Goal: Task Accomplishment & Management: Use online tool/utility

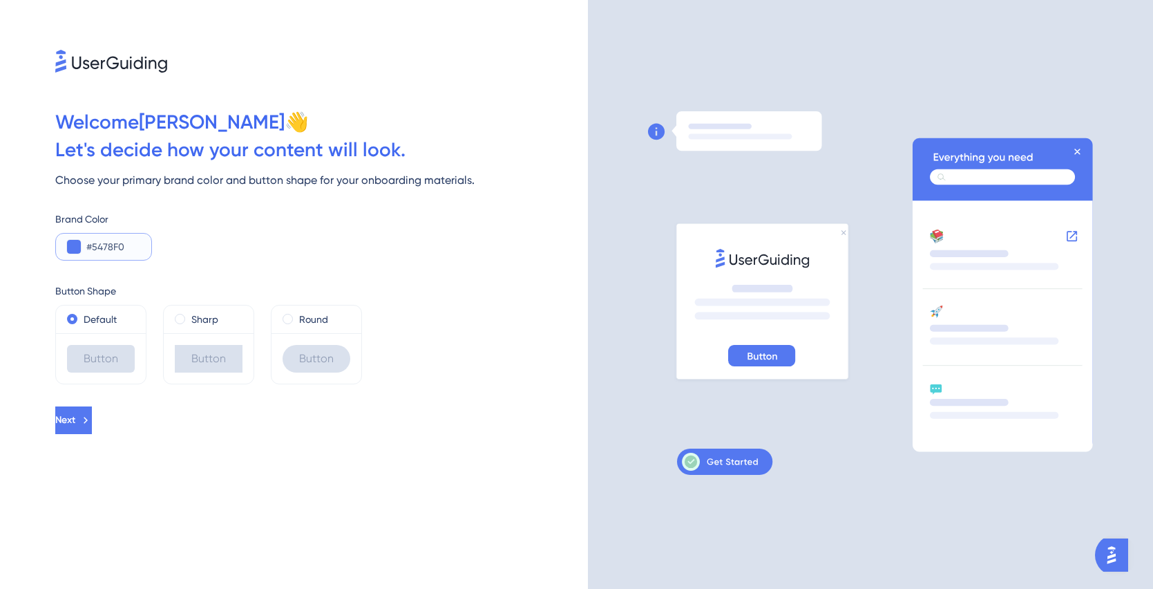
click at [97, 250] on input "#5478F0" at bounding box center [113, 246] width 54 height 17
click at [72, 246] on button at bounding box center [74, 247] width 14 height 14
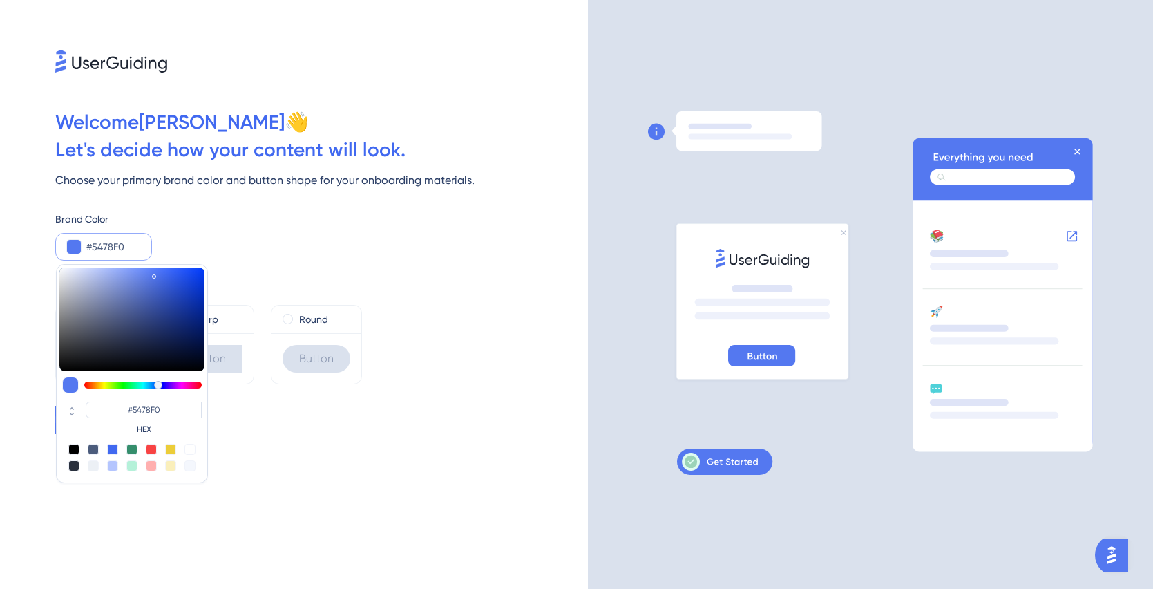
click at [20, 138] on div "Welcome Eloisa 👋 Let ' s decide how your content will look. Choose your primary…" at bounding box center [294, 294] width 588 height 589
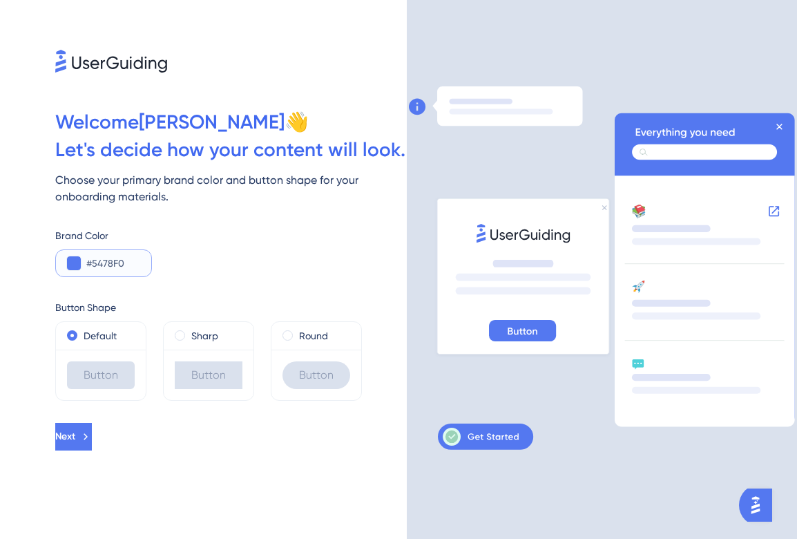
click at [93, 256] on input "#5478F0" at bounding box center [113, 263] width 54 height 17
paste input "286071"
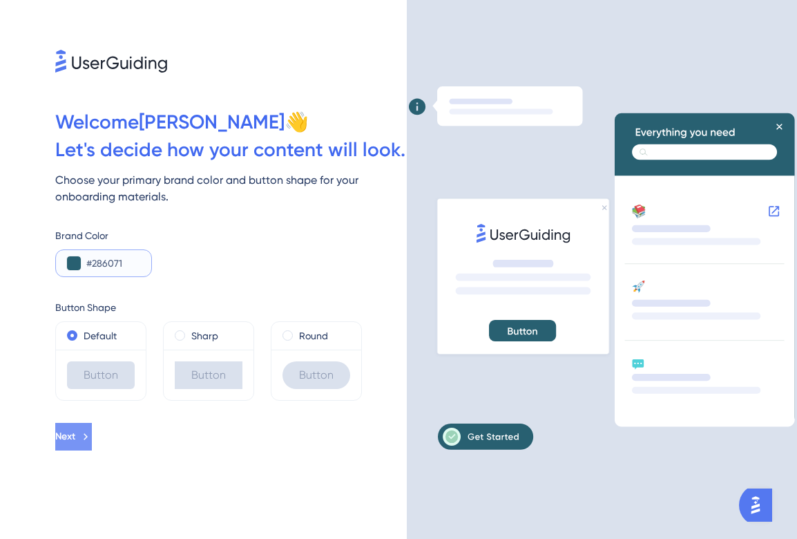
type input "#286071"
click at [92, 441] on button "Next" at bounding box center [73, 437] width 37 height 28
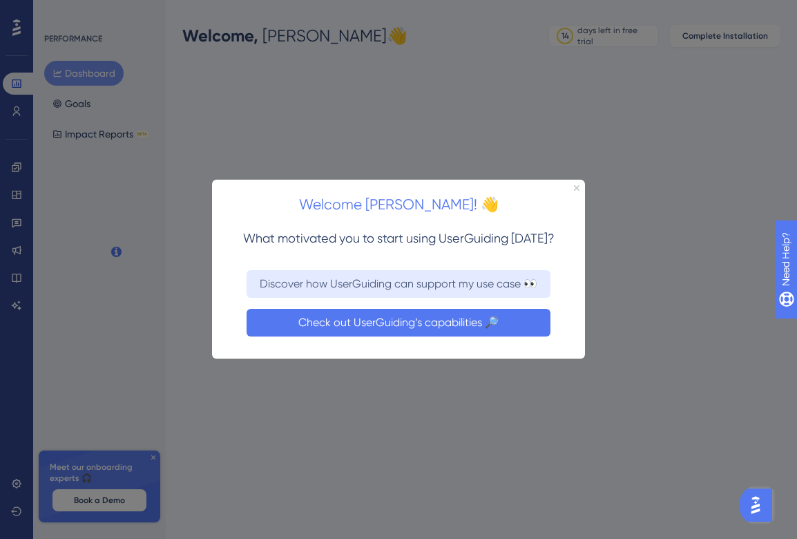
click at [431, 323] on button "Check out UserGuiding’s capabilities 🔎" at bounding box center [399, 323] width 304 height 28
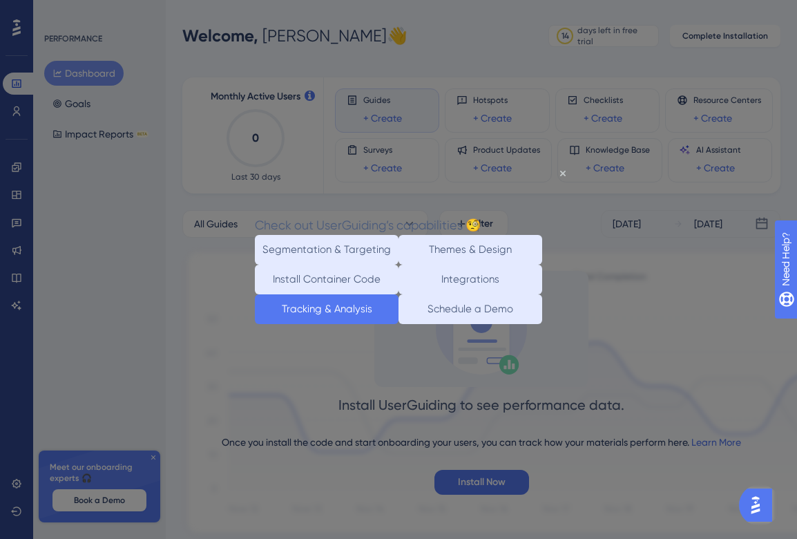
click at [334, 323] on button "Tracking & Analysis" at bounding box center [327, 309] width 144 height 30
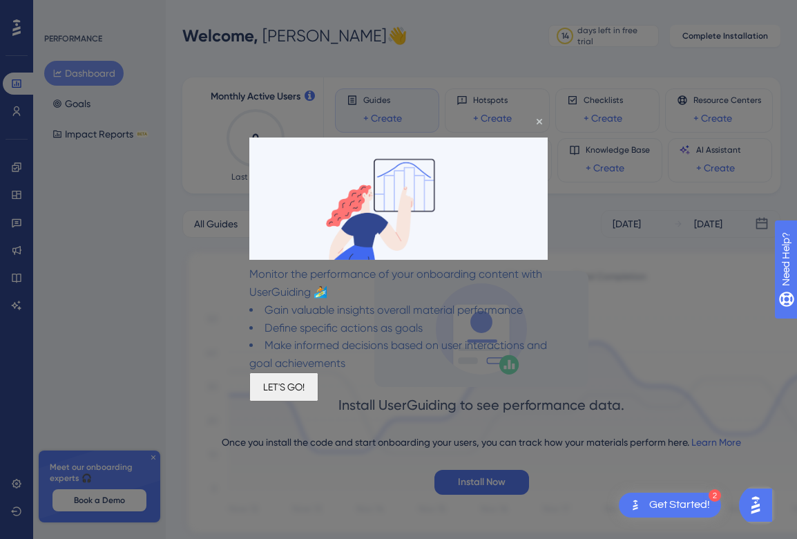
click at [319, 401] on button "LET'S GO!" at bounding box center [283, 386] width 69 height 29
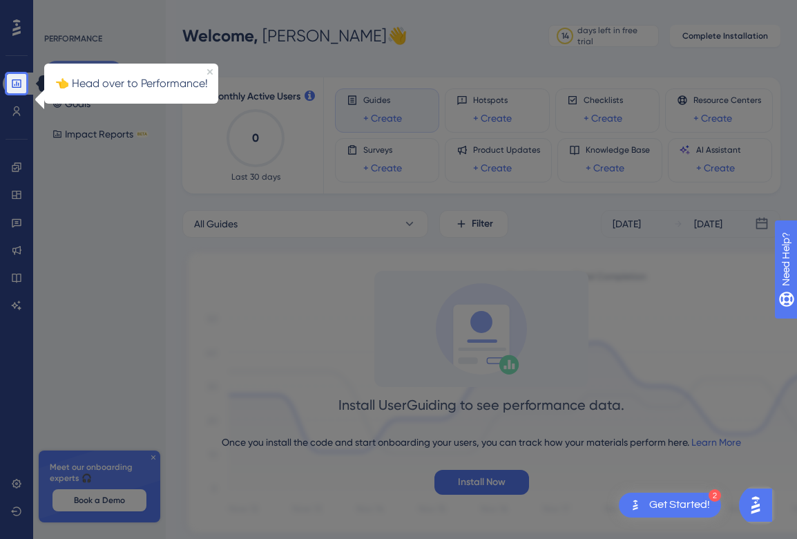
click at [23, 86] on link at bounding box center [19, 84] width 33 height 22
click at [213, 73] on div "👈 Head over to Performance!" at bounding box center [131, 84] width 174 height 40
click at [207, 70] on icon "Close Preview" at bounding box center [210, 72] width 6 height 6
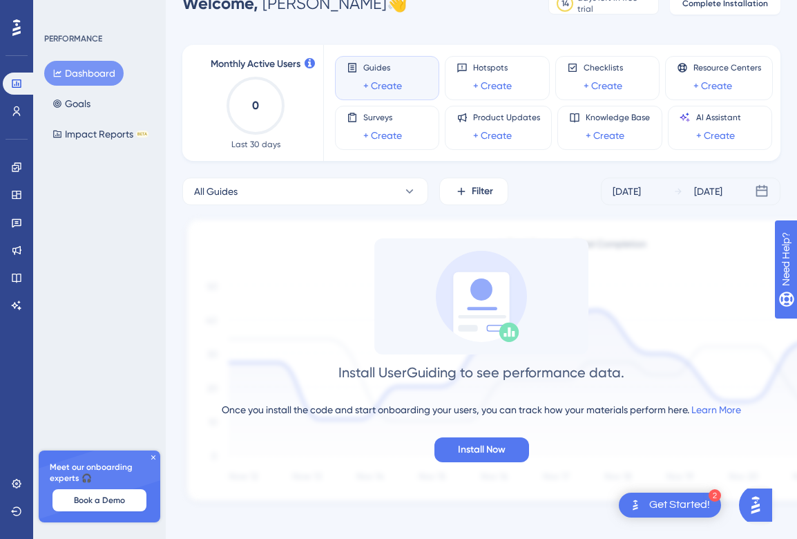
scroll to position [44, 0]
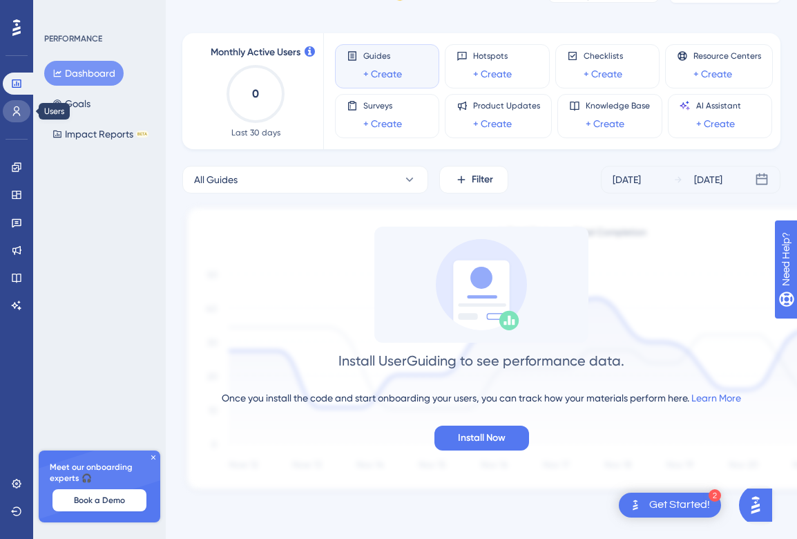
click at [12, 111] on icon at bounding box center [16, 111] width 11 height 11
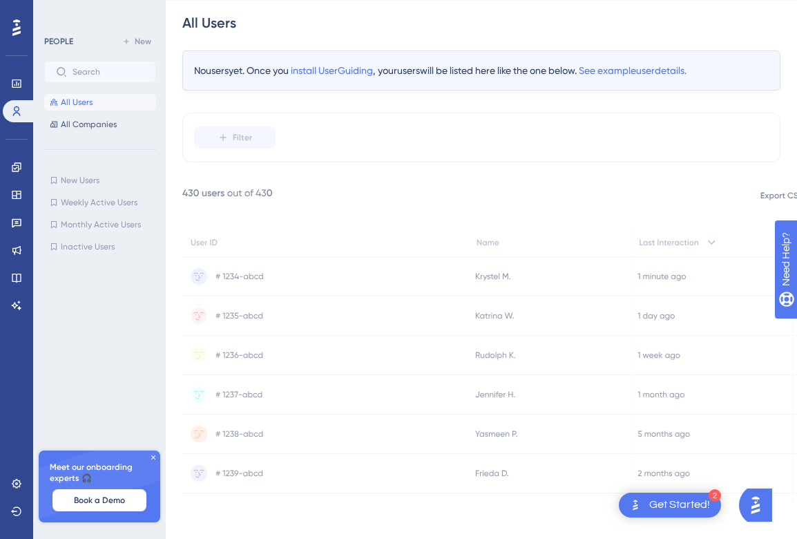
scroll to position [50, 0]
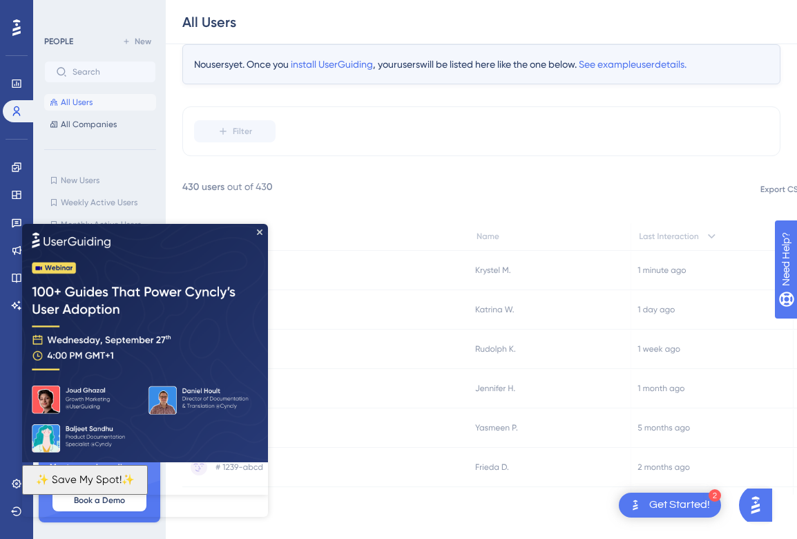
click at [263, 231] on img at bounding box center [145, 342] width 246 height 238
click at [263, 232] on img at bounding box center [145, 342] width 246 height 238
click at [259, 231] on icon "Close Preview" at bounding box center [260, 232] width 6 height 6
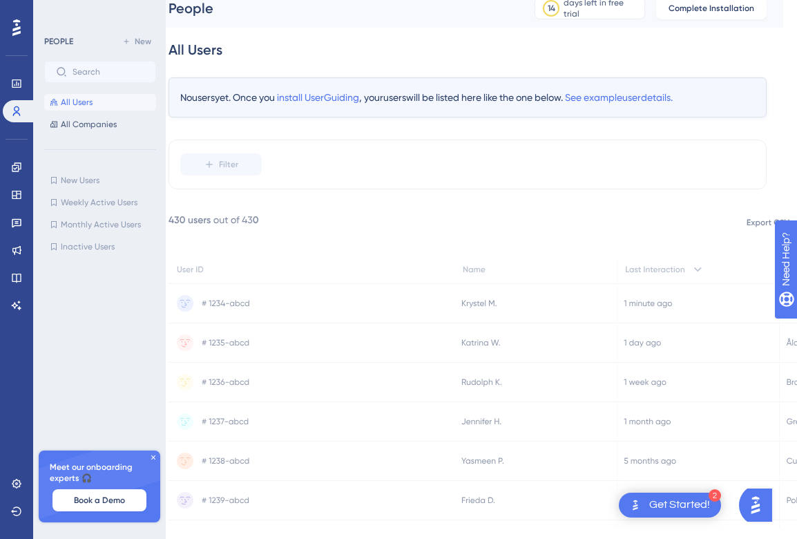
scroll to position [11, 0]
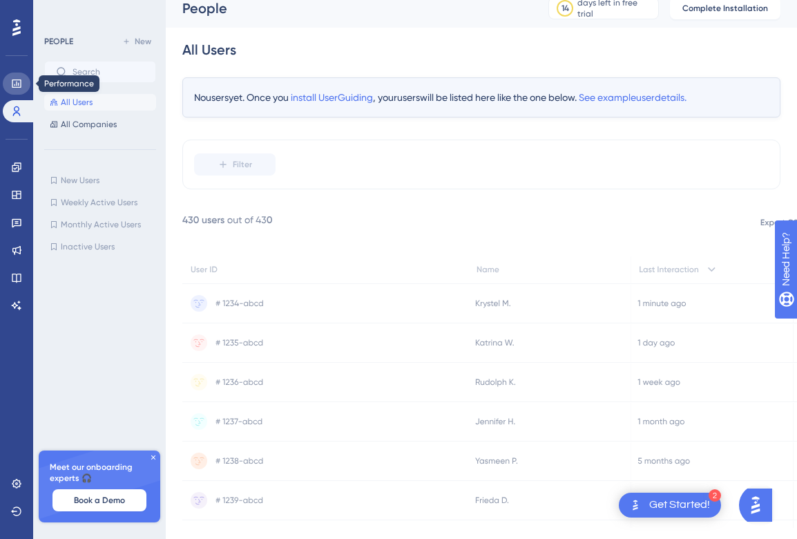
click at [15, 79] on icon at bounding box center [16, 83] width 11 height 11
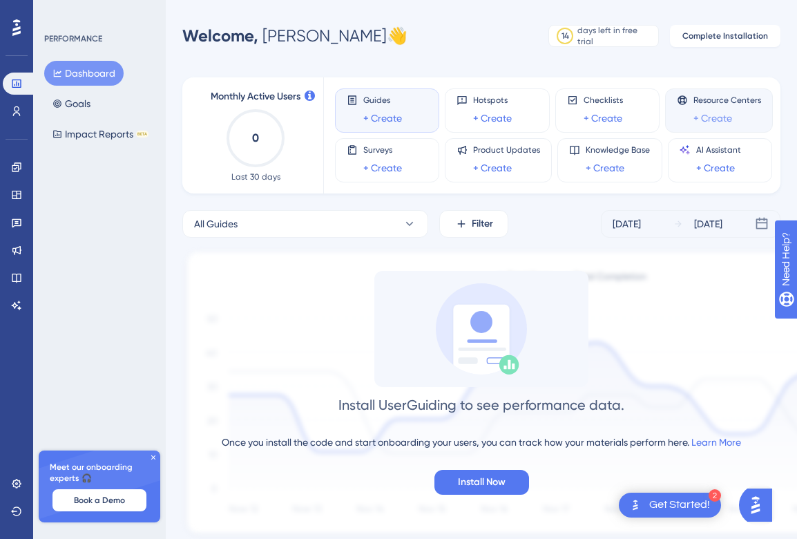
click at [715, 120] on link "+ Create" at bounding box center [713, 118] width 39 height 17
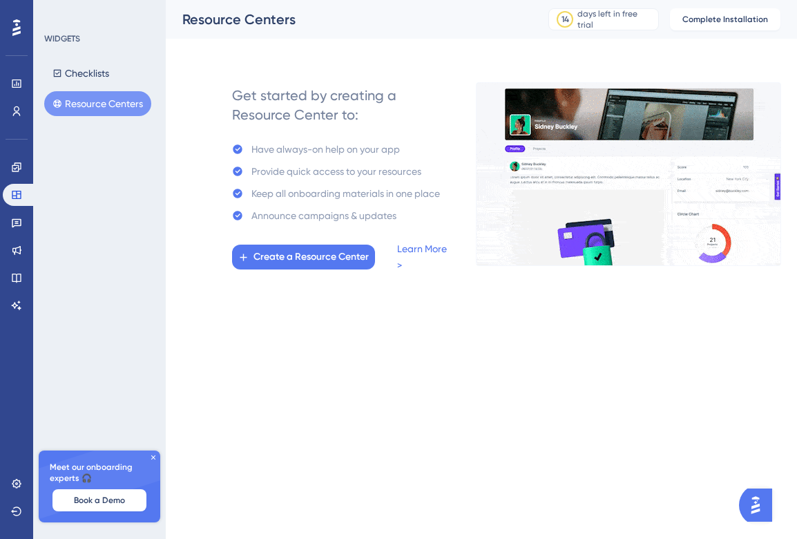
click at [17, 33] on icon at bounding box center [16, 27] width 8 height 17
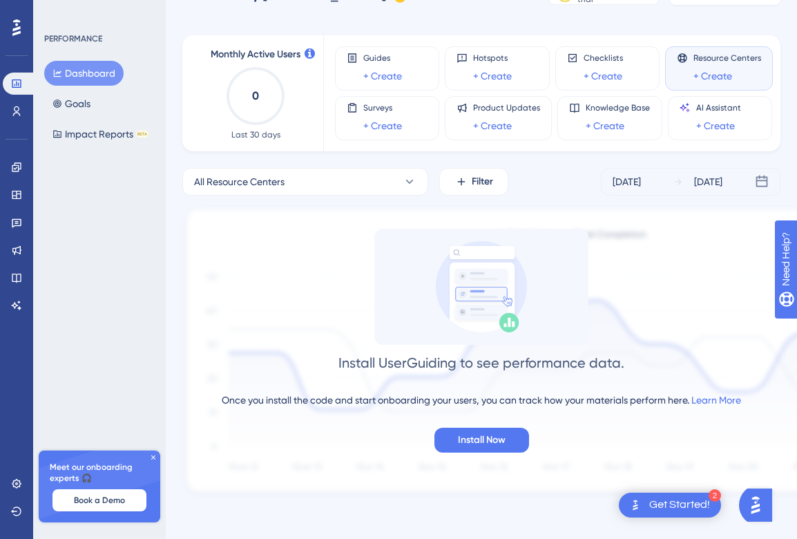
scroll to position [44, 0]
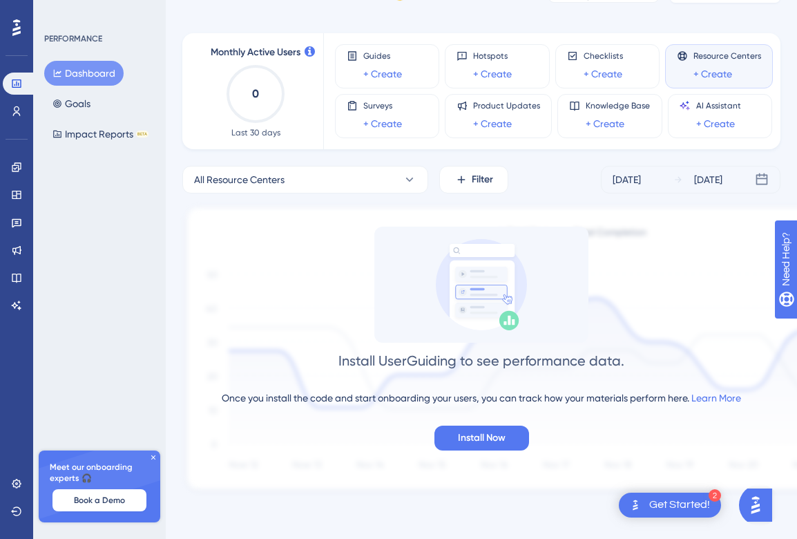
click at [153, 457] on icon at bounding box center [153, 457] width 4 height 4
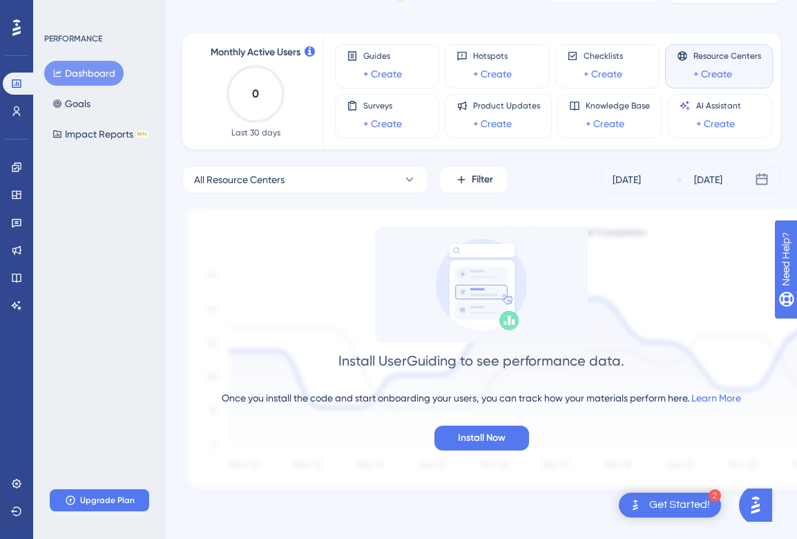
click at [670, 504] on div "Get Started!" at bounding box center [680, 505] width 61 height 15
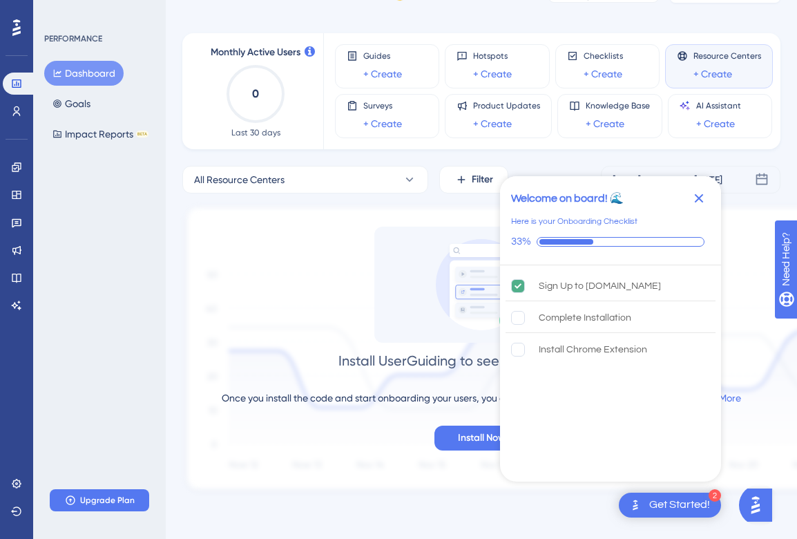
click at [373, 298] on div "Install UserGuiding to see performance data. Once you install the code and star…" at bounding box center [481, 339] width 598 height 224
click at [512, 317] on rect "Complete Installation is incomplete." at bounding box center [518, 317] width 13 height 13
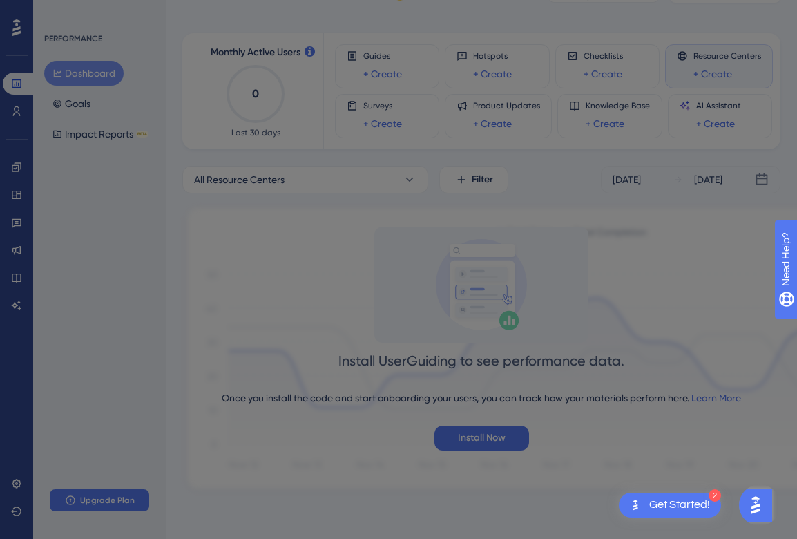
scroll to position [0, 0]
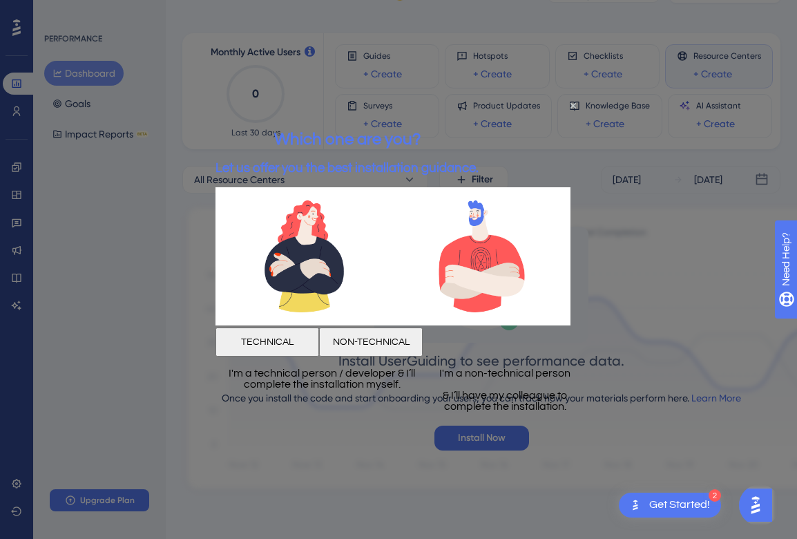
click at [423, 339] on button "NON-TECHNICAL" at bounding box center [371, 341] width 104 height 29
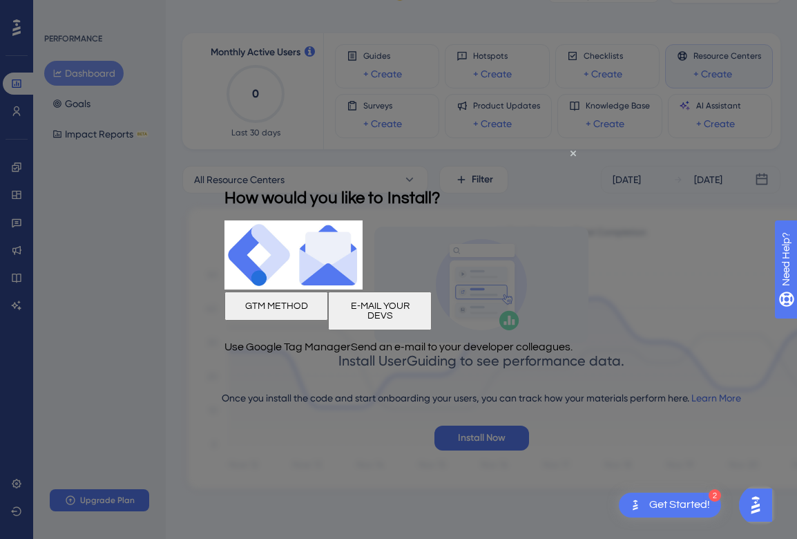
click at [440, 176] on div "How would you like to Install?" at bounding box center [333, 198] width 216 height 45
click at [572, 153] on icon "Close Preview" at bounding box center [574, 154] width 6 height 6
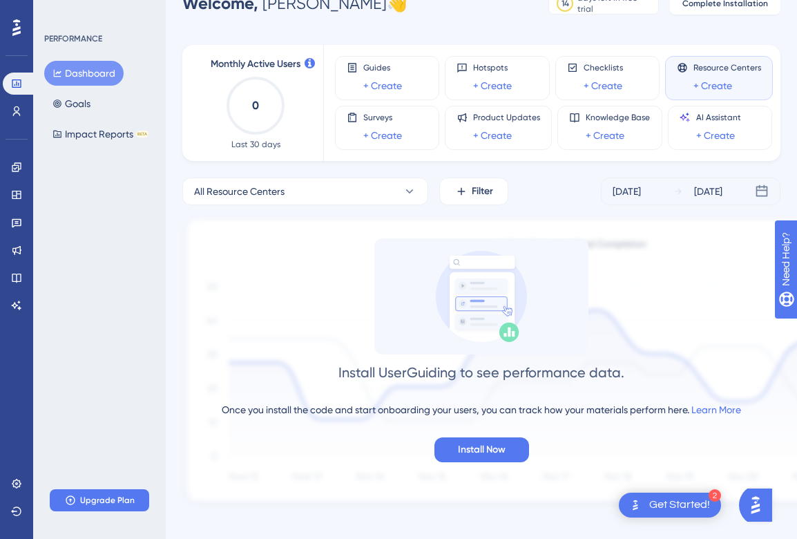
scroll to position [28, 0]
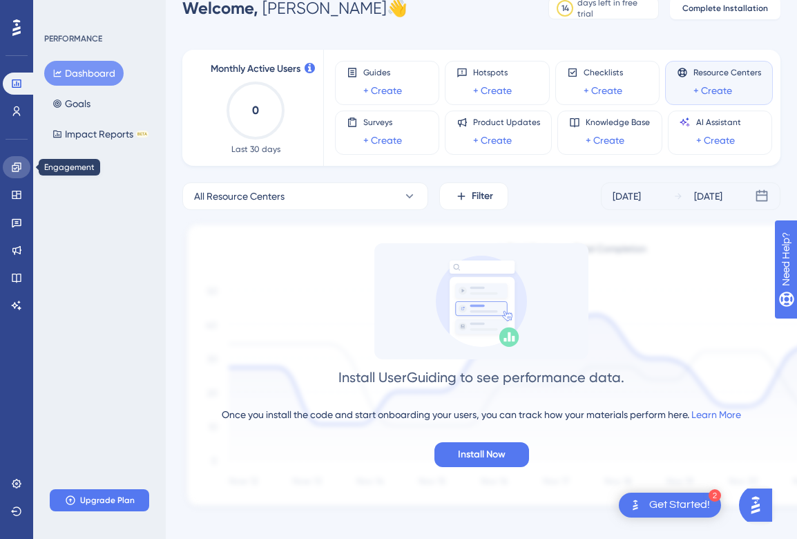
click at [12, 168] on icon at bounding box center [16, 166] width 9 height 9
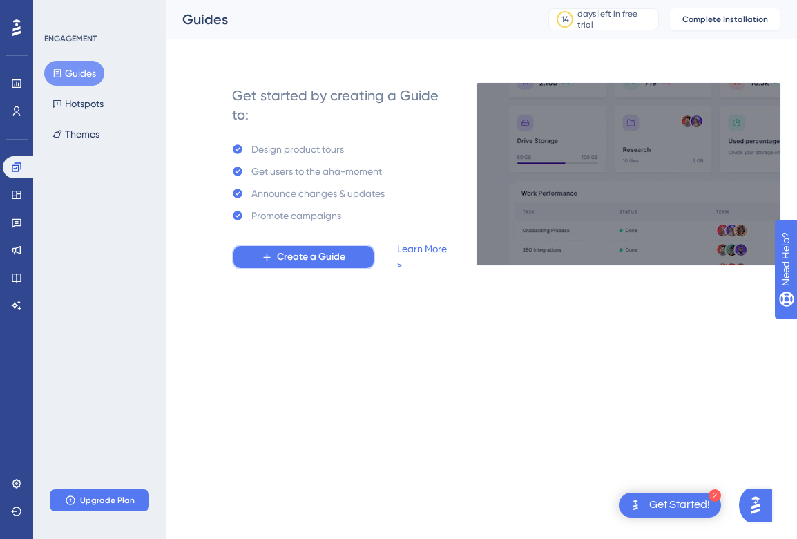
click at [295, 254] on span "Create a Guide" at bounding box center [311, 257] width 68 height 17
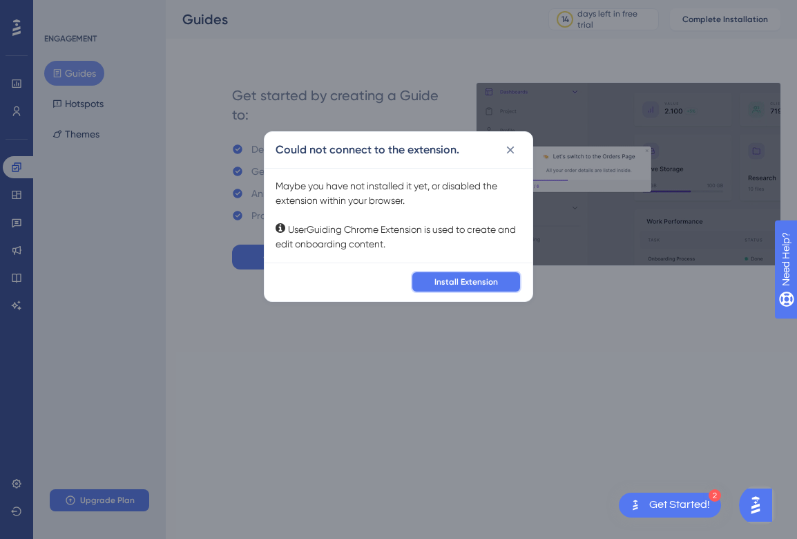
click at [462, 288] on button "Install Extension" at bounding box center [466, 282] width 111 height 22
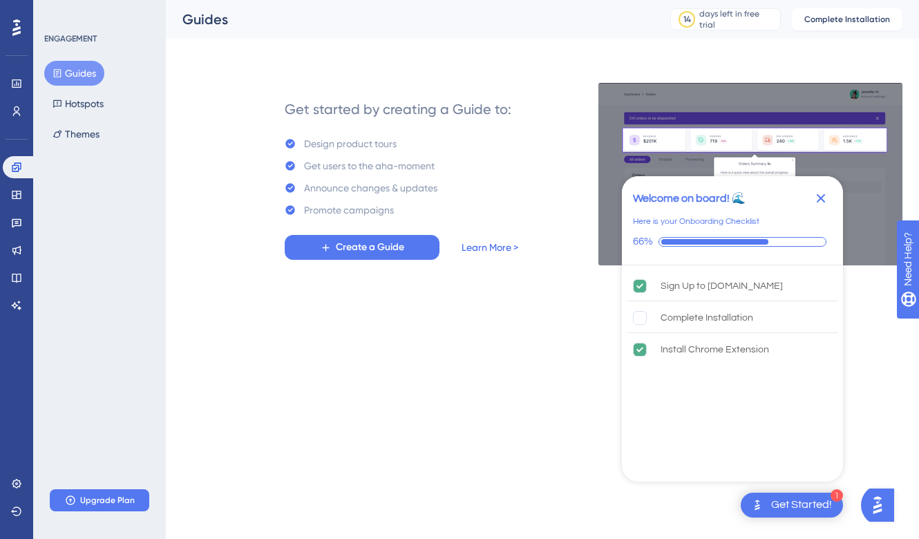
click at [480, 248] on link "Learn More >" at bounding box center [490, 247] width 57 height 17
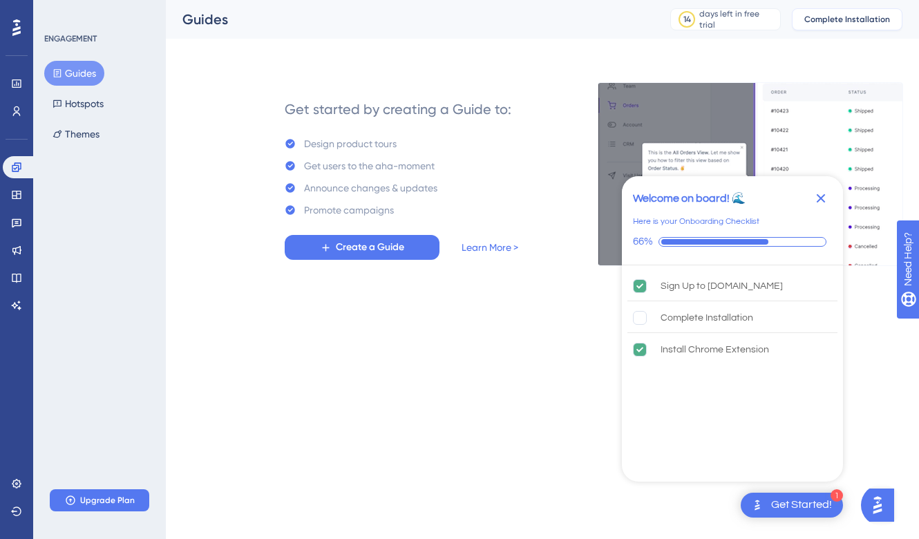
click at [828, 21] on span "Complete Installation" at bounding box center [847, 19] width 86 height 11
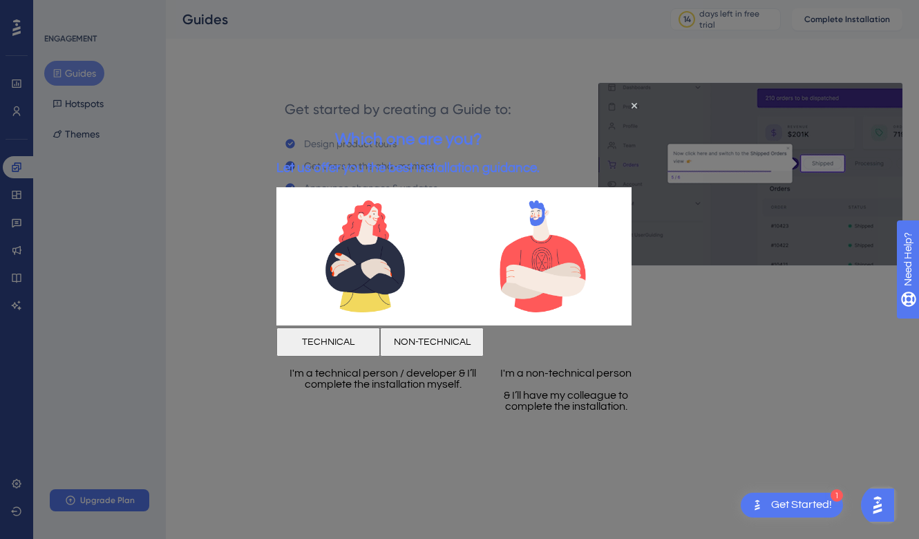
click at [360, 337] on button "TECHNICAL" at bounding box center [328, 341] width 104 height 29
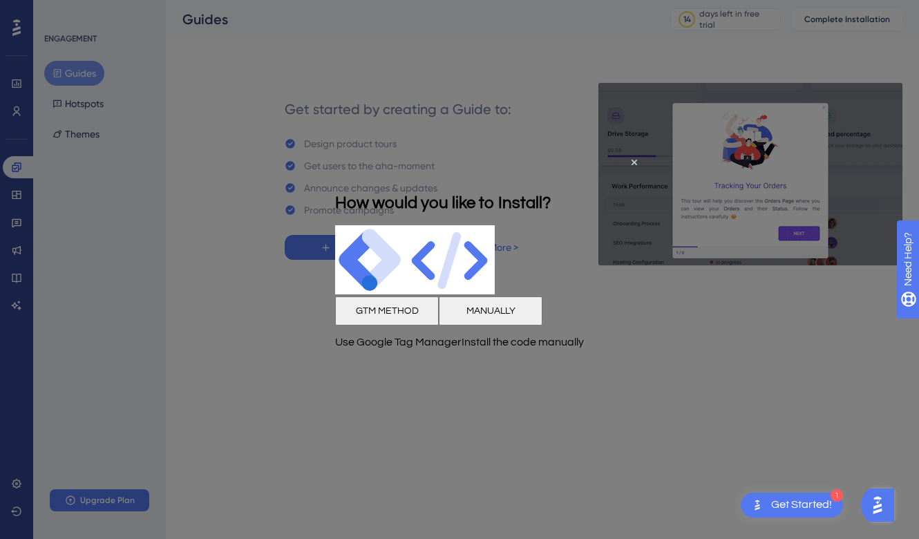
click at [538, 321] on button "MANUALLY" at bounding box center [491, 310] width 104 height 29
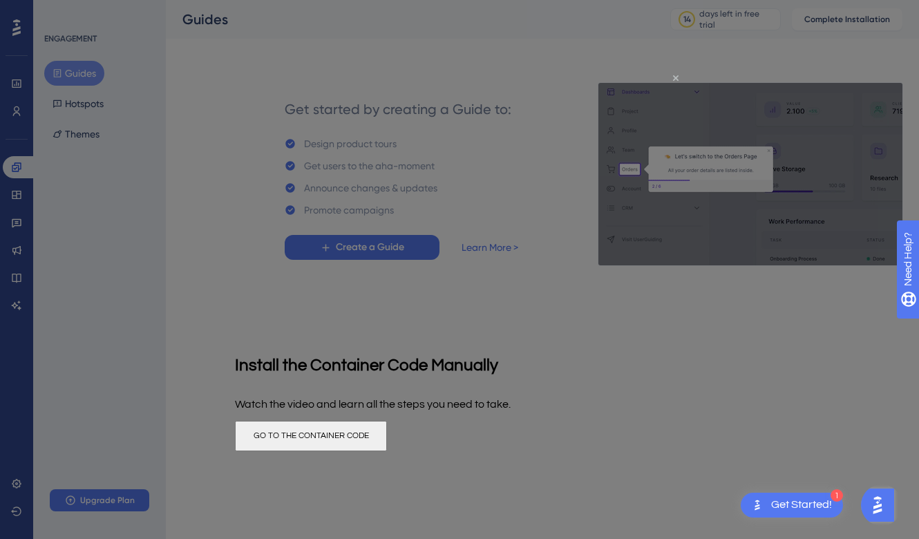
click at [675, 77] on icon "Close Preview" at bounding box center [676, 78] width 6 height 6
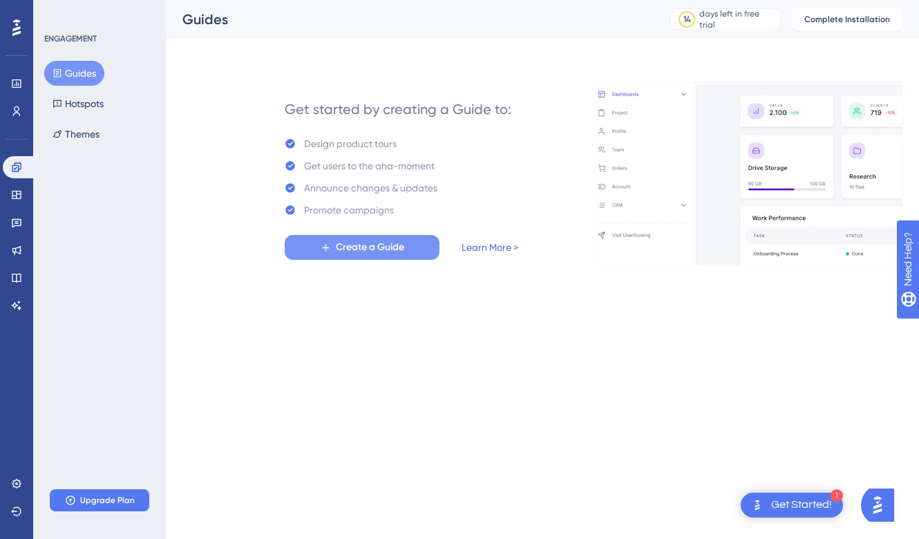
click at [368, 252] on span "Create a Guide" at bounding box center [370, 247] width 68 height 17
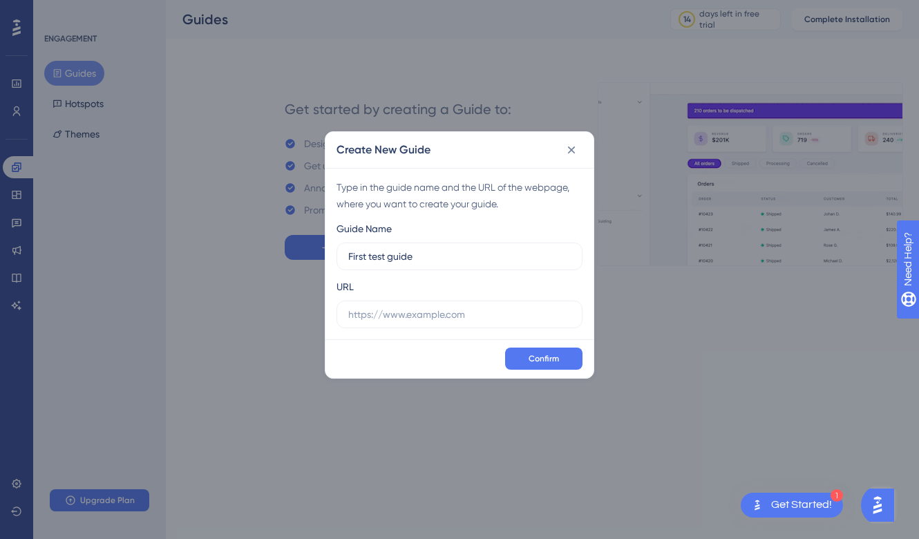
type input "First test guide"
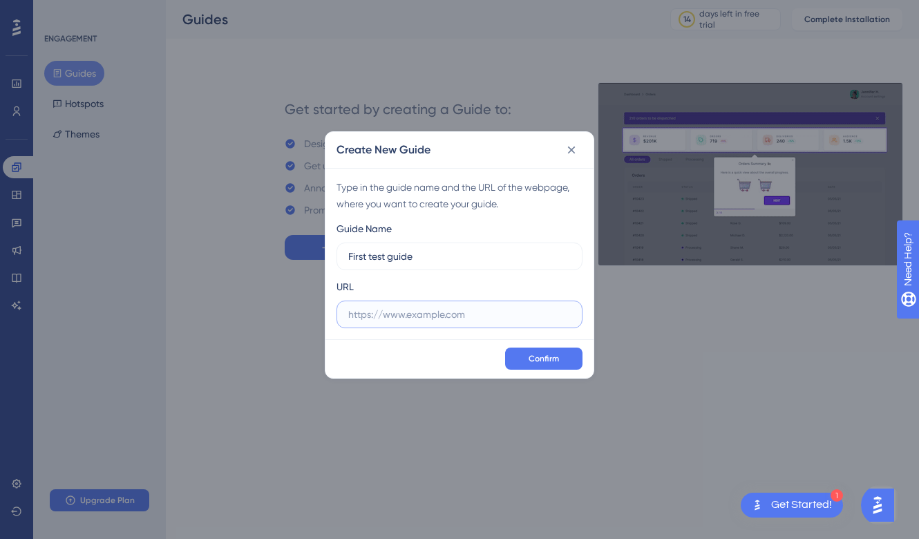
click at [430, 317] on input "text" at bounding box center [459, 314] width 223 height 15
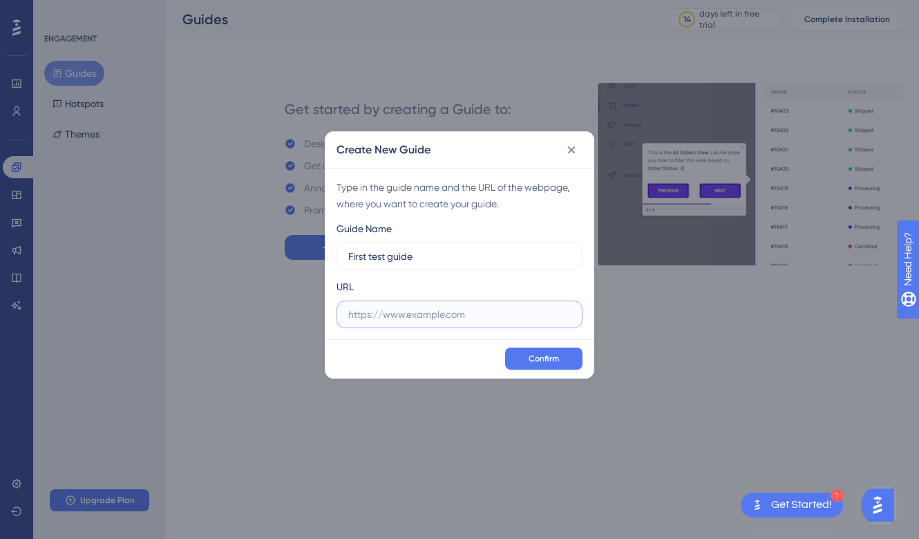
click at [491, 313] on input "text" at bounding box center [459, 314] width 223 height 15
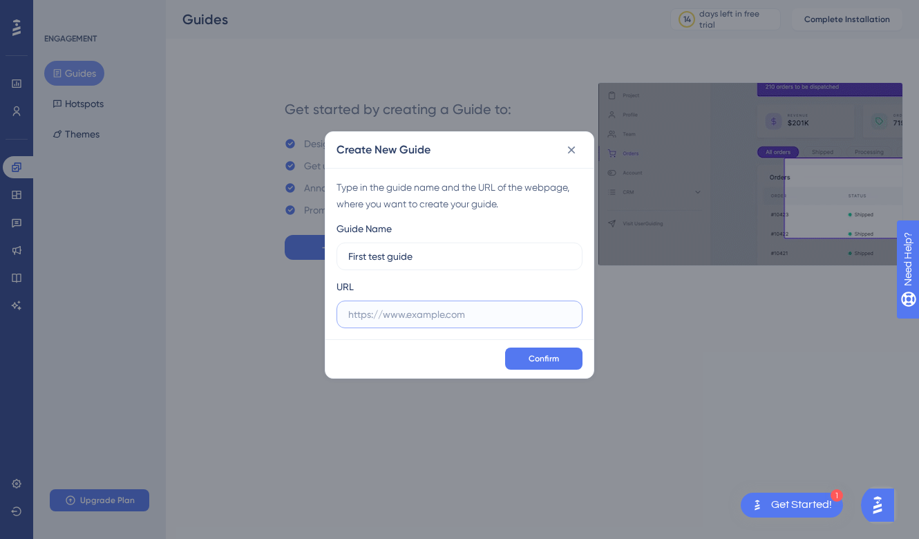
paste input "[URL][DOMAIN_NAME]"
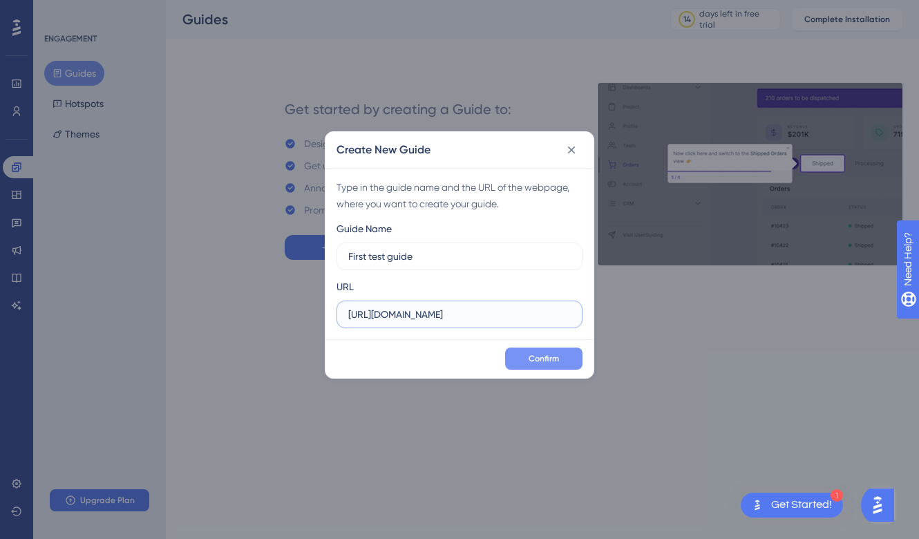
type input "[URL][DOMAIN_NAME]"
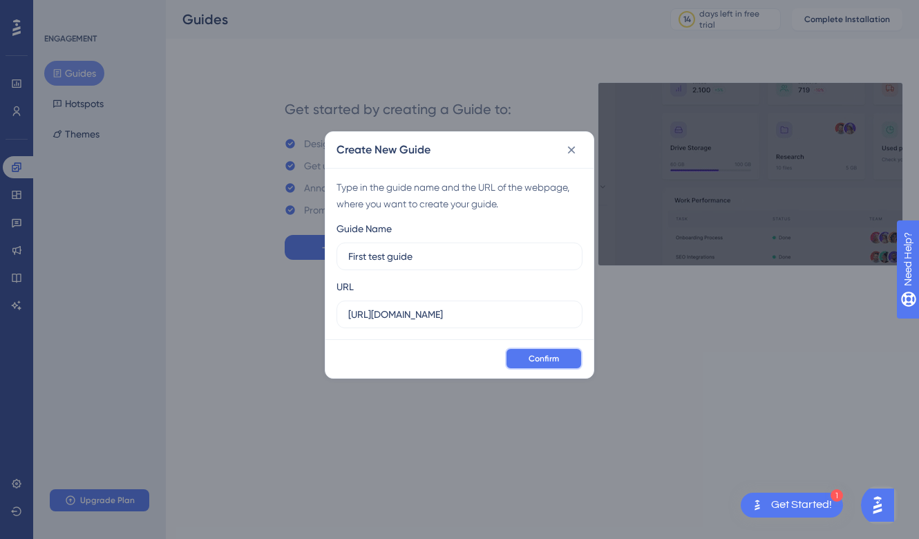
click at [532, 363] on span "Confirm" at bounding box center [544, 358] width 30 height 11
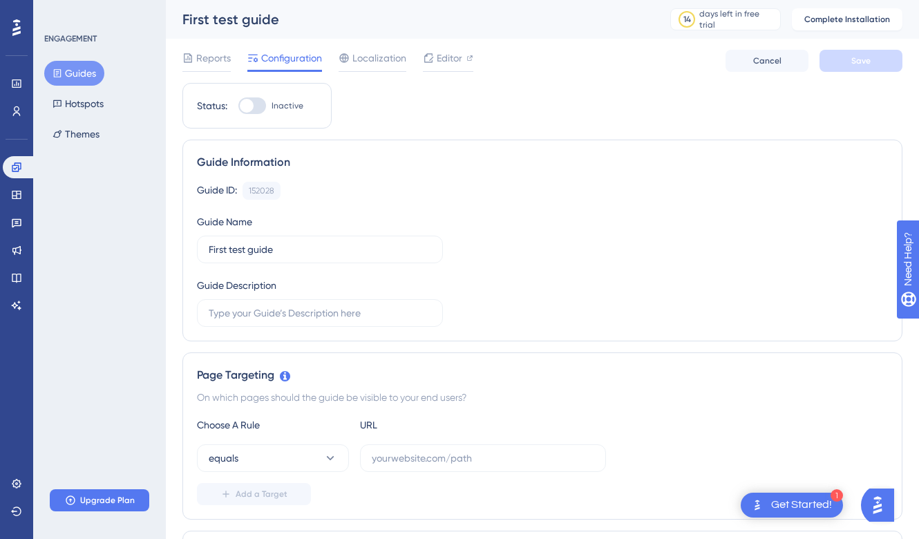
click at [260, 106] on div at bounding box center [252, 105] width 28 height 17
click at [238, 106] on input "Inactive" at bounding box center [238, 106] width 1 height 1
checkbox input "false"
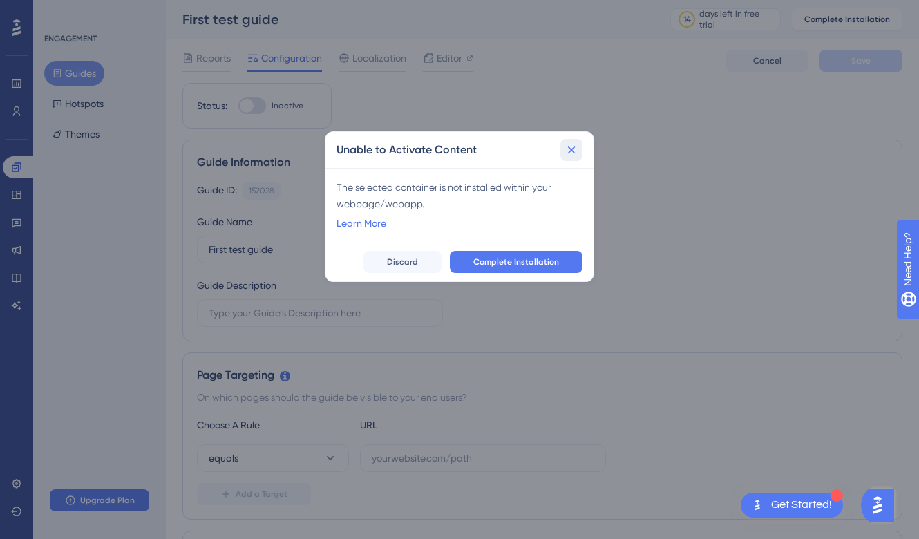
click at [576, 148] on icon at bounding box center [572, 150] width 14 height 14
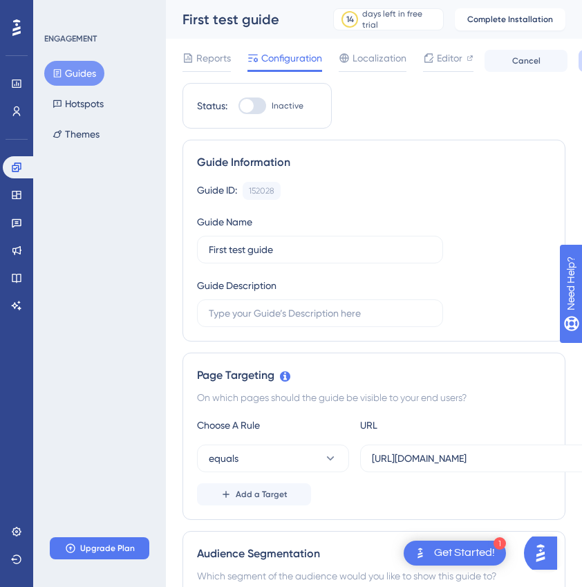
click at [77, 73] on button "Guides" at bounding box center [74, 73] width 60 height 25
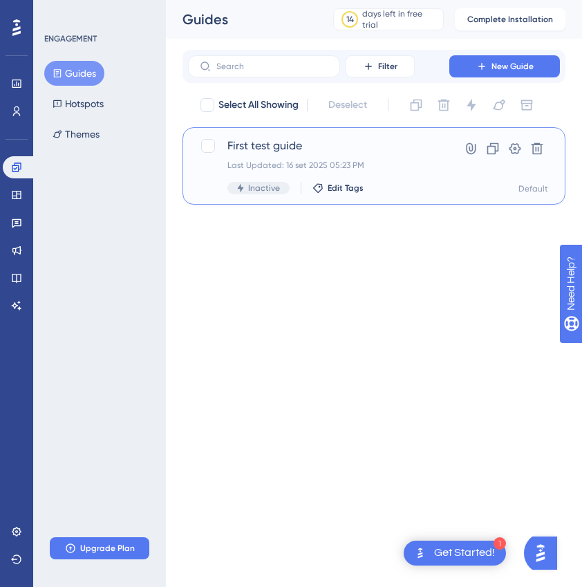
click at [412, 153] on div "First test guide Last Updated: 16 set 2025 05:23 PM Inactive Edit Tags Hyperlin…" at bounding box center [374, 166] width 348 height 57
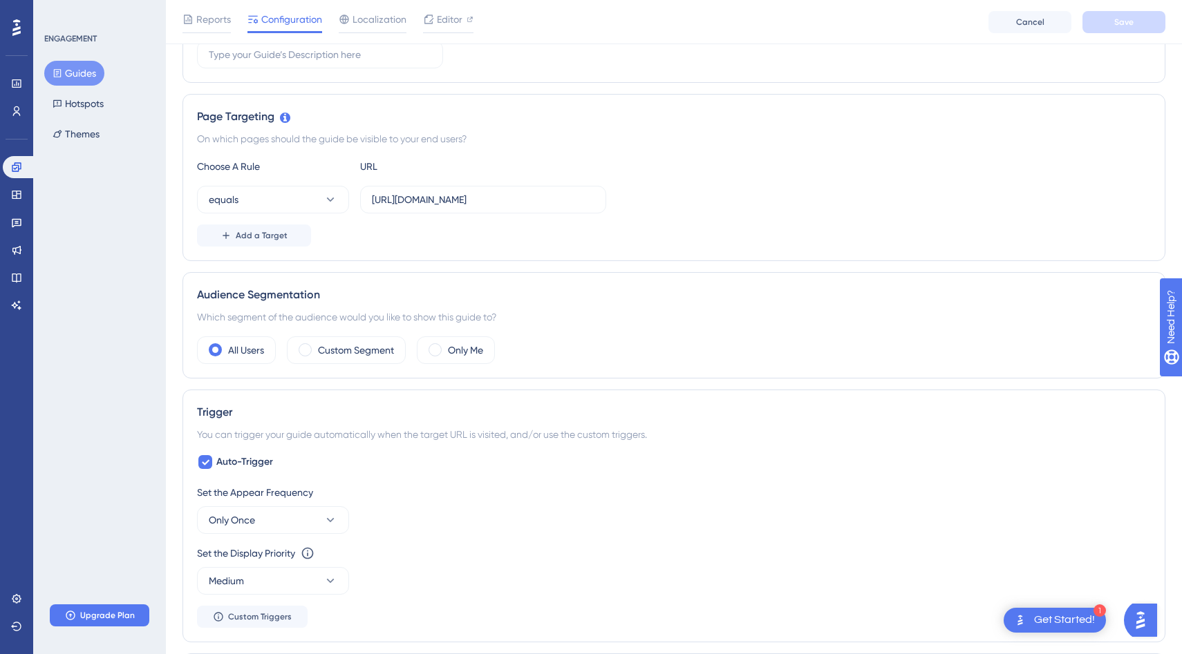
scroll to position [238, 0]
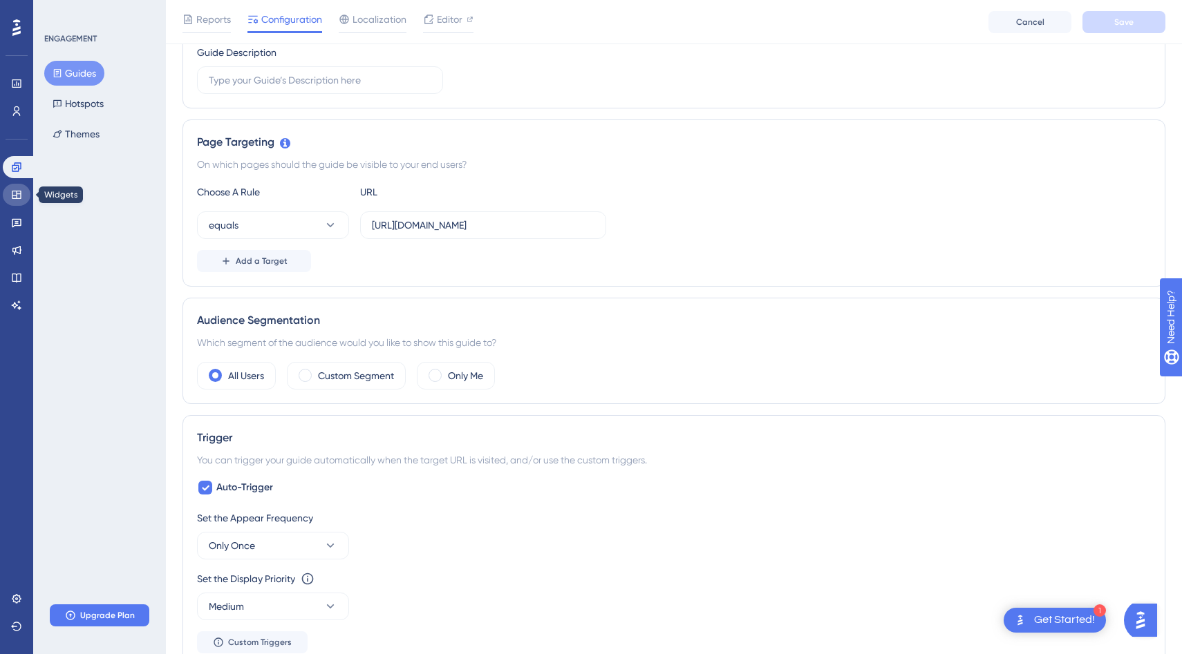
click at [16, 191] on icon at bounding box center [16, 195] width 9 height 8
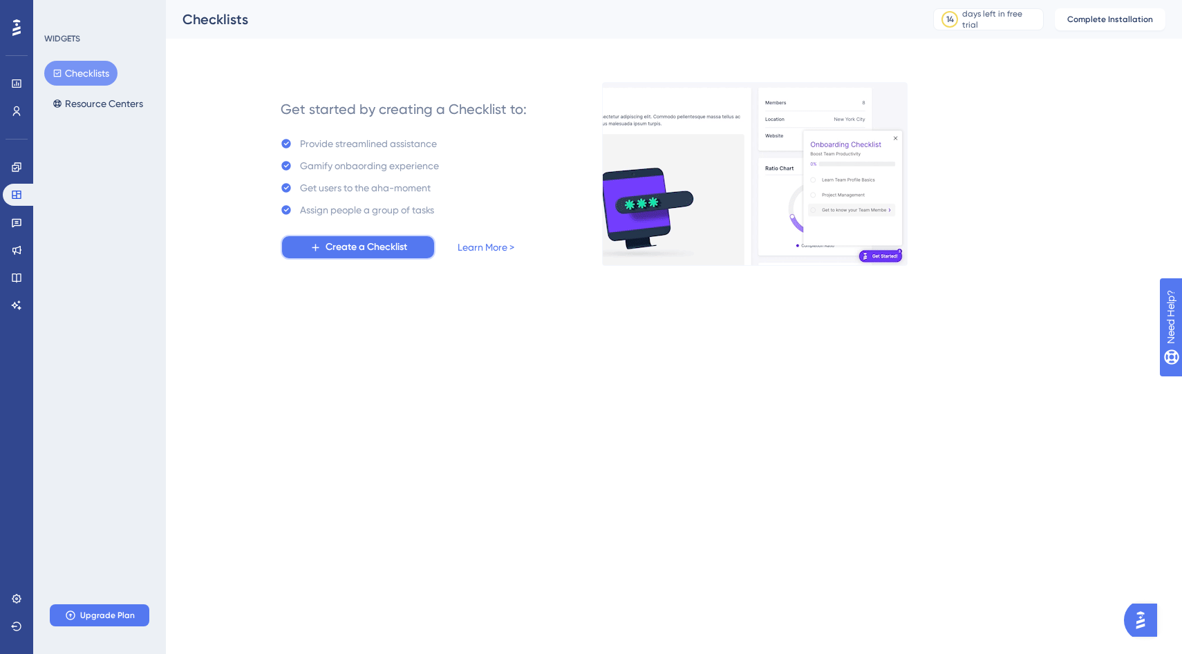
click at [340, 246] on span "Create a Checklist" at bounding box center [366, 247] width 82 height 17
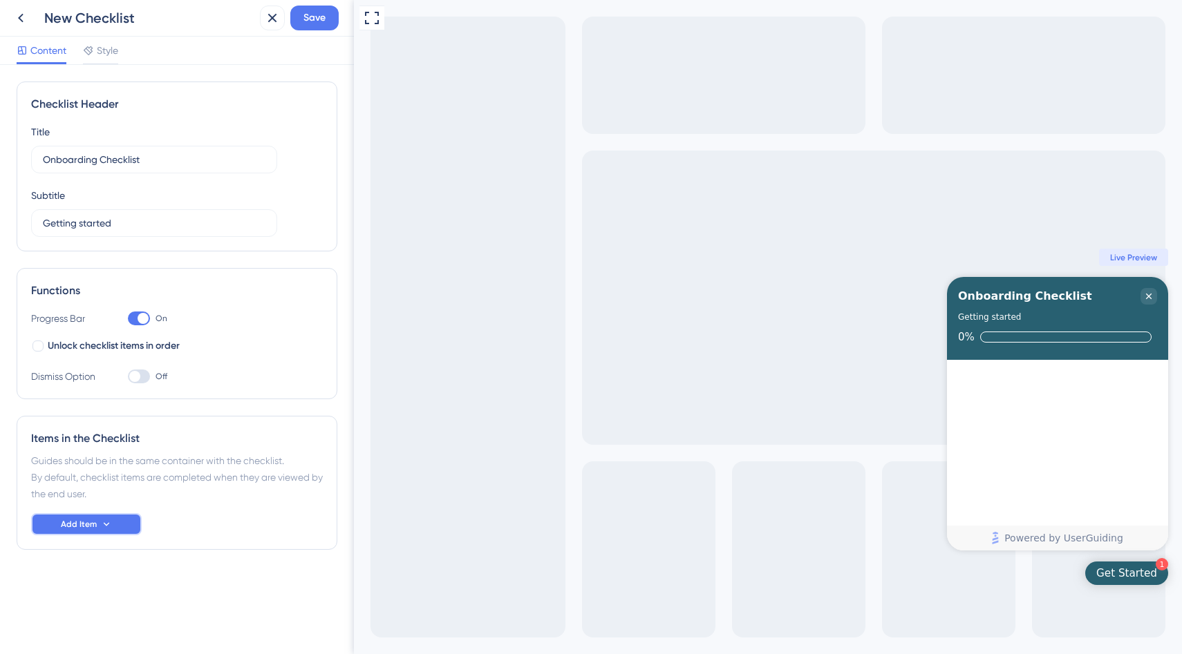
click at [82, 523] on span "Add Item" at bounding box center [79, 524] width 36 height 11
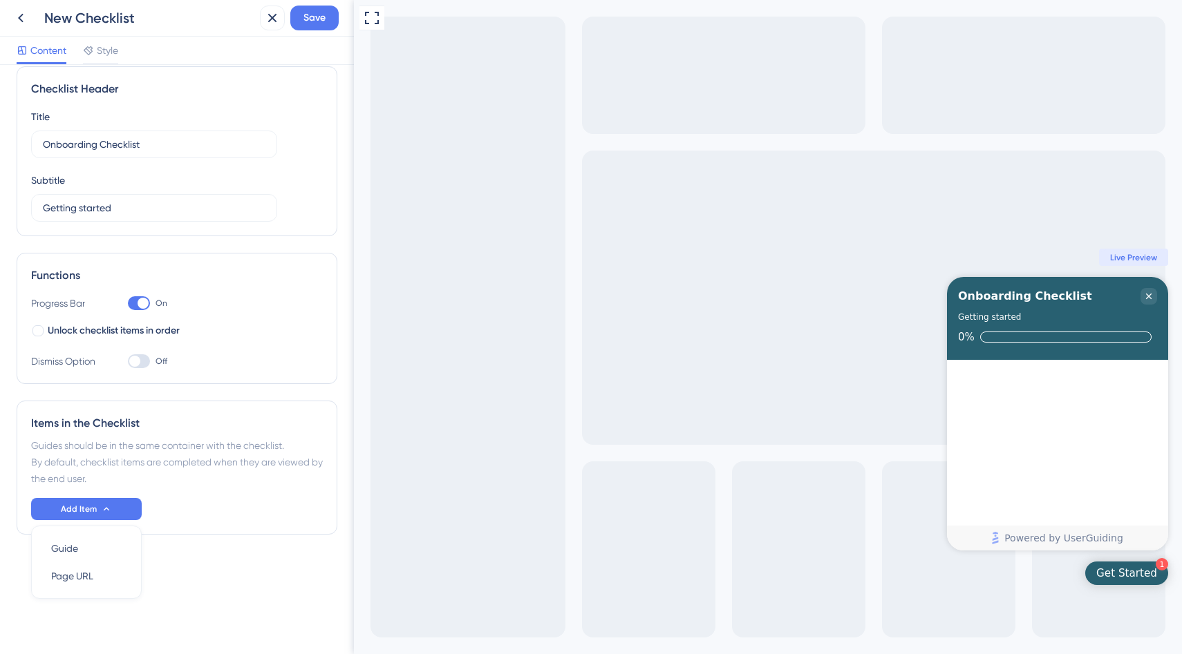
click at [178, 500] on div "Add Item Guide Guide Page URL Page URL" at bounding box center [177, 509] width 292 height 22
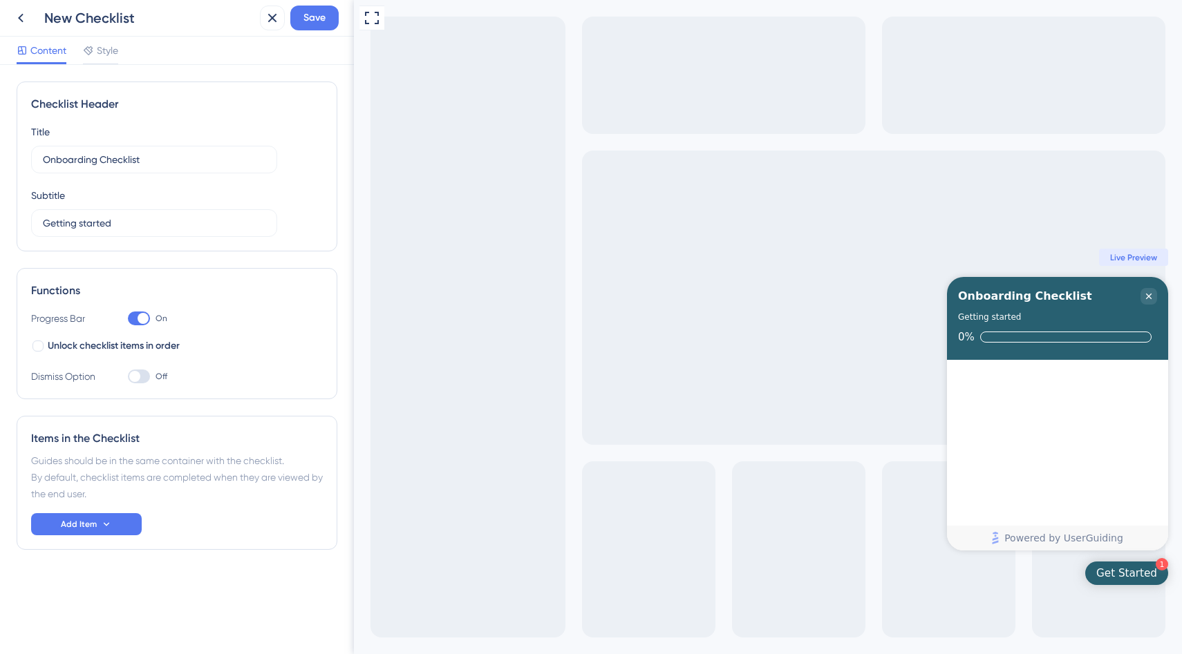
scroll to position [0, 0]
click at [75, 525] on span "Add Item" at bounding box center [79, 524] width 36 height 11
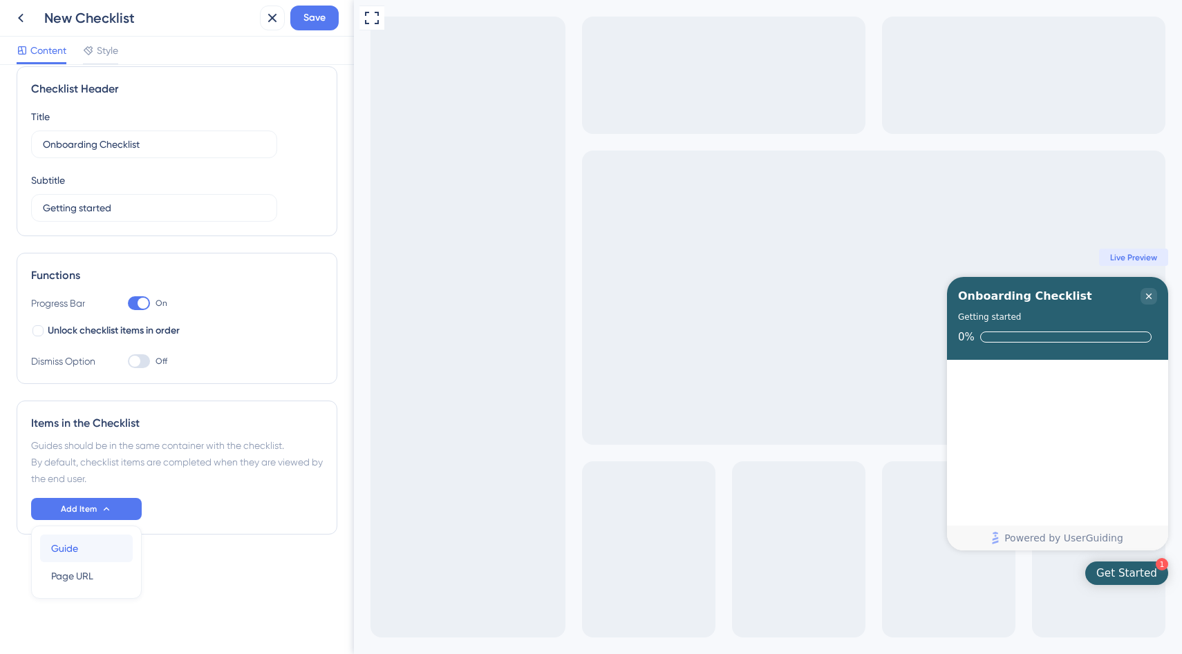
click at [74, 542] on span "Guide" at bounding box center [64, 548] width 27 height 17
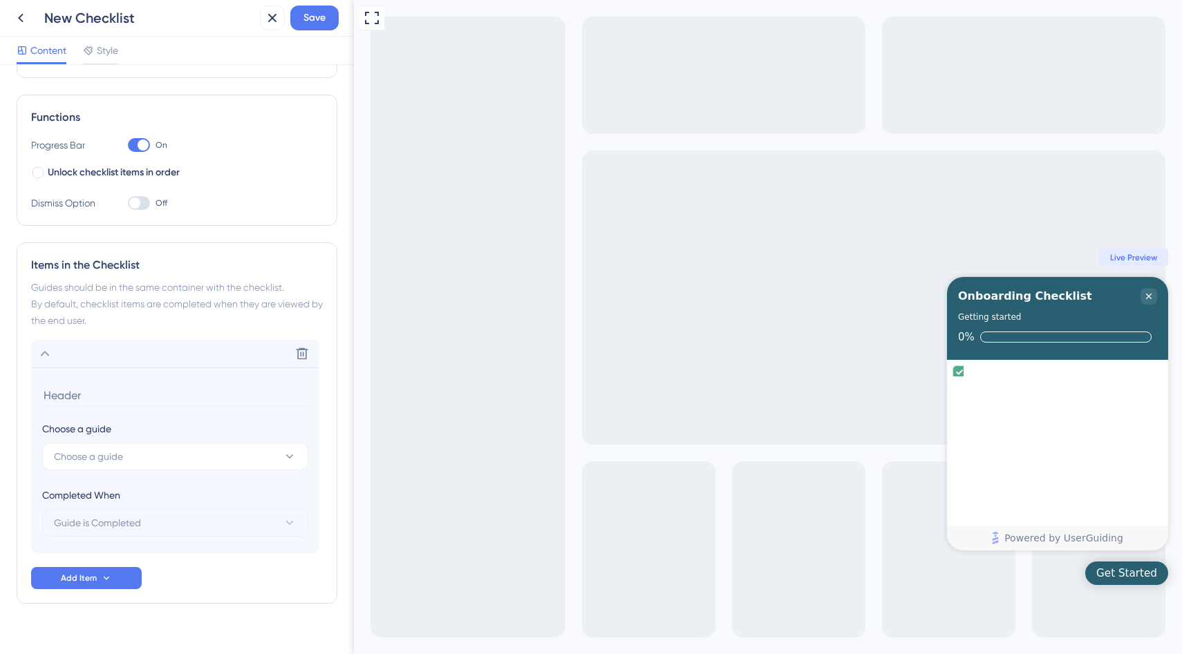
scroll to position [195, 0]
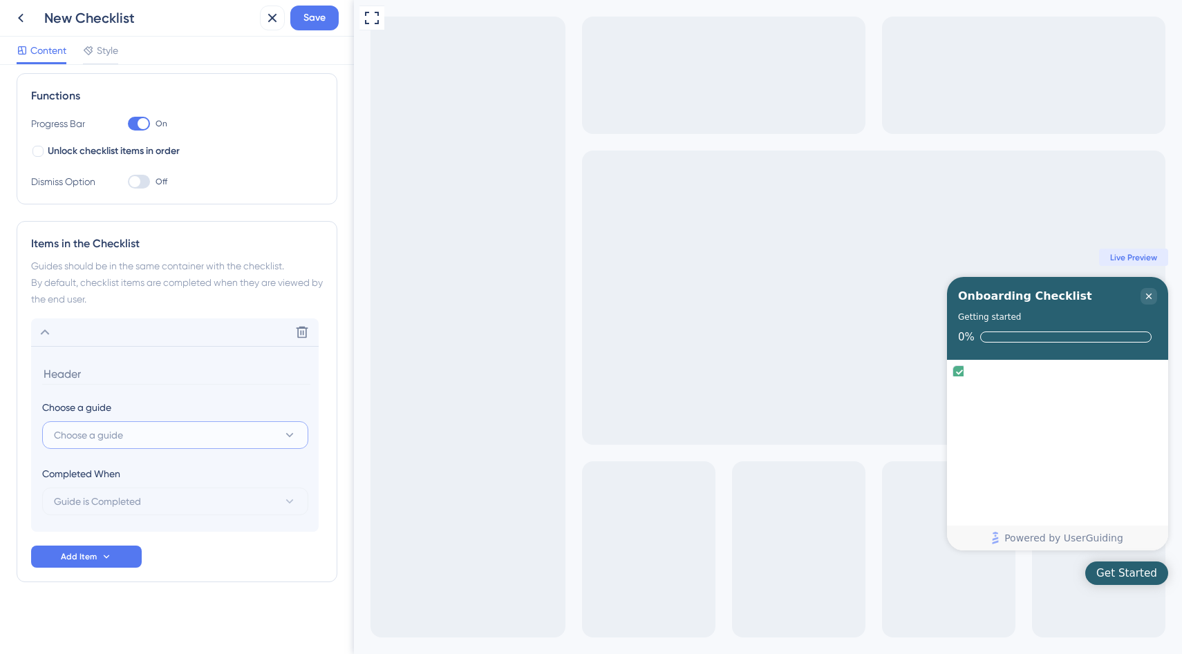
click at [106, 437] on span "Choose a guide" at bounding box center [88, 435] width 69 height 17
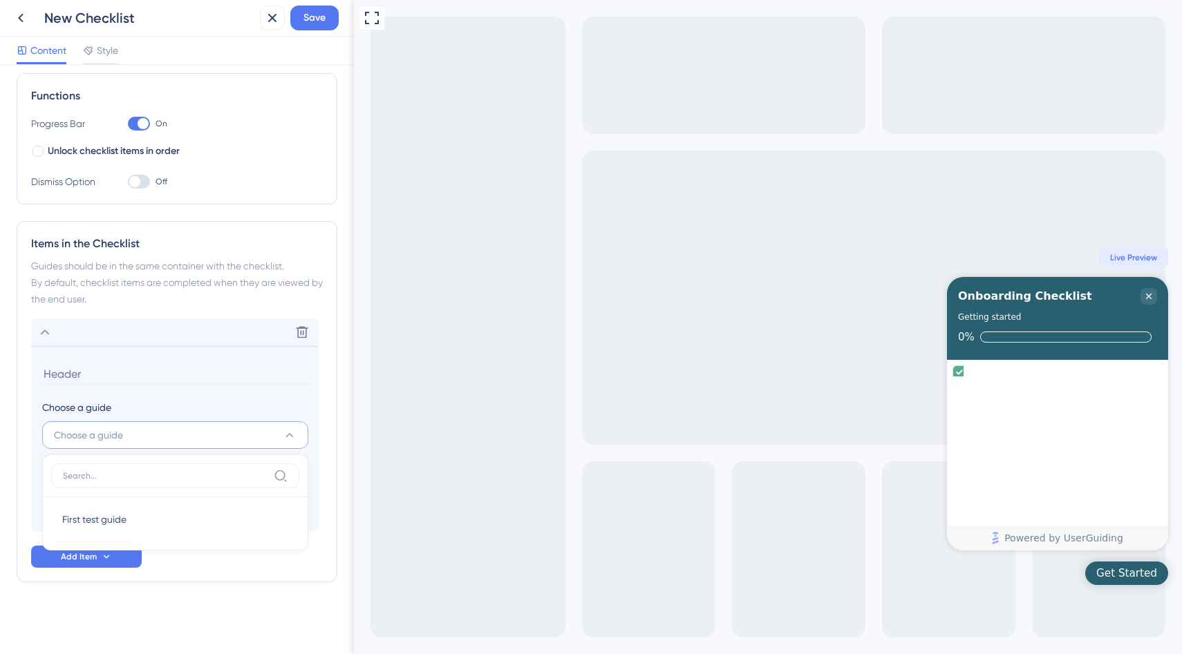
type input "G"
type input "g"
type input "Gestire un ticket"
click at [177, 560] on div "Delete Choose a guide Choose a guide Gestire un ticket No Result Found No Resul…" at bounding box center [177, 443] width 292 height 249
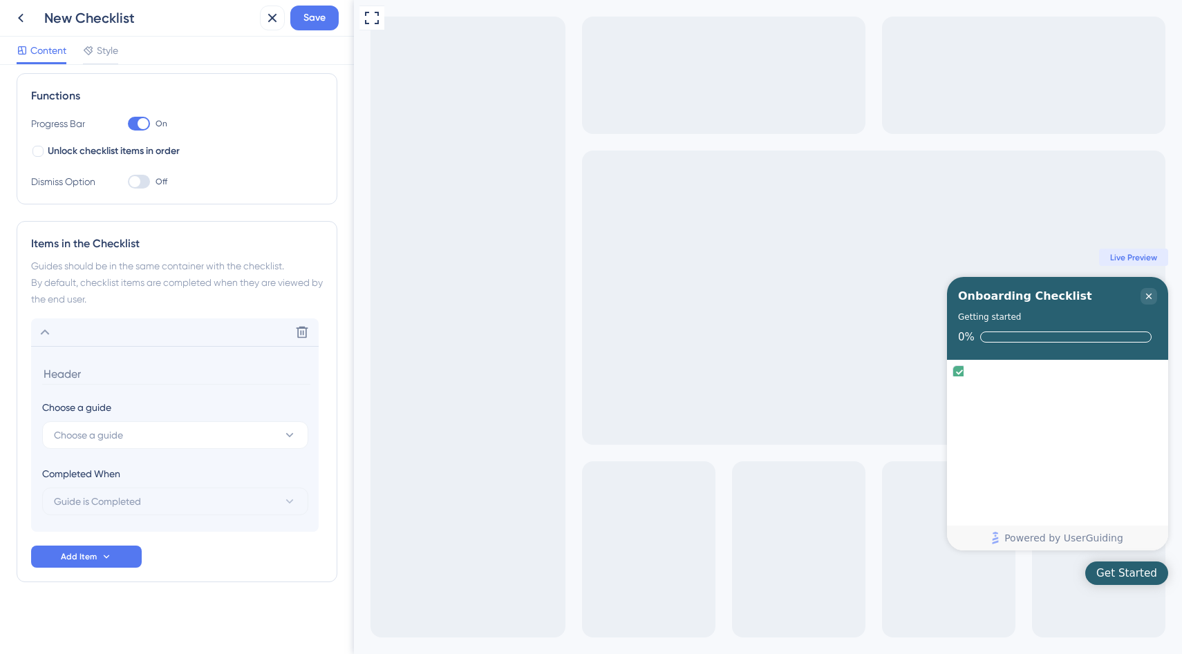
click at [68, 372] on input at bounding box center [176, 373] width 268 height 21
click at [183, 486] on div "Completed When Guide is Completed" at bounding box center [175, 491] width 266 height 50
click at [125, 439] on button "Choose a guide" at bounding box center [175, 436] width 266 height 28
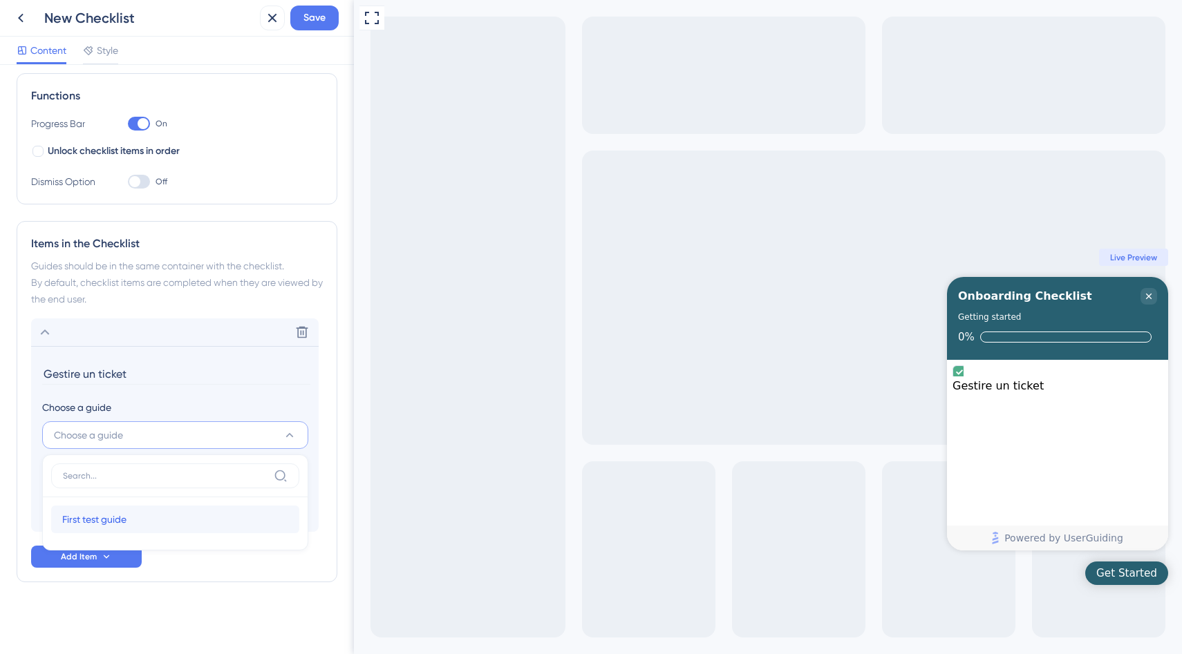
click at [101, 523] on span "First test guide" at bounding box center [94, 519] width 64 height 17
type input "First test guide"
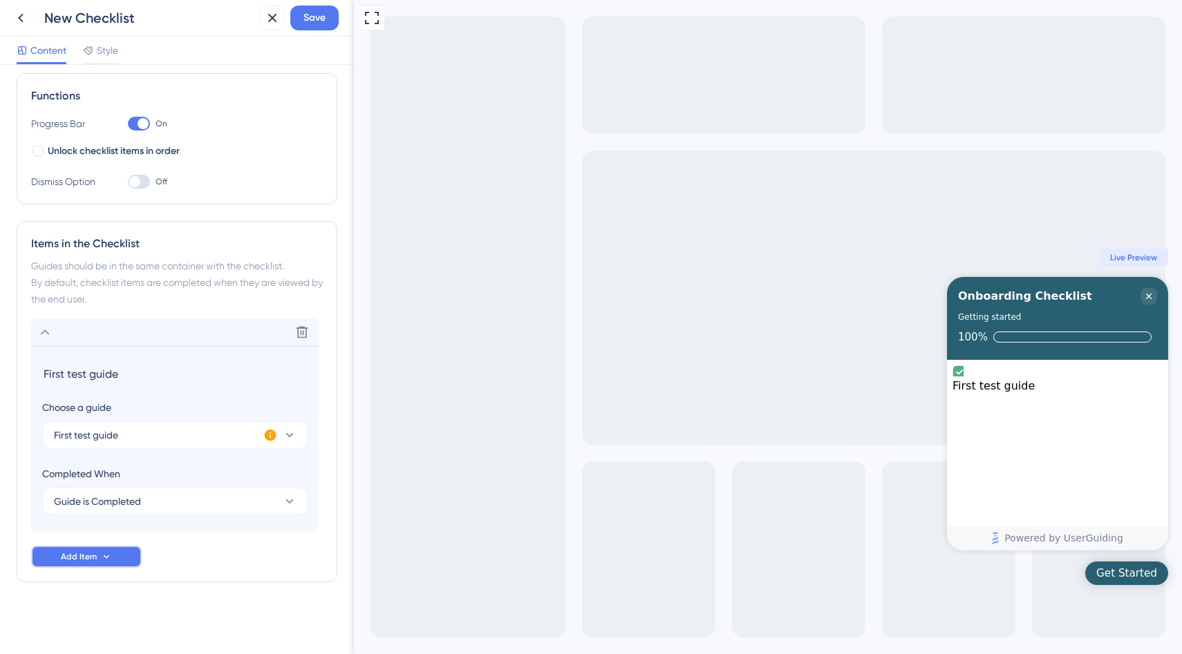
click at [90, 560] on span "Add Item" at bounding box center [79, 556] width 36 height 11
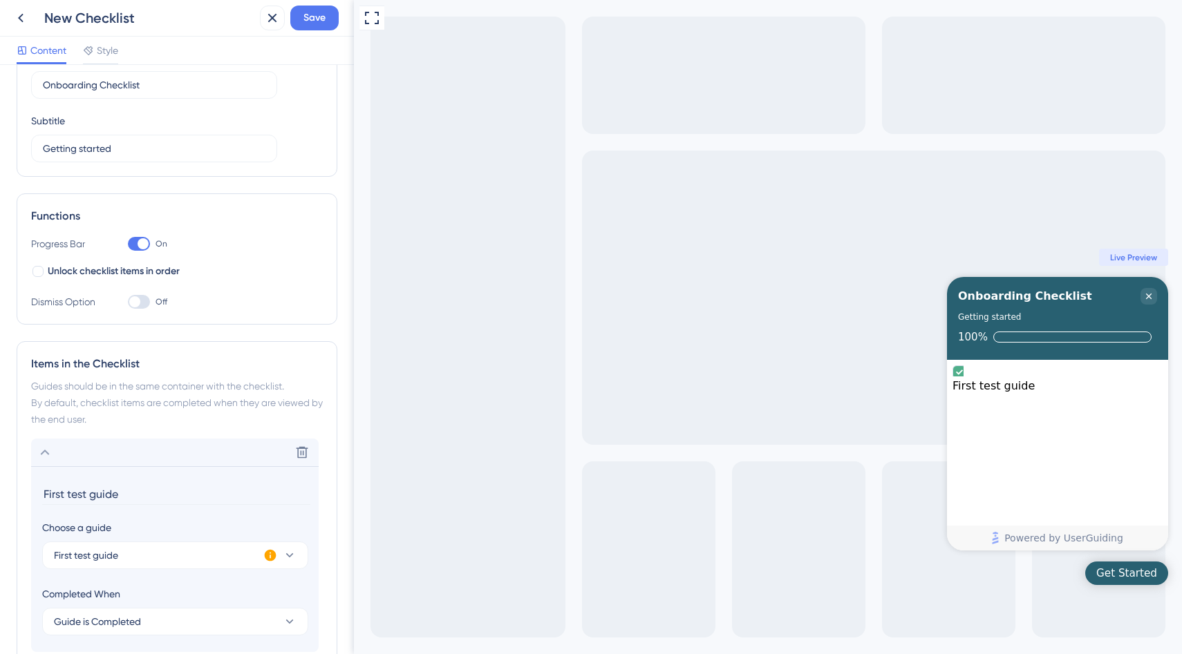
scroll to position [0, 0]
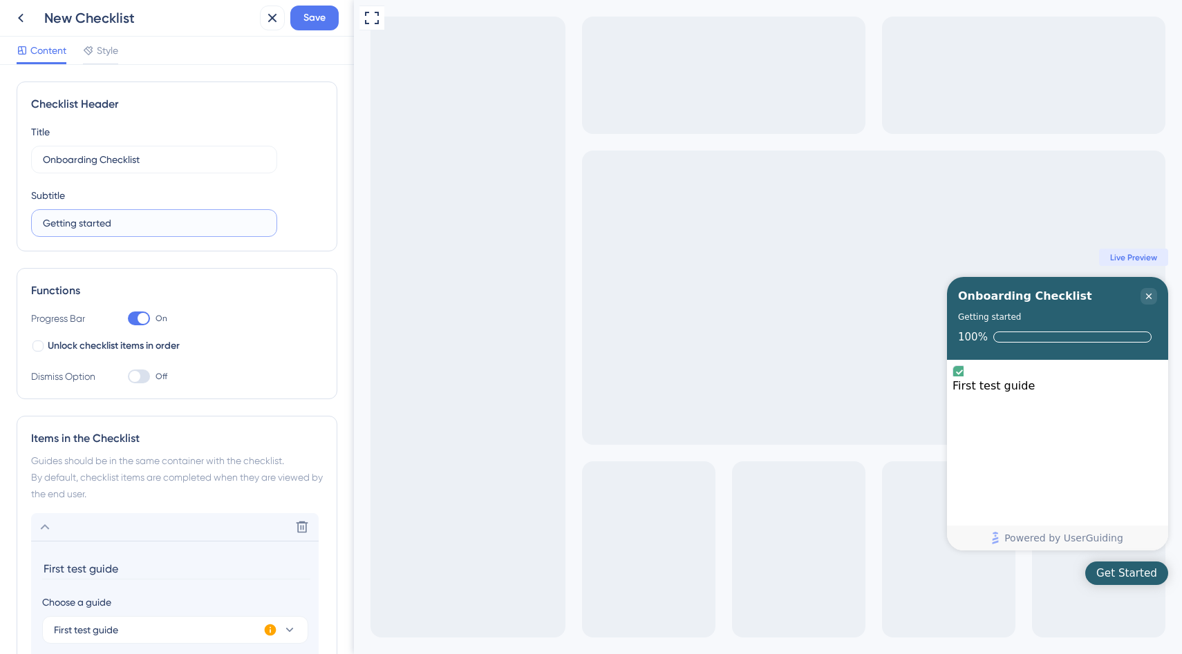
click at [79, 223] on input "Getting started" at bounding box center [154, 223] width 223 height 15
type input "I"
type input "O"
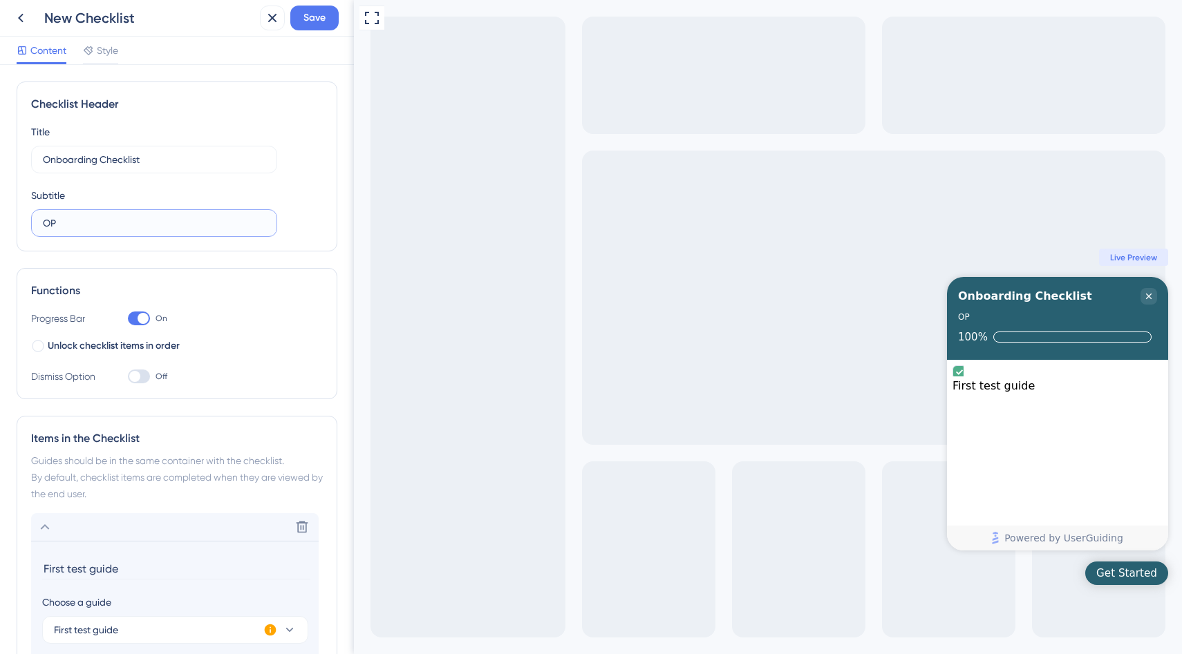
type input "O"
type input "G"
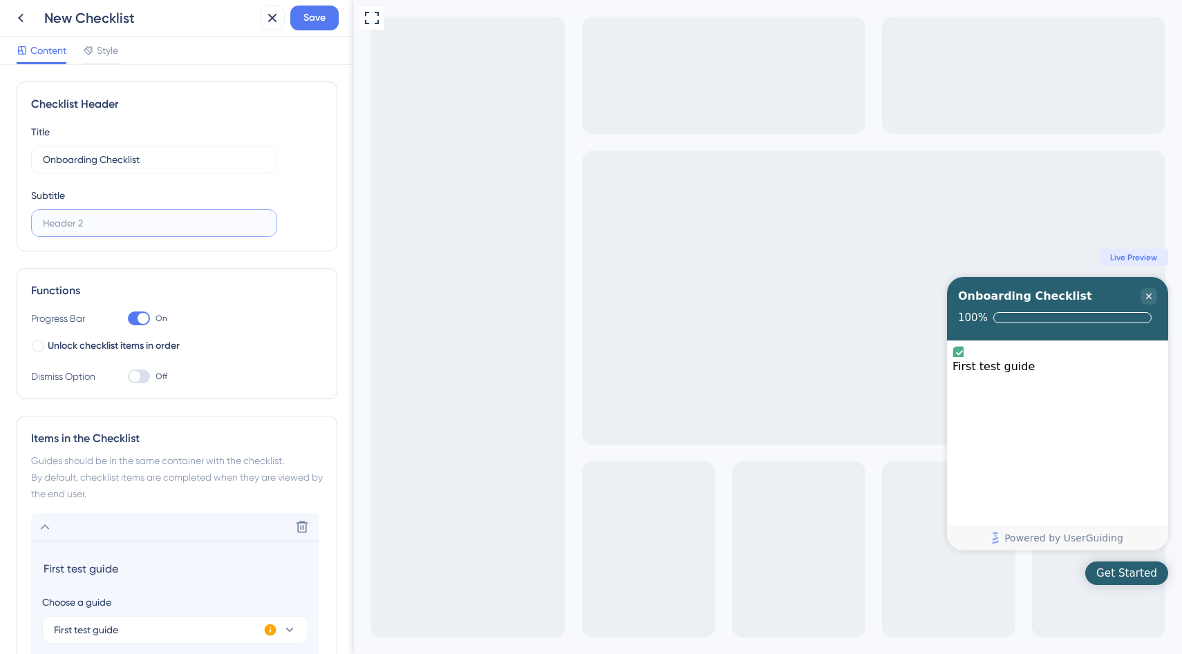
type input "I"
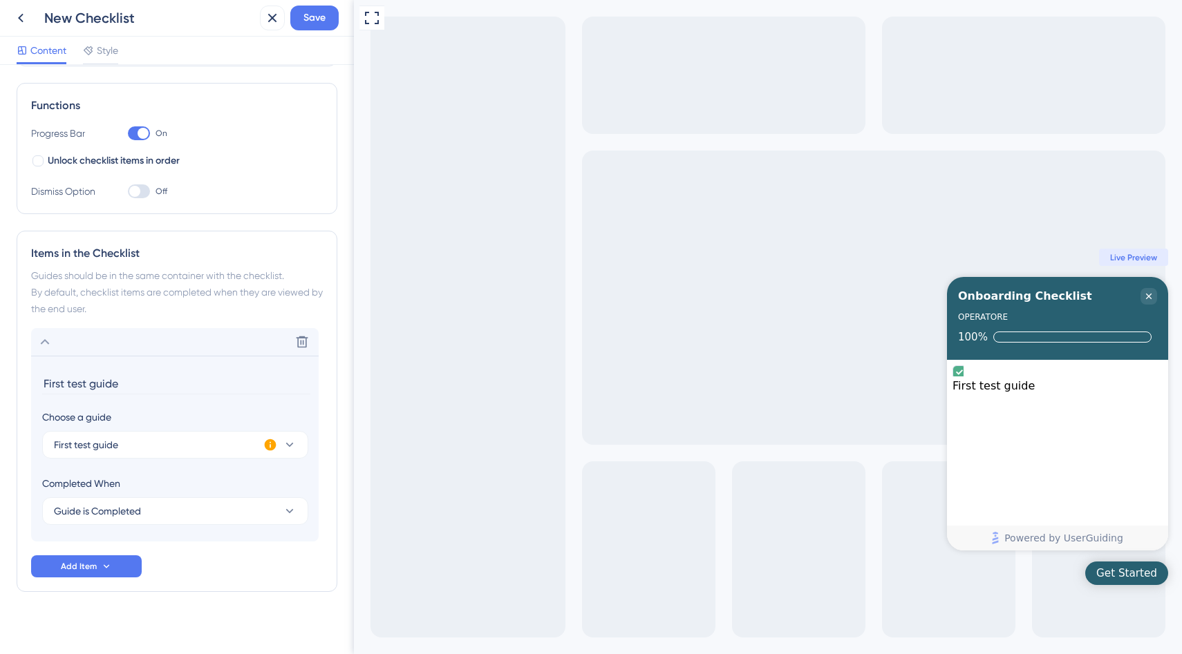
scroll to position [195, 0]
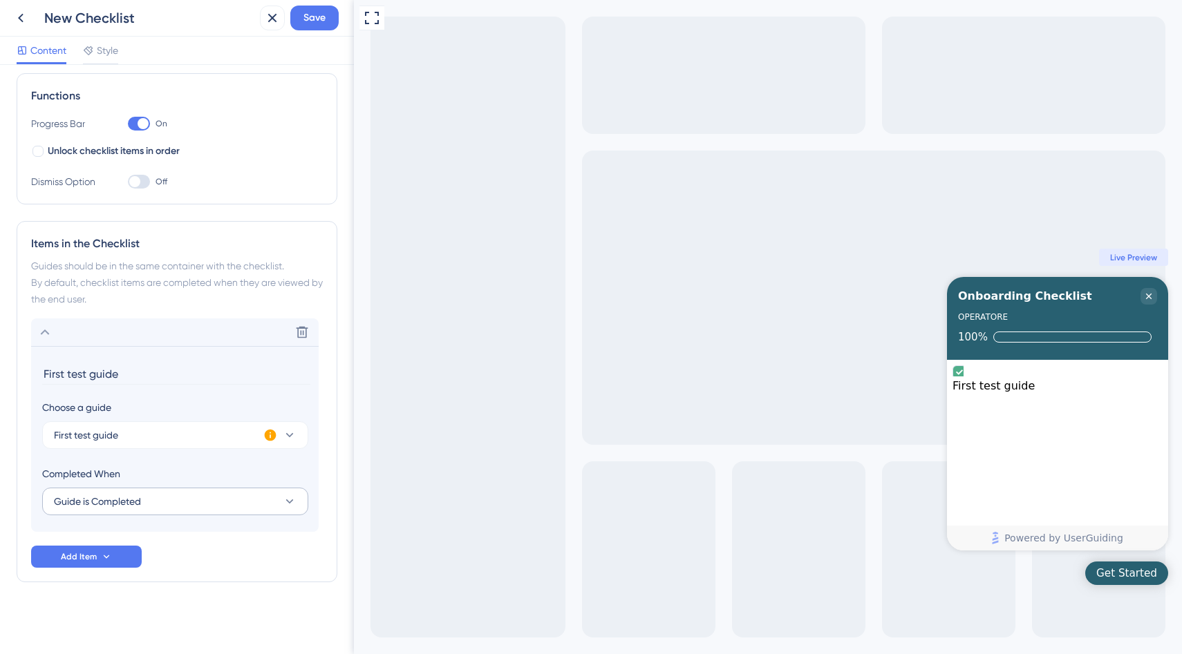
type input "OPERATORE"
click at [151, 506] on button "Guide is Completed" at bounding box center [175, 502] width 266 height 28
click at [92, 560] on span "Add Item" at bounding box center [79, 556] width 36 height 11
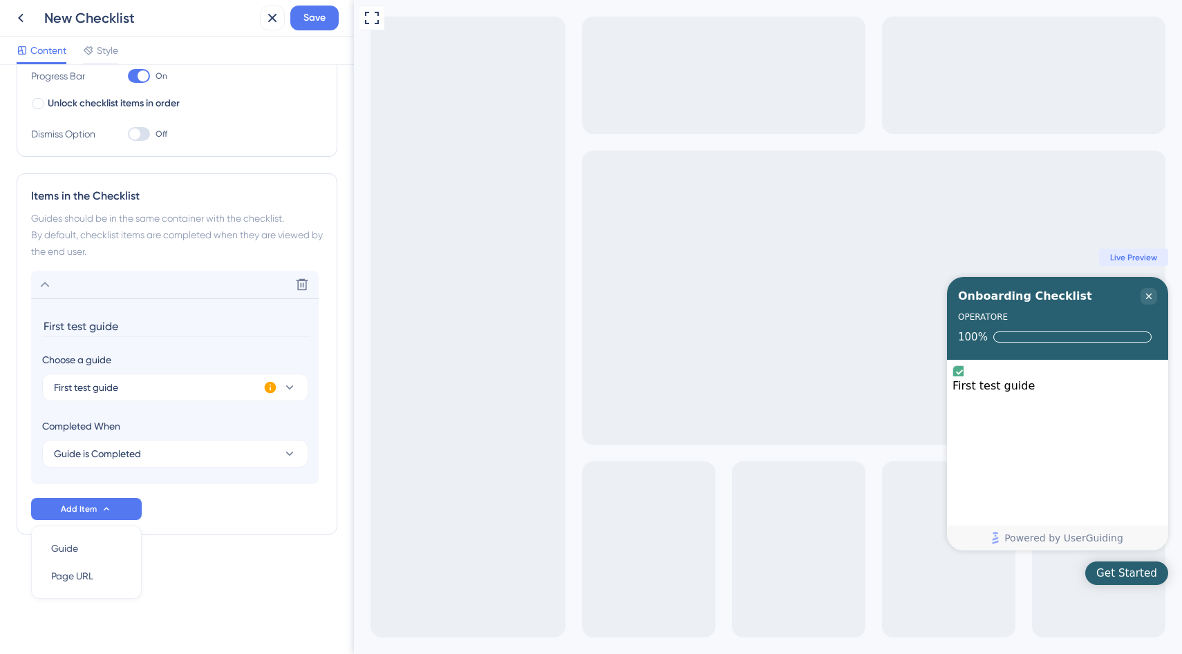
click at [258, 487] on div "Delete First test guide Choose a guide First test guide Completed When Guide is…" at bounding box center [177, 395] width 292 height 249
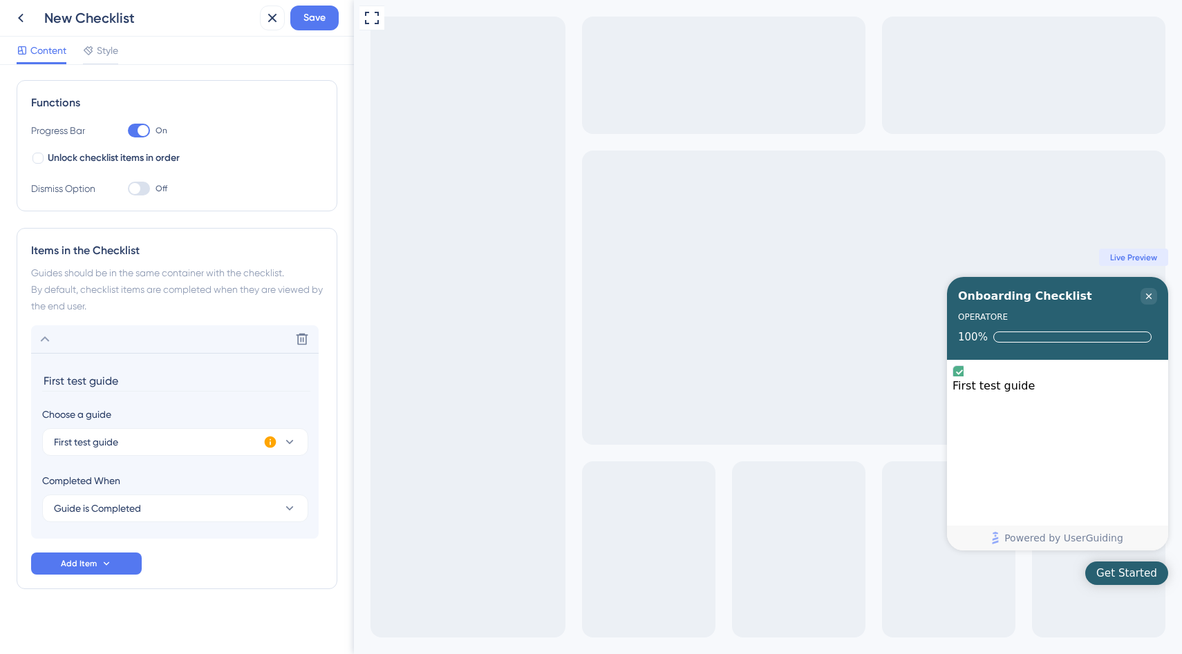
scroll to position [195, 0]
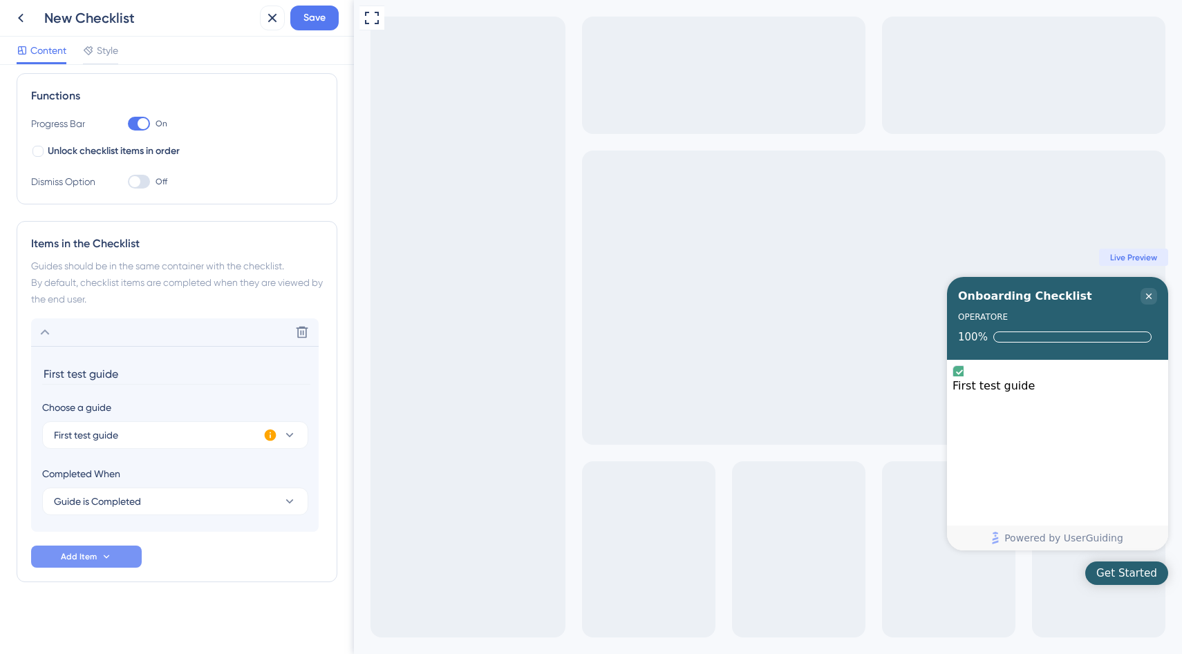
click at [83, 549] on button "Add Item" at bounding box center [86, 557] width 111 height 22
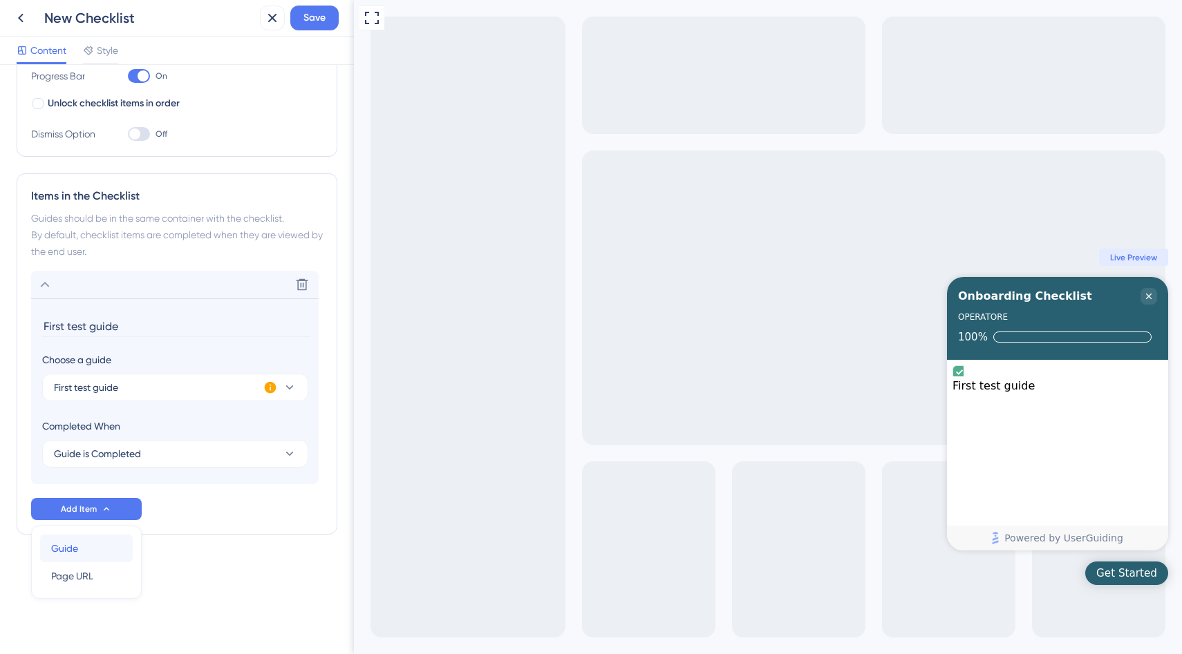
click at [77, 549] on span "Guide" at bounding box center [64, 548] width 27 height 17
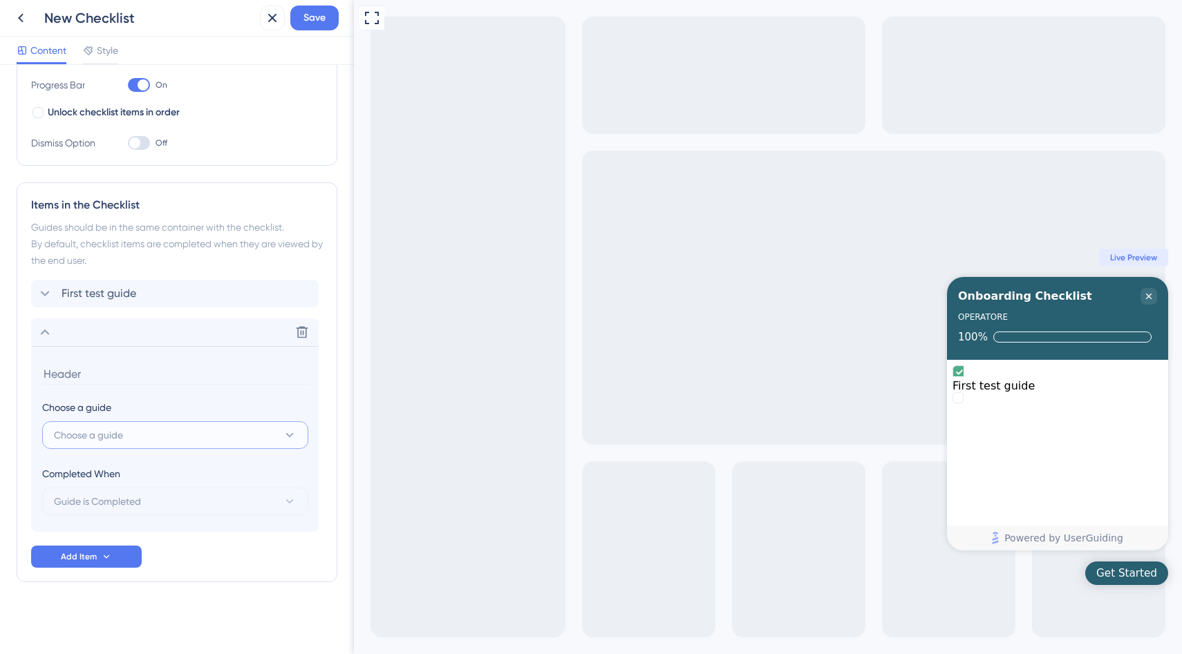
click at [136, 442] on button "Choose a guide" at bounding box center [175, 436] width 266 height 28
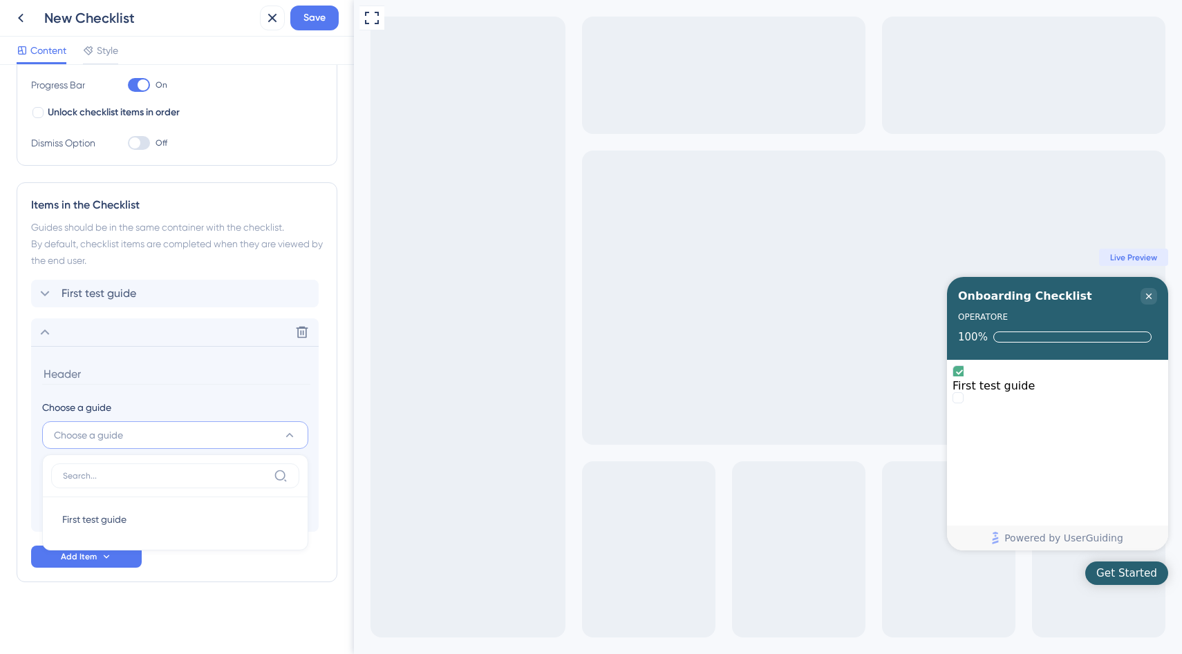
click at [126, 473] on input at bounding box center [165, 476] width 205 height 11
click at [104, 522] on span "First test guide" at bounding box center [94, 519] width 64 height 17
type input "First test guide"
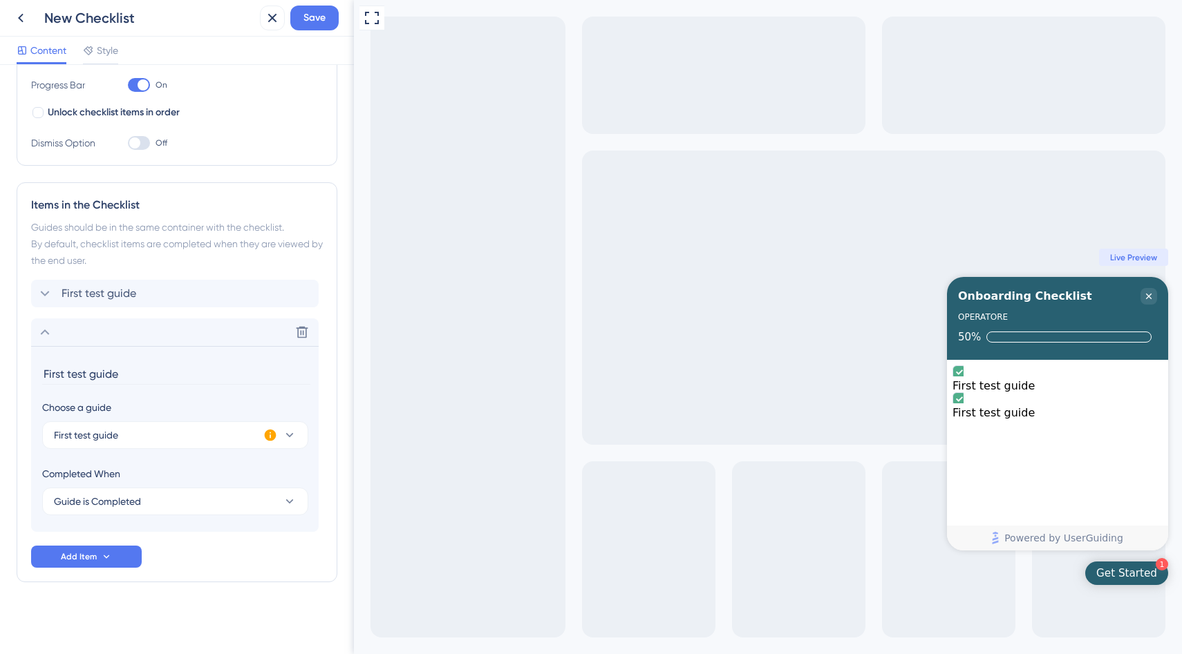
click at [73, 375] on input "First test guide" at bounding box center [176, 373] width 268 height 21
click at [102, 293] on span "First test guide" at bounding box center [98, 293] width 75 height 17
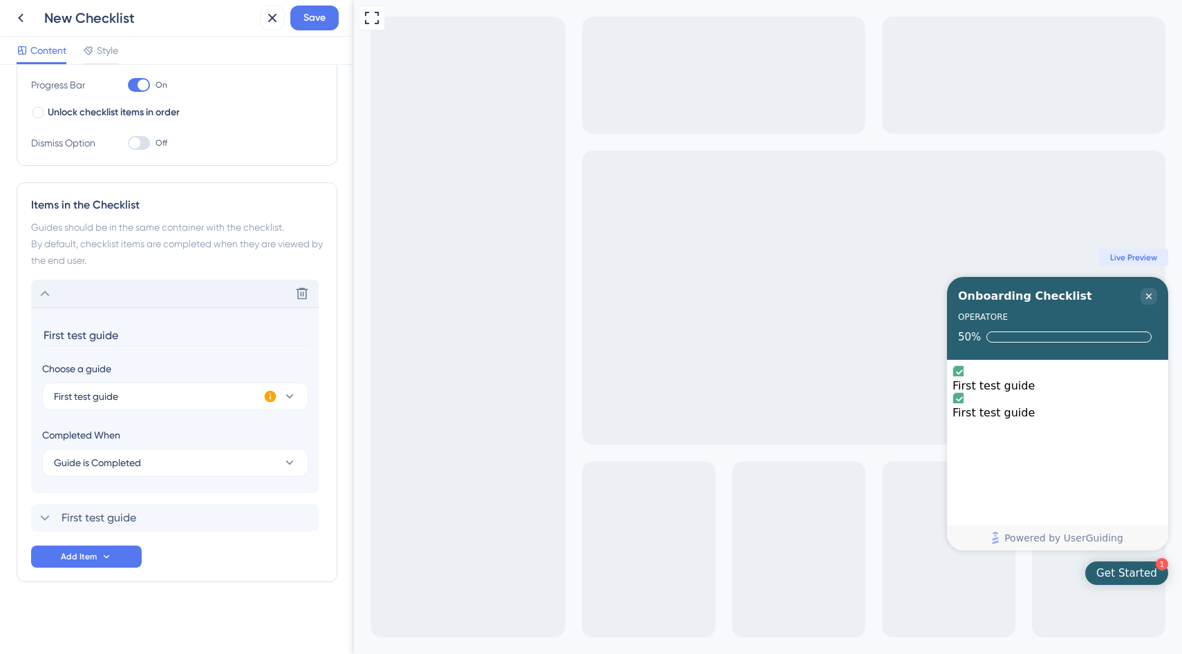
click at [82, 334] on input "First test guide" at bounding box center [176, 335] width 268 height 21
type input "c"
type input "Creare un nuovo utente"
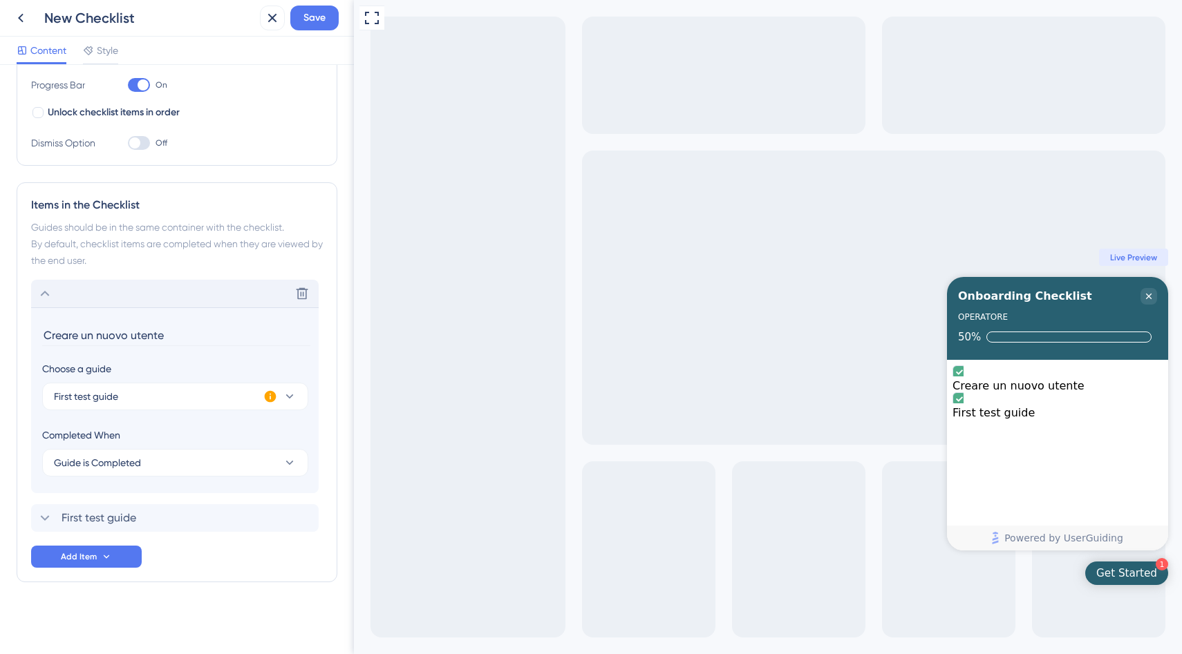
click at [238, 560] on div "Delete Creare un nuovo utente Choose a guide First test guide Completed When Gu…" at bounding box center [177, 424] width 292 height 288
click at [97, 556] on button "Add Item" at bounding box center [86, 557] width 111 height 22
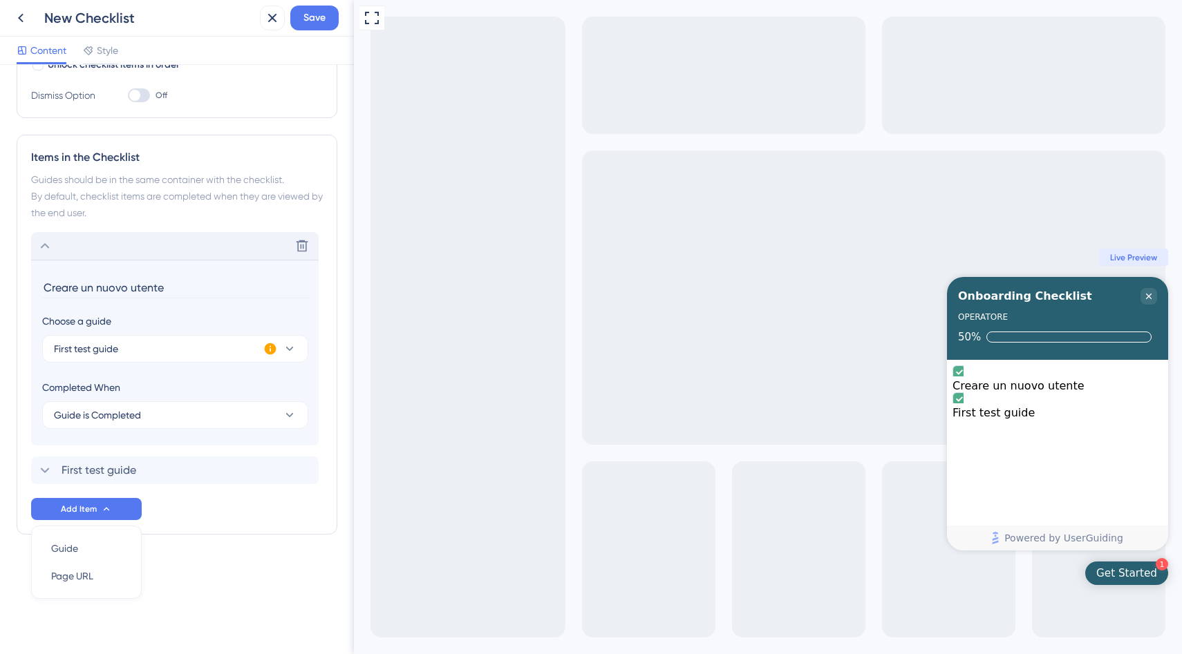
click at [95, 286] on input "Creare un nuovo utente" at bounding box center [176, 287] width 268 height 21
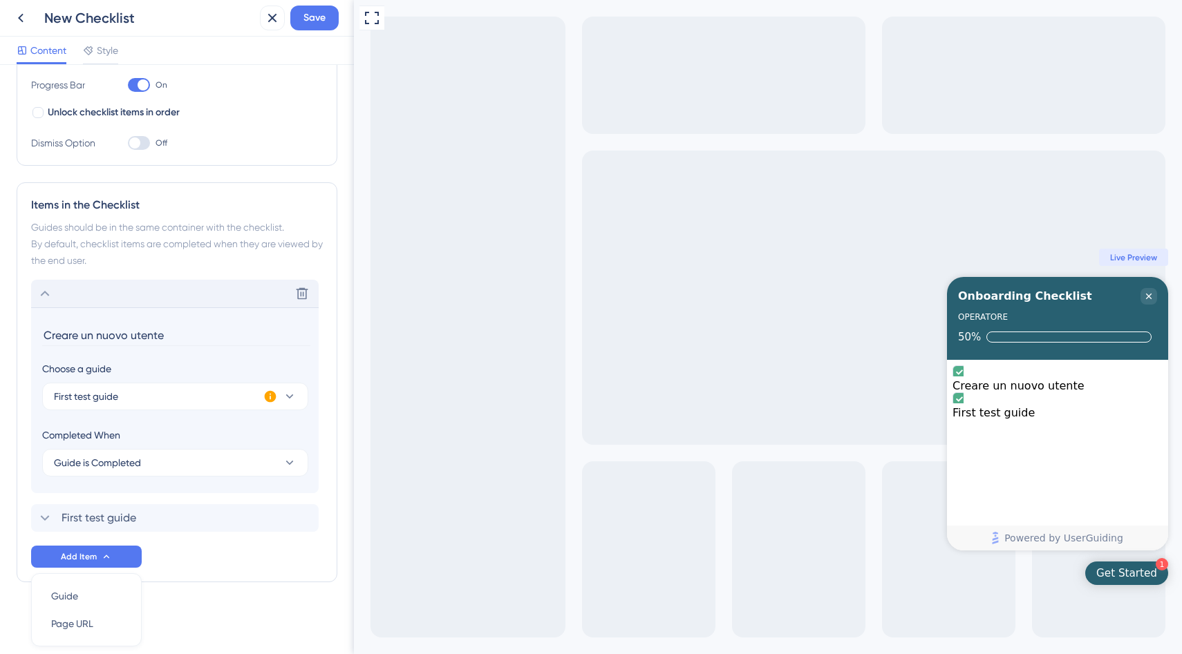
click at [95, 286] on div "Delete" at bounding box center [174, 294] width 287 height 28
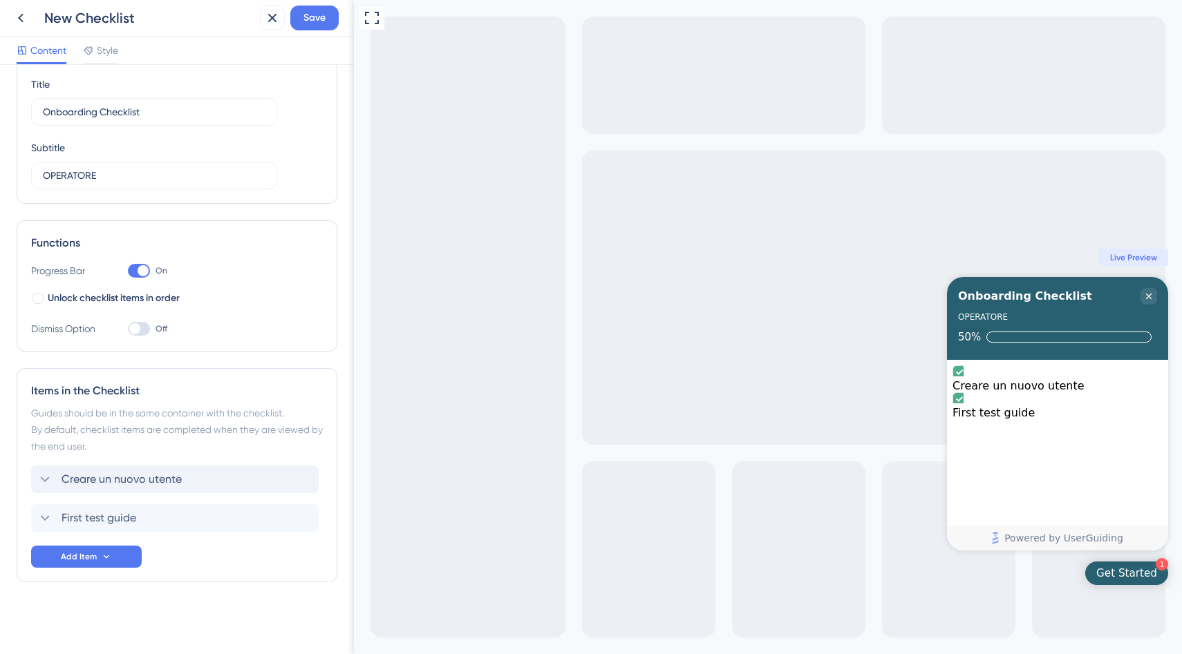
scroll to position [48, 0]
click at [95, 286] on div "Progress Bar On Unlock checklist items in order" at bounding box center [177, 285] width 292 height 44
click at [95, 479] on span "Creare un nuovo utente" at bounding box center [121, 479] width 120 height 17
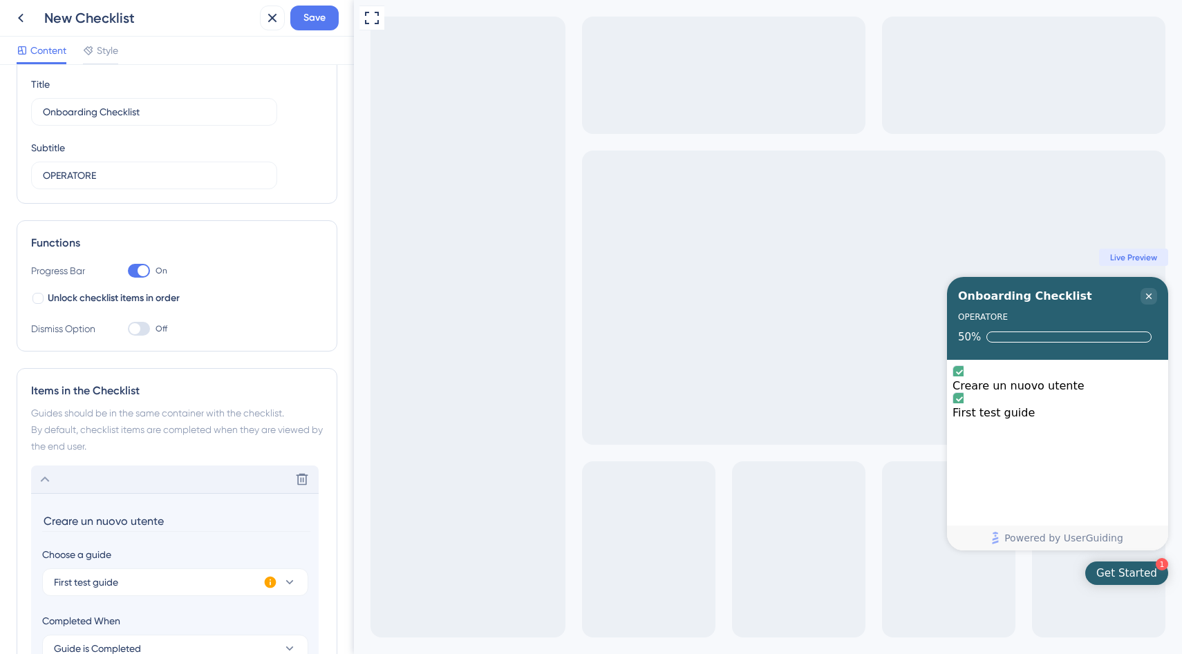
scroll to position [234, 0]
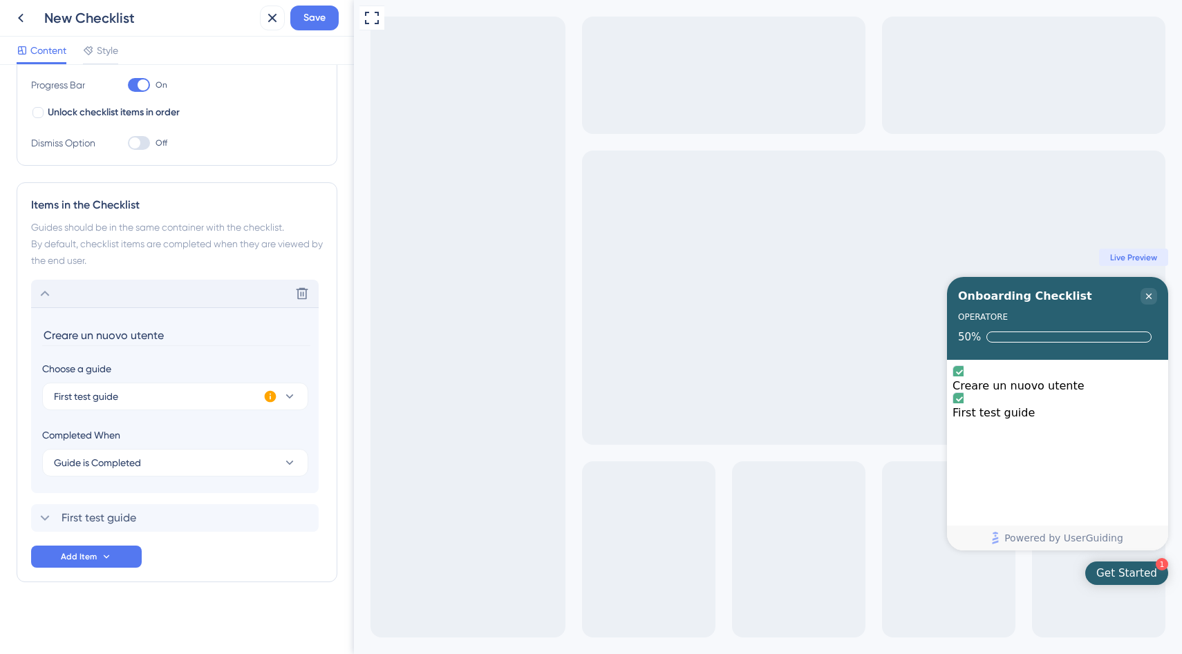
click at [69, 335] on input "Creare un nuovo utente" at bounding box center [176, 335] width 268 height 21
type input "Gestione di un ticket"
click at [94, 519] on span "First test guide" at bounding box center [98, 518] width 75 height 17
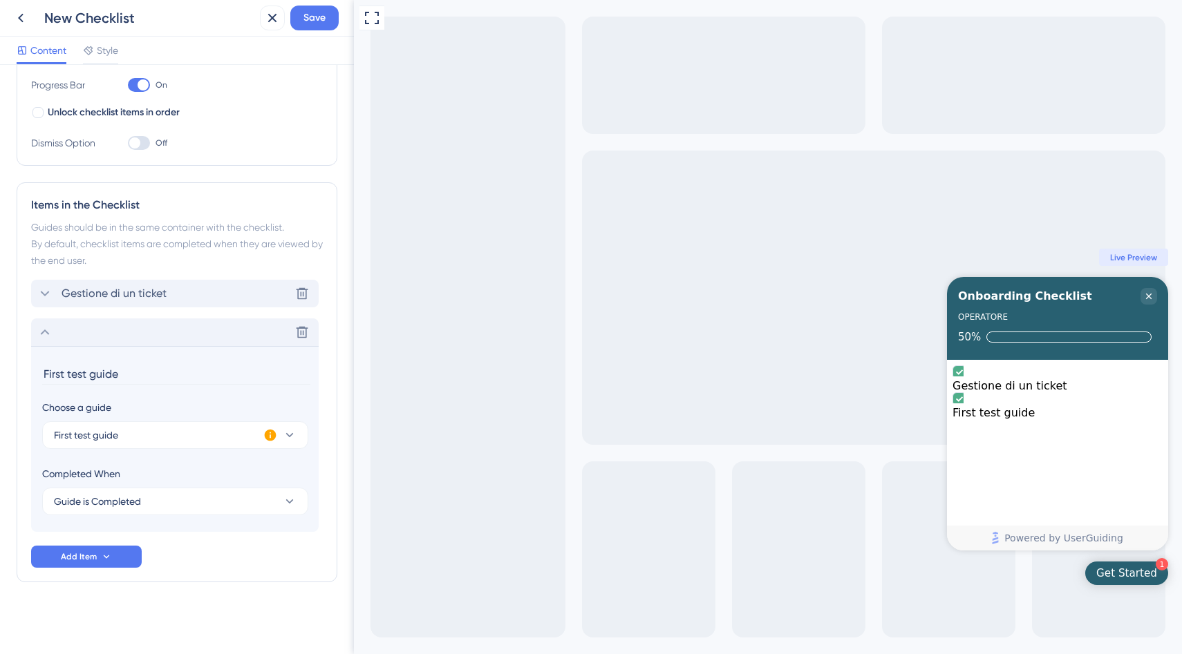
click at [73, 372] on input "First test guide" at bounding box center [176, 373] width 268 height 21
type input "Come creare un utente in pochi click"
click at [87, 558] on span "Add Item" at bounding box center [79, 556] width 36 height 11
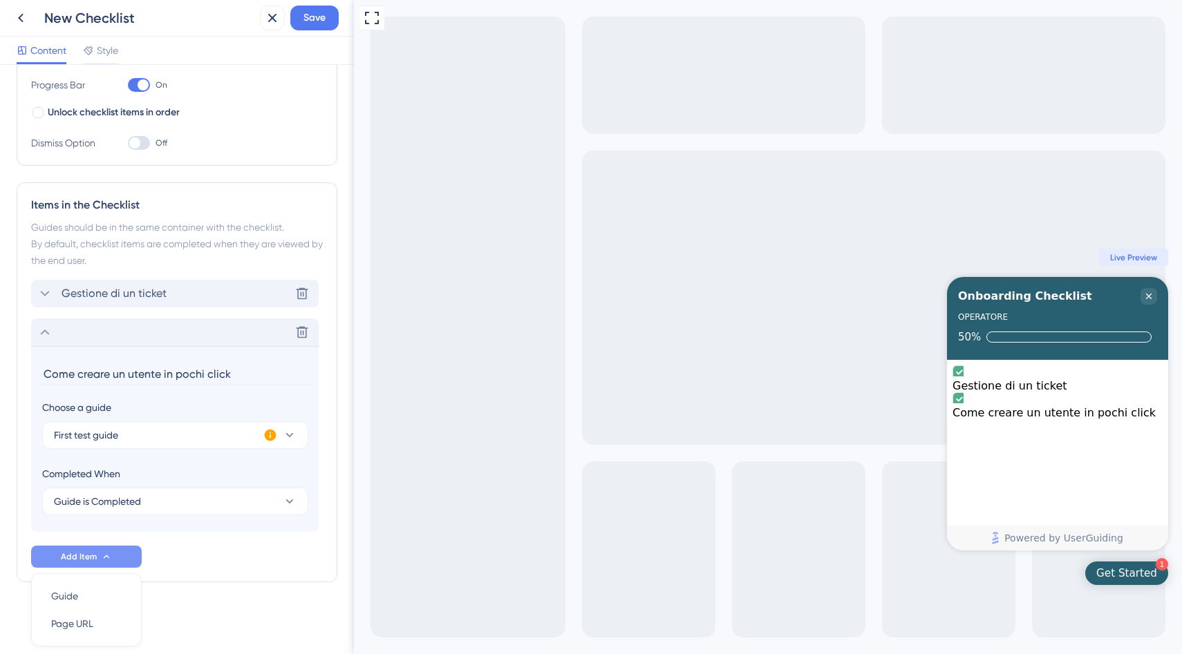
scroll to position [281, 0]
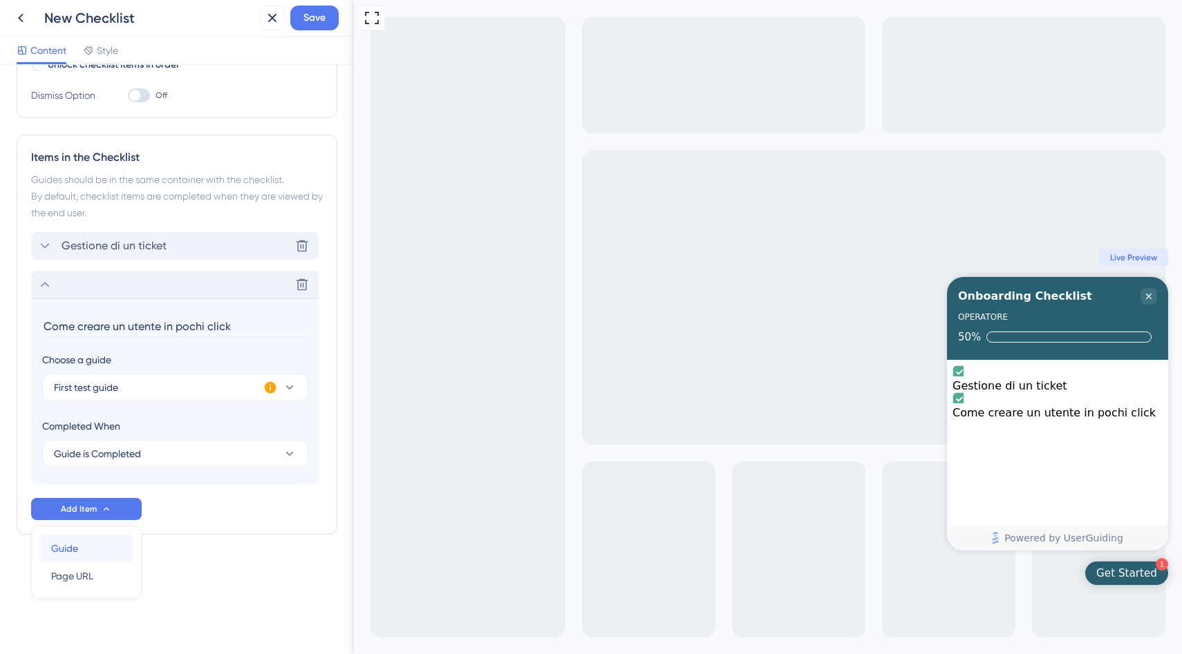
click at [78, 554] on span "Guide" at bounding box center [64, 548] width 27 height 17
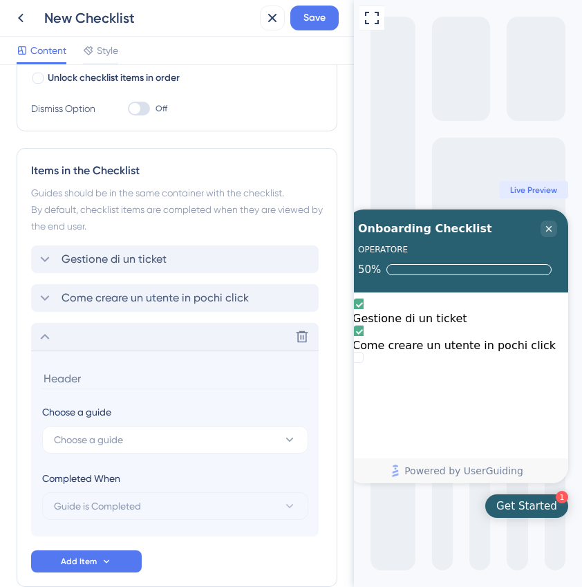
scroll to position [265, 0]
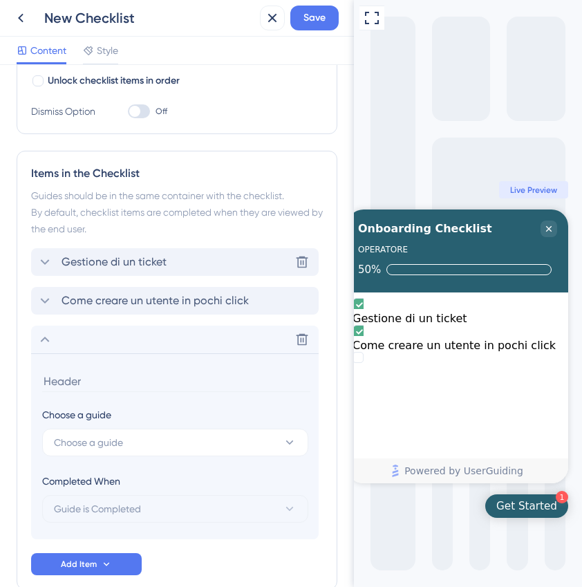
click at [109, 262] on span "Gestione di un ticket" at bounding box center [113, 262] width 105 height 17
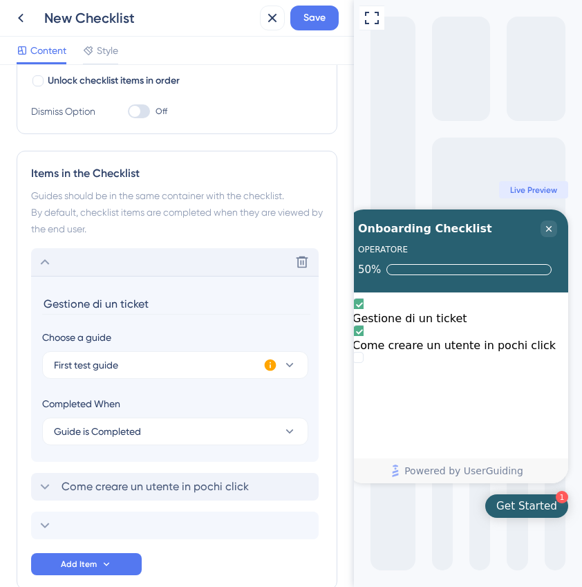
scroll to position [340, 0]
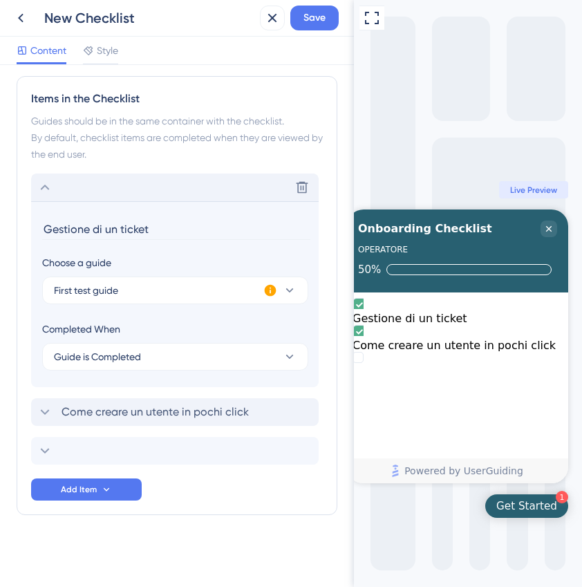
click at [90, 229] on input "Gestione di un ticket" at bounding box center [176, 228] width 268 height 21
type input "Prendi in carico e gestisci un ticket"
click at [110, 410] on span "Come creare un utente in pochi click" at bounding box center [154, 412] width 187 height 17
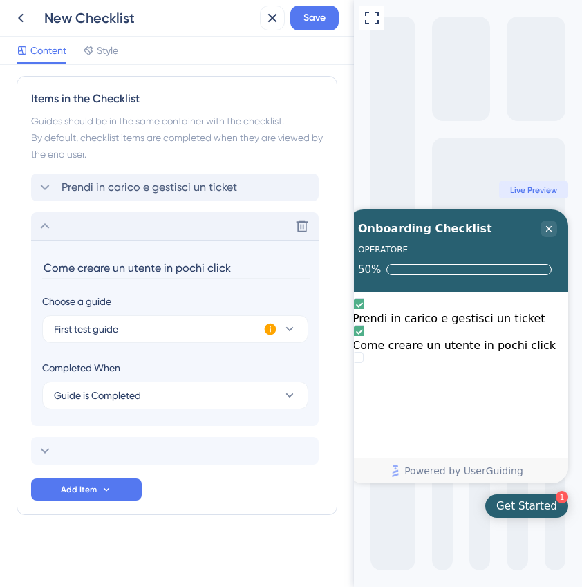
click at [129, 268] on input "Come creare un utente in pochi click" at bounding box center [176, 267] width 268 height 21
type input "Classifica un ticket con topic o tag"
click at [101, 446] on div "Delete" at bounding box center [174, 451] width 287 height 28
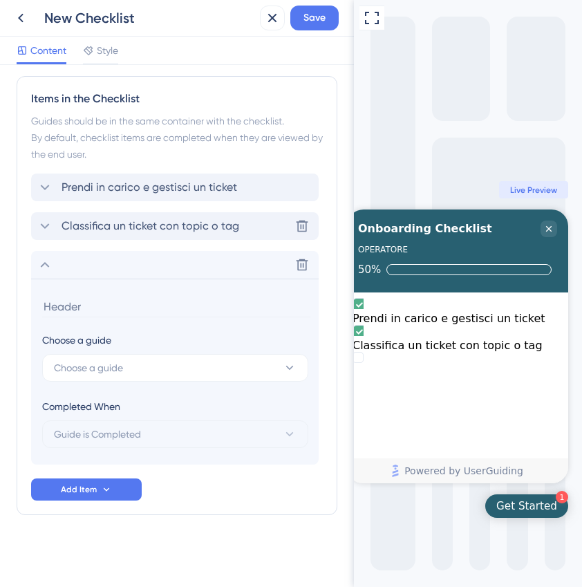
click at [66, 305] on input at bounding box center [176, 306] width 268 height 21
type input "S"
type input "i"
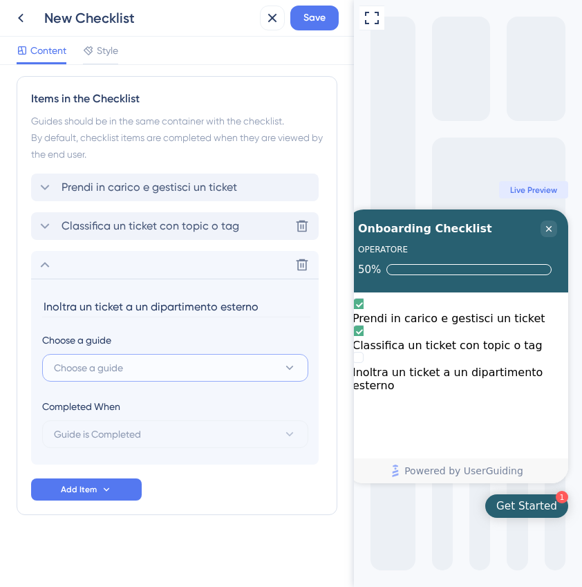
click at [70, 367] on span "Choose a guide" at bounding box center [88, 367] width 69 height 17
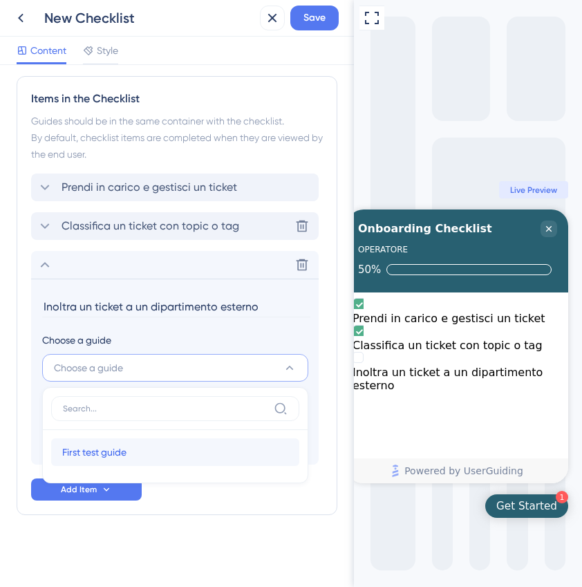
click at [81, 448] on span "First test guide" at bounding box center [94, 452] width 64 height 17
type input "First test guide"
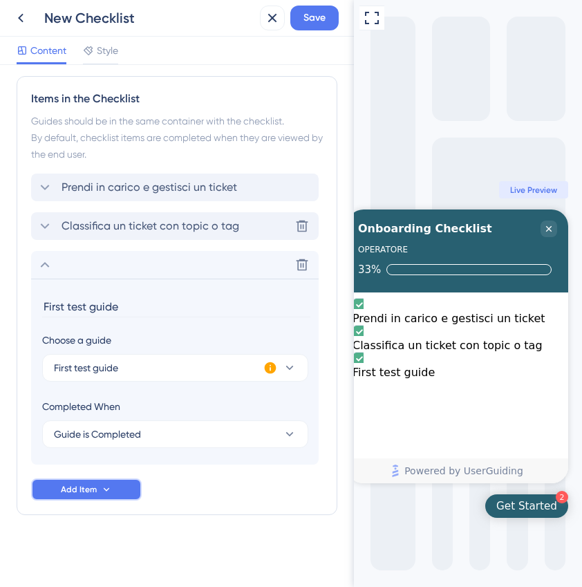
click at [80, 491] on span "Add Item" at bounding box center [79, 489] width 36 height 11
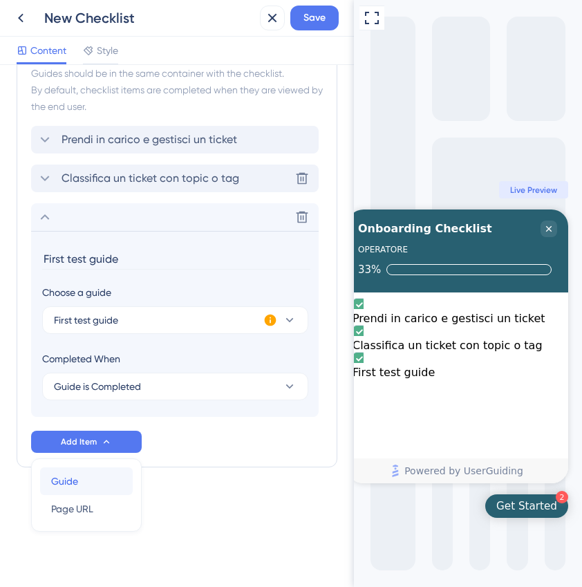
click at [91, 481] on div "Guide Guide" at bounding box center [86, 481] width 70 height 28
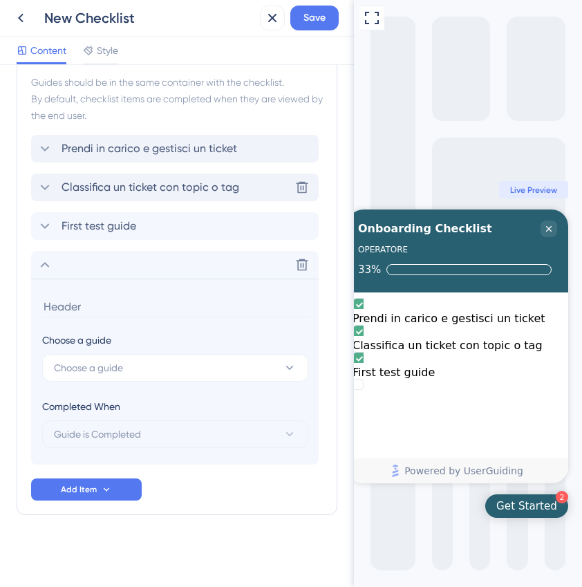
click at [77, 306] on input at bounding box center [176, 306] width 268 height 21
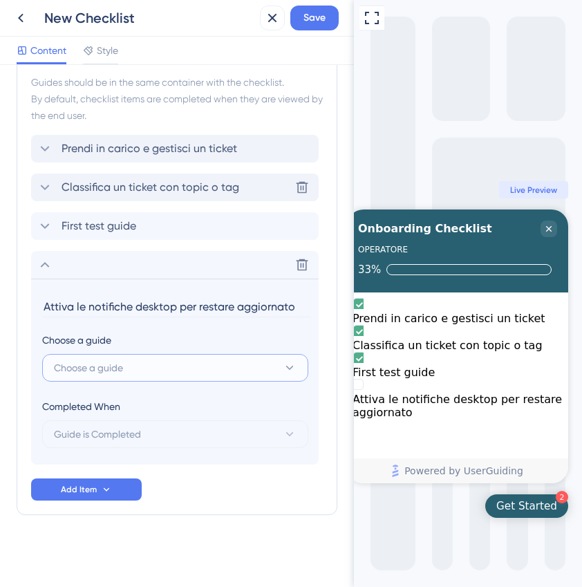
click at [97, 370] on span "Choose a guide" at bounding box center [88, 367] width 69 height 17
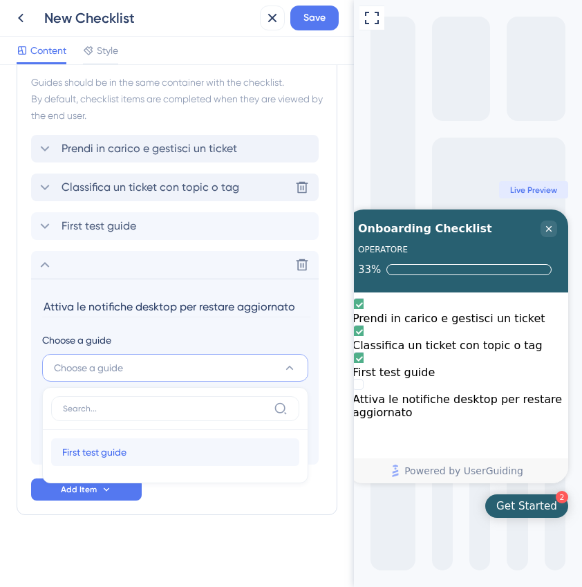
click at [84, 453] on span "First test guide" at bounding box center [94, 452] width 64 height 17
type input "First test guide"
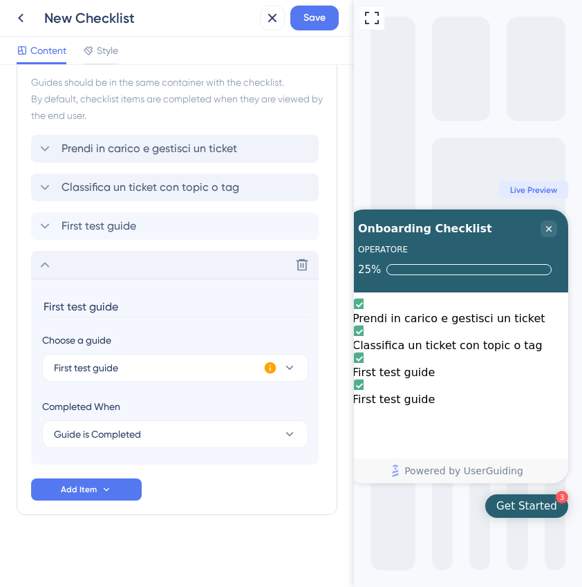
click at [36, 263] on div "Delete" at bounding box center [174, 265] width 287 height 28
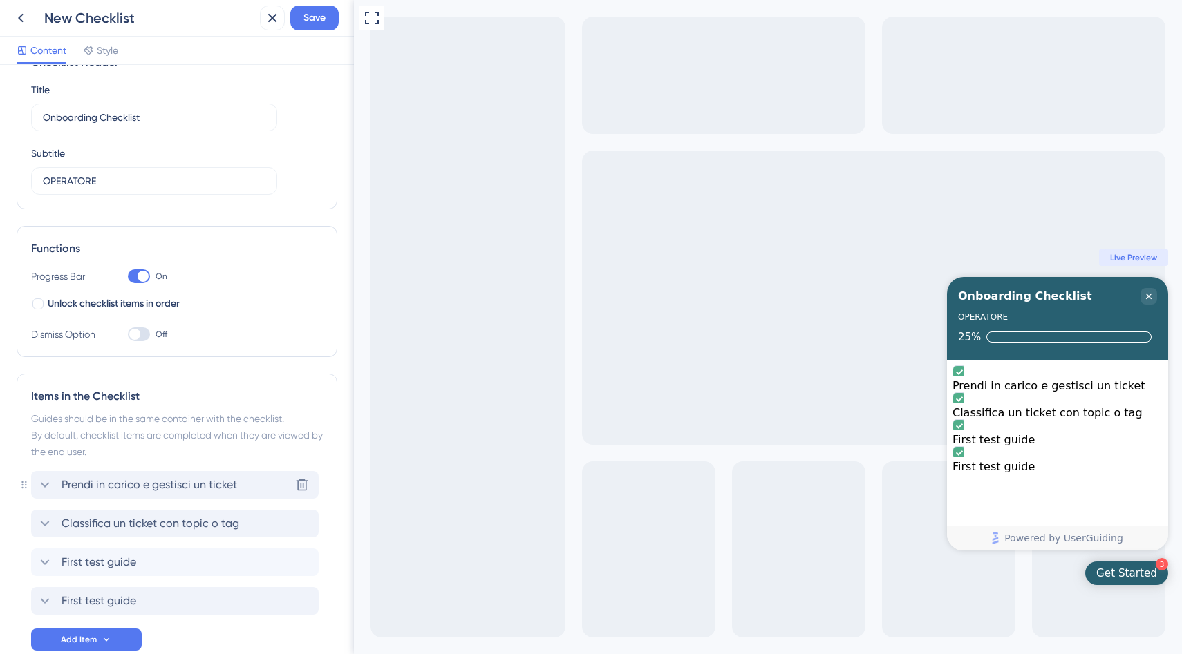
scroll to position [44, 0]
click at [119, 559] on span "First test guide" at bounding box center [98, 560] width 75 height 17
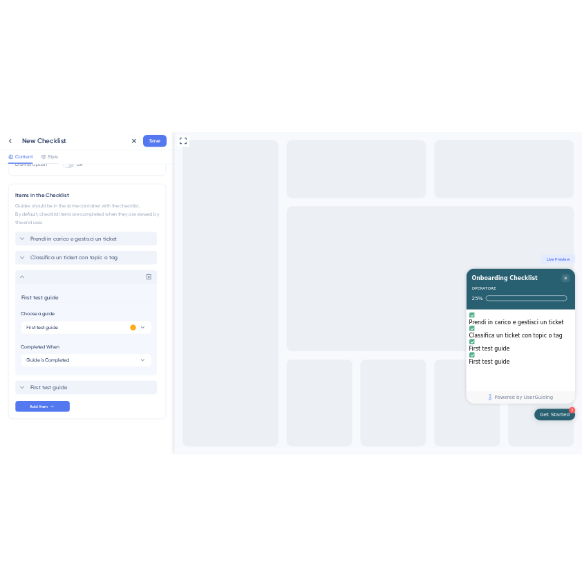
scroll to position [310, 0]
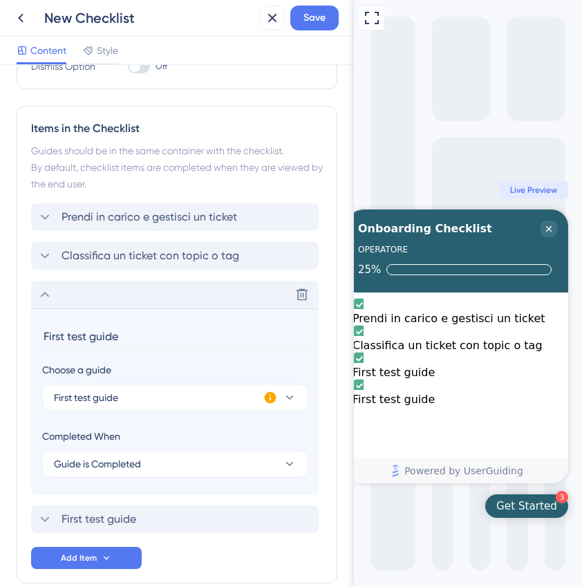
click at [79, 332] on input "First test guide" at bounding box center [176, 335] width 268 height 21
type input "i"
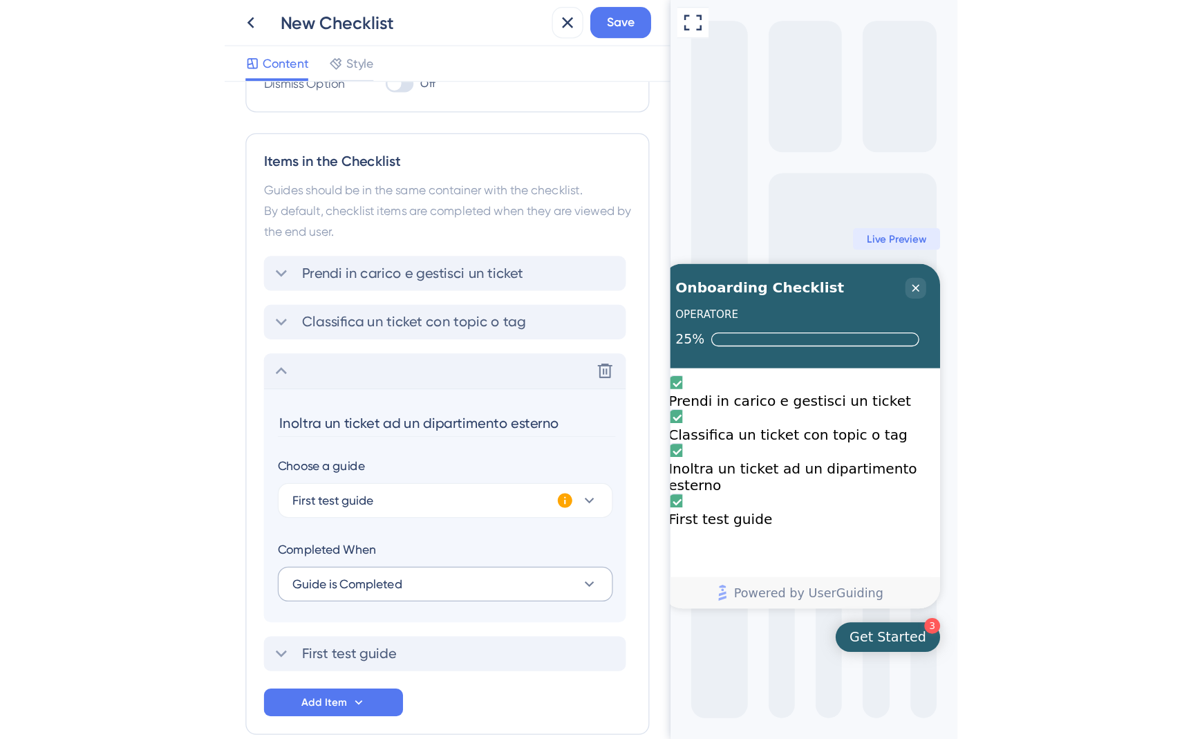
scroll to position [379, 0]
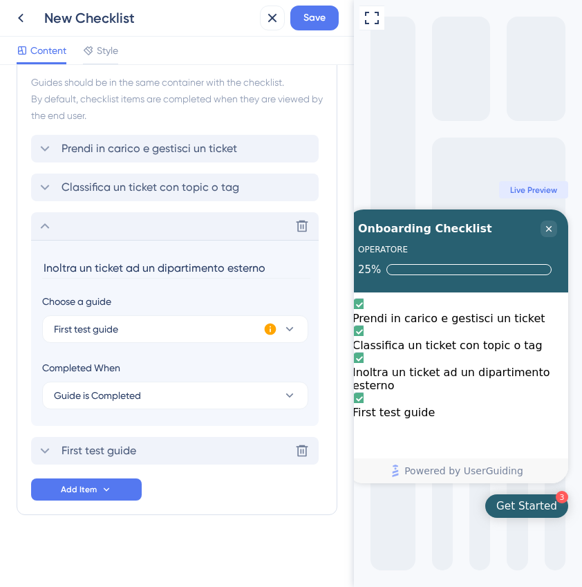
type input "Inoltra un ticket ad un dipartimento esterno"
click at [111, 455] on span "First test guide" at bounding box center [98, 450] width 75 height 17
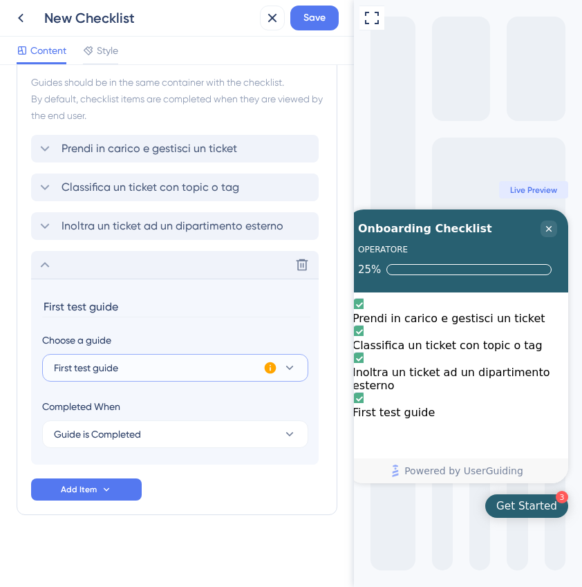
click at [75, 366] on span "First test guide" at bounding box center [86, 367] width 64 height 17
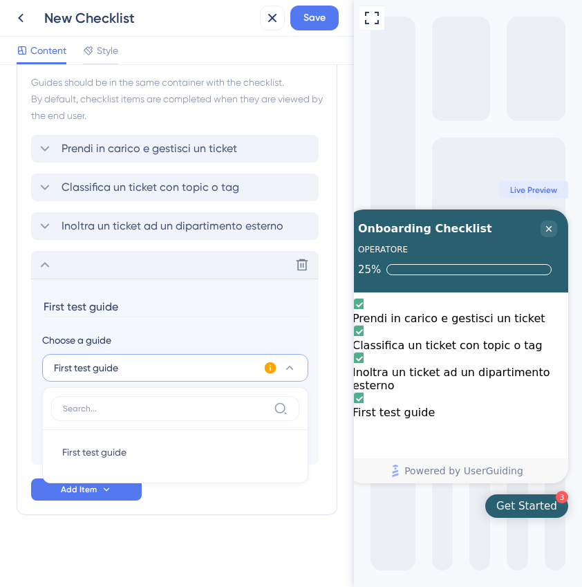
click at [71, 296] on input "First test guide" at bounding box center [176, 306] width 268 height 21
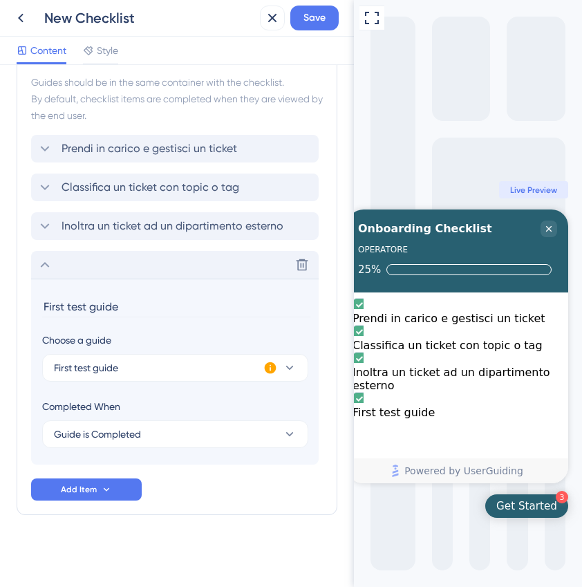
click at [71, 312] on input "First test guide" at bounding box center [176, 306] width 268 height 21
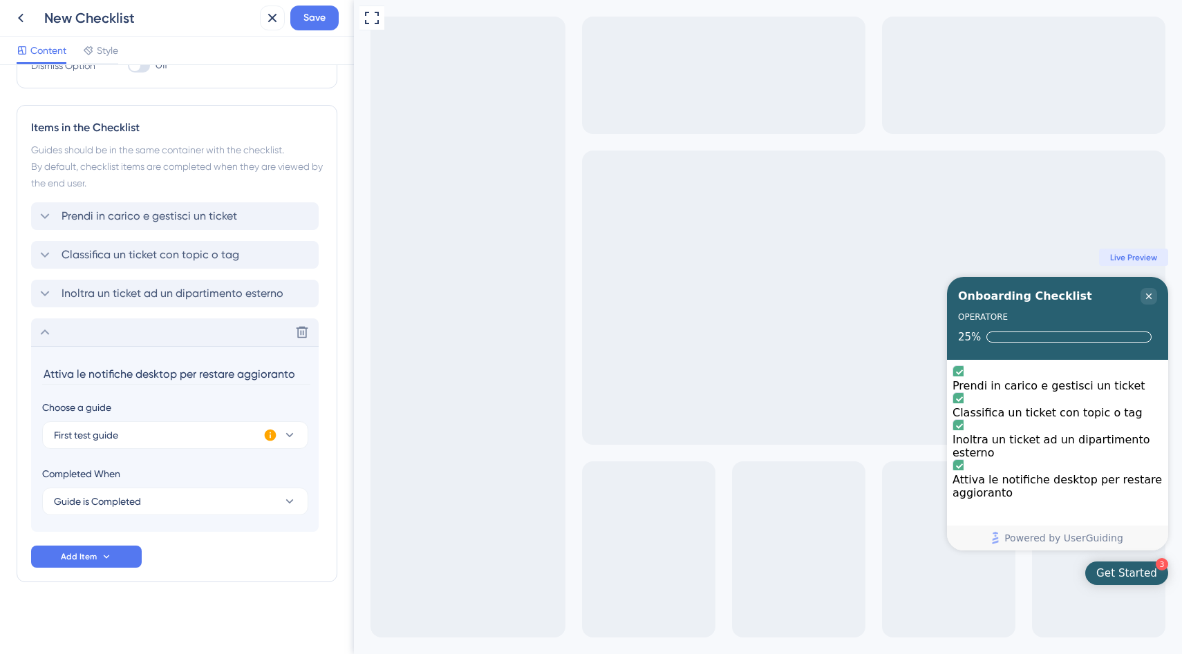
scroll to position [0, 0]
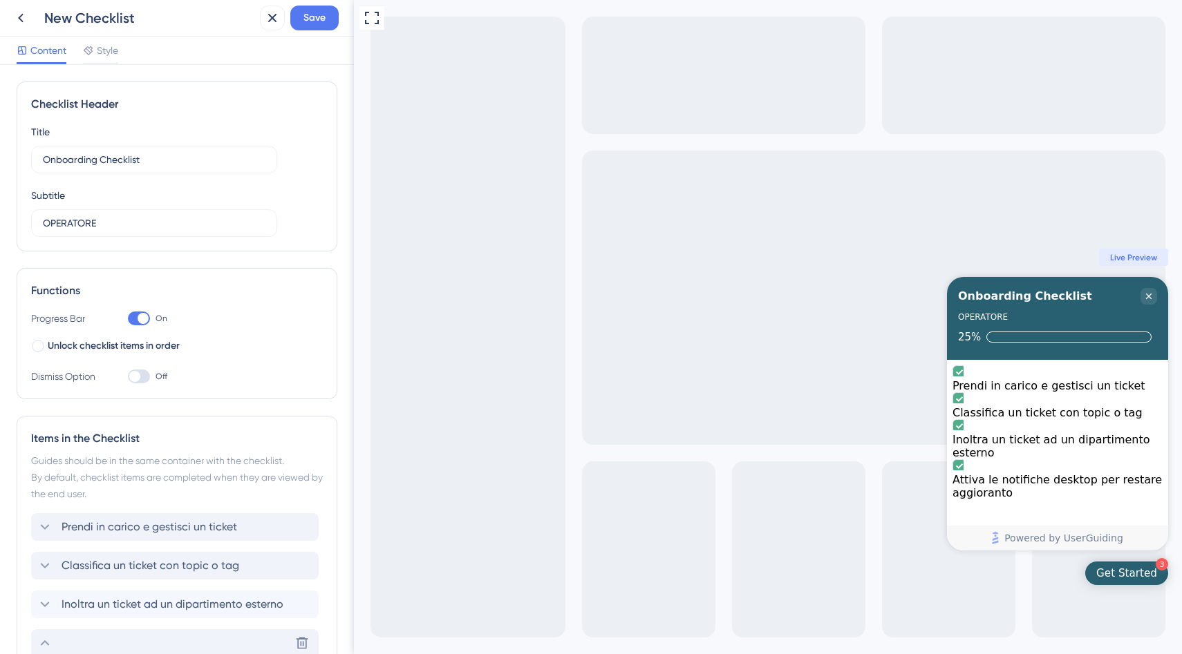
type input "Attiva le notifiche desktop per restare aggioranto"
click at [93, 19] on div "New Checklist" at bounding box center [149, 17] width 210 height 19
click at [133, 23] on div "New Checklist" at bounding box center [149, 17] width 210 height 19
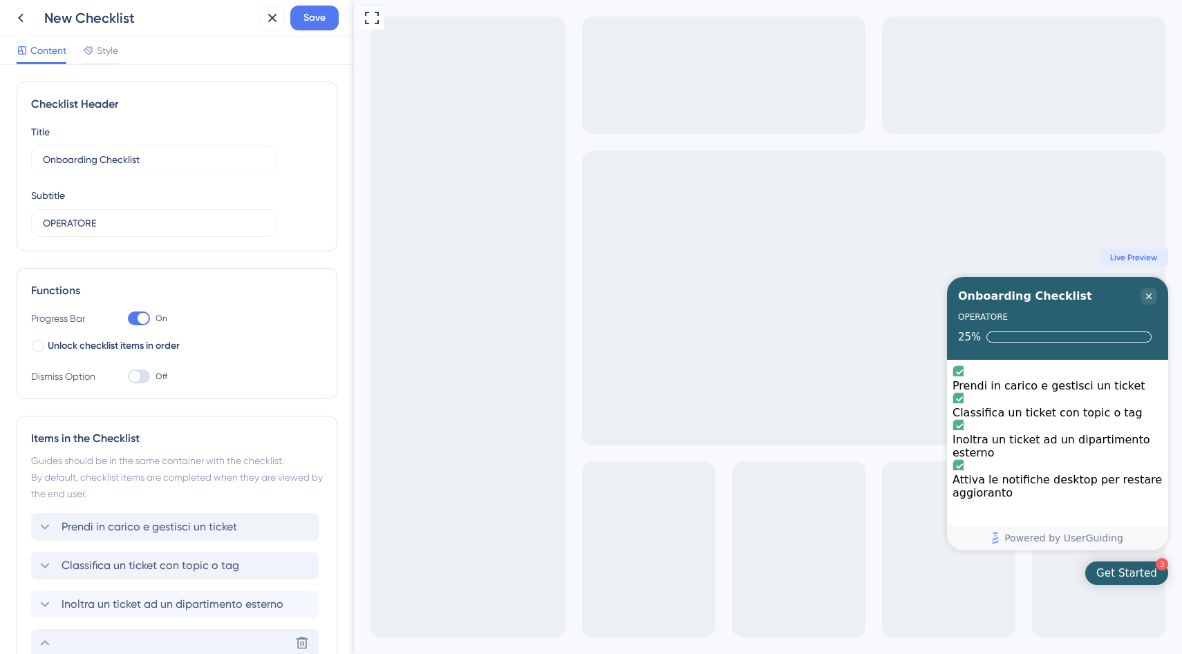
click at [150, 22] on div "New Checklist" at bounding box center [149, 17] width 210 height 19
click at [110, 52] on span "Style" at bounding box center [107, 50] width 21 height 17
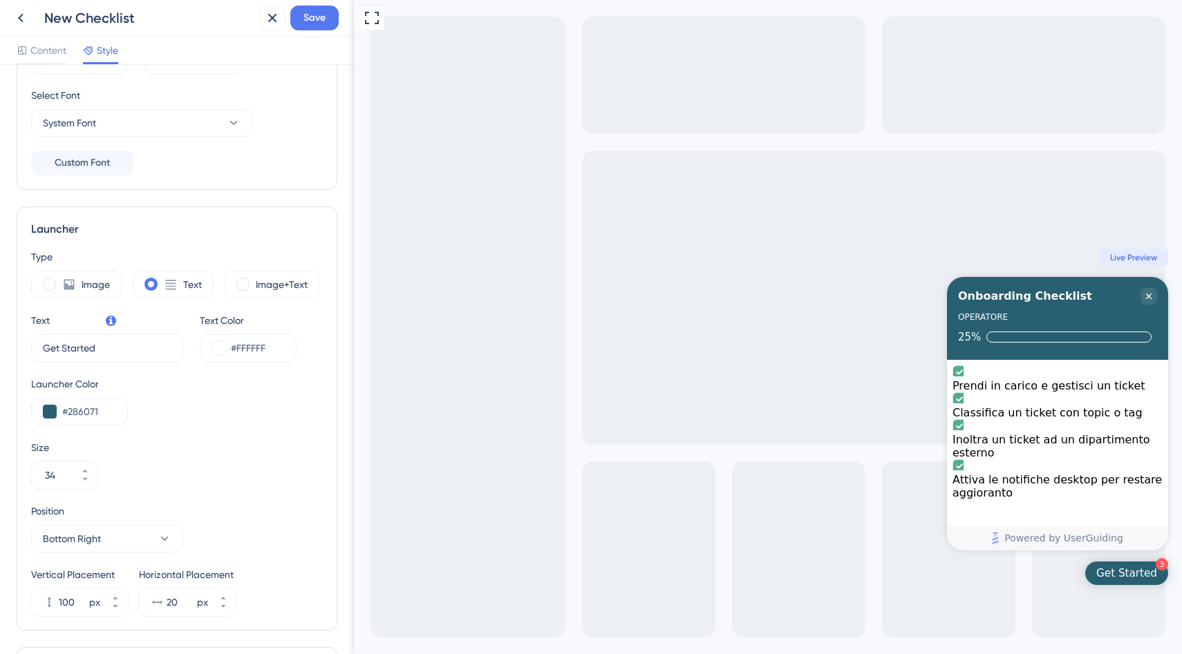
scroll to position [228, 0]
click at [55, 285] on span at bounding box center [49, 283] width 13 height 13
click at [60, 279] on input "radio" at bounding box center [60, 279] width 0 height 0
type input "50"
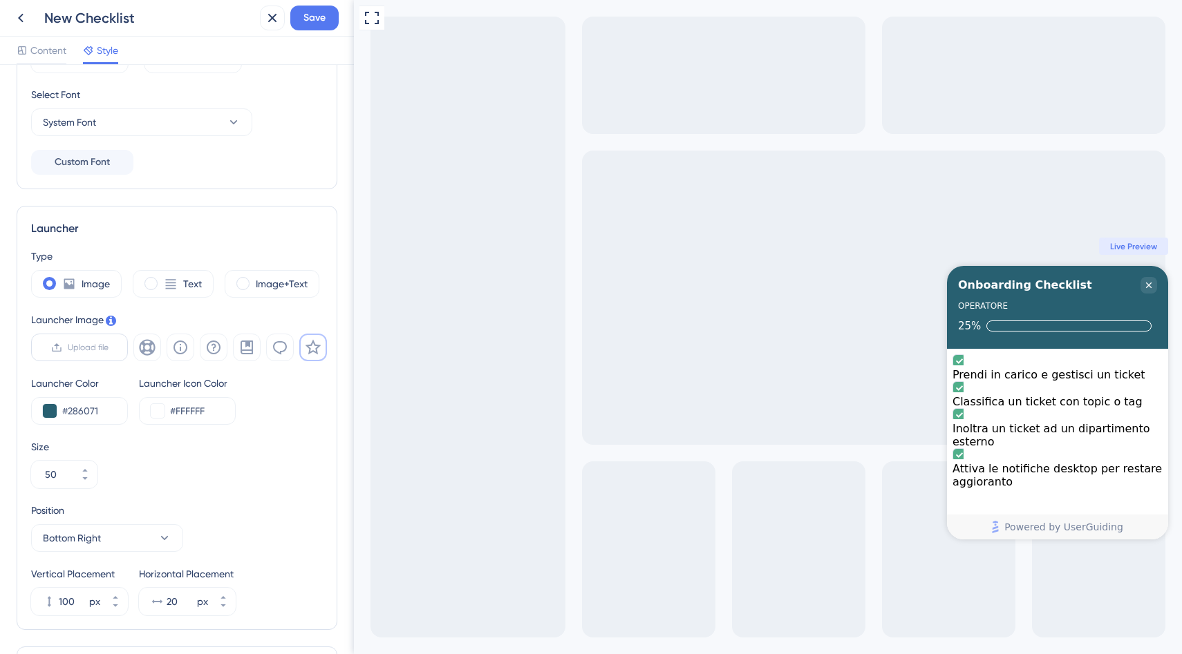
click at [84, 350] on span "Upload file" at bounding box center [88, 347] width 41 height 11
click at [108, 348] on input "Upload file" at bounding box center [108, 348] width 0 height 0
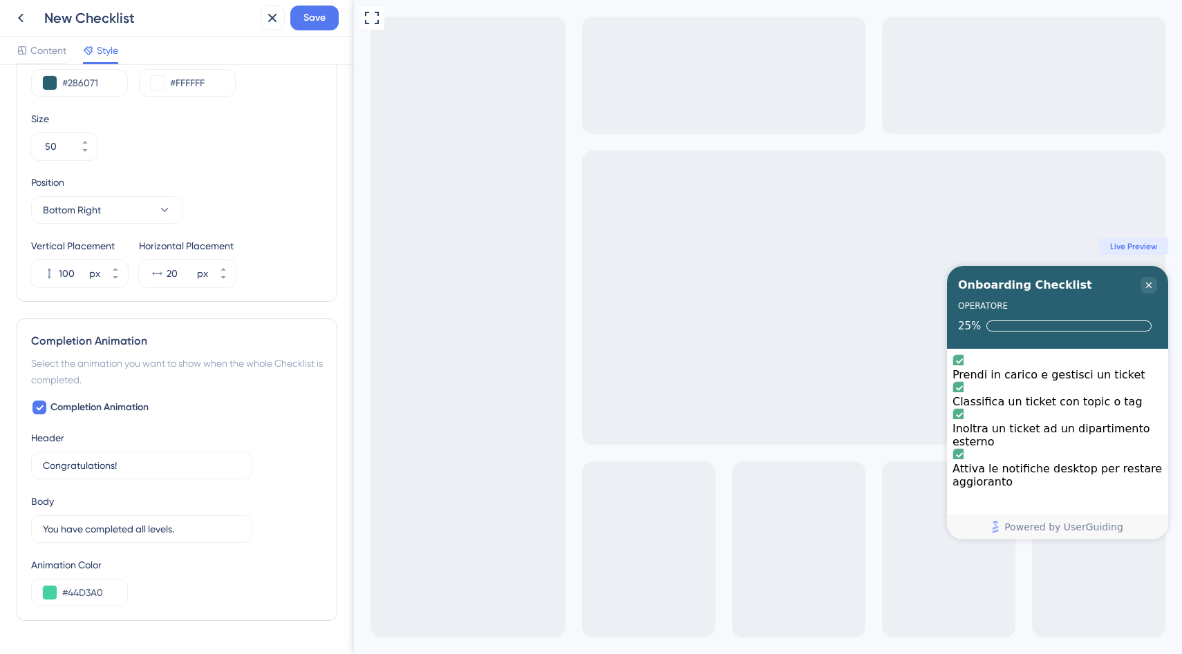
scroll to position [605, 0]
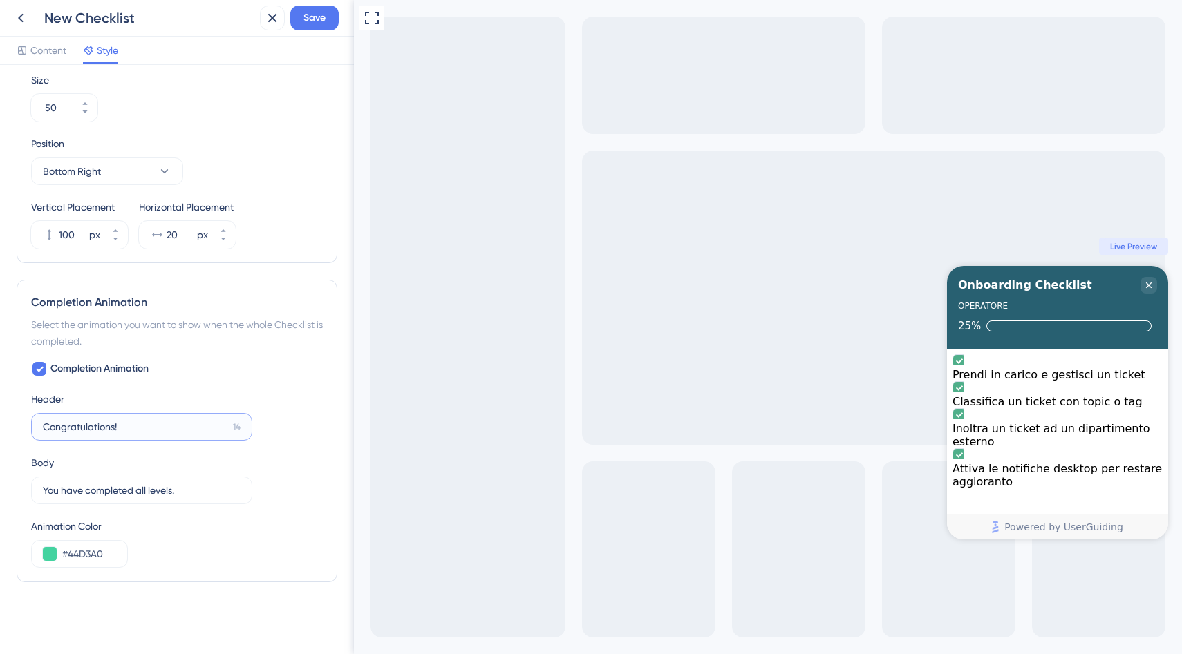
click at [79, 428] on input "Congratulations!" at bounding box center [135, 426] width 184 height 15
type input "Congratulazioni!"
click at [100, 495] on input "You have completed all levels." at bounding box center [135, 490] width 184 height 15
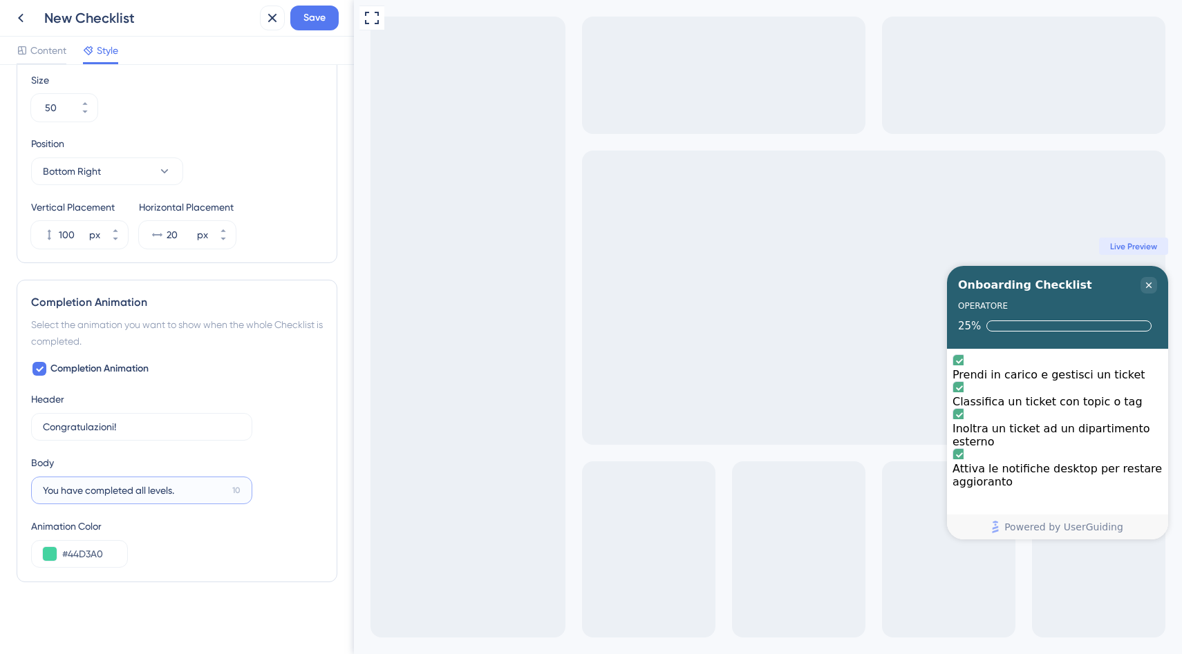
click at [100, 495] on input "You have completed all levels." at bounding box center [135, 490] width 184 height 15
type input "Hai completato tutti gli steps!"
click at [107, 493] on input "Hai completato tutti gli steps!" at bounding box center [136, 490] width 187 height 15
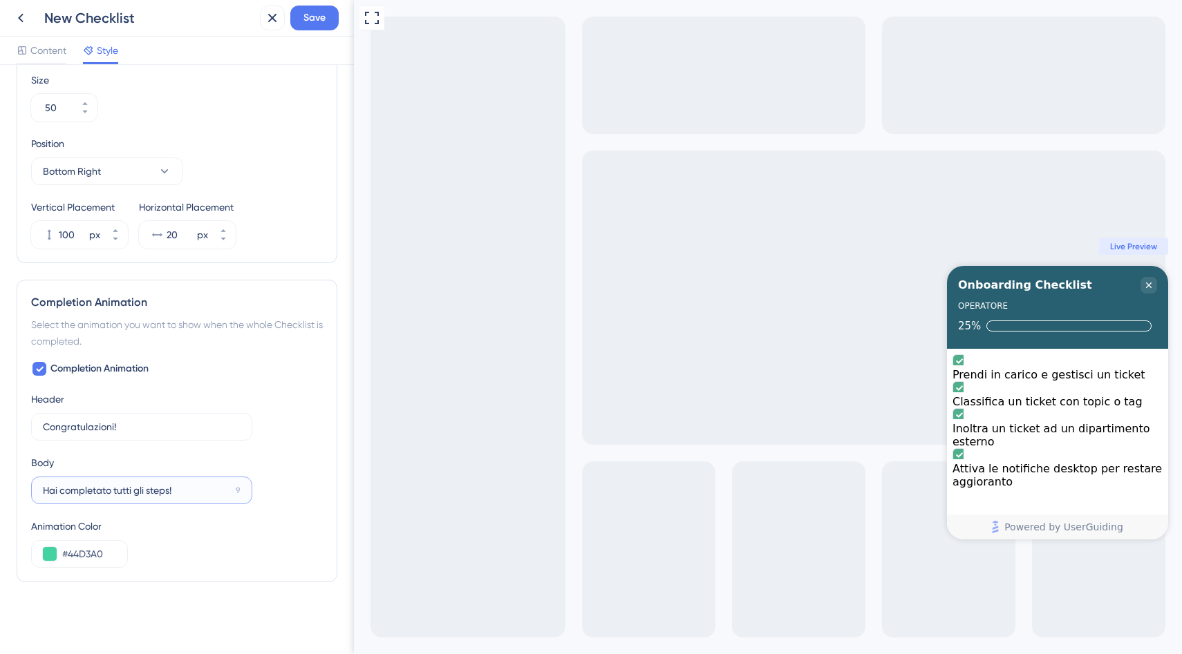
click at [107, 493] on input "Hai completato tutti gli steps!" at bounding box center [136, 490] width 187 height 15
click at [154, 549] on div "Animation Color #44D3A0" at bounding box center [177, 543] width 292 height 50
click at [40, 49] on span "Content" at bounding box center [48, 50] width 36 height 17
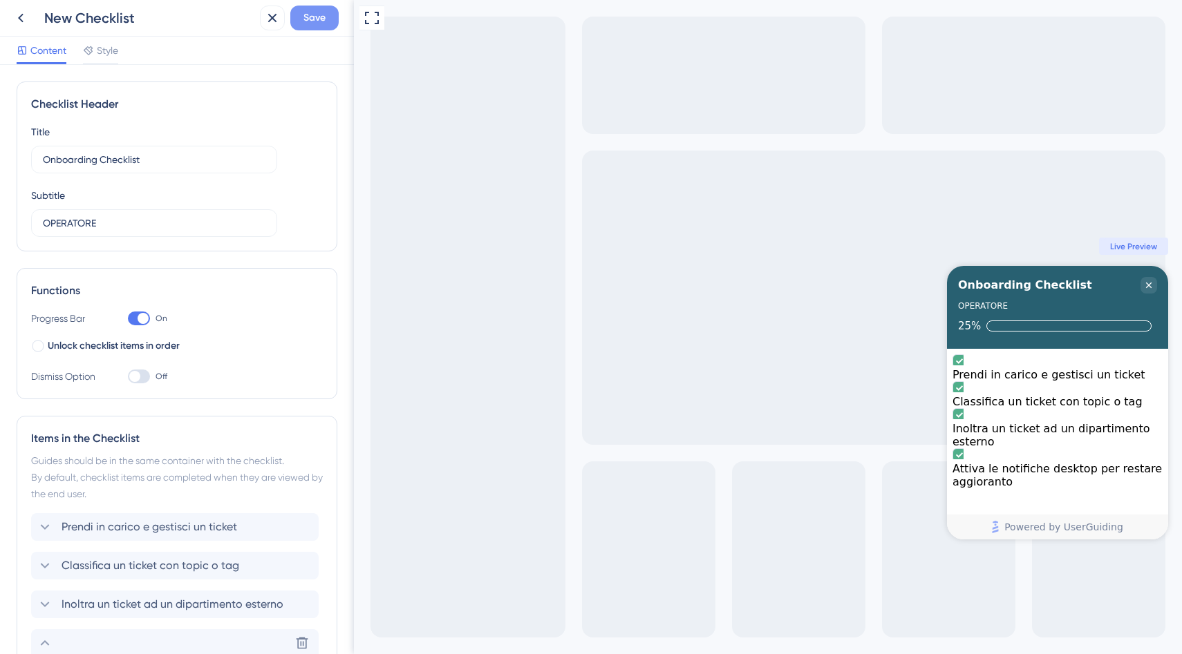
click at [313, 18] on span "Save" at bounding box center [314, 18] width 22 height 17
click at [20, 21] on icon at bounding box center [20, 18] width 17 height 17
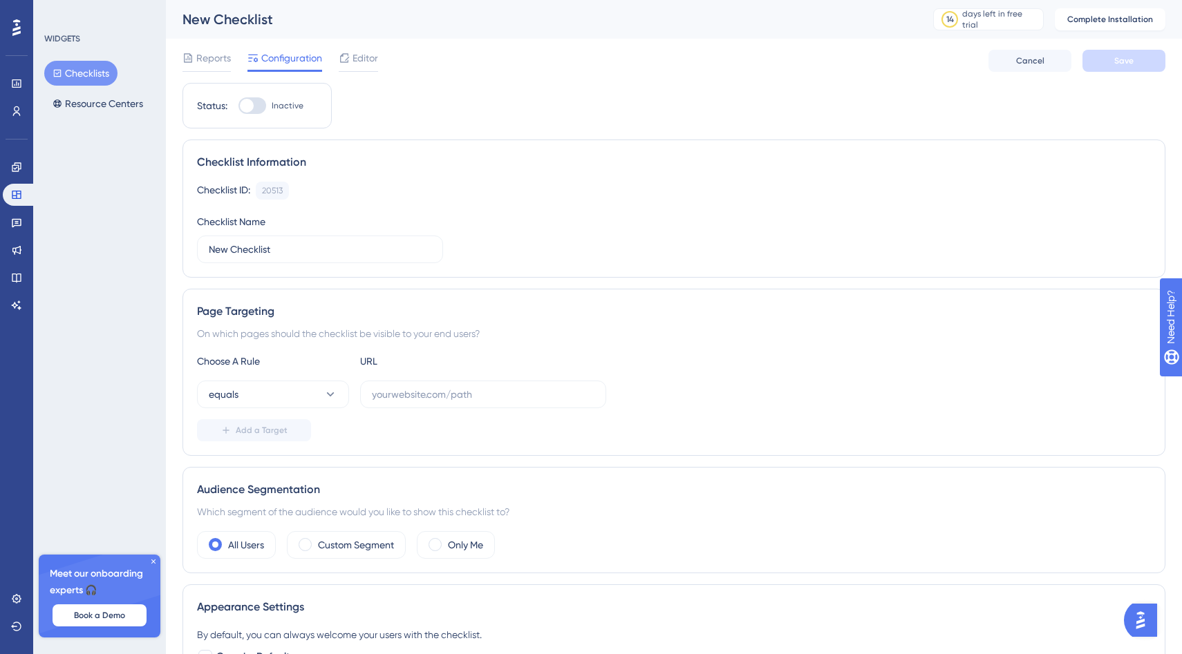
click at [77, 70] on button "Checklists" at bounding box center [80, 73] width 73 height 25
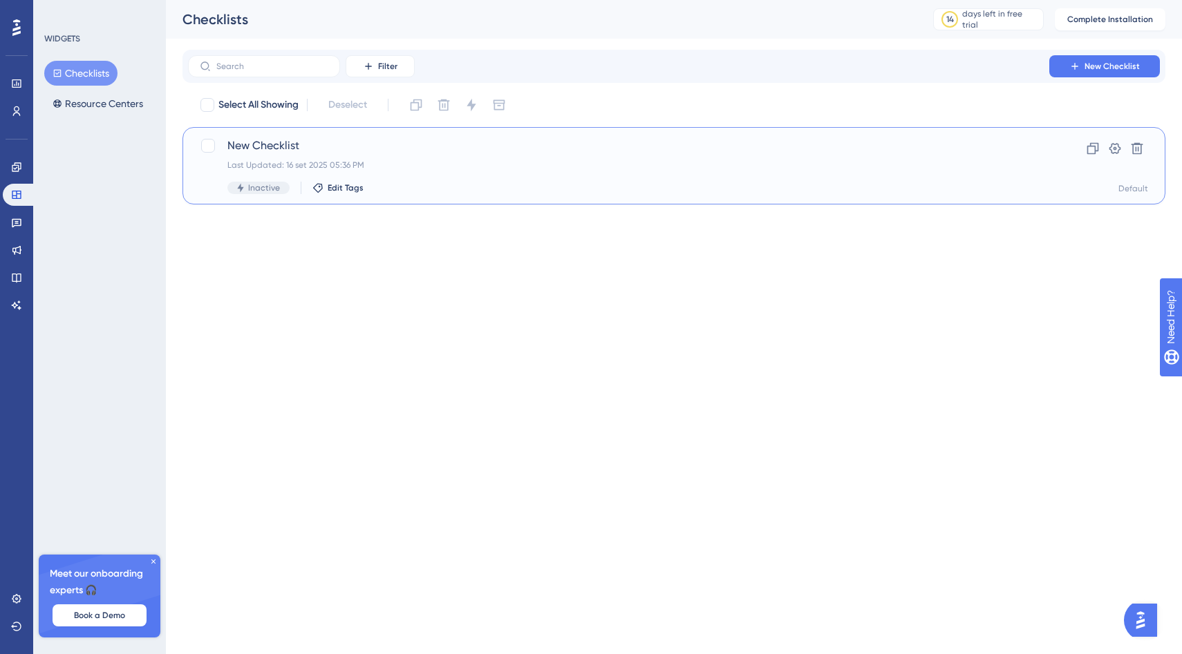
click at [453, 181] on div "New Checklist Last Updated: 16 set 2025 05:36 PM Inactive Edit Tags" at bounding box center [618, 166] width 782 height 57
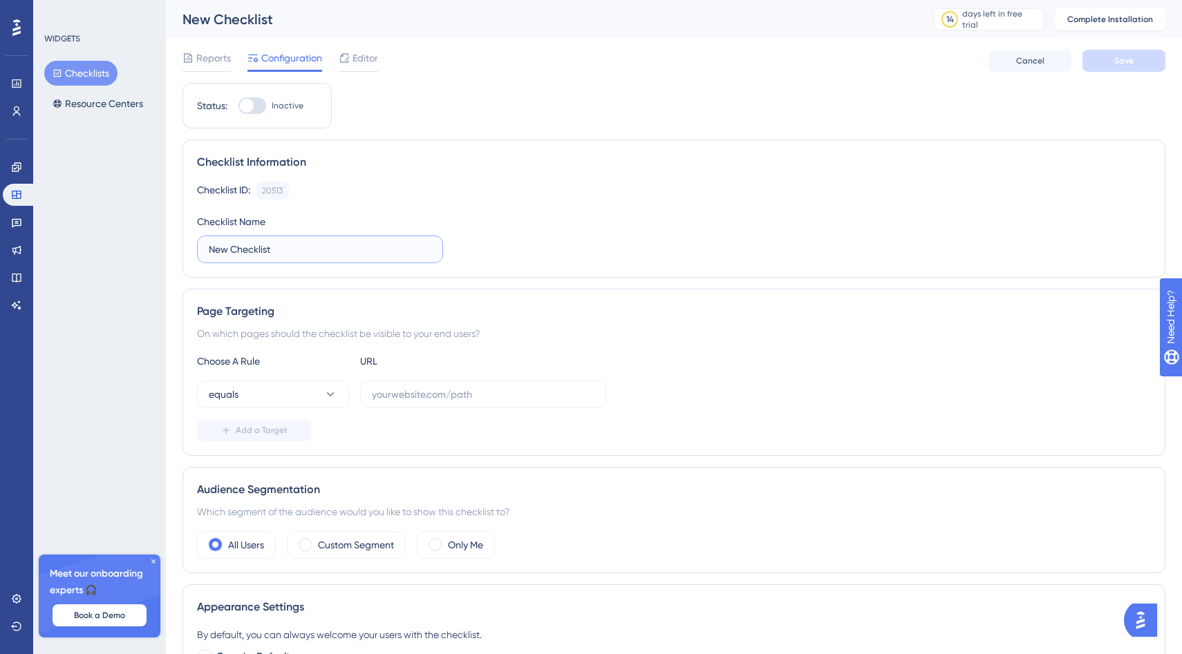
click at [249, 252] on input "New Checklist" at bounding box center [320, 249] width 223 height 15
type input "Checklist operatore Chorally"
click at [617, 284] on div "Status: Inactive Checklist Information Checklist ID: 20513 Copy Checklist Name …" at bounding box center [673, 616] width 983 height 1066
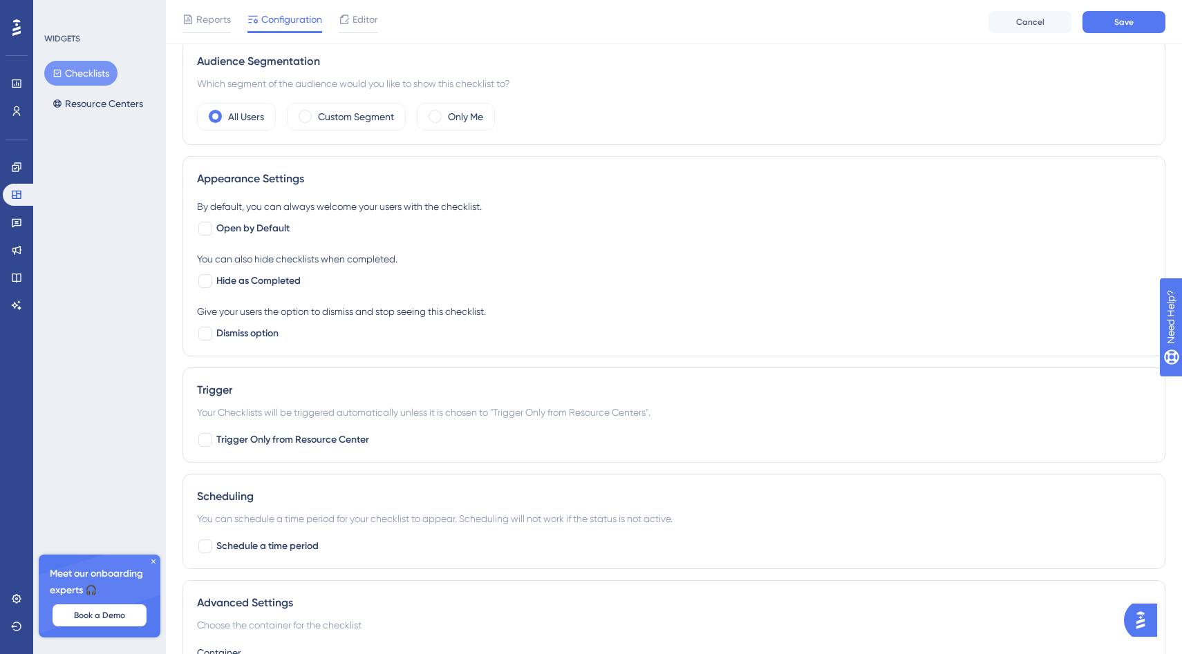
scroll to position [435, 0]
click at [210, 278] on div at bounding box center [205, 280] width 14 height 14
checkbox input "true"
click at [207, 334] on div at bounding box center [205, 332] width 14 height 14
checkbox input "true"
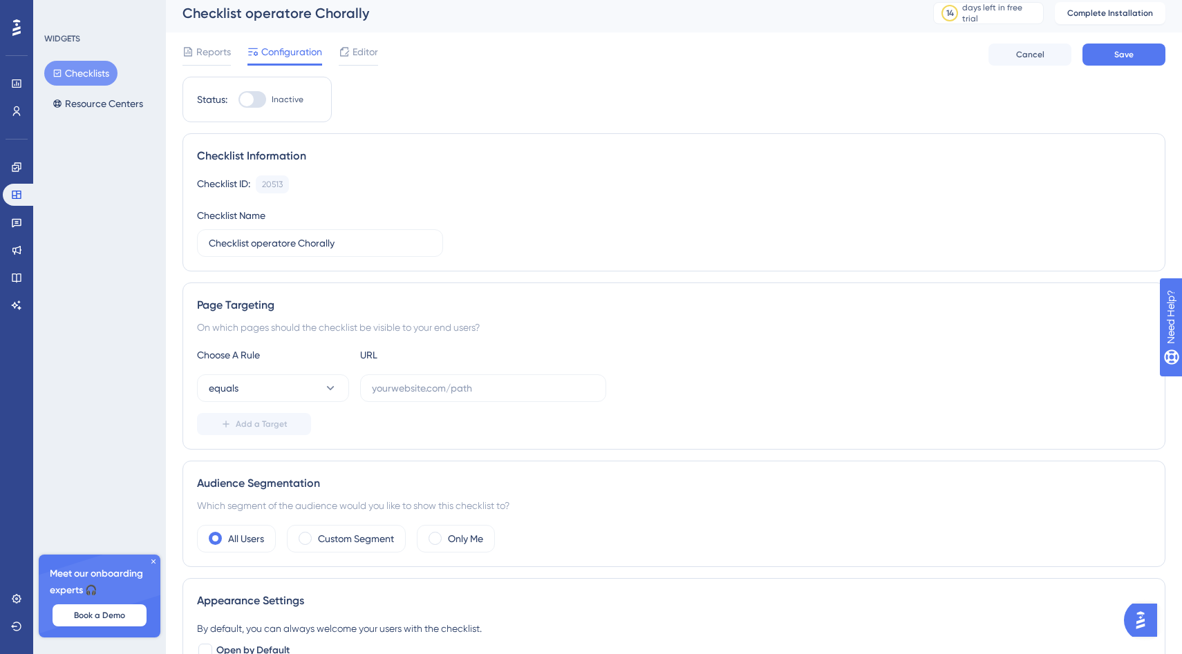
scroll to position [0, 0]
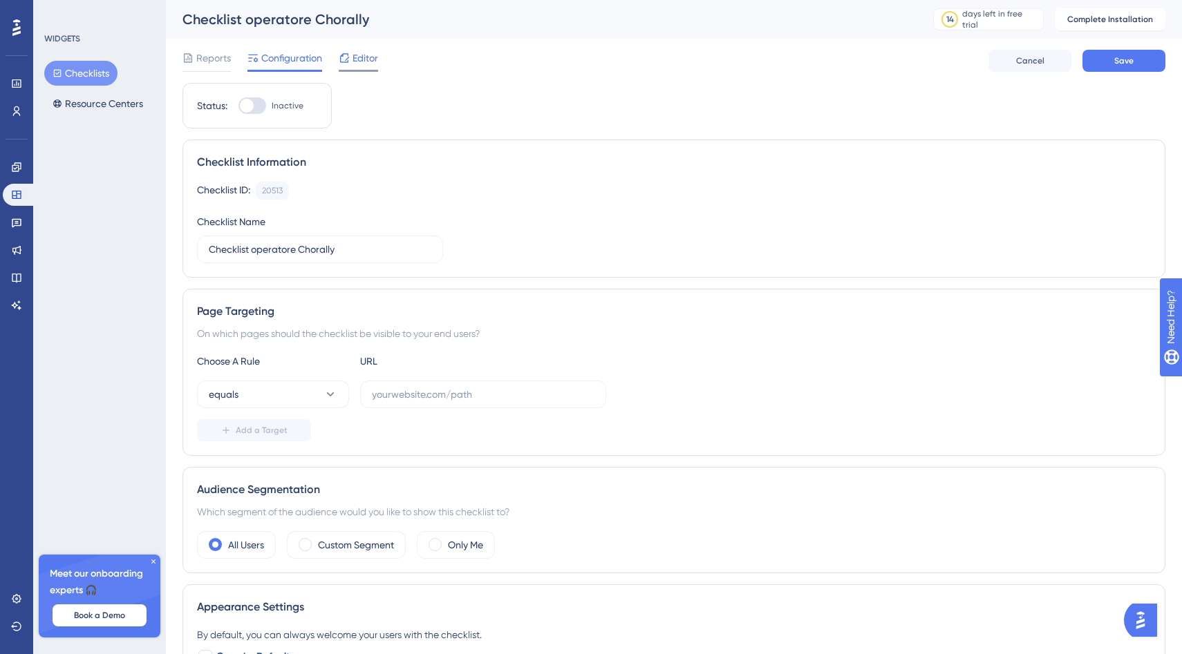
click at [351, 63] on div "Editor" at bounding box center [358, 58] width 39 height 17
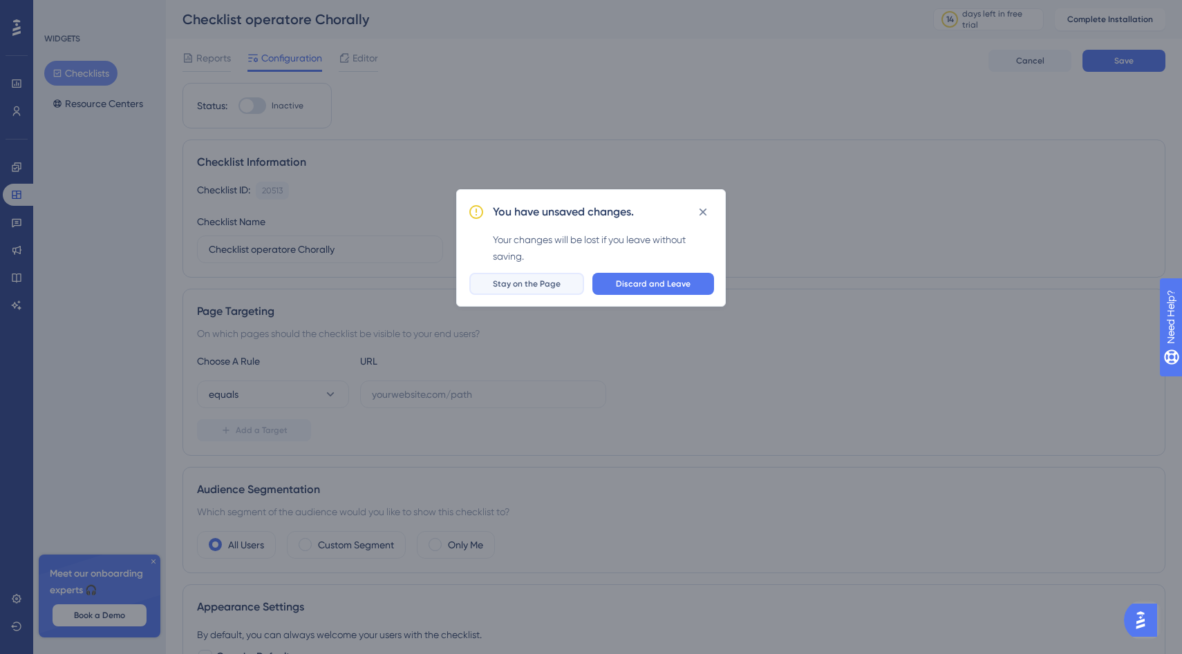
click at [517, 292] on button "Stay on the Page" at bounding box center [526, 284] width 115 height 22
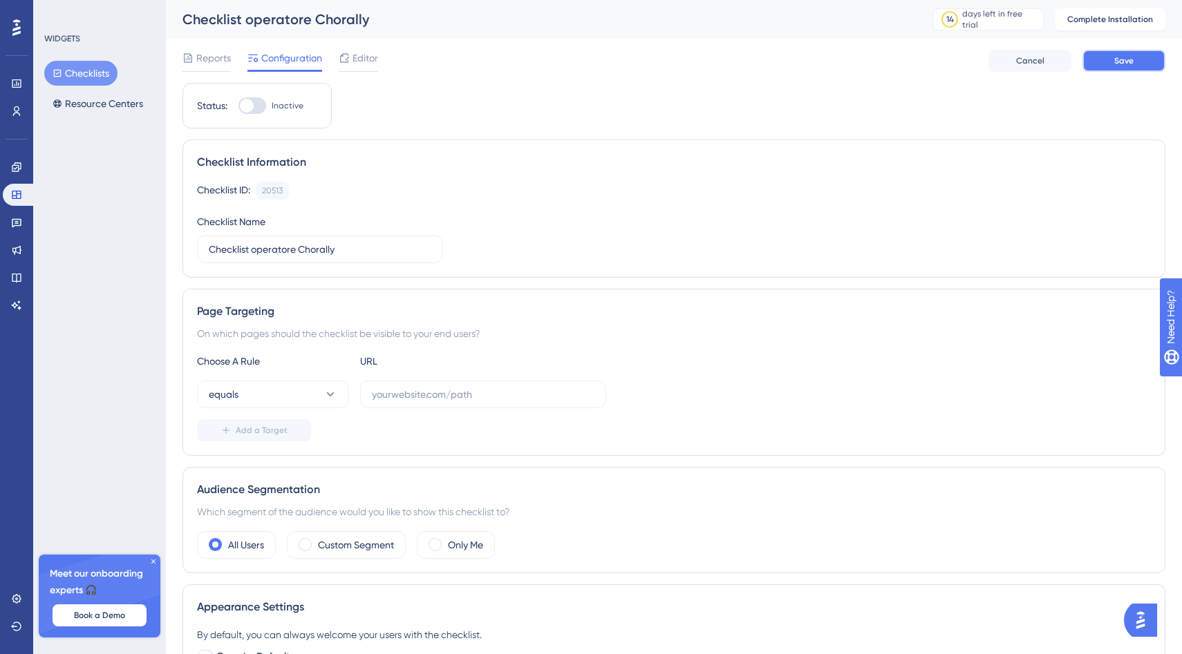
click at [1106, 57] on button "Save" at bounding box center [1123, 61] width 83 height 22
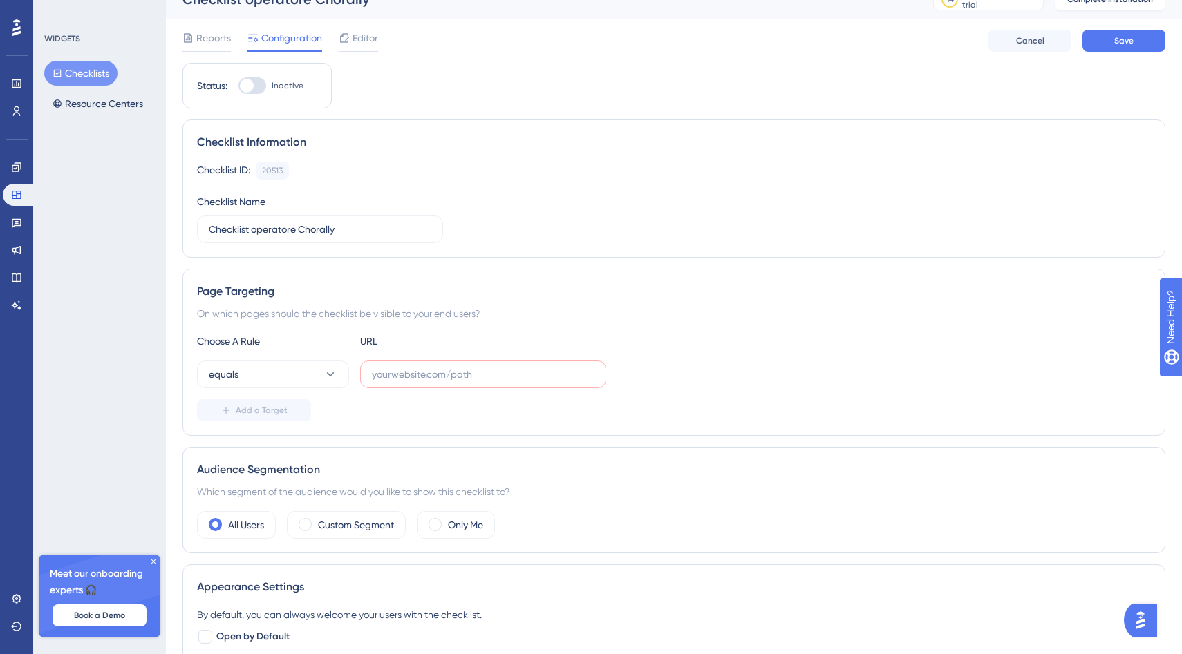
scroll to position [21, 0]
click at [435, 524] on span at bounding box center [434, 524] width 13 height 13
click at [446, 520] on input "radio" at bounding box center [446, 520] width 0 height 0
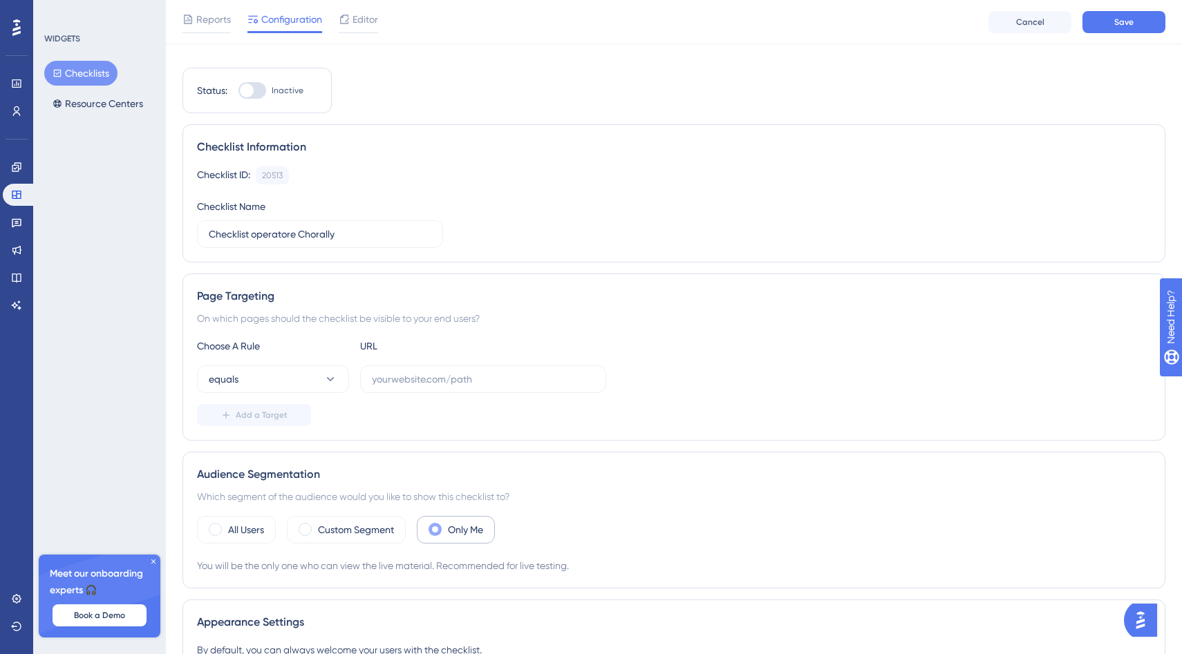
scroll to position [67, 0]
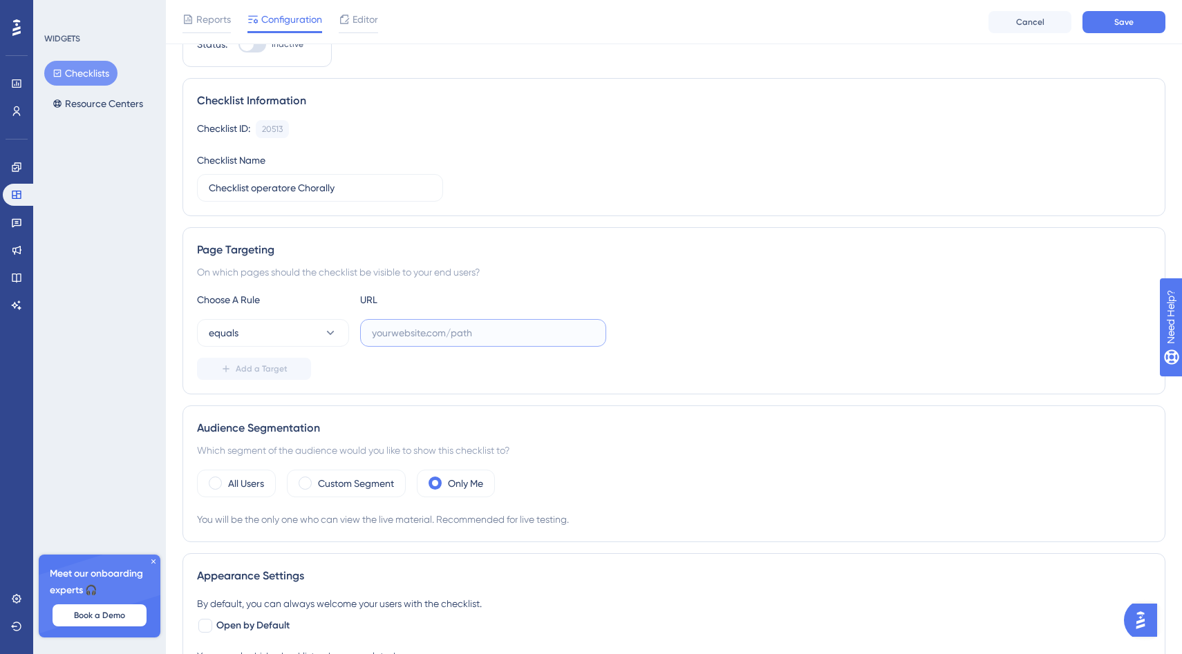
click at [404, 337] on input "text" at bounding box center [483, 332] width 223 height 15
paste input "[URL][DOMAIN_NAME]"
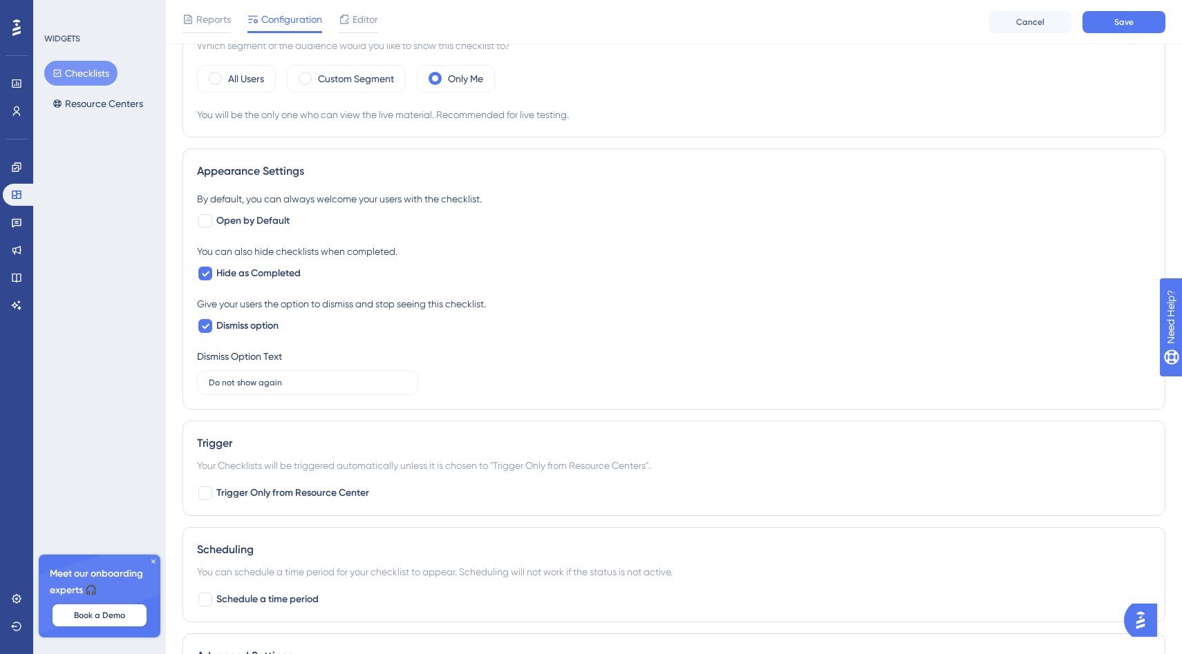
scroll to position [635, 0]
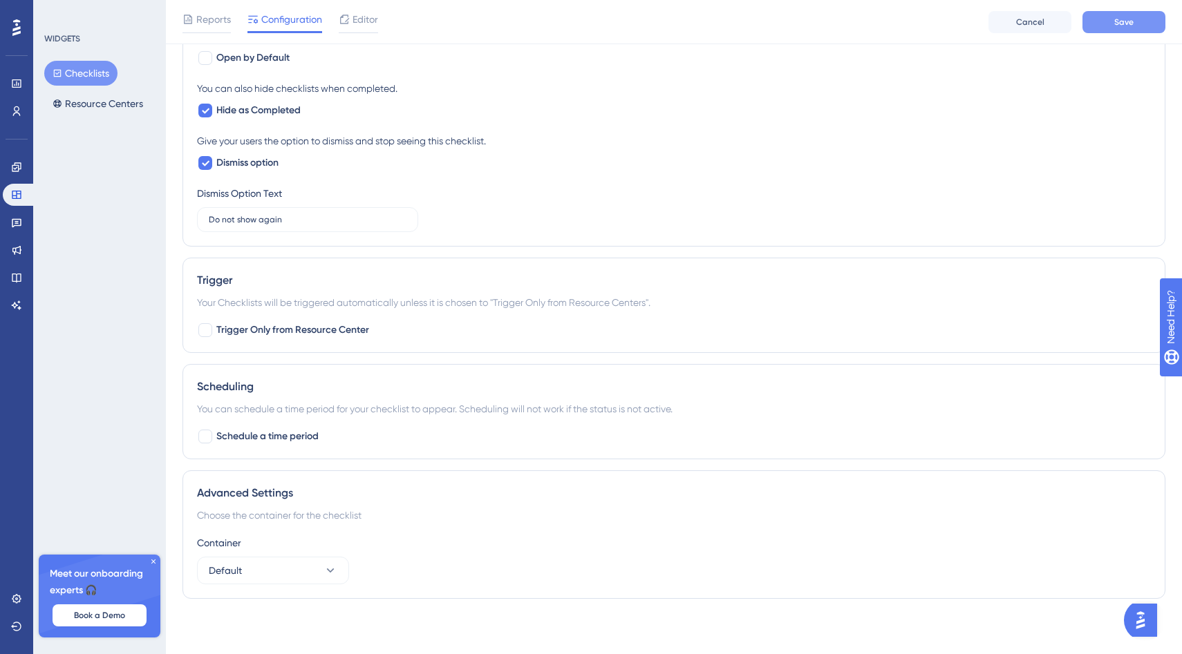
type input "[URL][DOMAIN_NAME]"
click at [1108, 22] on button "Save" at bounding box center [1123, 22] width 83 height 22
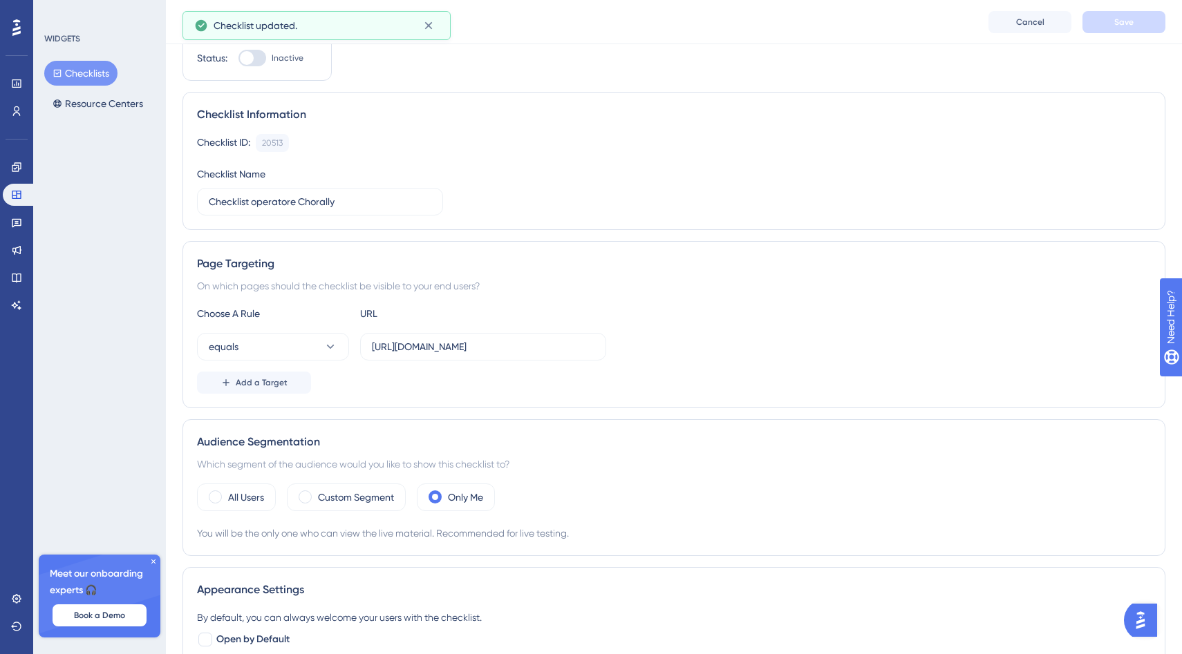
scroll to position [9, 0]
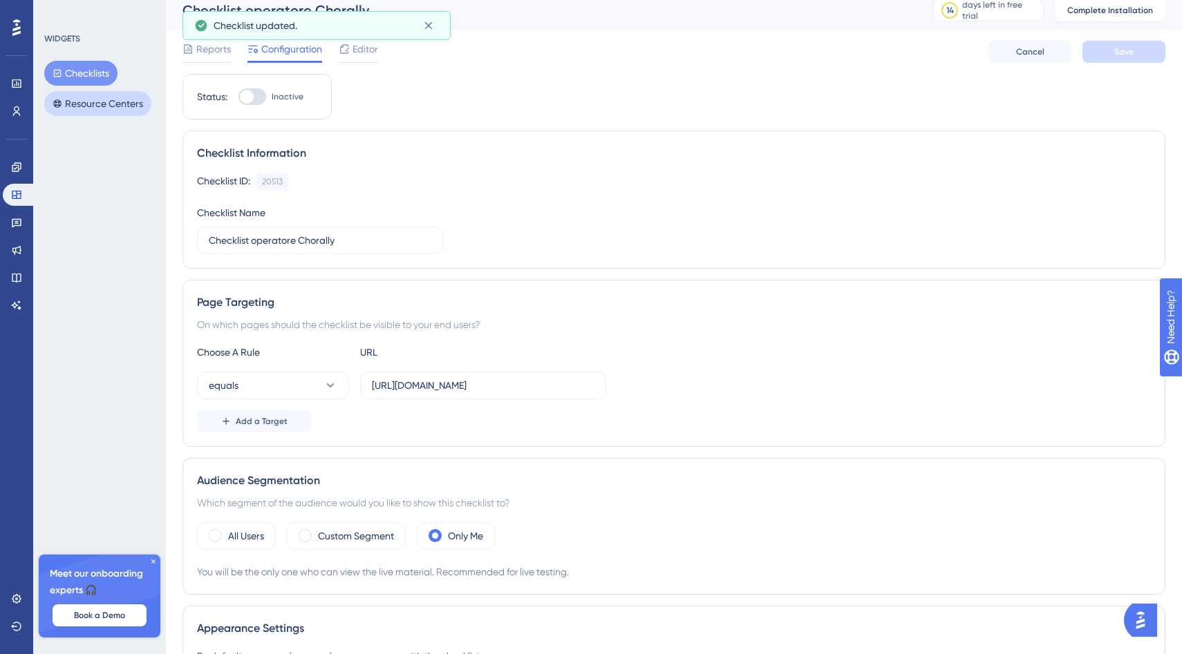
click at [102, 107] on button "Resource Centers" at bounding box center [97, 103] width 107 height 25
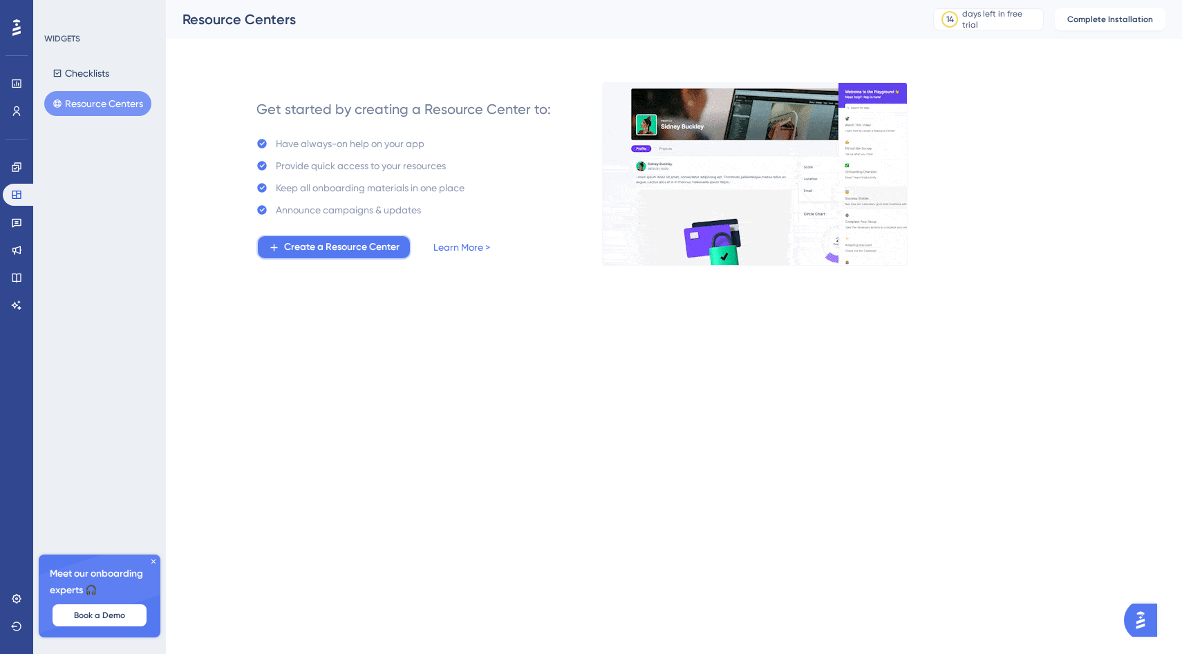
click at [340, 249] on span "Create a Resource Center" at bounding box center [341, 247] width 115 height 17
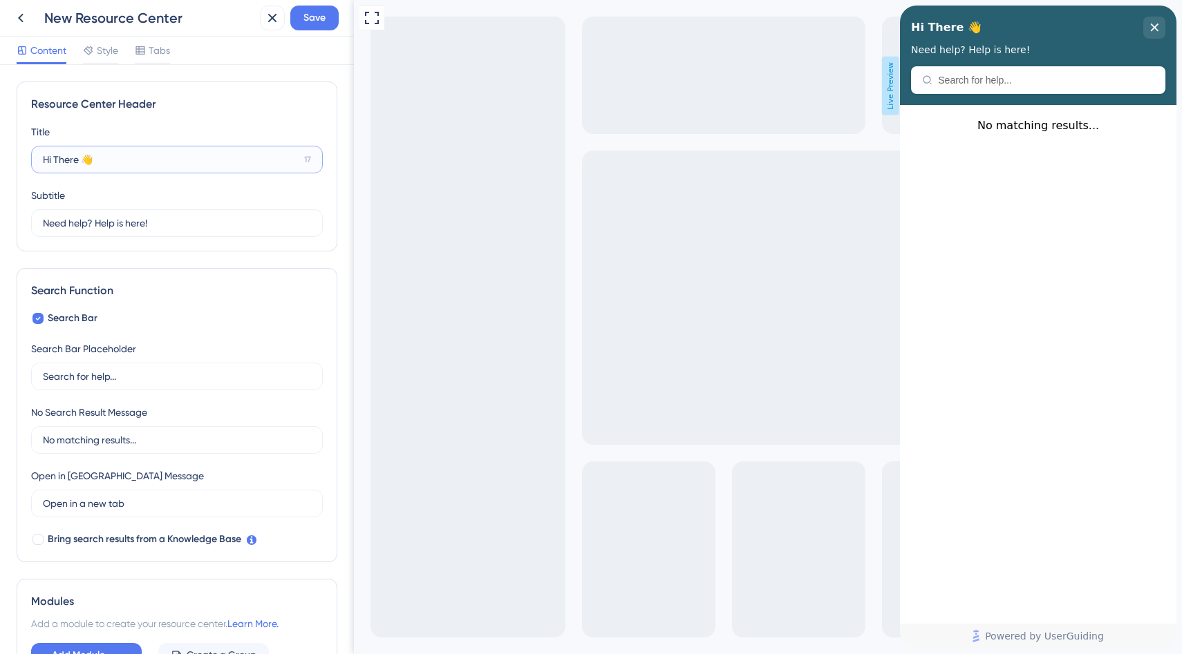
drag, startPoint x: 44, startPoint y: 160, endPoint x: 79, endPoint y: 164, distance: 35.5
click at [79, 164] on input "Hi There 👋" at bounding box center [171, 159] width 256 height 15
type input "Ciao 👋"
drag, startPoint x: 41, startPoint y: 222, endPoint x: 185, endPoint y: 223, distance: 143.7
click at [185, 223] on label "Need help? Help is here! 12" at bounding box center [177, 223] width 292 height 28
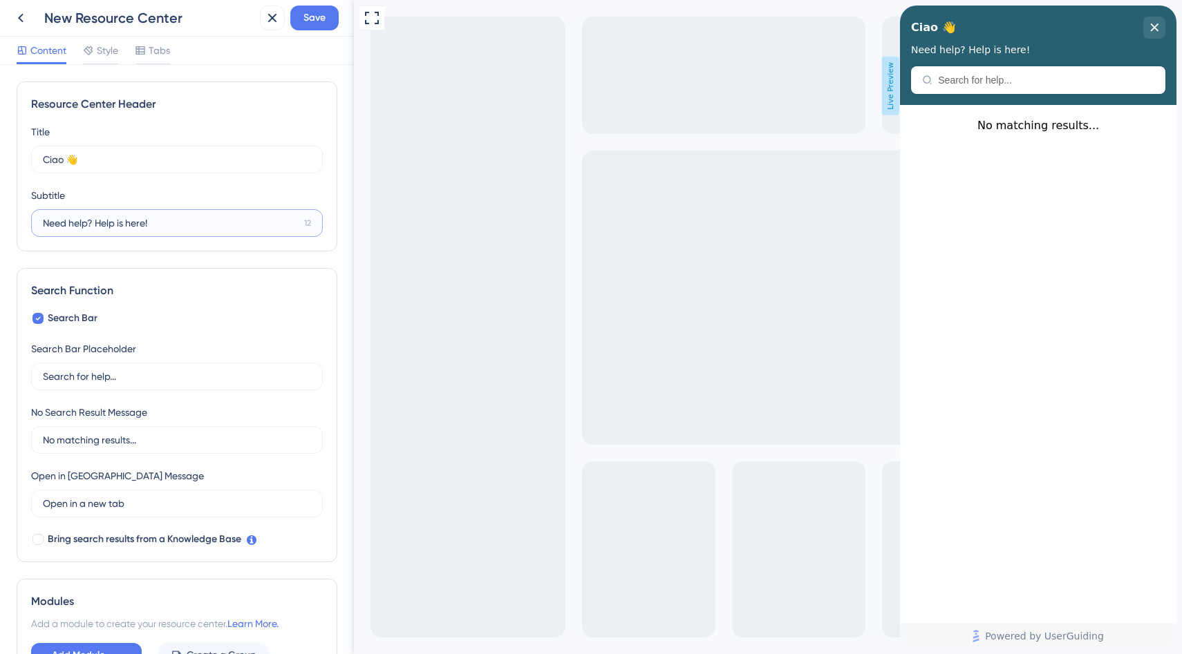
click at [185, 223] on input "Need help? Help is here!" at bounding box center [171, 223] width 256 height 15
drag, startPoint x: 183, startPoint y: 223, endPoint x: 21, endPoint y: 223, distance: 162.4
click at [21, 223] on div "Resource Center Header Title Ciao 👋 21 Ciao 👋 Subtitle Need help? Help is here!…" at bounding box center [177, 167] width 321 height 170
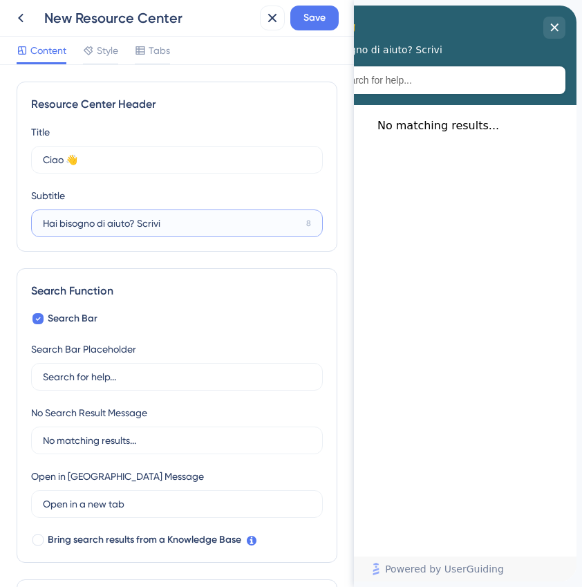
type input "Hai bisogno di aiuto? Scrivi"
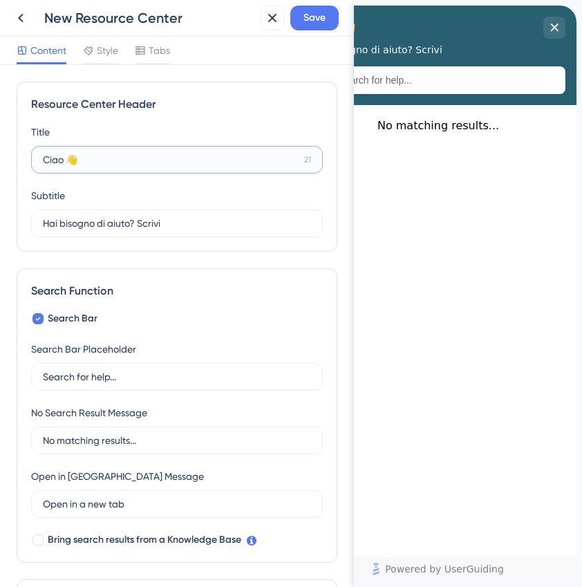
click at [56, 158] on input "Ciao 👋" at bounding box center [171, 159] width 256 height 15
paste input "Benvenuto nel Resource Cente"
click at [104, 156] on input "Benvenuto nel Resource Cente" at bounding box center [171, 159] width 257 height 15
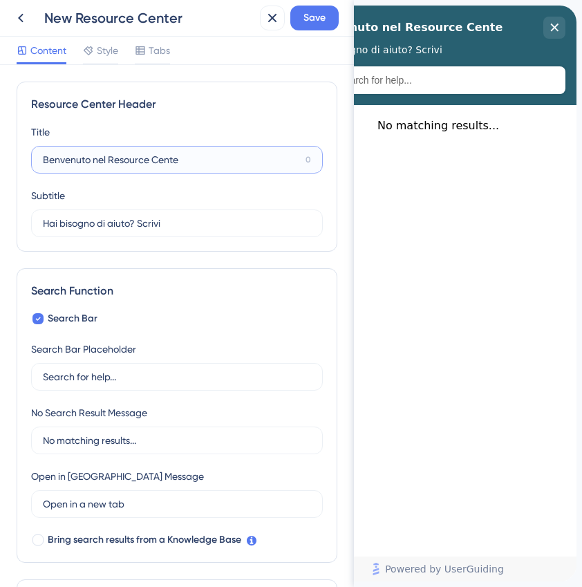
drag, startPoint x: 91, startPoint y: 161, endPoint x: 211, endPoint y: 163, distance: 119.6
click at [211, 163] on input "Benvenuto nel Resource Cente" at bounding box center [171, 159] width 257 height 15
paste input "👋"
type input "Benvenuto 👋"
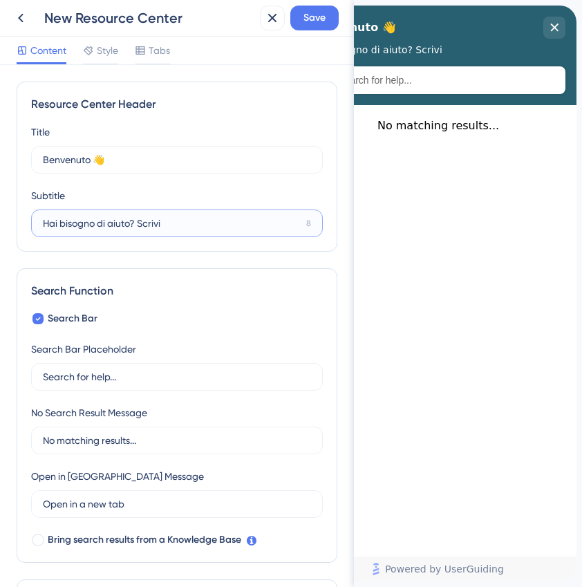
click at [109, 223] on input "Hai bisogno di aiuto? Scrivi" at bounding box center [172, 223] width 258 height 15
paste input "Scopri tutorial passo-passo, articol"
click at [93, 220] on input "Scopri tutorial passo-passo, articol" at bounding box center [171, 223] width 257 height 15
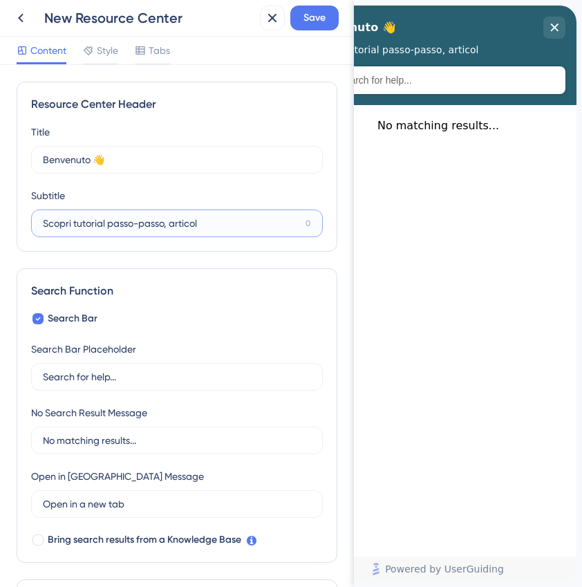
click at [93, 220] on input "Scopri tutorial passo-passo, articol" at bounding box center [171, 223] width 257 height 15
drag, startPoint x: 109, startPoint y: 223, endPoint x: 168, endPoint y: 226, distance: 58.8
click at [168, 226] on input "Scopri tutorial passo-passo, articol" at bounding box center [171, 223] width 257 height 15
click at [147, 230] on input "Scopri tutorial, articol" at bounding box center [171, 223] width 256 height 15
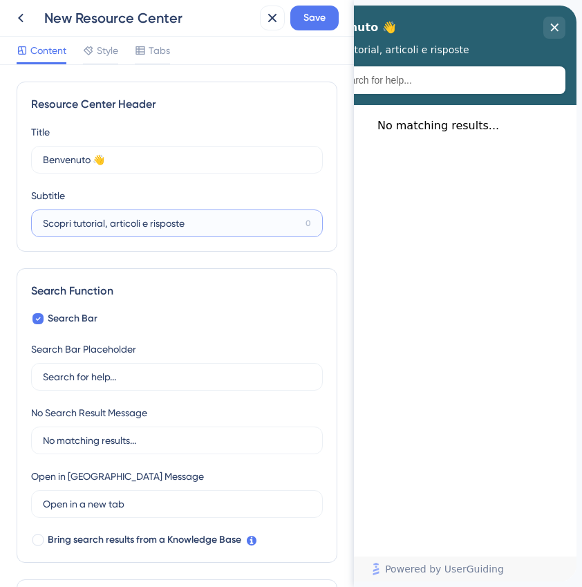
click at [77, 225] on input "Scopri tutorial, articoli e risposte" at bounding box center [171, 223] width 257 height 15
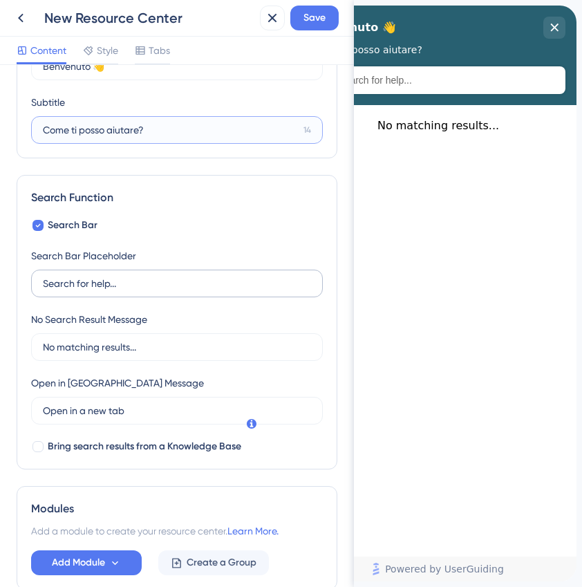
scroll to position [168, 0]
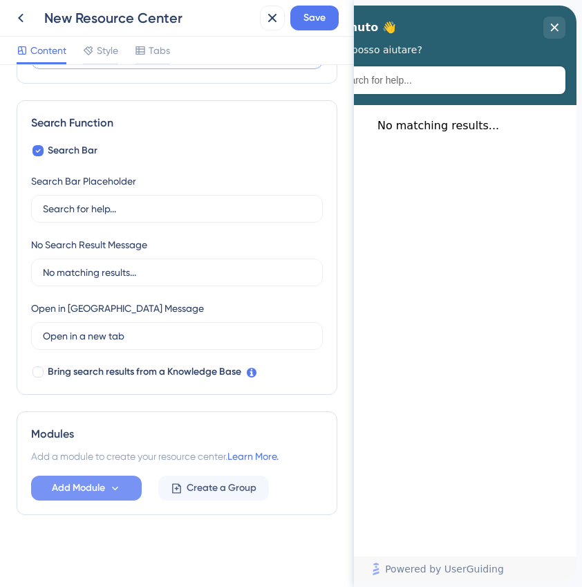
type input "Come ti posso aiutare?"
click at [80, 491] on span "Add Module" at bounding box center [78, 488] width 53 height 17
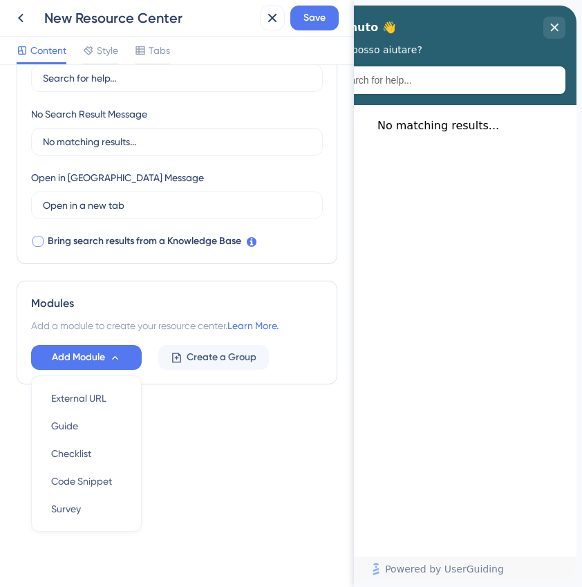
click at [39, 241] on div at bounding box center [37, 241] width 11 height 11
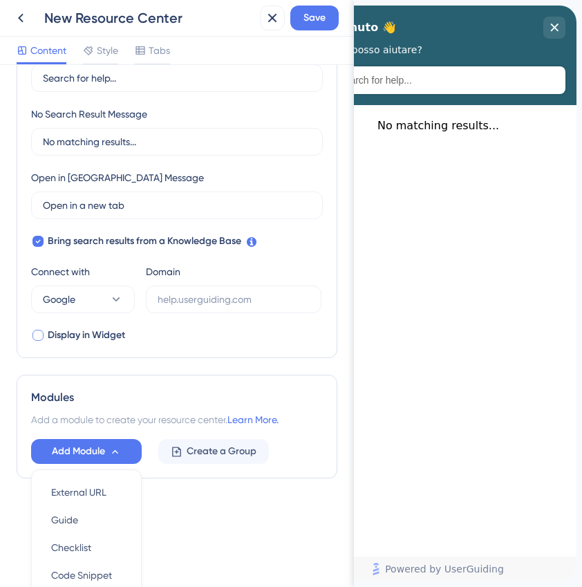
click at [40, 337] on div at bounding box center [37, 335] width 11 height 11
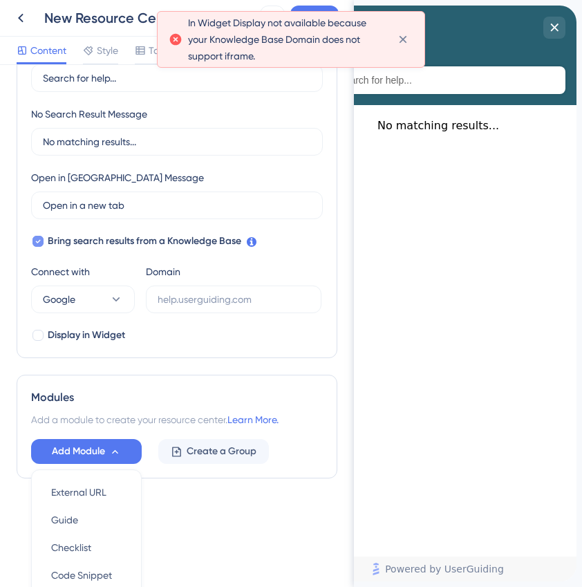
click at [37, 240] on icon at bounding box center [38, 241] width 6 height 11
checkbox input "false"
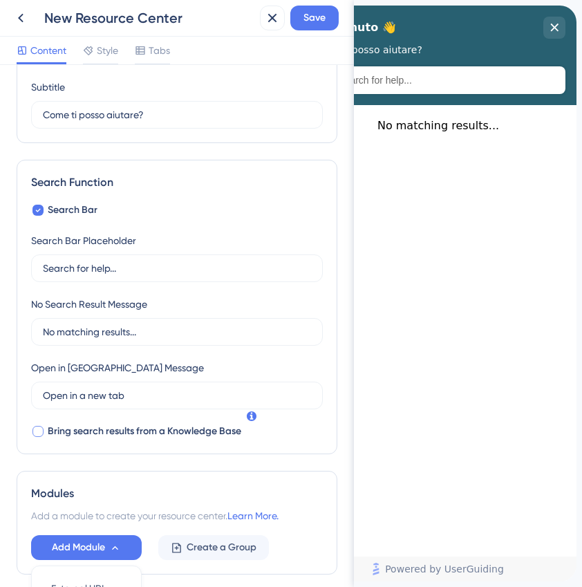
scroll to position [124, 0]
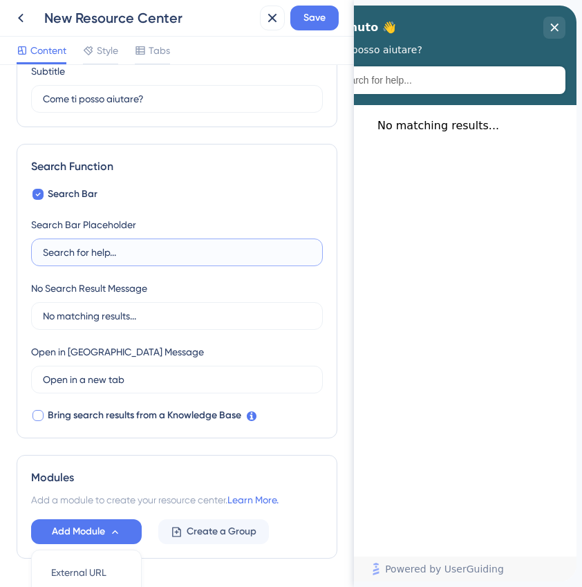
click at [104, 249] on input "Search for help..." at bounding box center [177, 252] width 268 height 15
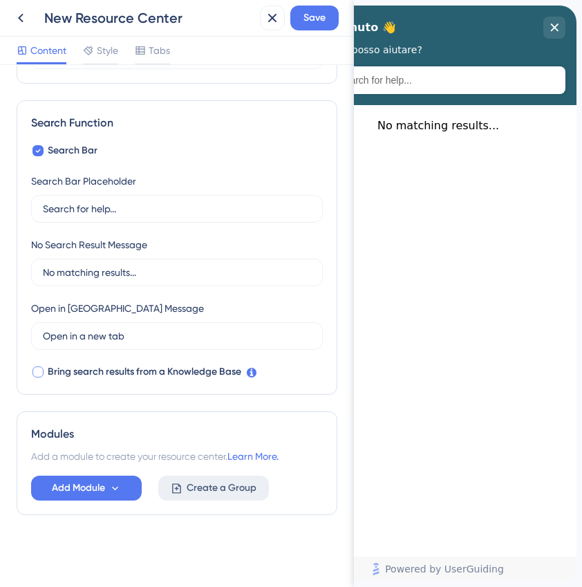
click at [191, 490] on span "Create a Group" at bounding box center [222, 488] width 70 height 17
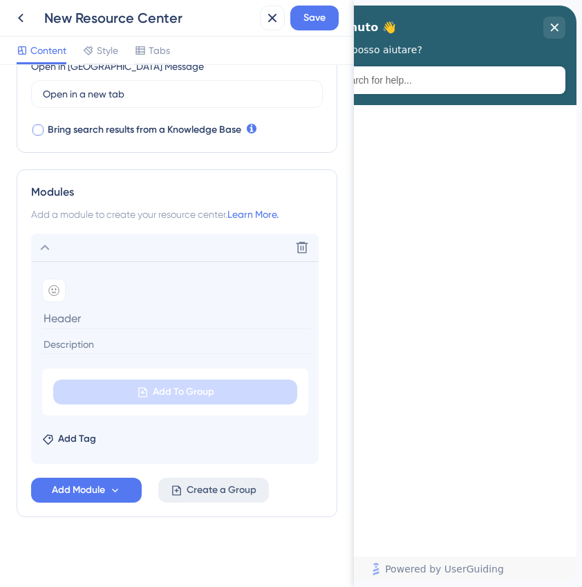
scroll to position [412, 0]
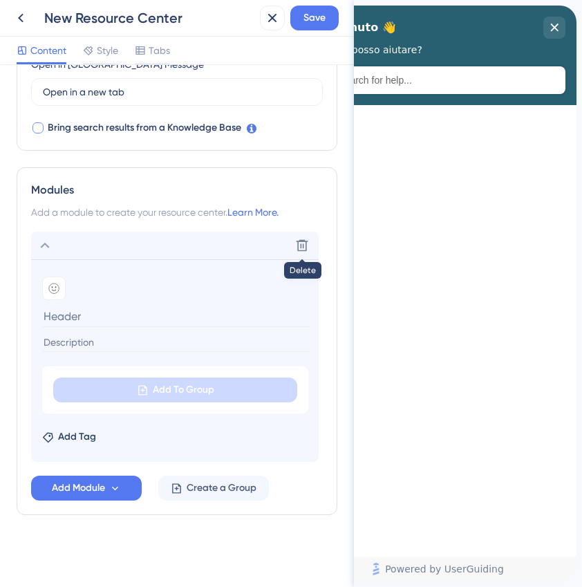
click at [305, 238] on icon at bounding box center [302, 245] width 14 height 14
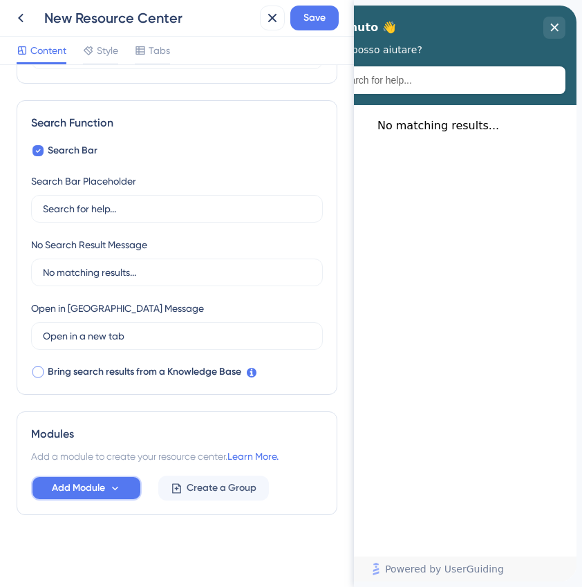
click at [115, 487] on icon at bounding box center [115, 488] width 12 height 12
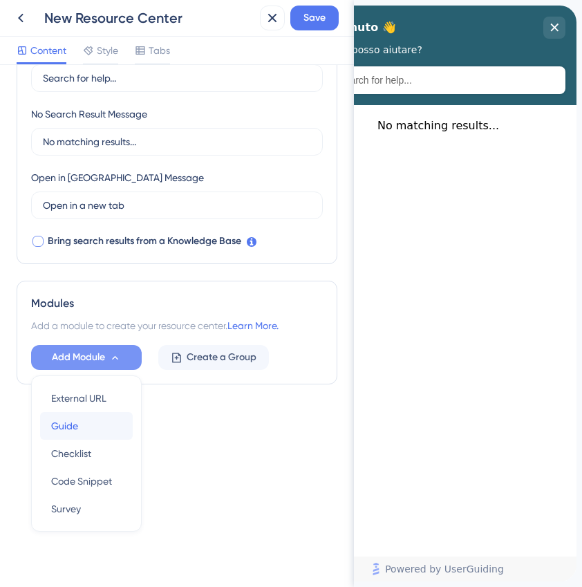
click at [65, 428] on span "Guide" at bounding box center [64, 425] width 27 height 17
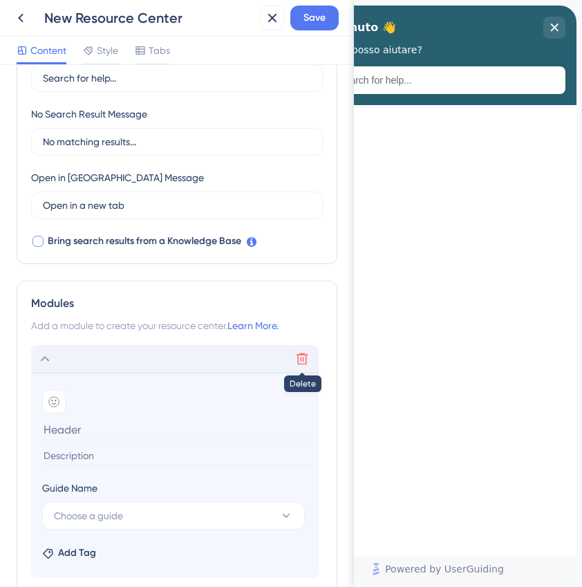
click at [301, 357] on icon at bounding box center [302, 359] width 14 height 14
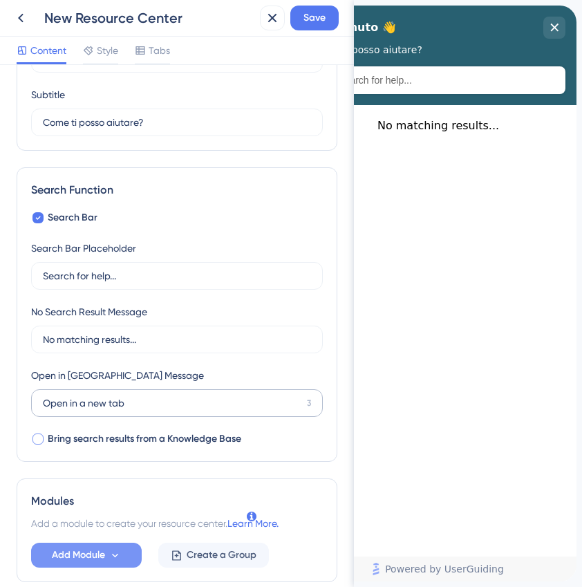
scroll to position [0, 0]
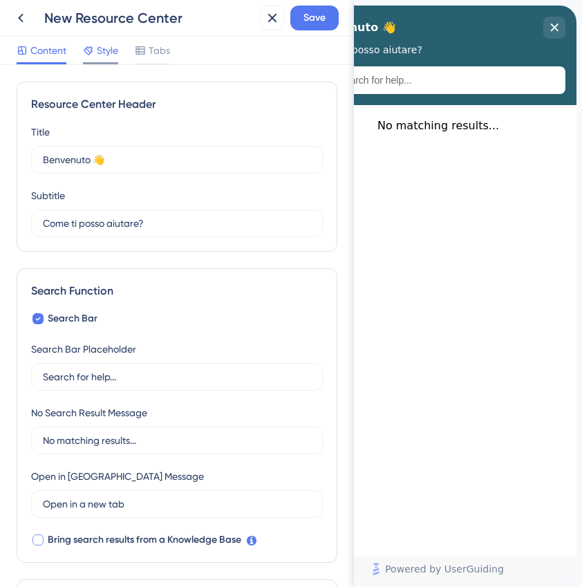
click at [113, 50] on span "Style" at bounding box center [107, 50] width 21 height 17
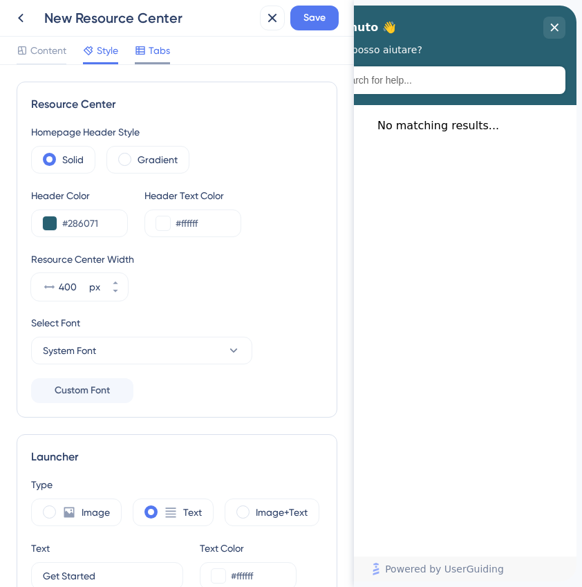
click at [150, 53] on span "Tabs" at bounding box center [159, 50] width 21 height 17
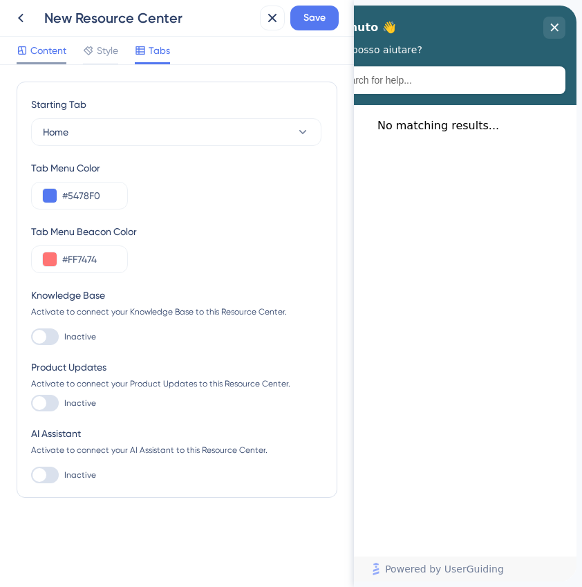
click at [45, 53] on span "Content" at bounding box center [48, 50] width 36 height 17
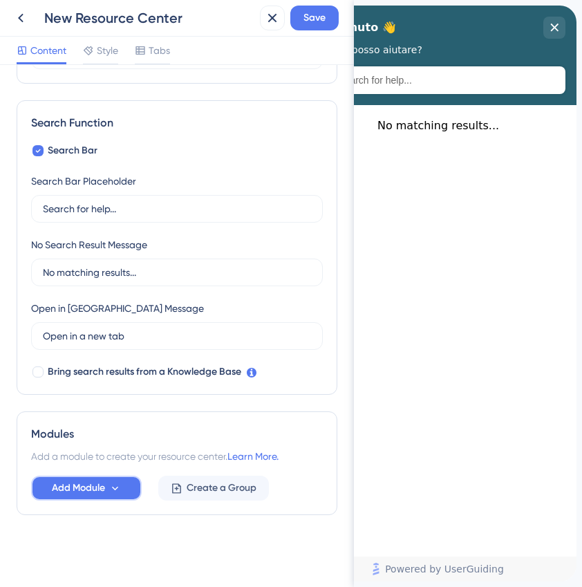
click at [115, 489] on icon at bounding box center [115, 488] width 6 height 4
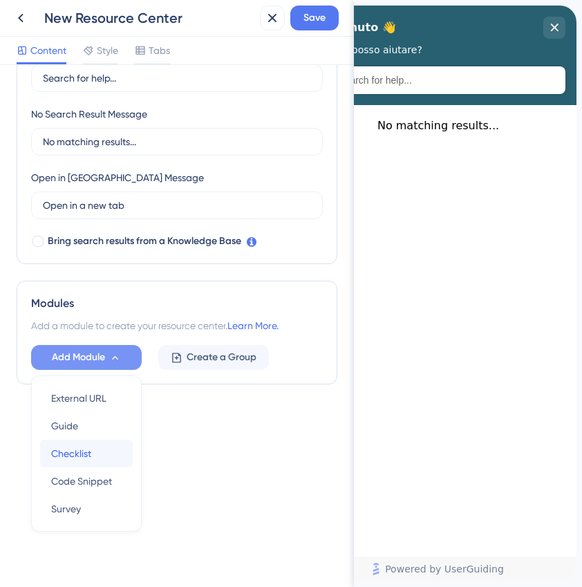
click at [84, 454] on span "Checklist" at bounding box center [71, 453] width 40 height 17
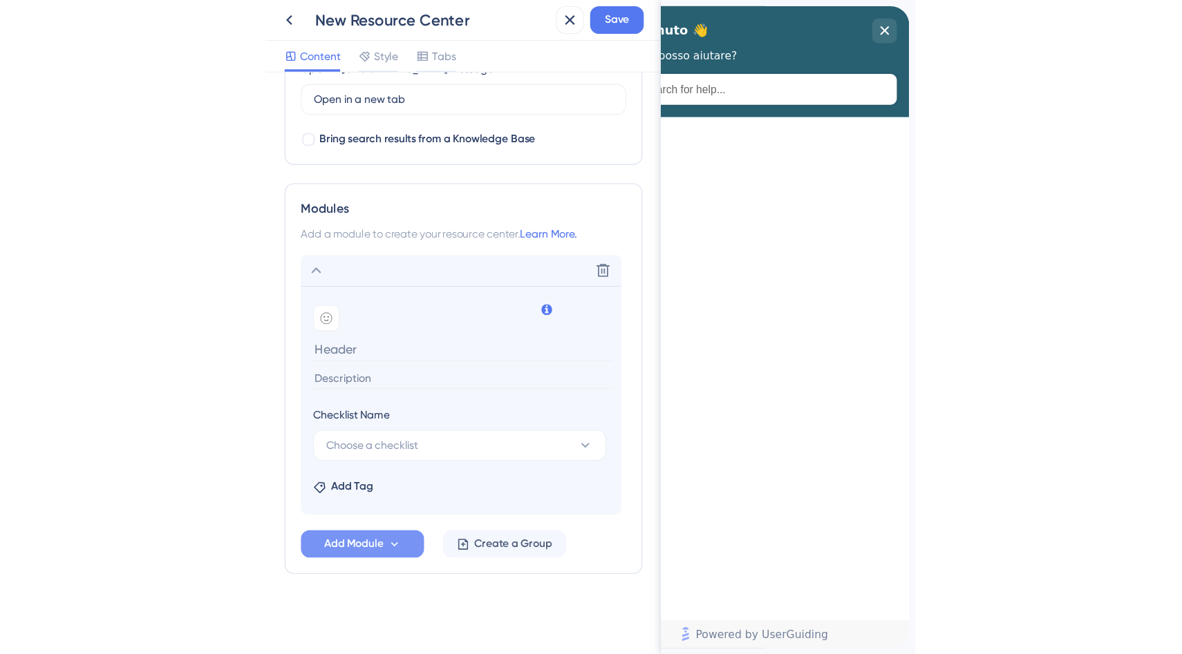
scroll to position [263, 0]
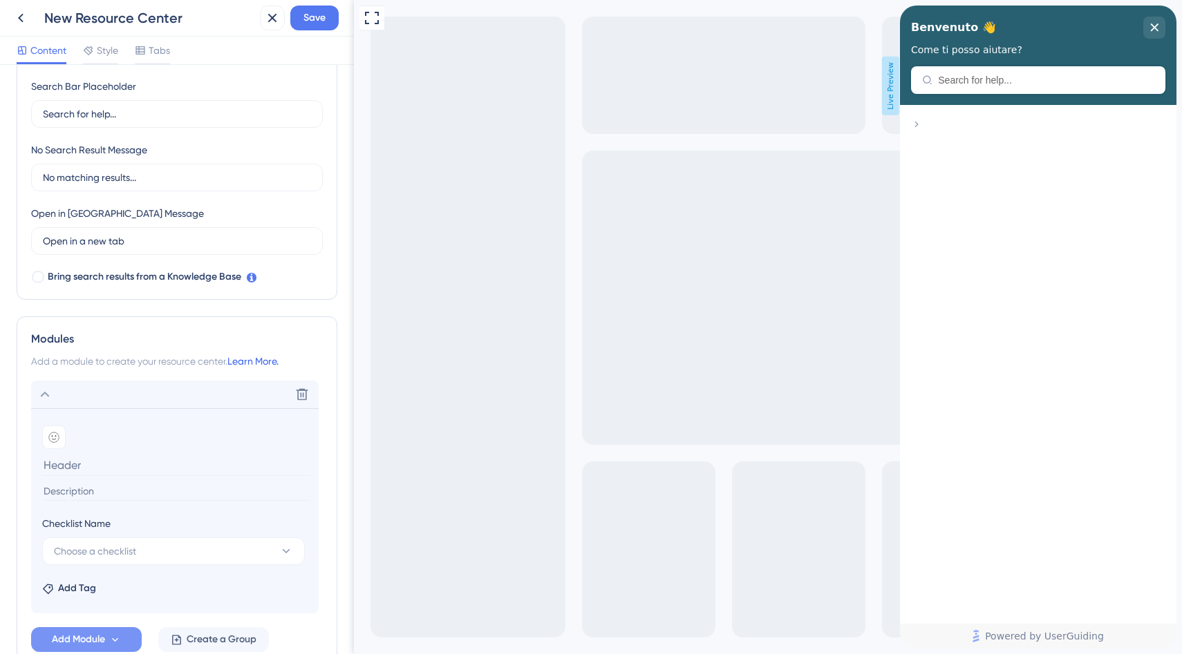
click at [267, 361] on link "Learn More." at bounding box center [252, 361] width 51 height 11
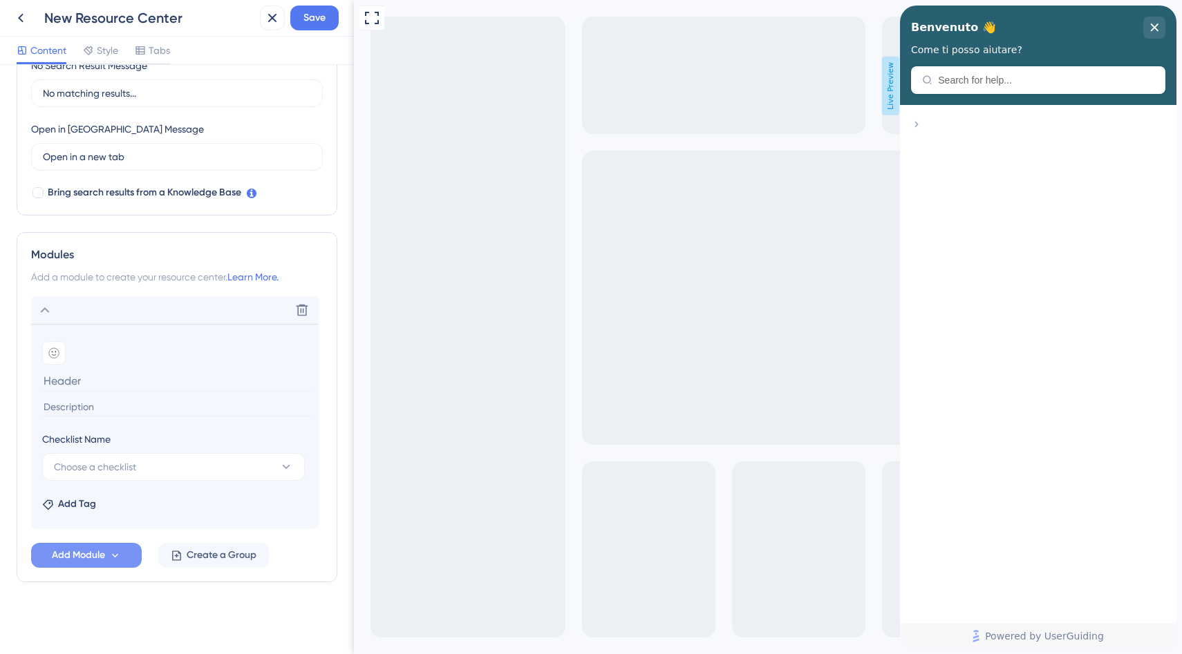
click at [918, 127] on icon at bounding box center [915, 125] width 3 height 6
click at [93, 474] on span "Choose a checklist" at bounding box center [95, 467] width 82 height 17
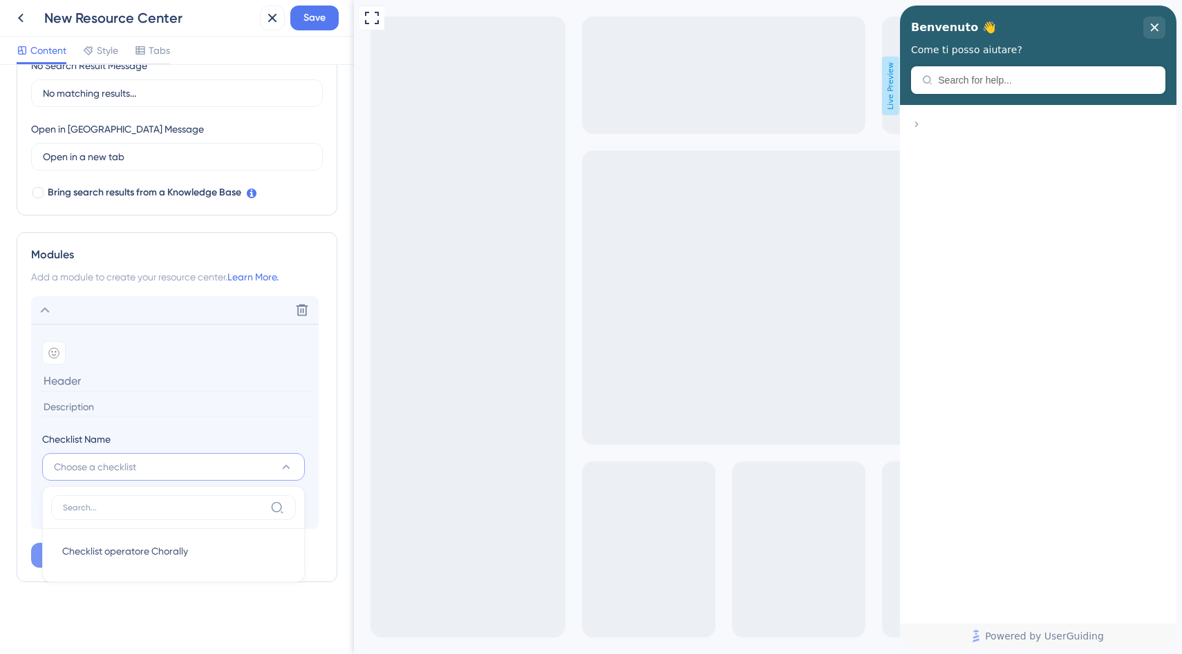
click at [97, 467] on span "Choose a checklist" at bounding box center [95, 467] width 82 height 17
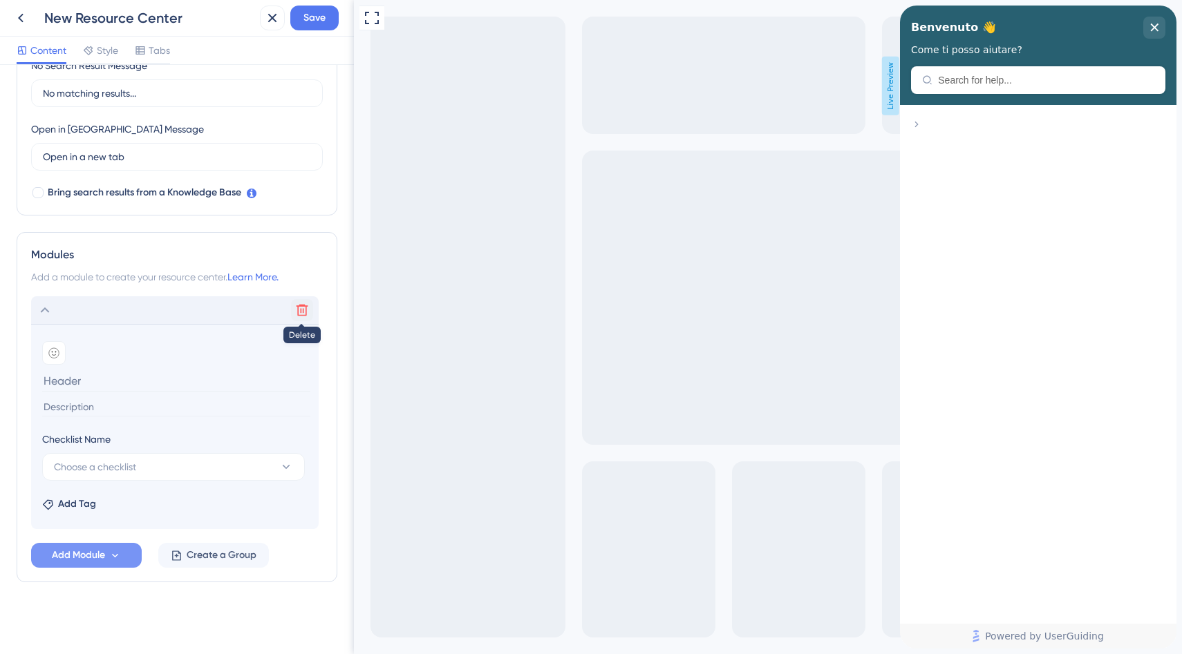
click at [301, 314] on icon at bounding box center [302, 310] width 14 height 14
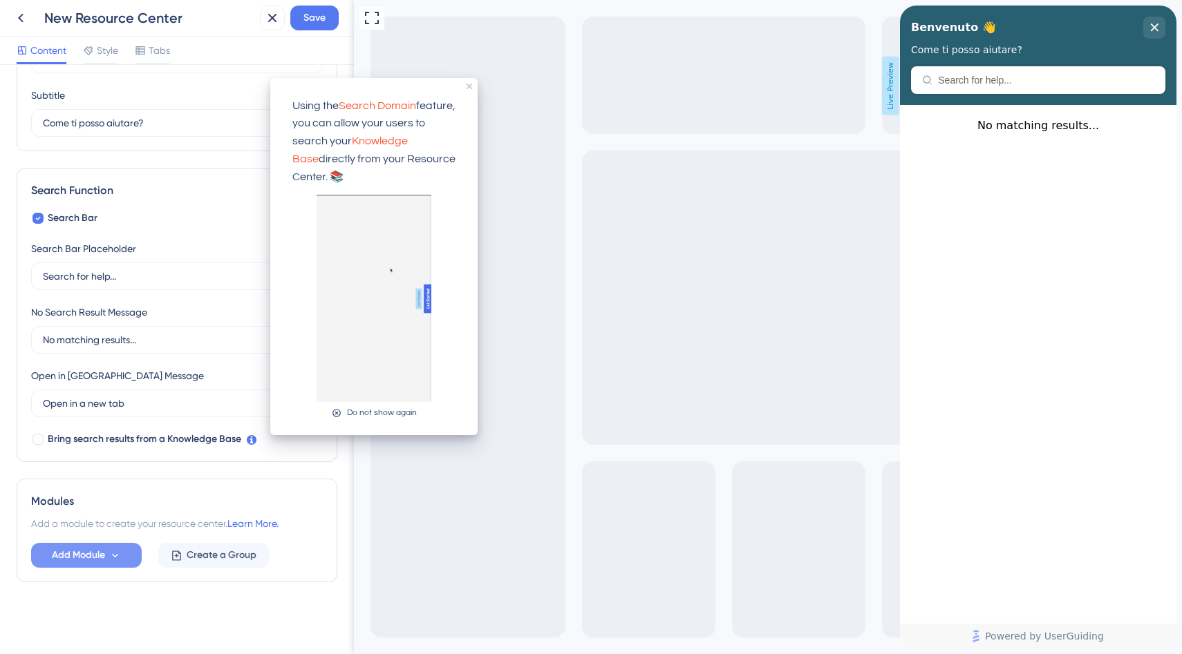
scroll to position [0, 0]
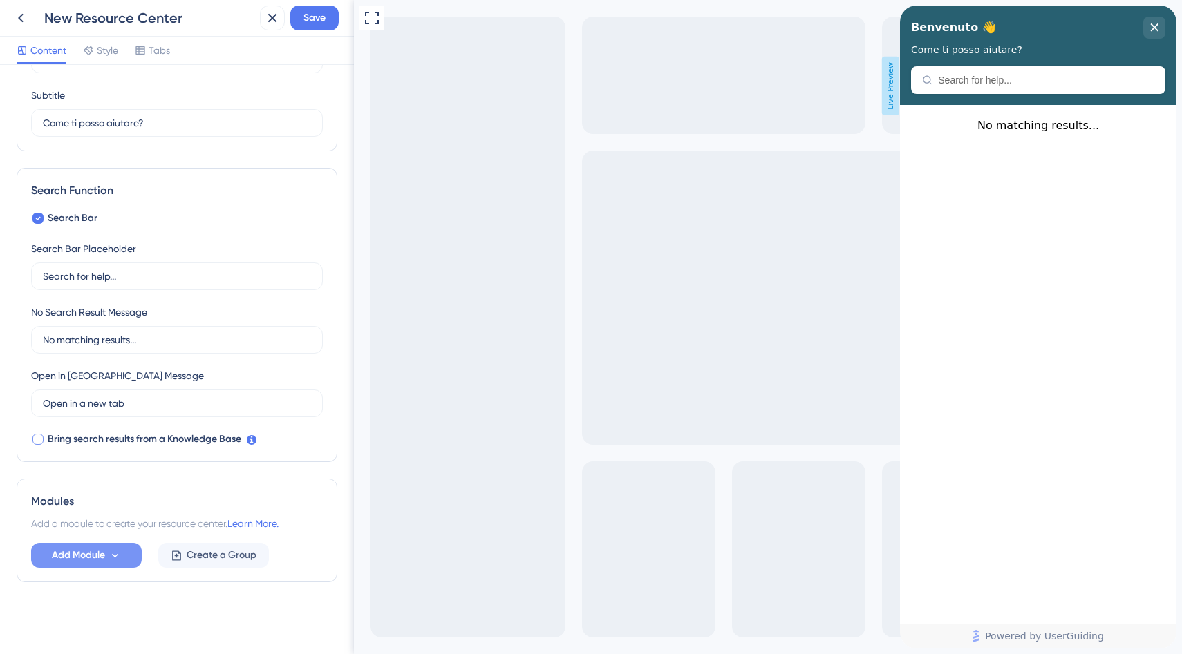
click at [44, 444] on label "Bring search results from a Knowledge Base" at bounding box center [136, 439] width 210 height 17
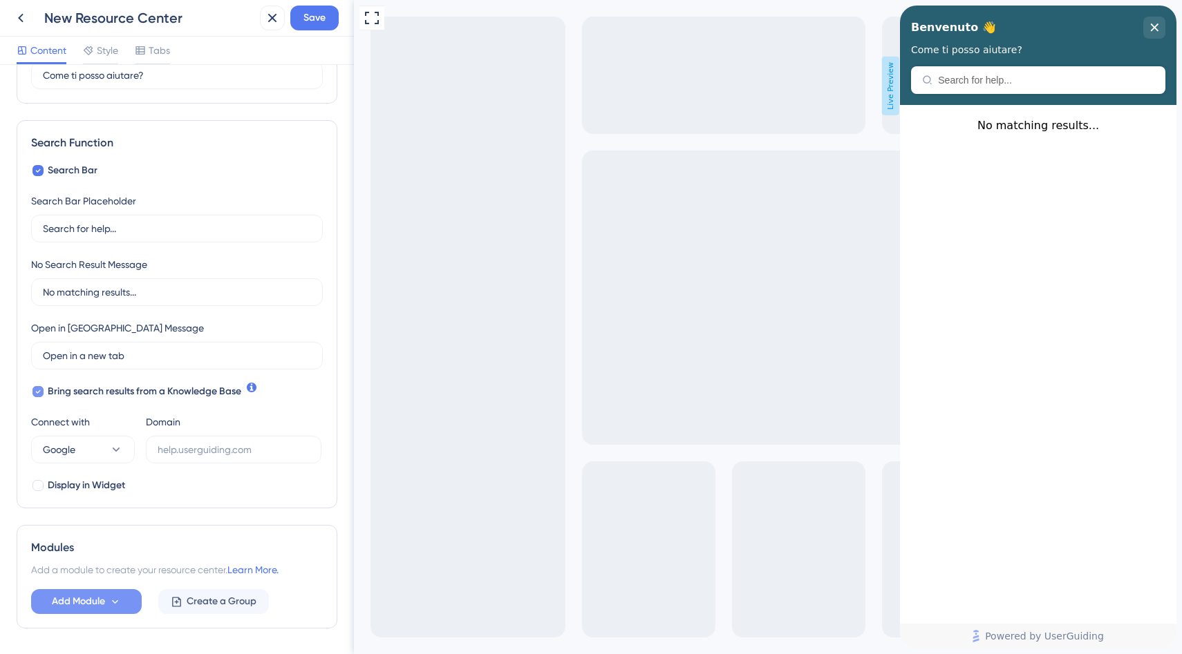
scroll to position [158, 0]
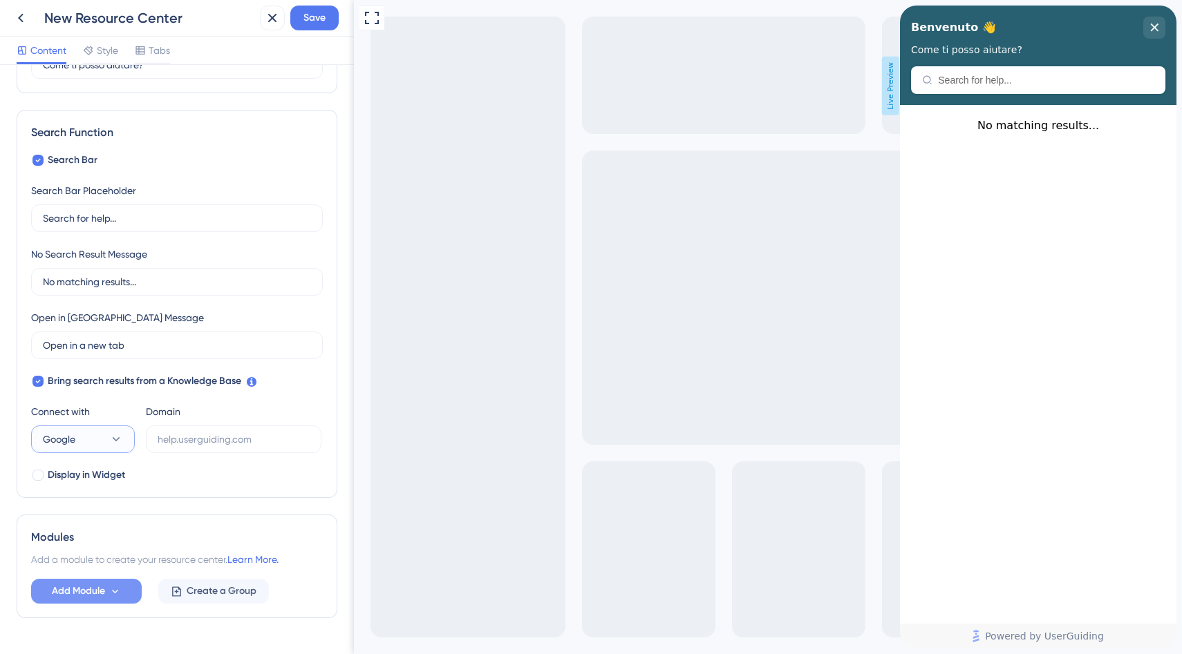
click at [84, 438] on button "Google" at bounding box center [83, 440] width 104 height 28
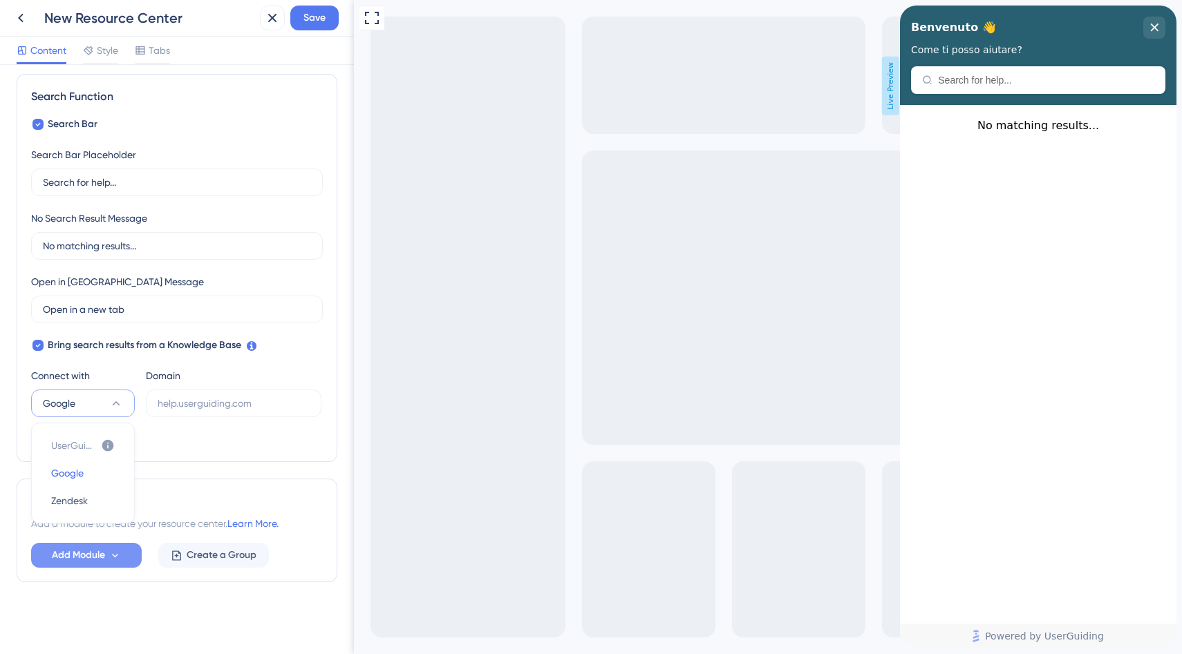
click at [82, 410] on button "Google" at bounding box center [83, 404] width 104 height 28
click at [37, 350] on icon at bounding box center [38, 345] width 6 height 11
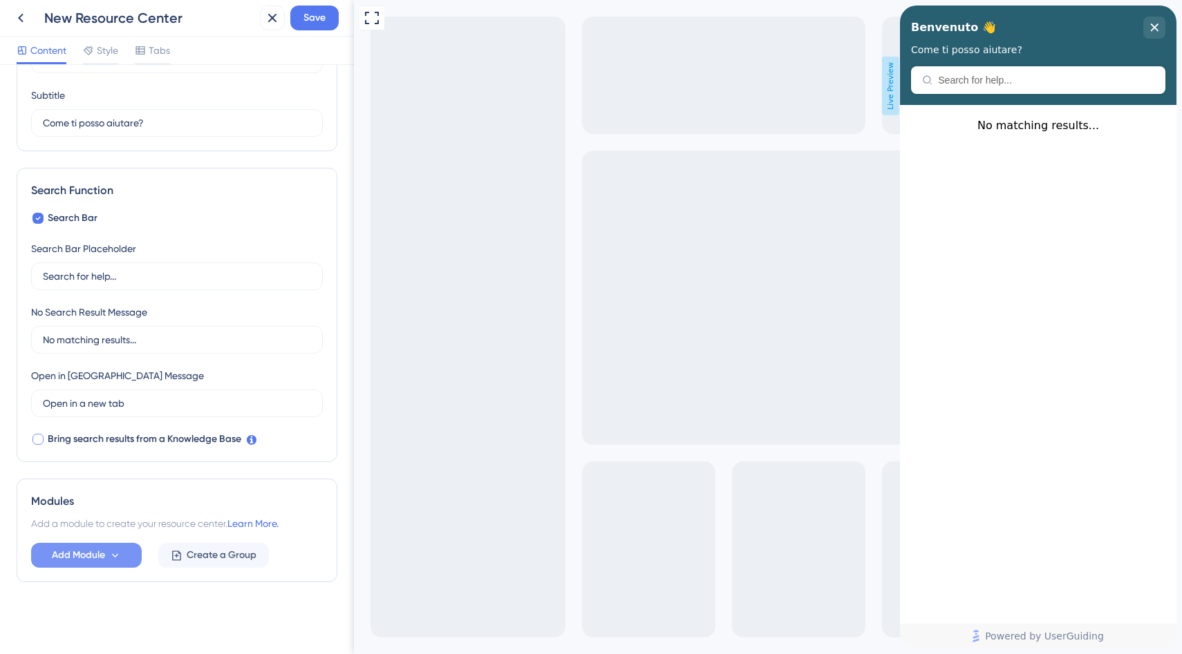
scroll to position [100, 0]
click at [115, 558] on icon at bounding box center [115, 556] width 12 height 12
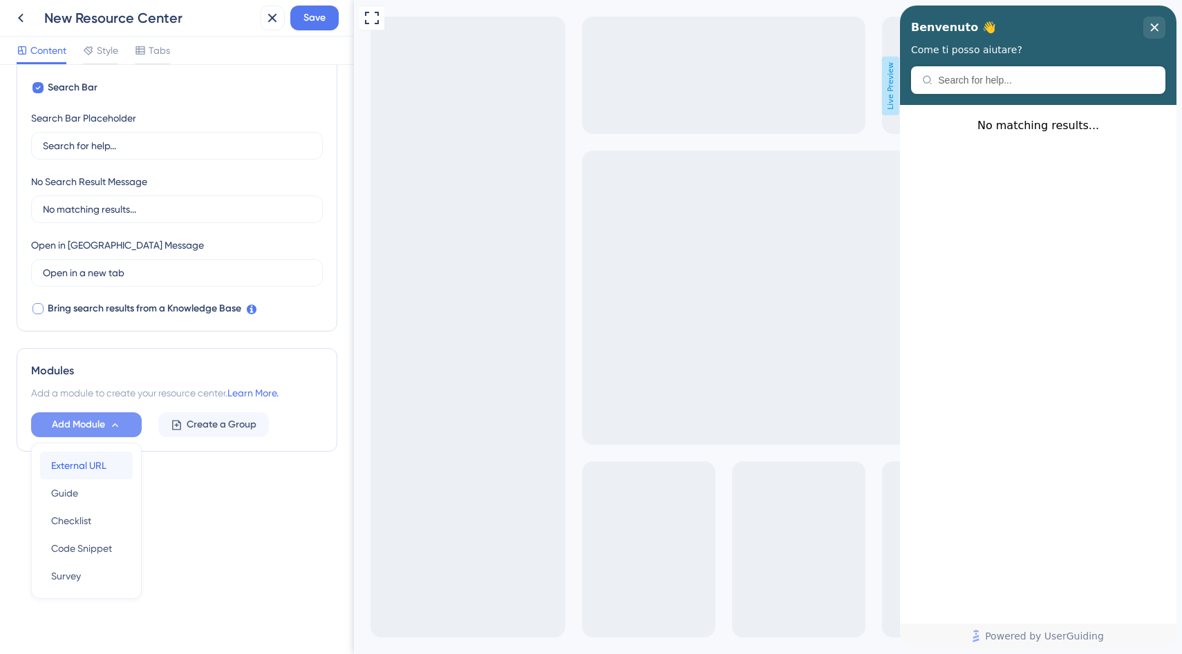
click at [79, 468] on span "External URL" at bounding box center [78, 465] width 55 height 17
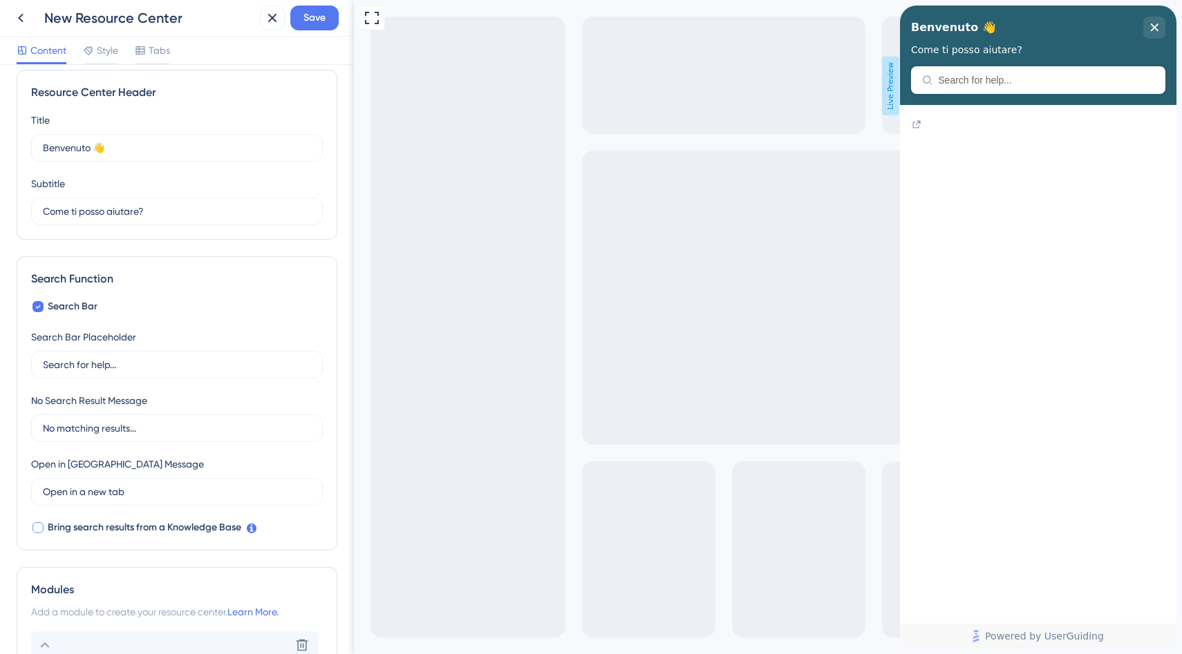
scroll to position [16, 0]
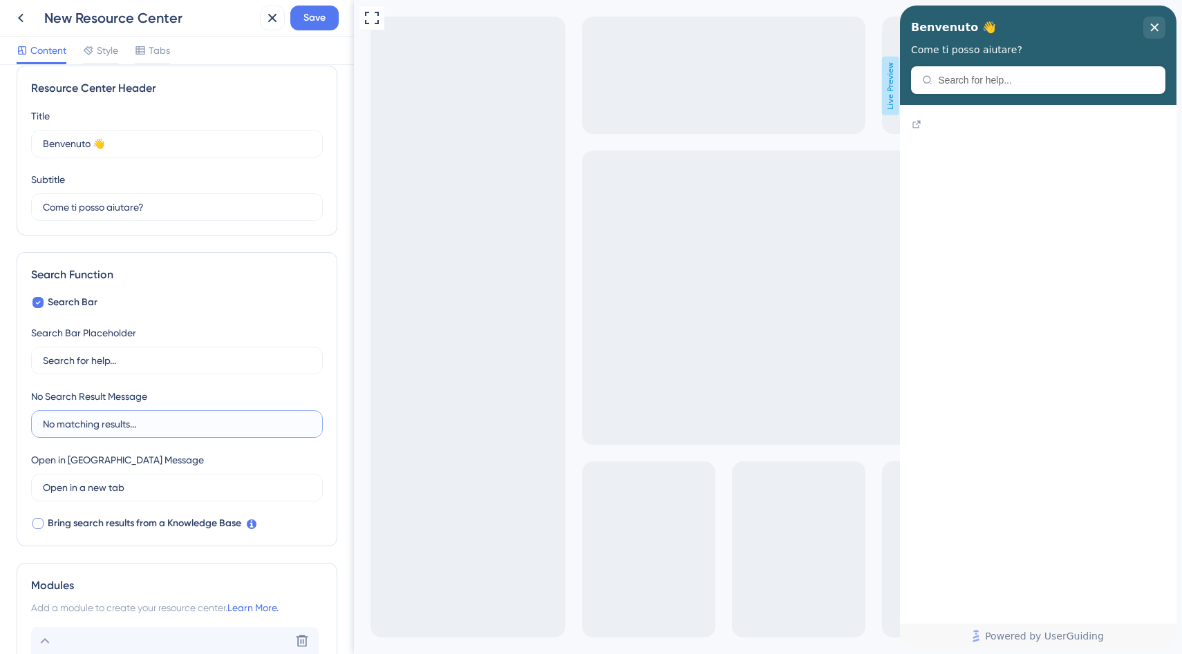
click at [61, 424] on input "No matching results..." at bounding box center [177, 424] width 268 height 15
click at [170, 426] on input "No matching results..." at bounding box center [177, 424] width 268 height 15
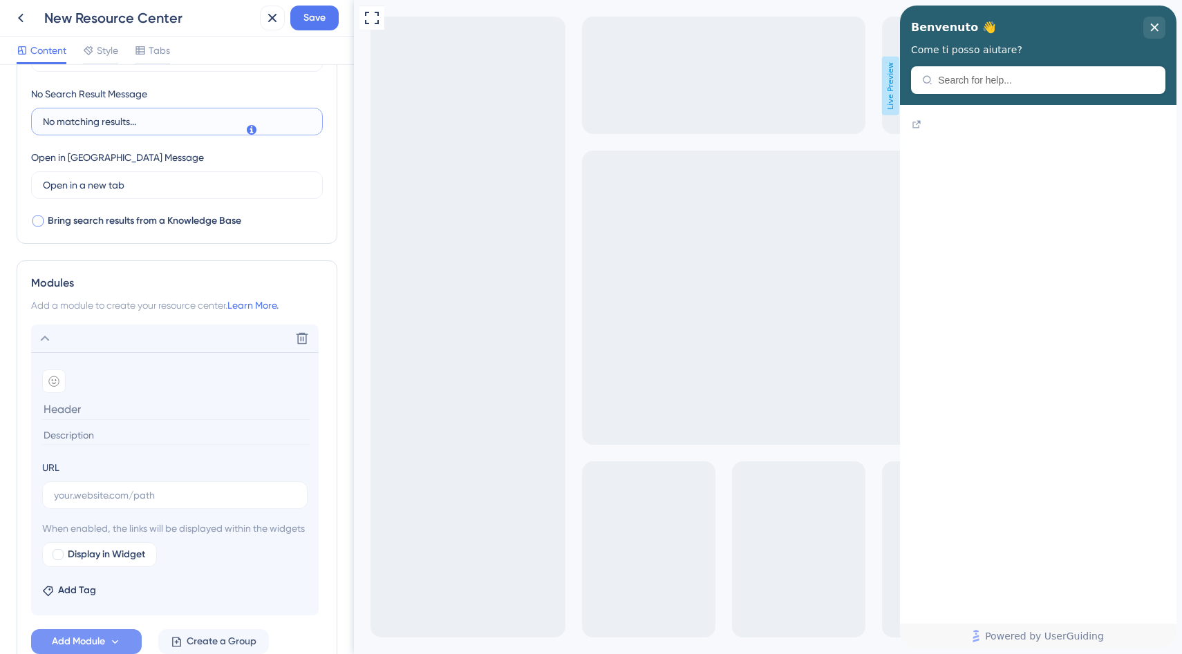
scroll to position [422, 0]
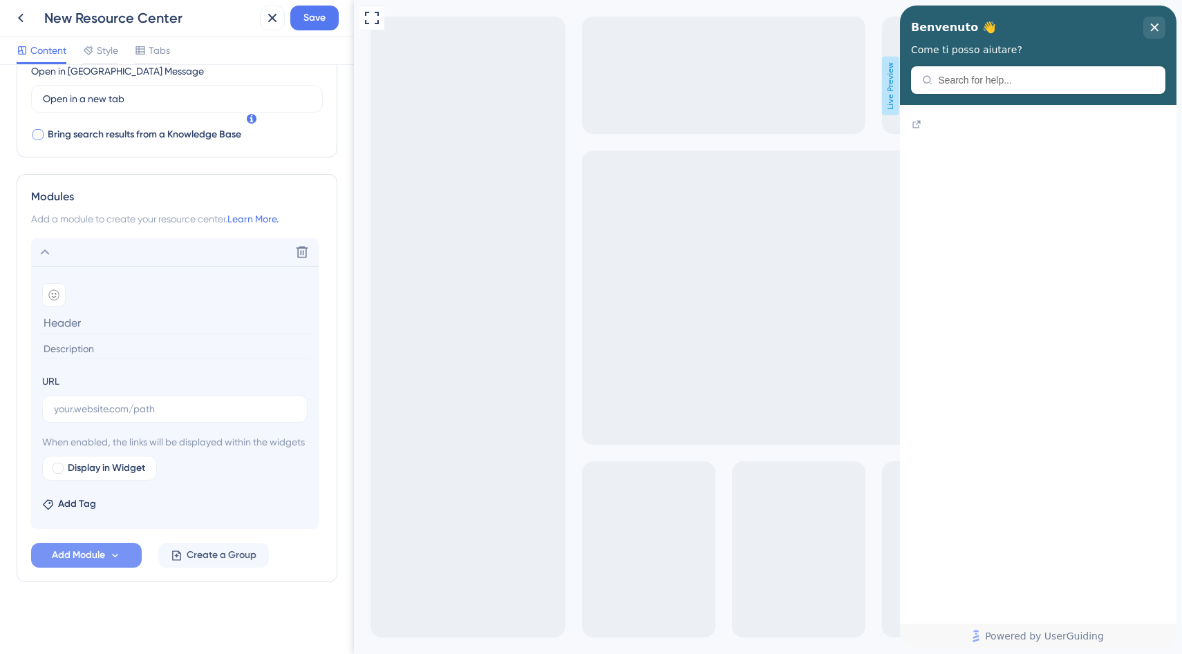
click at [37, 129] on div at bounding box center [37, 134] width 11 height 11
checkbox input "true"
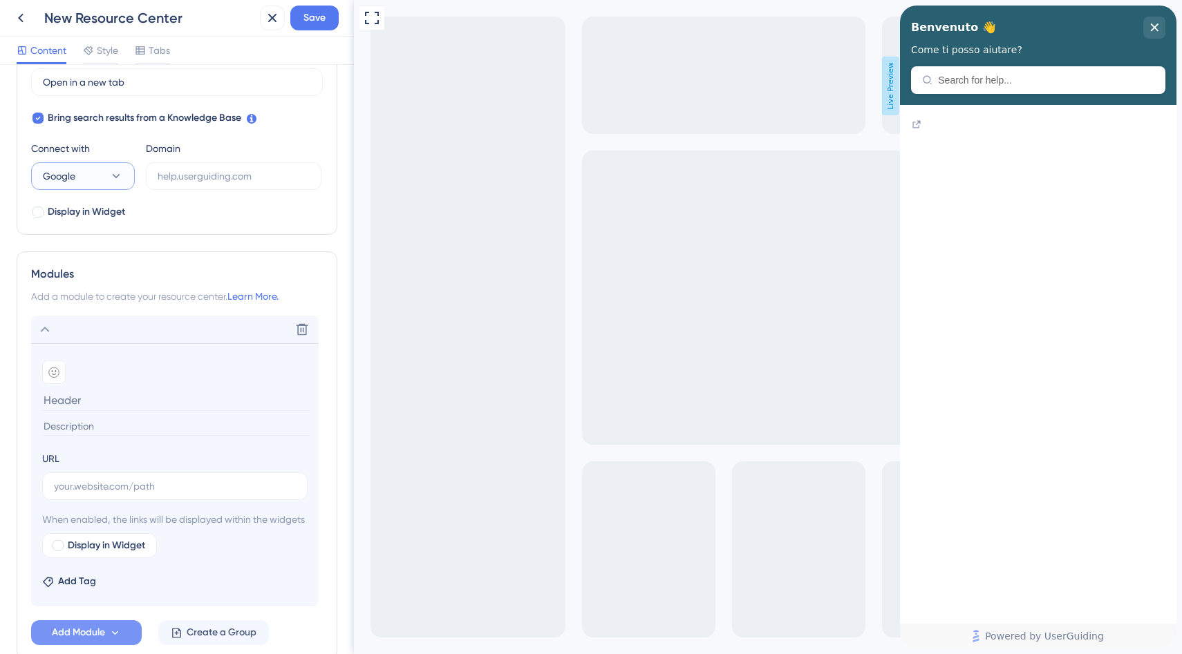
click at [95, 176] on button "Google" at bounding box center [83, 176] width 104 height 28
click at [103, 218] on icon at bounding box center [108, 219] width 12 height 12
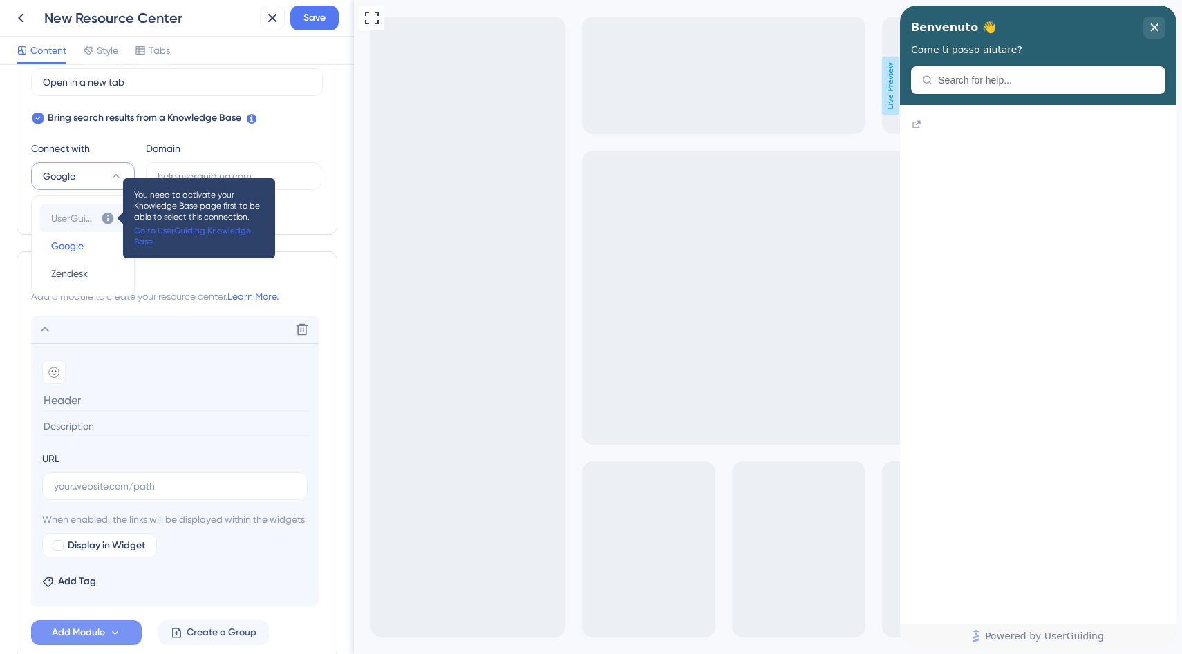
click at [142, 238] on link "Go to UserGuiding Knowledge Base" at bounding box center [199, 236] width 130 height 22
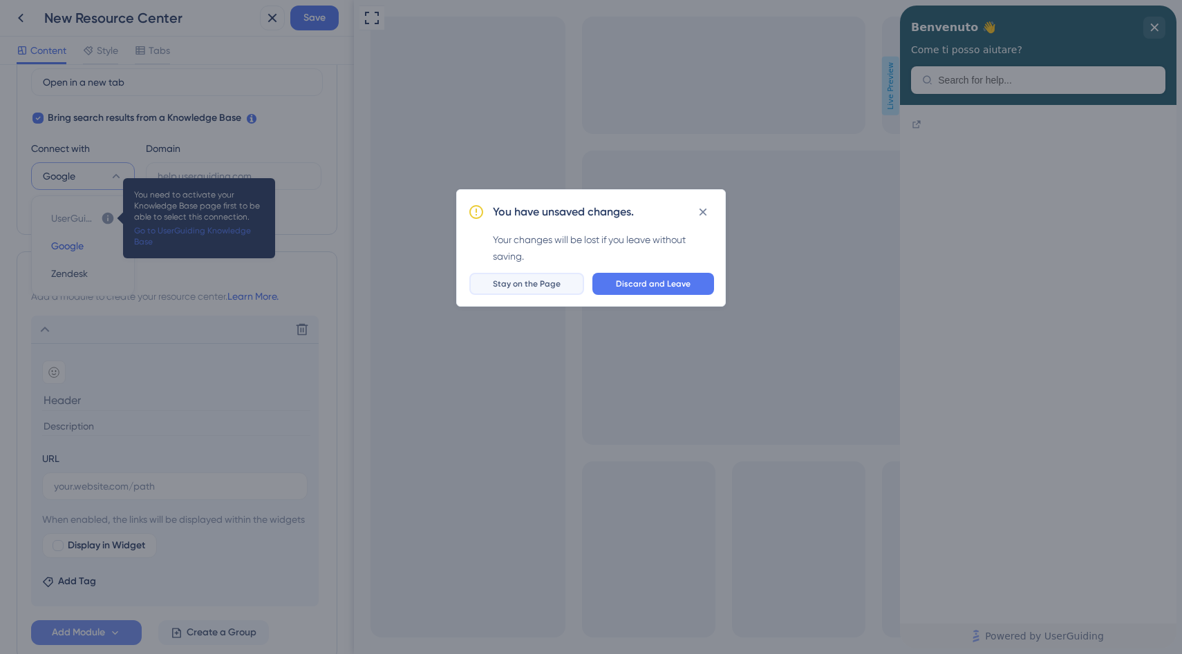
click at [525, 280] on span "Stay on the Page" at bounding box center [527, 283] width 68 height 11
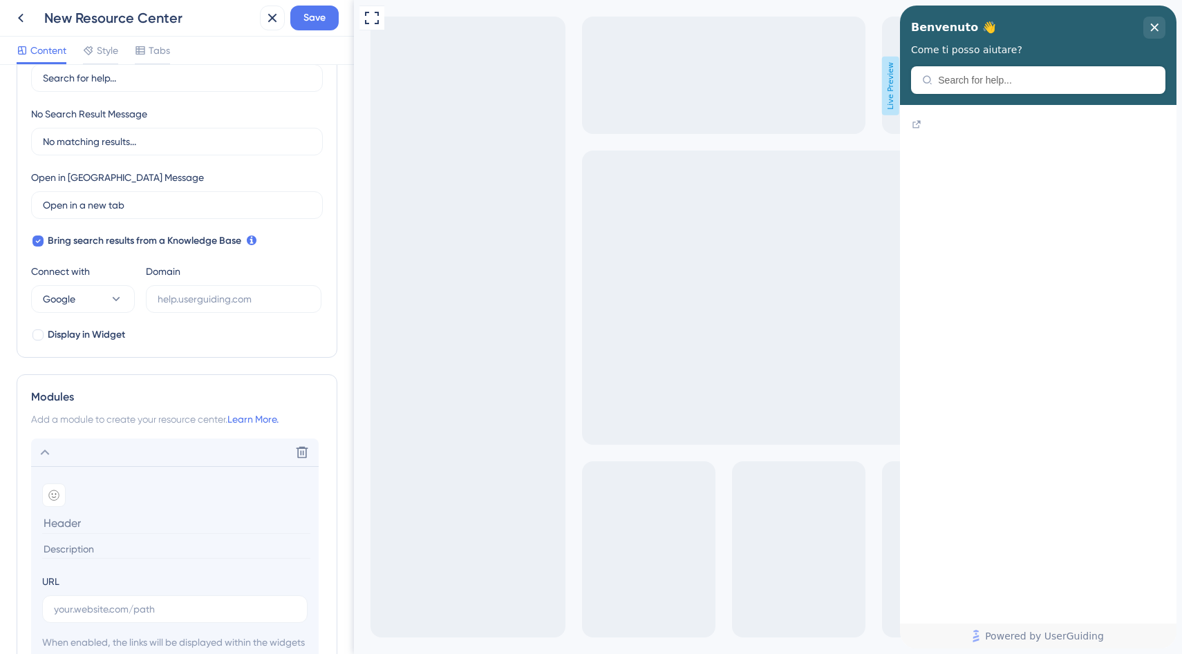
scroll to position [300, 0]
click at [61, 303] on span "Google" at bounding box center [59, 298] width 32 height 17
click at [61, 342] on span "UserGuiding" at bounding box center [73, 340] width 44 height 17
click at [104, 339] on icon at bounding box center [108, 340] width 12 height 12
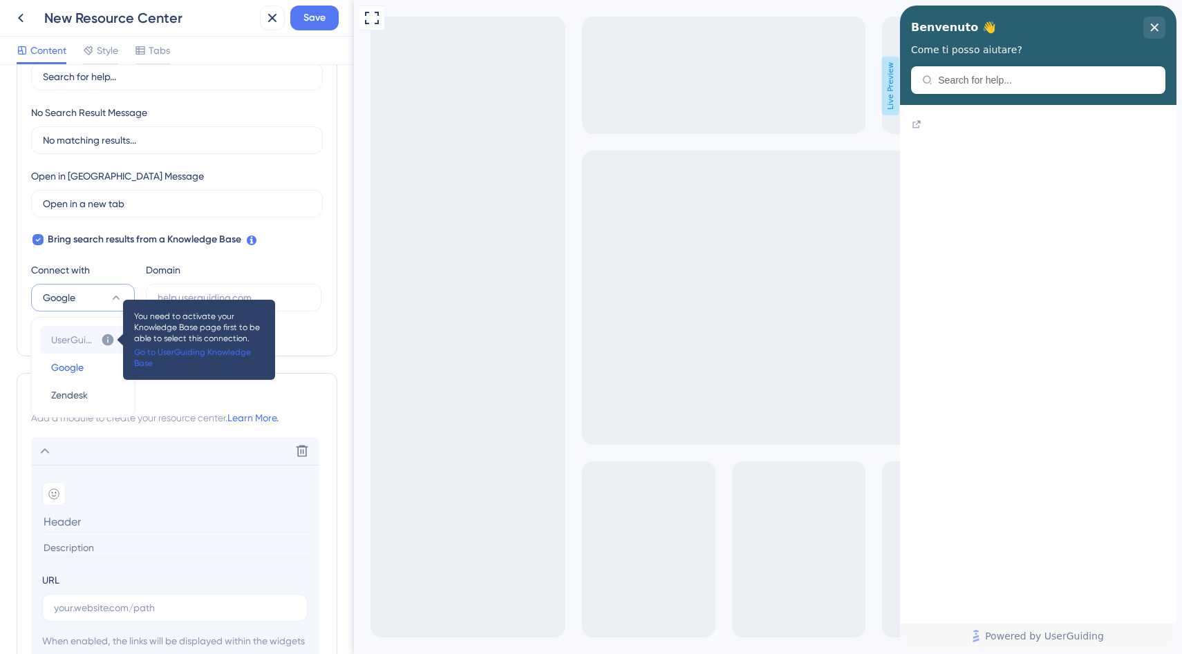
click at [184, 357] on link "Go to UserGuiding Knowledge Base" at bounding box center [199, 358] width 130 height 22
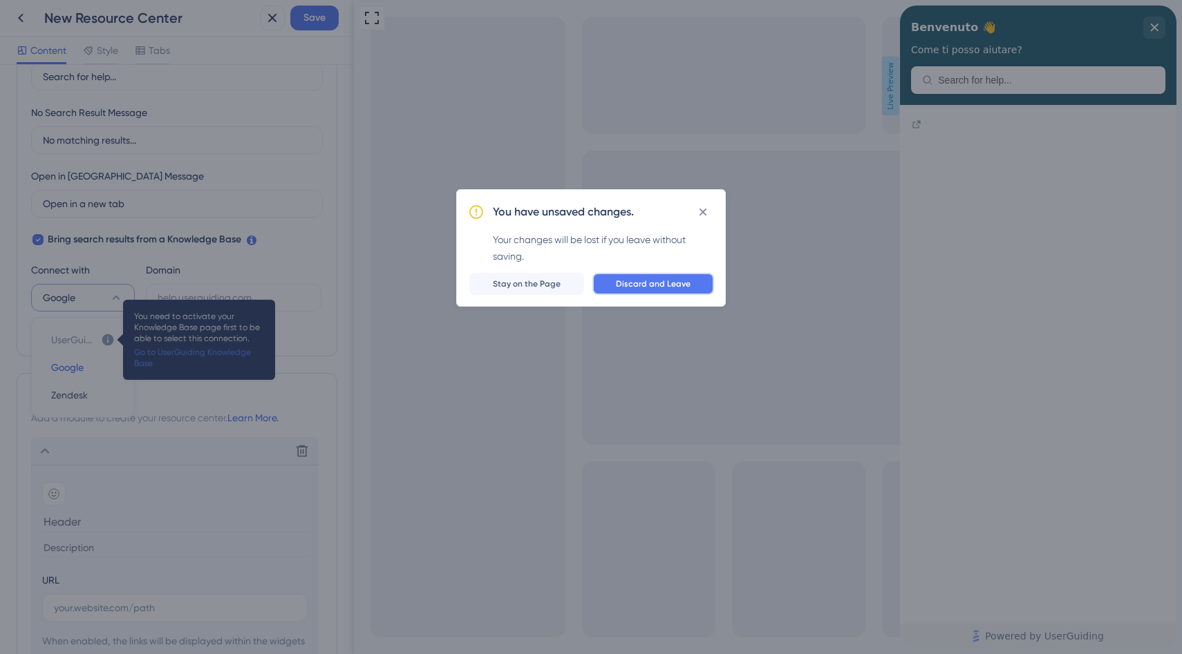
click at [681, 281] on span "Discard and Leave" at bounding box center [653, 283] width 75 height 11
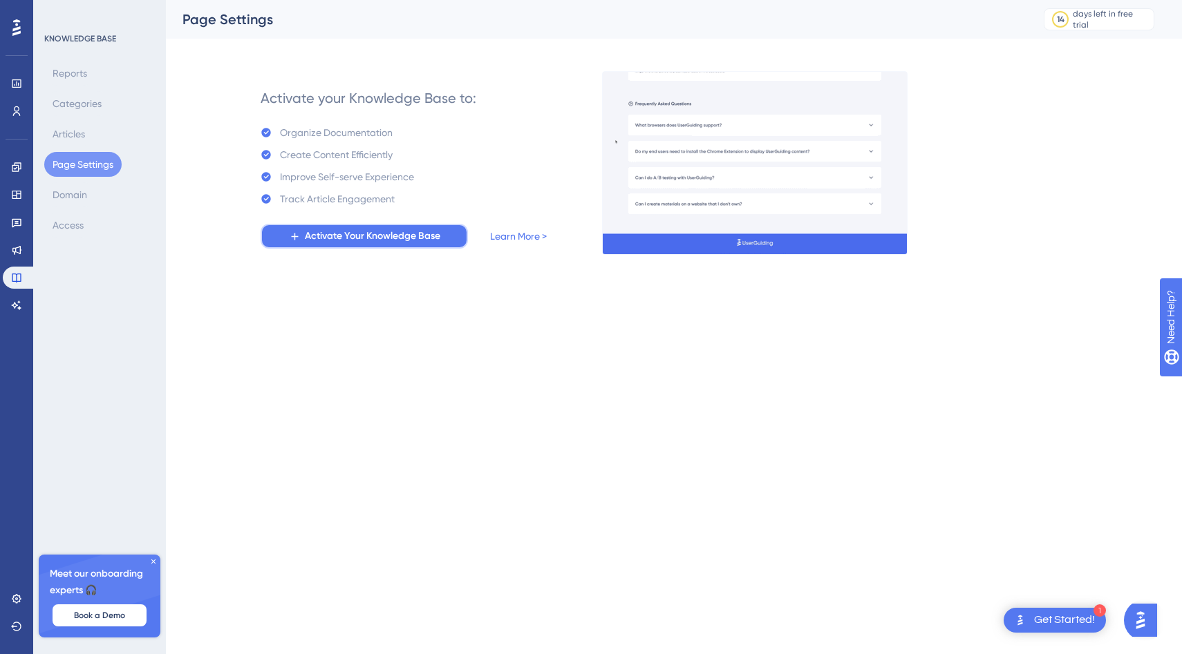
click at [357, 238] on span "Activate Your Knowledge Base" at bounding box center [372, 236] width 135 height 17
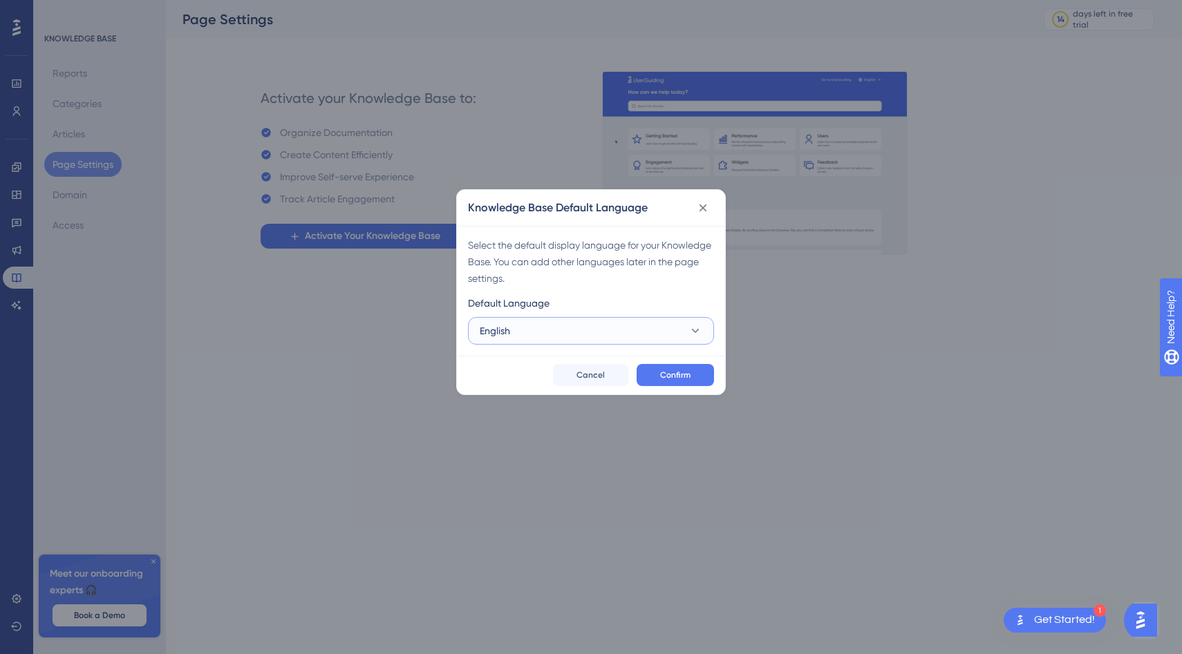
click at [574, 330] on button "English" at bounding box center [591, 331] width 246 height 28
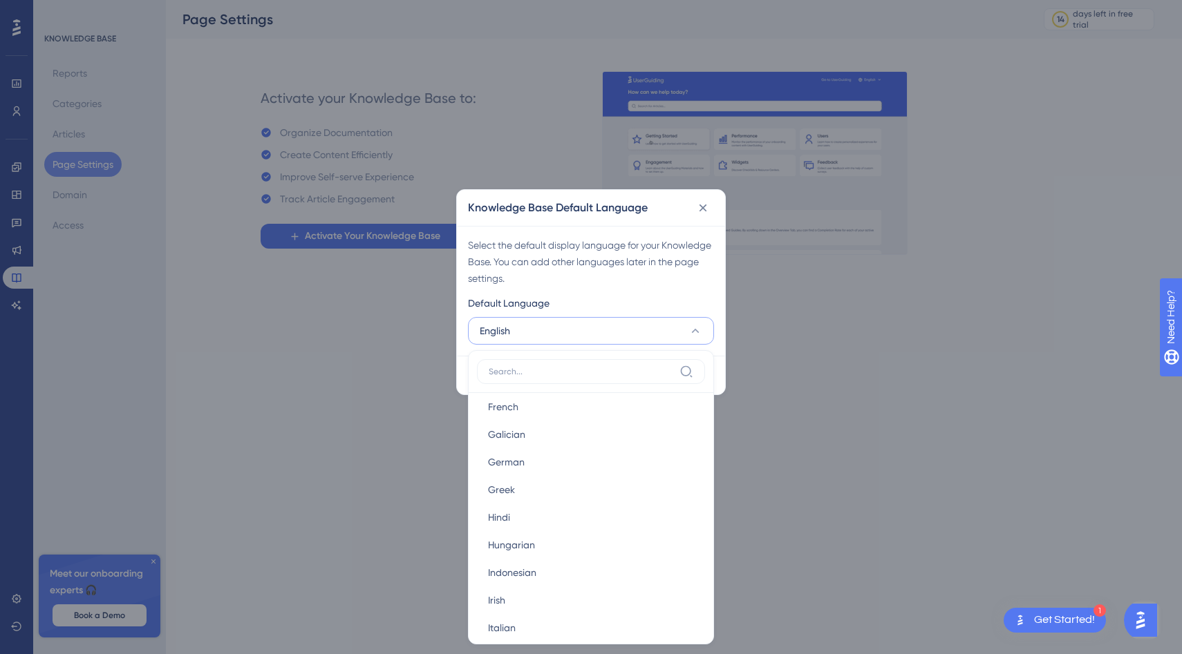
scroll to position [354, 0]
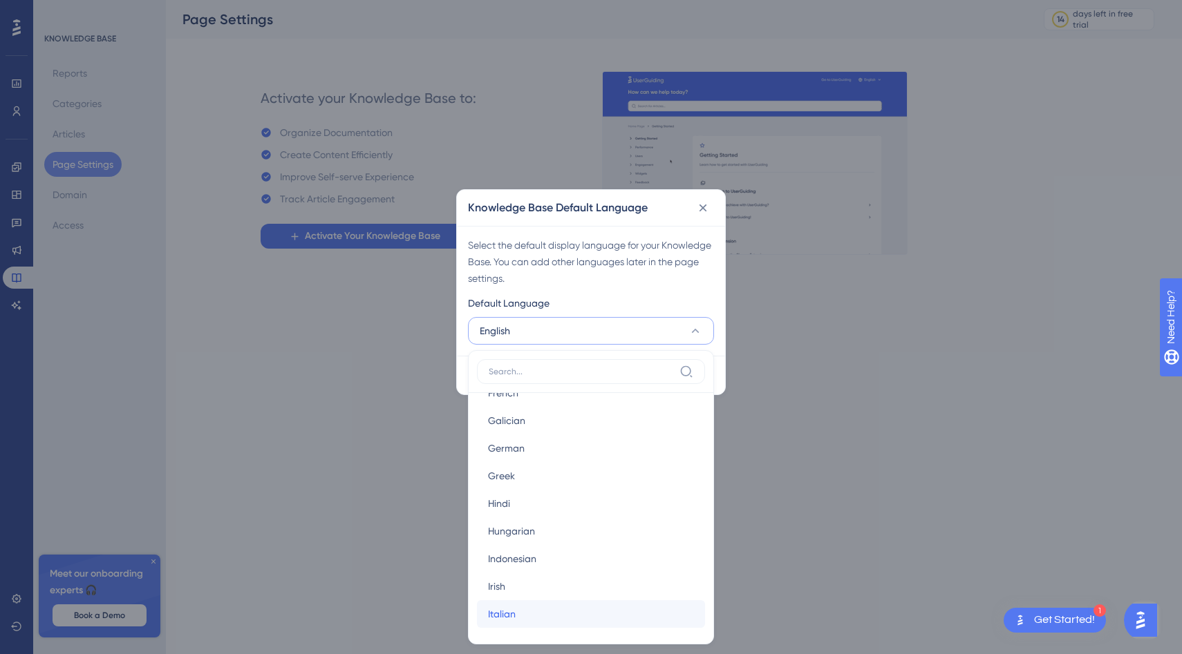
click at [531, 588] on div "Italian Italian" at bounding box center [591, 614] width 206 height 28
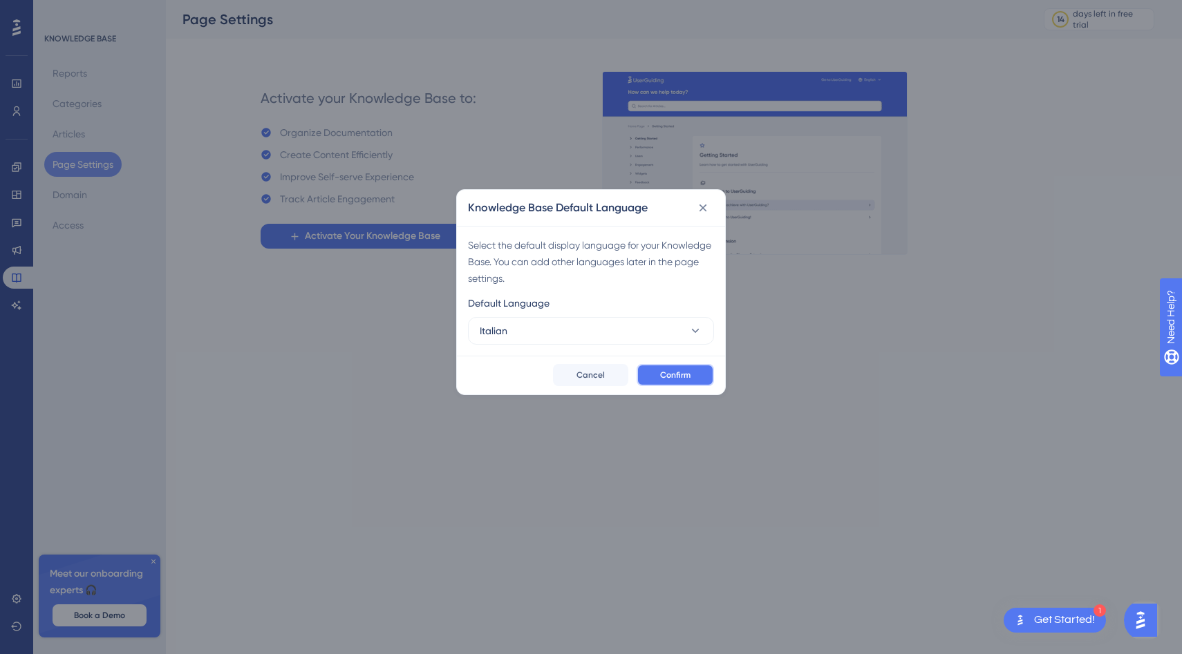
click at [682, 375] on span "Confirm" at bounding box center [675, 375] width 30 height 11
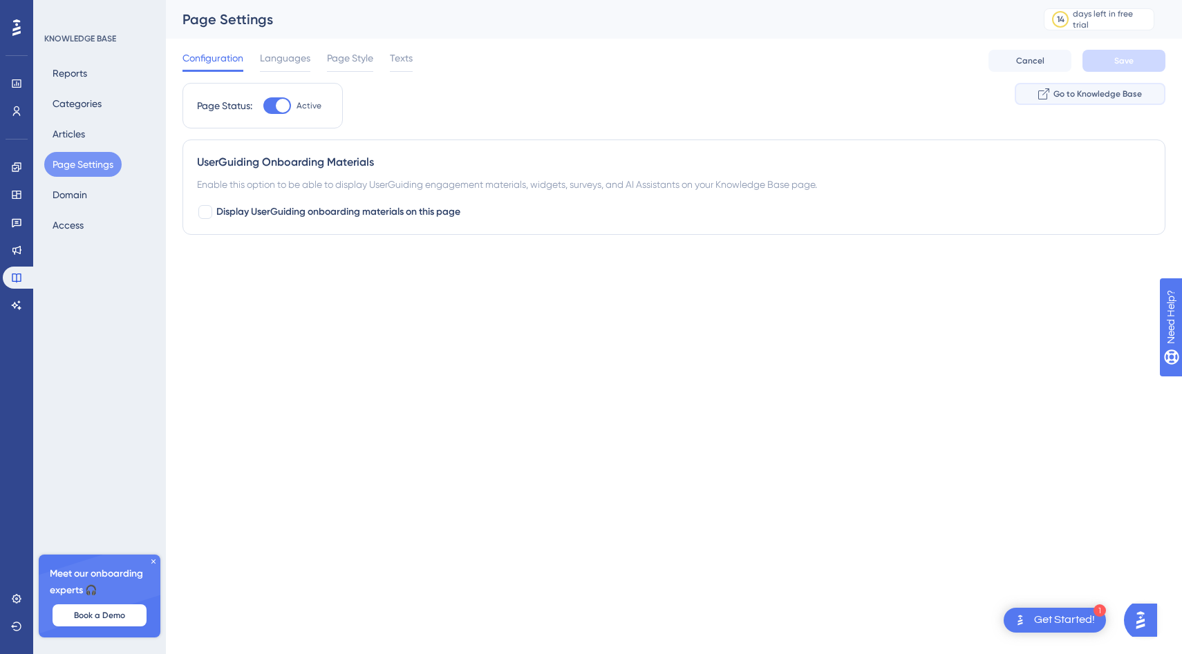
click at [1072, 97] on span "Go to Knowledge Base" at bounding box center [1097, 93] width 88 height 11
click at [288, 69] on div "Languages" at bounding box center [285, 61] width 50 height 22
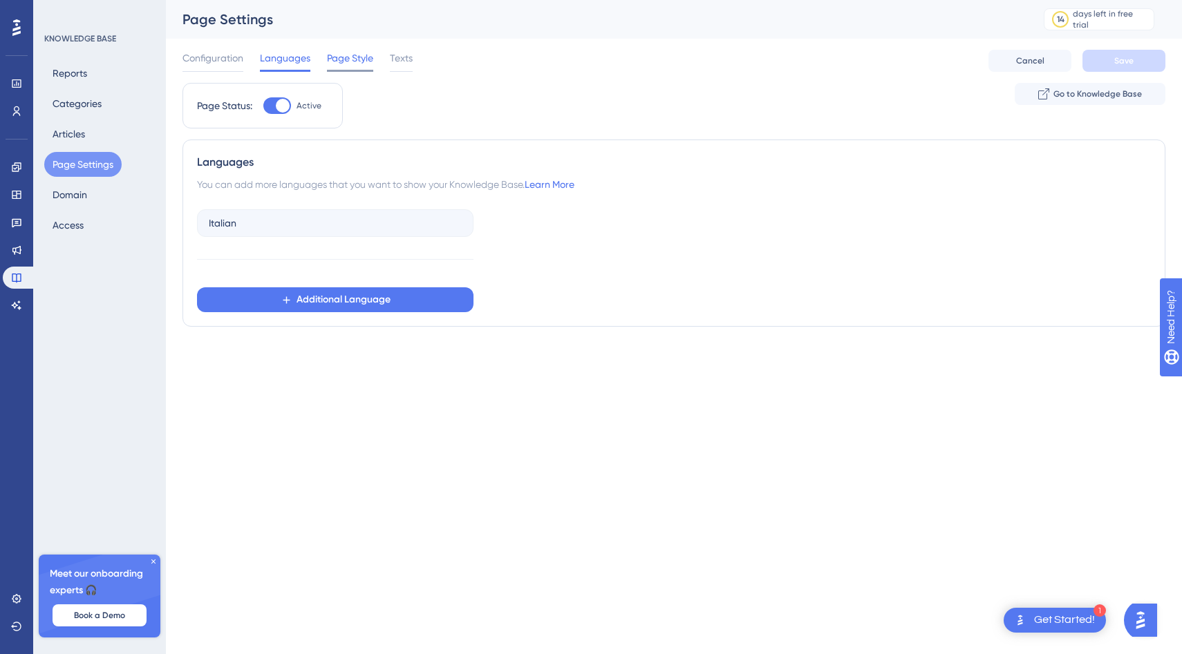
click at [354, 62] on span "Page Style" at bounding box center [350, 58] width 46 height 17
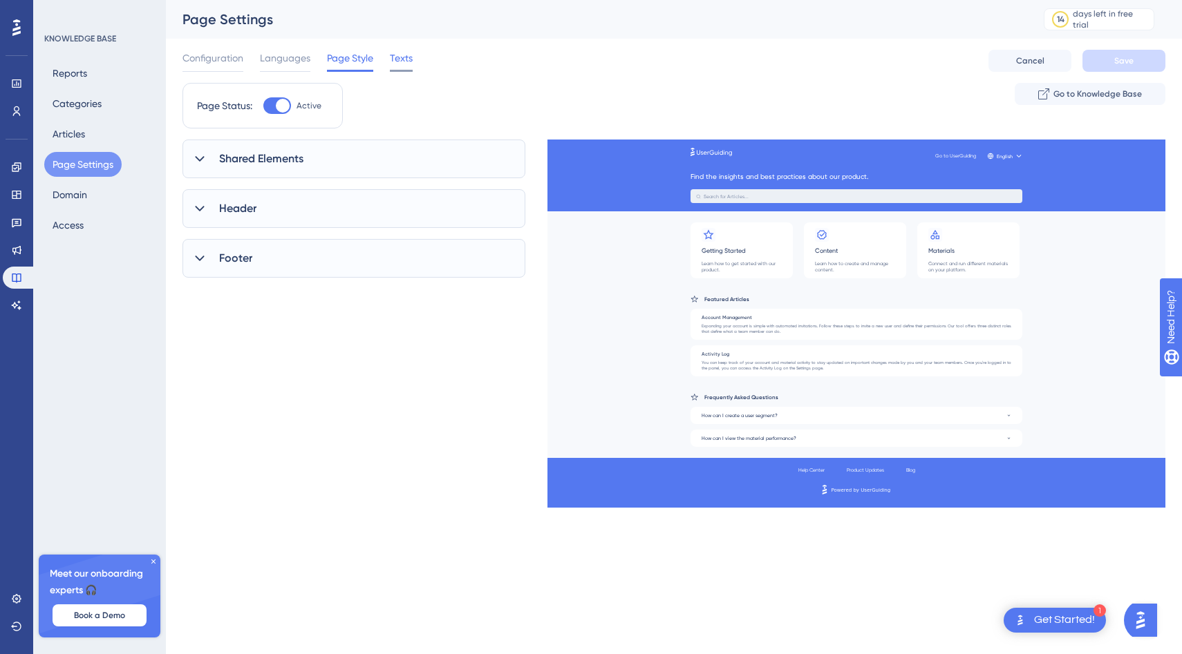
click at [403, 61] on span "Texts" at bounding box center [401, 58] width 23 height 17
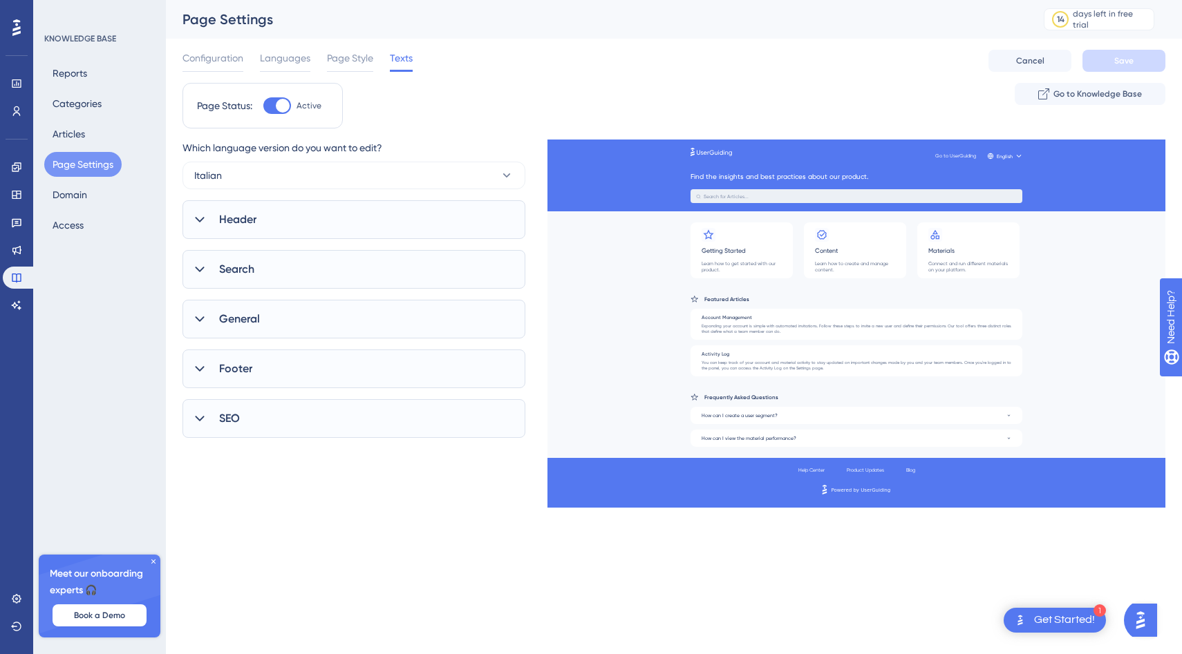
click at [262, 216] on div "Header" at bounding box center [353, 219] width 343 height 39
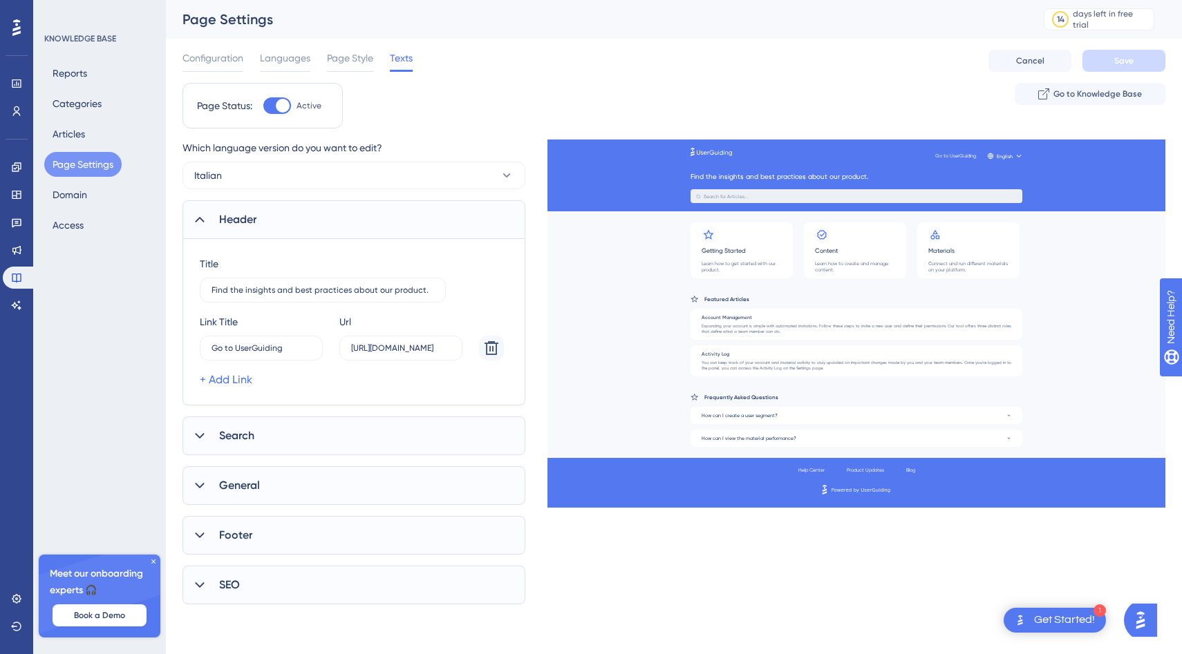
click at [240, 437] on span "Search" at bounding box center [236, 436] width 35 height 17
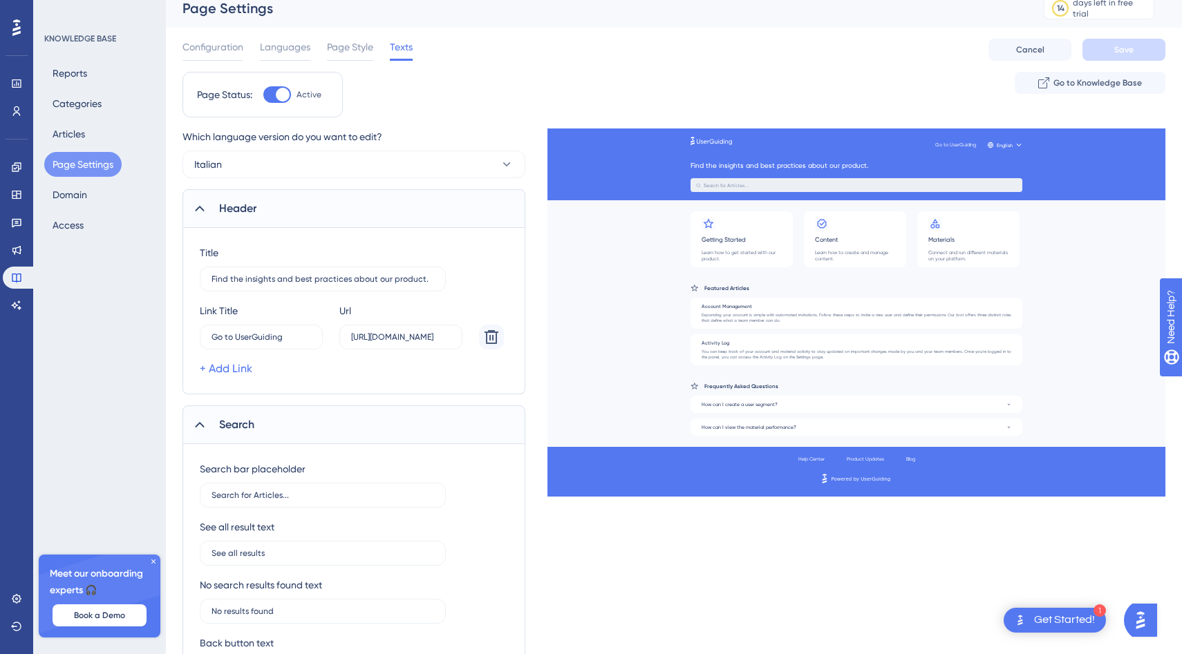
click at [262, 425] on div "Search" at bounding box center [353, 425] width 343 height 39
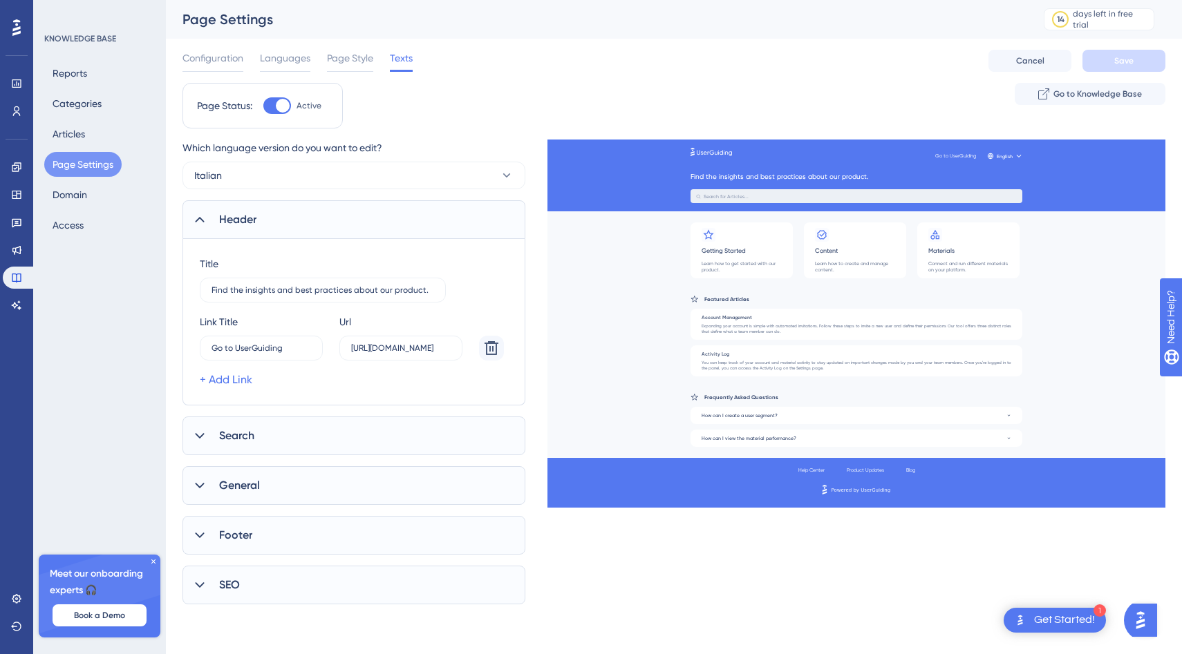
click at [247, 493] on span "General" at bounding box center [239, 485] width 41 height 17
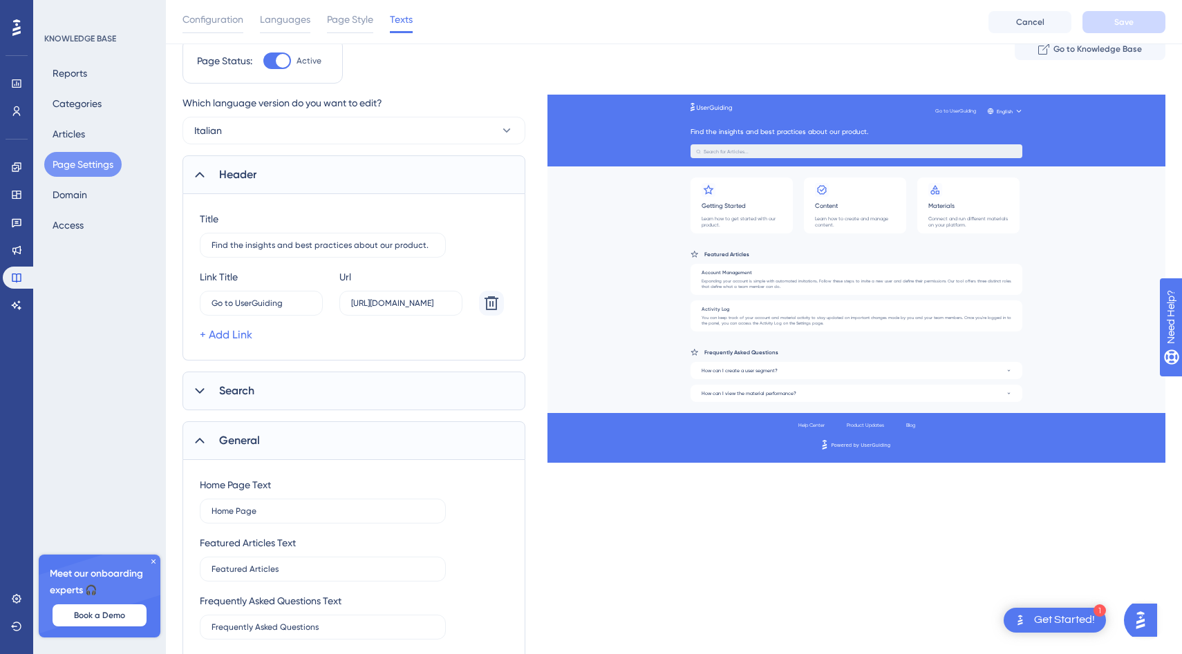
scroll to position [9, 0]
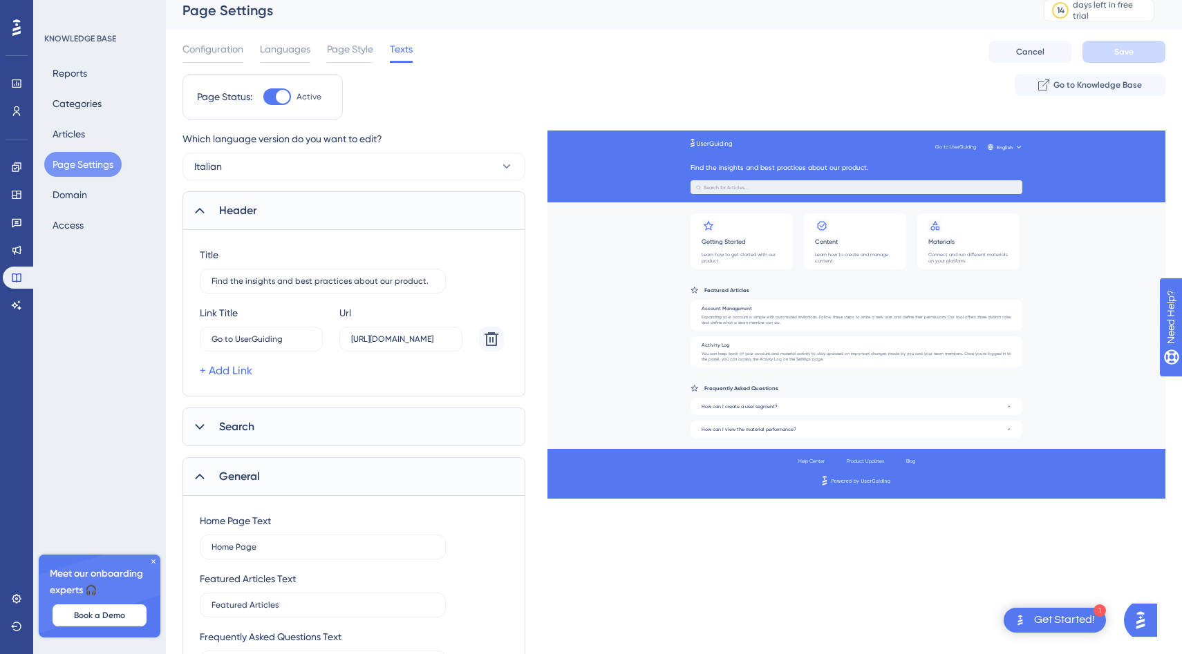
click at [258, 425] on div "Search" at bounding box center [353, 427] width 343 height 39
click at [1101, 82] on span "Go to Knowledge Base" at bounding box center [1097, 84] width 88 height 11
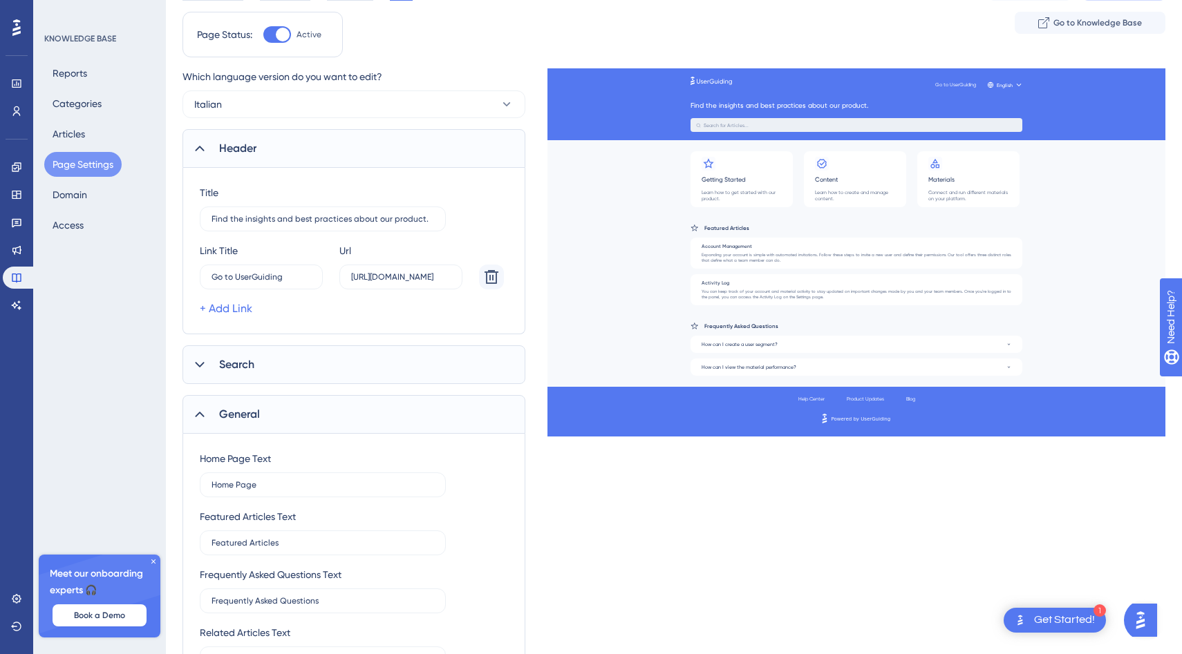
scroll to position [0, 0]
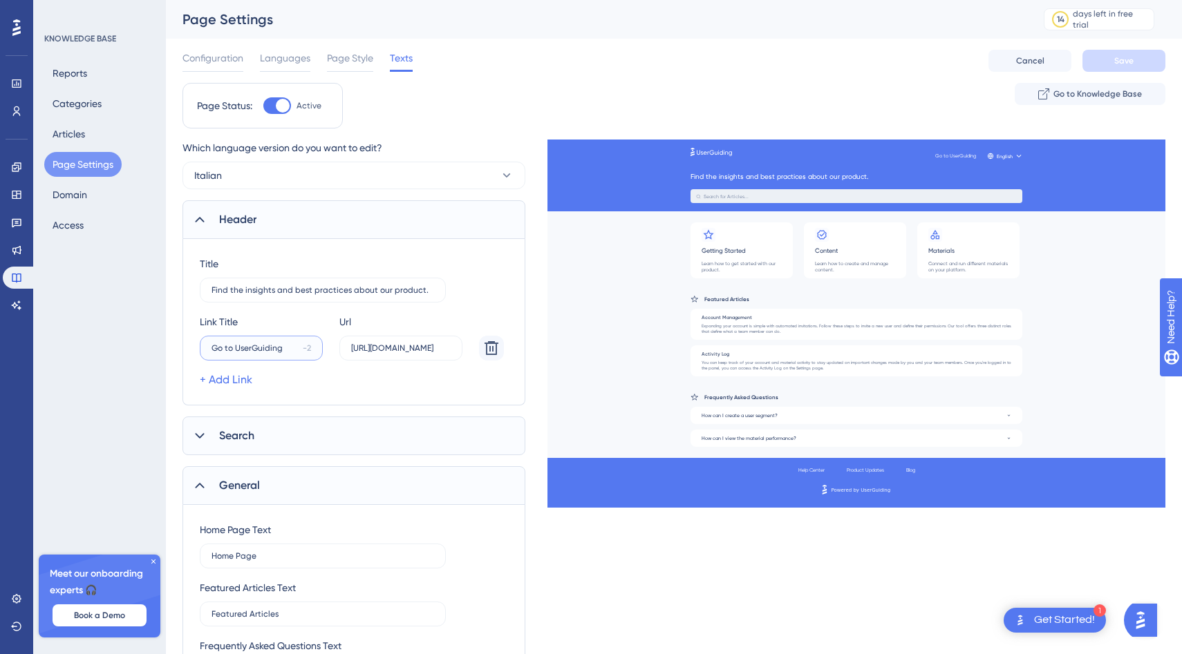
click at [263, 350] on input "Go to UserGuiding" at bounding box center [254, 348] width 86 height 10
click at [228, 57] on span "Configuration" at bounding box center [212, 58] width 61 height 17
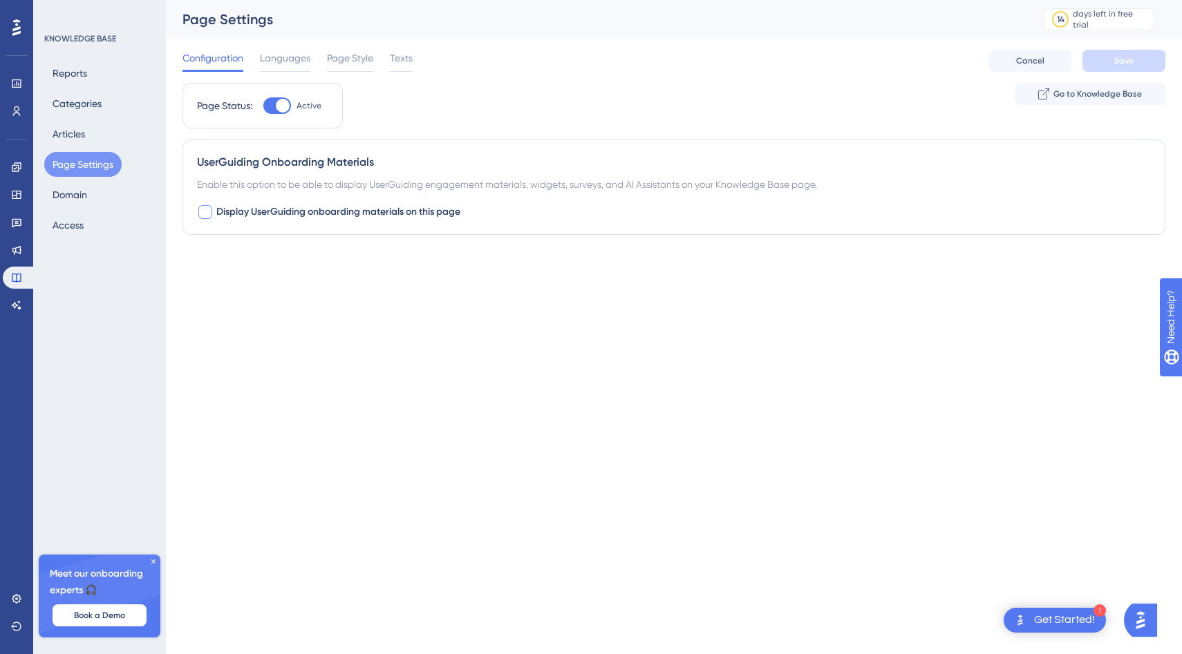
click at [205, 211] on div at bounding box center [205, 212] width 14 height 14
checkbox input "true"
click at [258, 297] on button "Default" at bounding box center [273, 298] width 152 height 28
click at [285, 61] on span "Languages" at bounding box center [285, 58] width 50 height 17
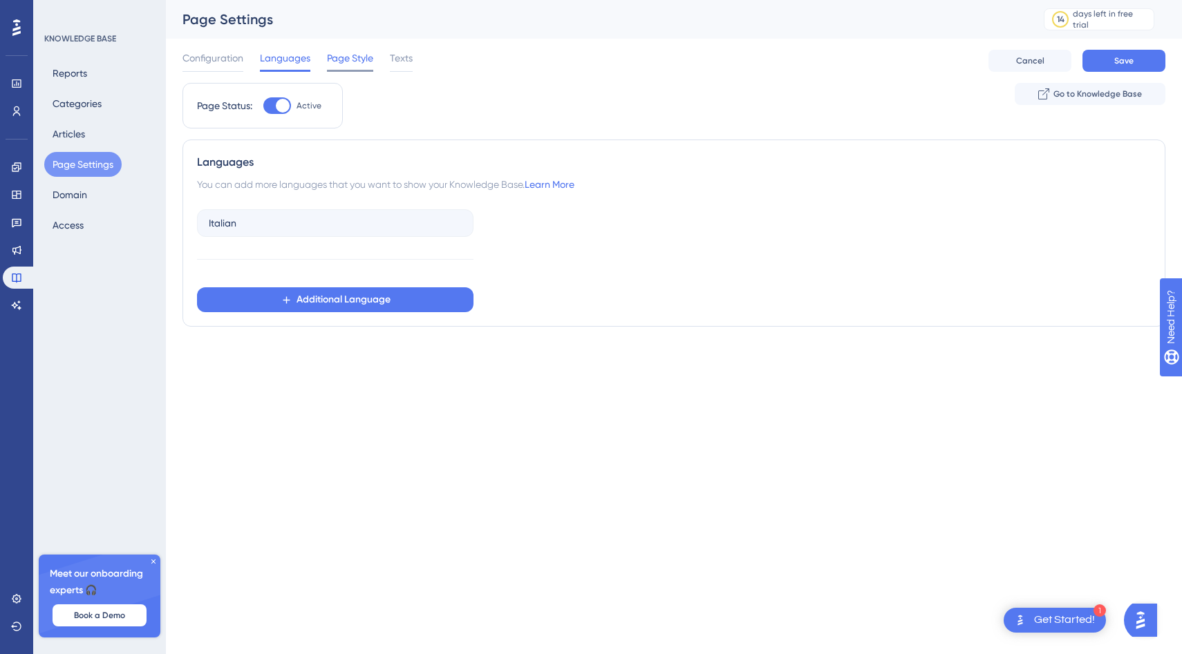
click at [338, 64] on span "Page Style" at bounding box center [350, 58] width 46 height 17
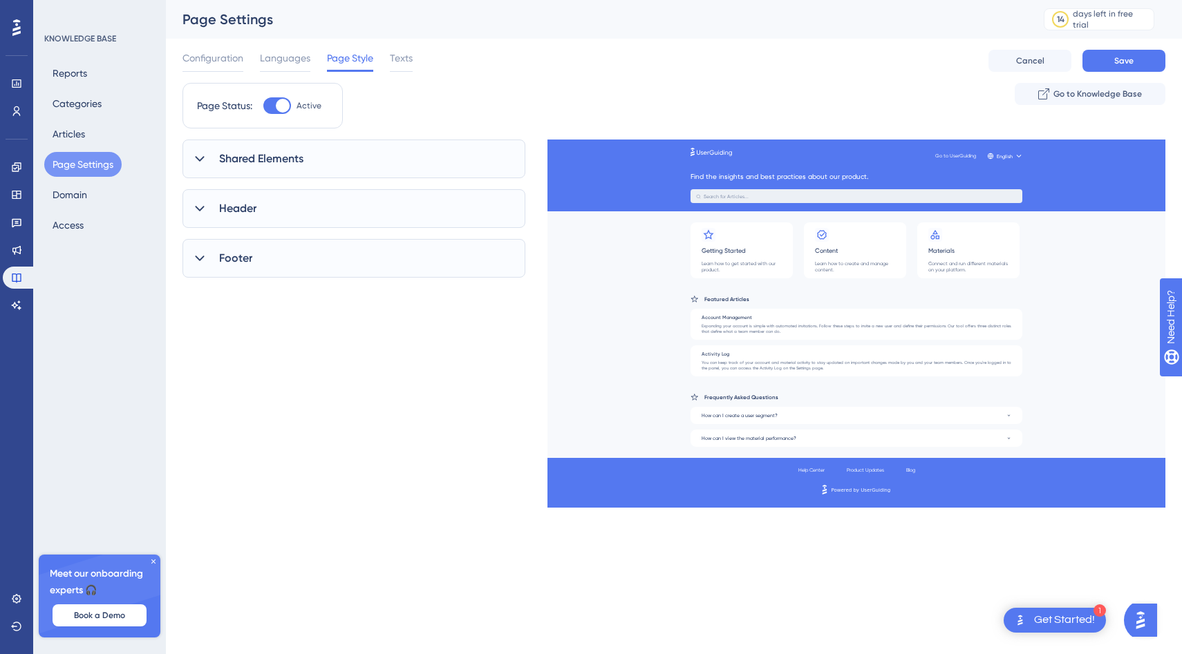
click at [344, 159] on div "Shared Elements" at bounding box center [353, 159] width 343 height 39
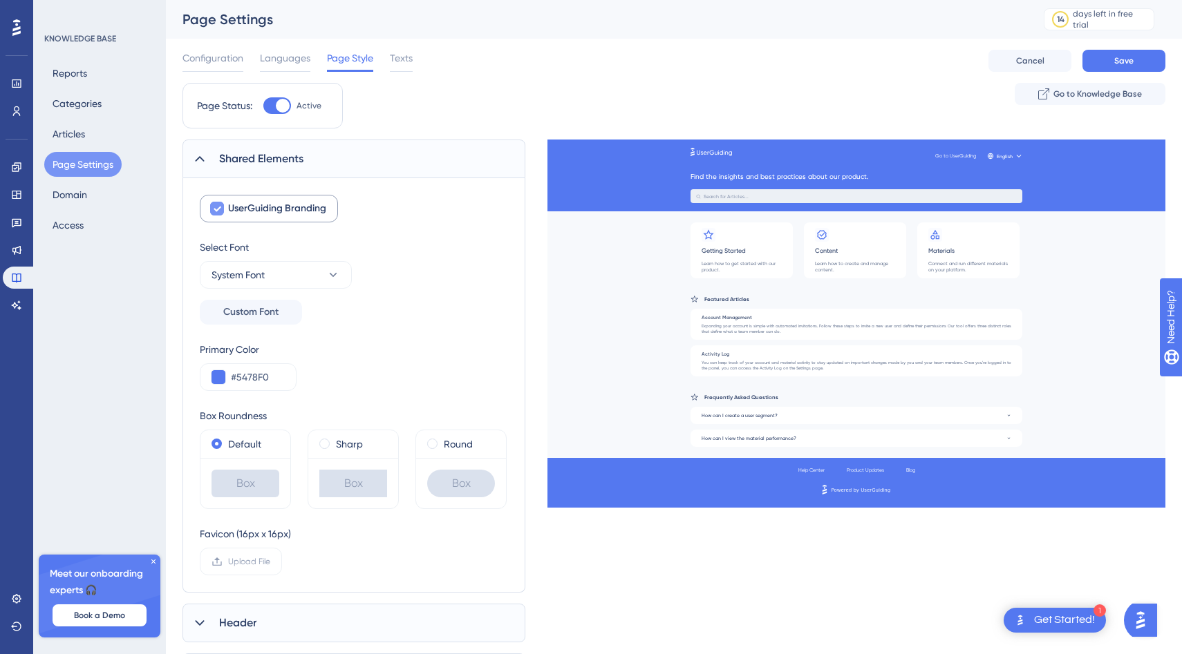
click at [217, 204] on icon at bounding box center [217, 208] width 8 height 11
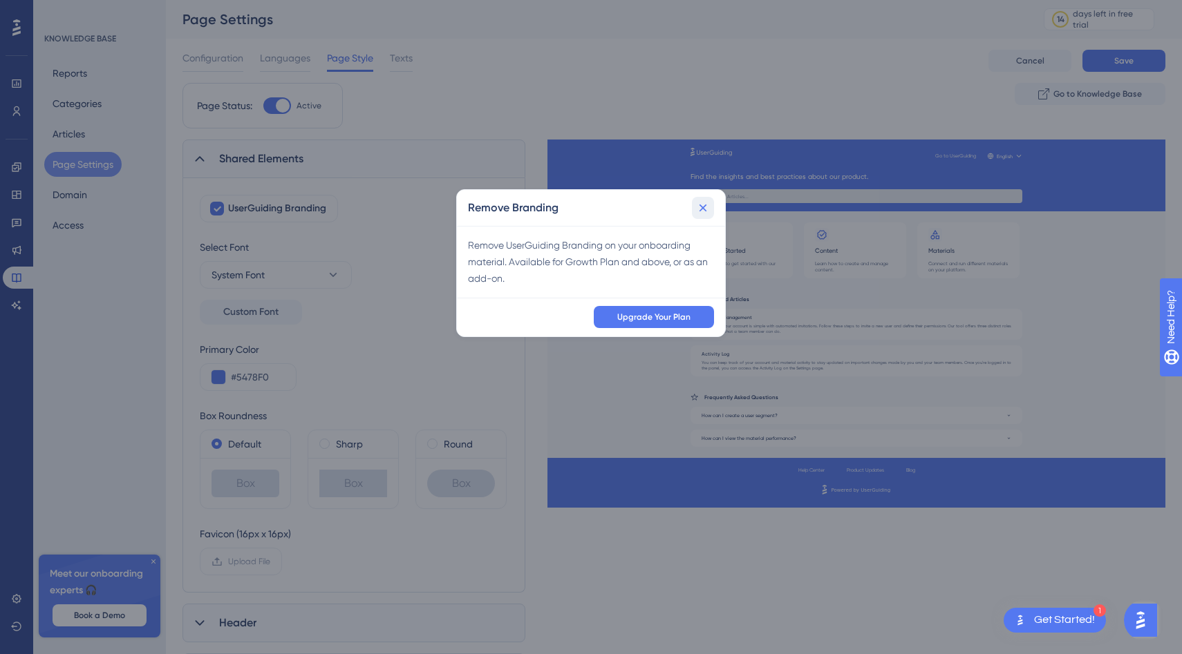
click at [708, 207] on icon at bounding box center [703, 208] width 14 height 14
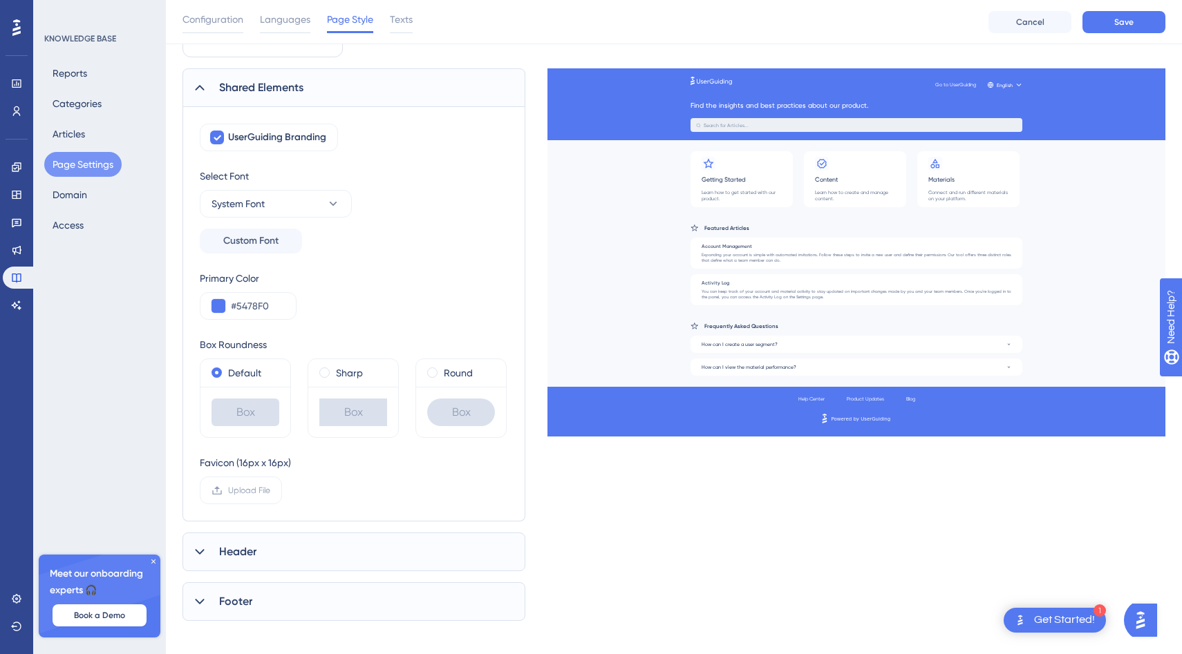
scroll to position [88, 0]
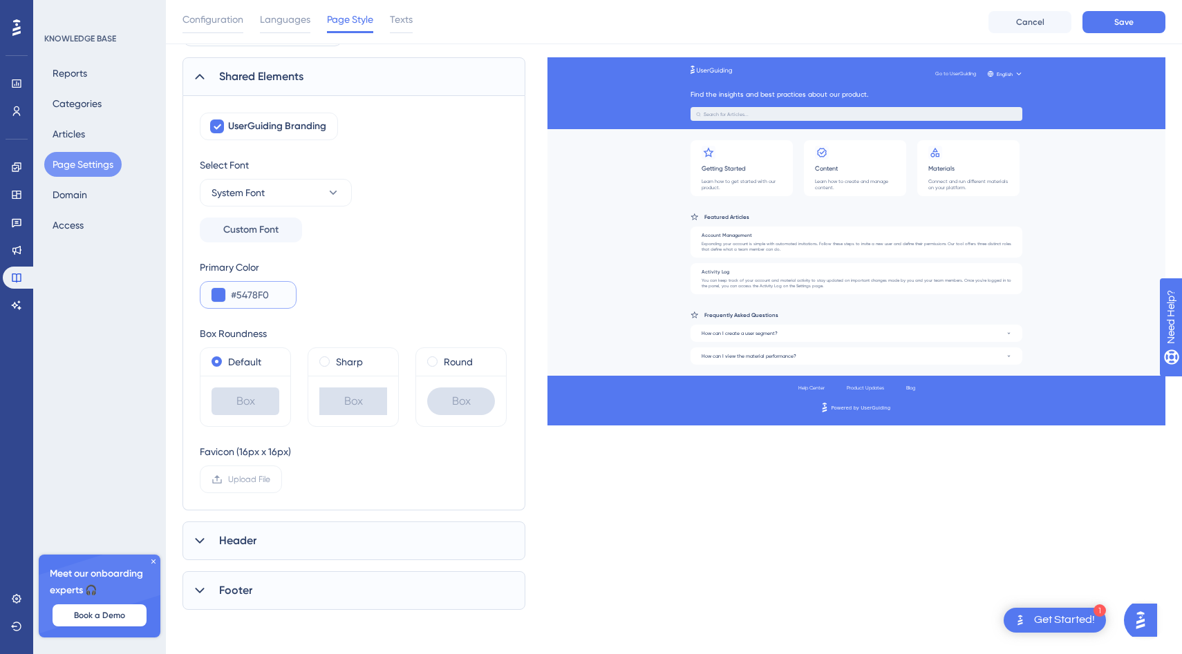
click at [255, 301] on input "#5478F0" at bounding box center [258, 295] width 54 height 17
click at [341, 534] on div "Header" at bounding box center [353, 541] width 343 height 39
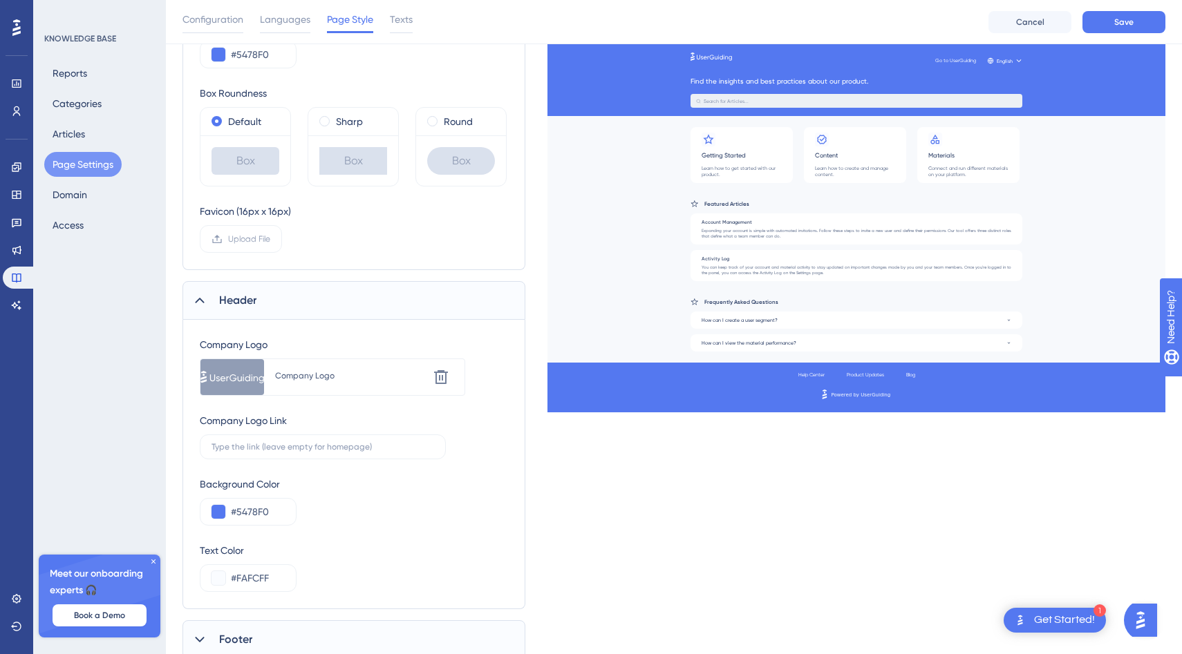
scroll to position [377, 0]
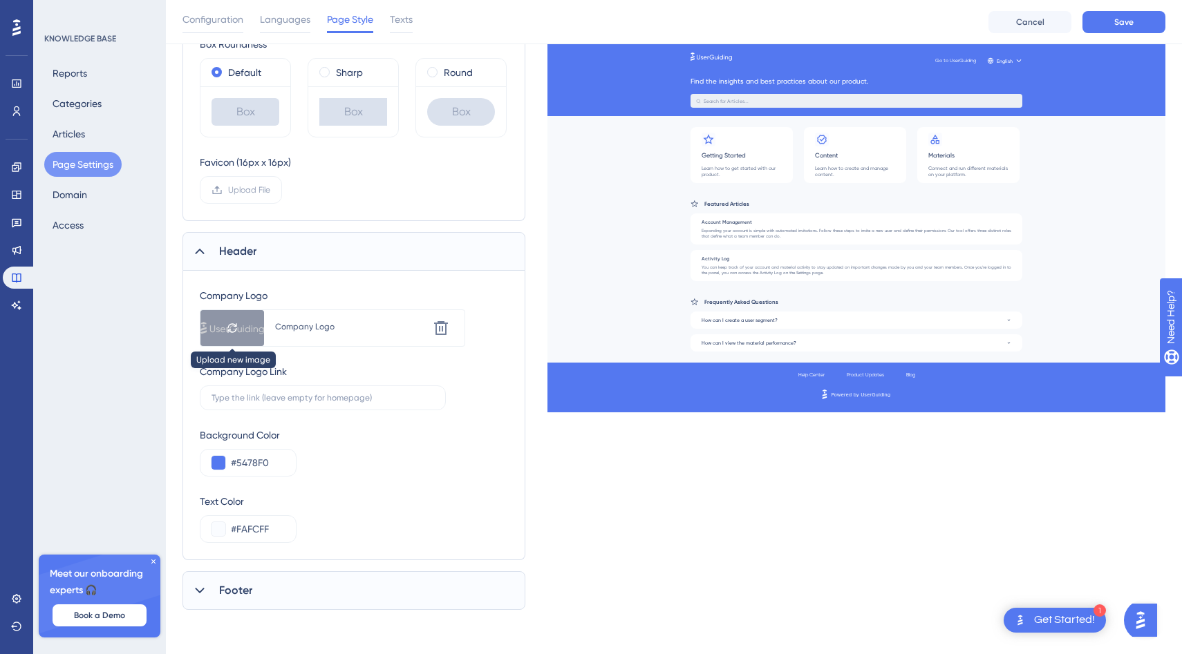
click at [233, 330] on icon at bounding box center [232, 328] width 11 height 11
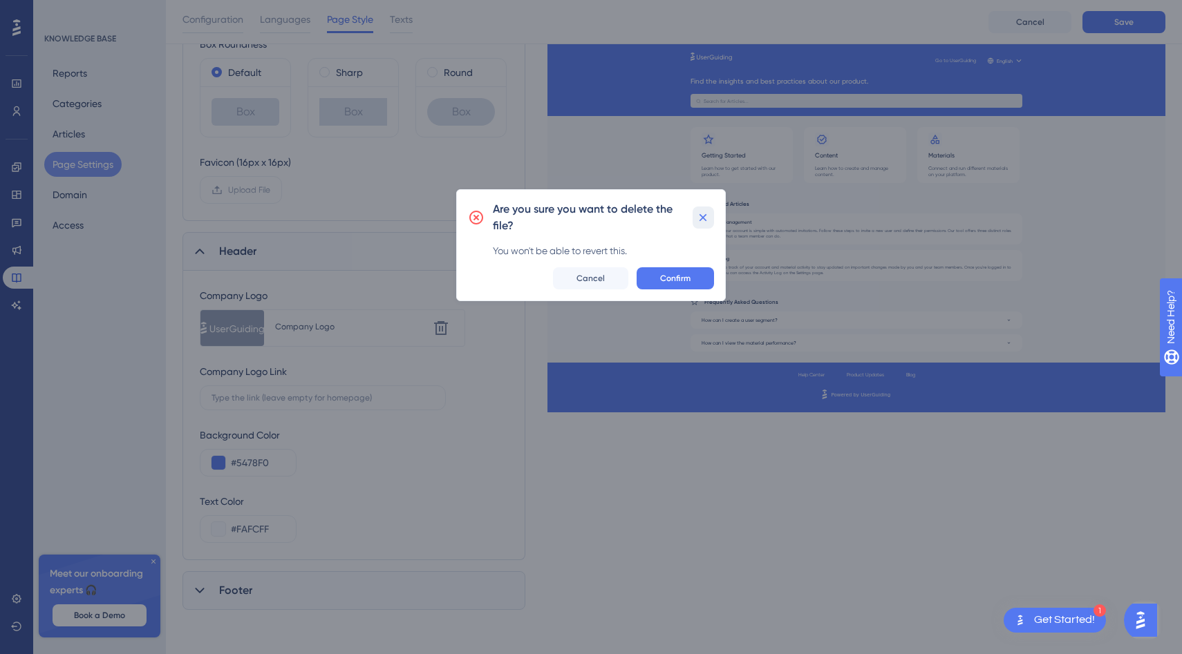
click at [702, 220] on icon at bounding box center [703, 218] width 14 height 14
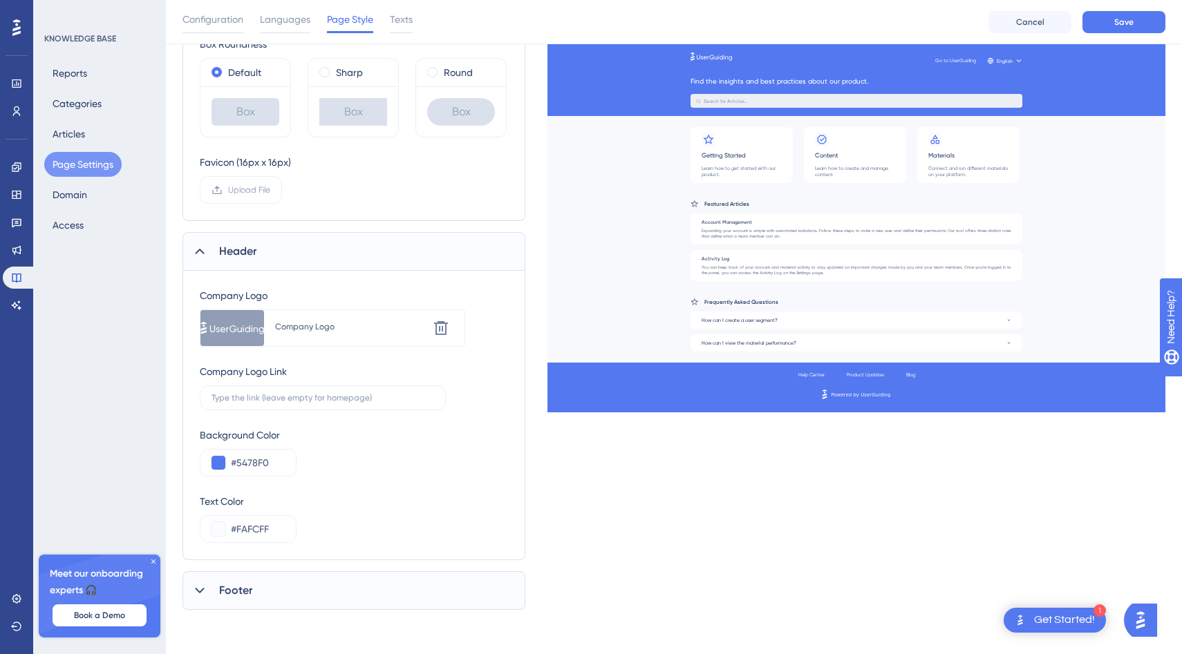
click at [337, 588] on div "Footer" at bounding box center [353, 590] width 343 height 39
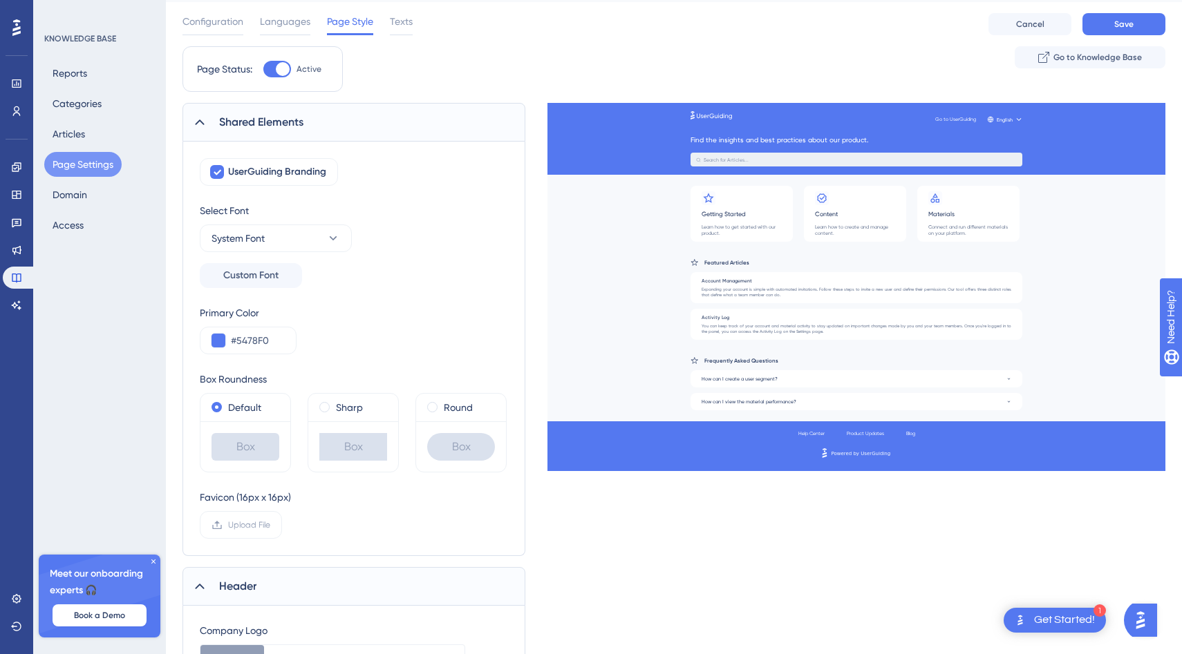
scroll to position [0, 0]
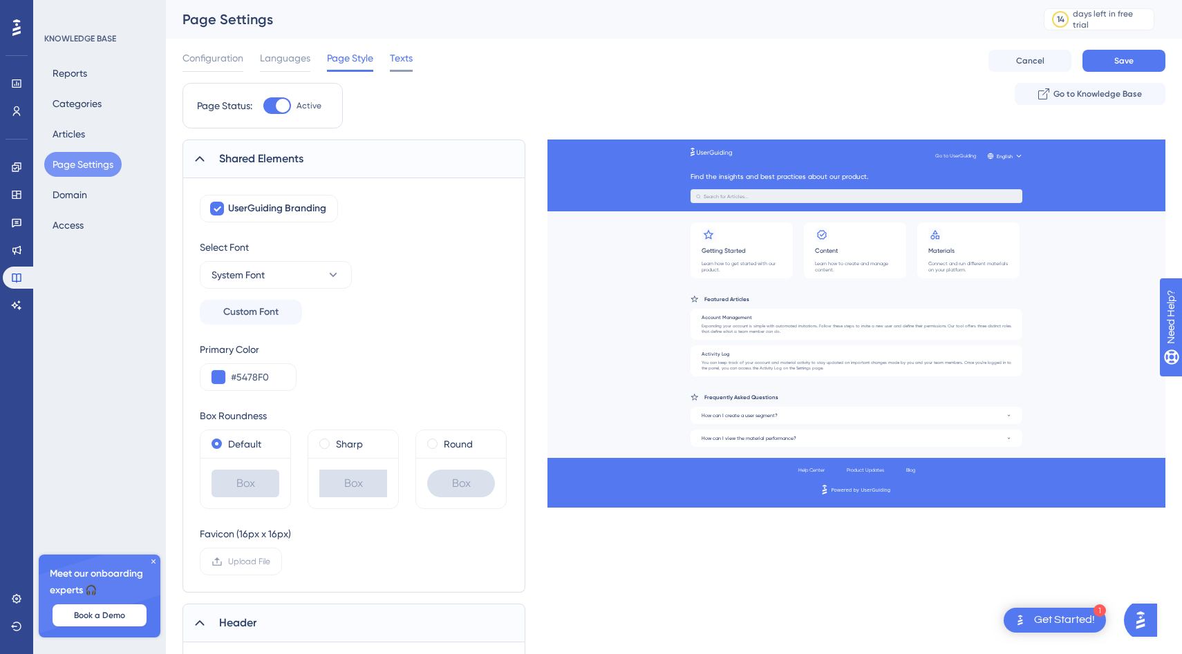
click at [395, 66] on span "Texts" at bounding box center [401, 58] width 23 height 17
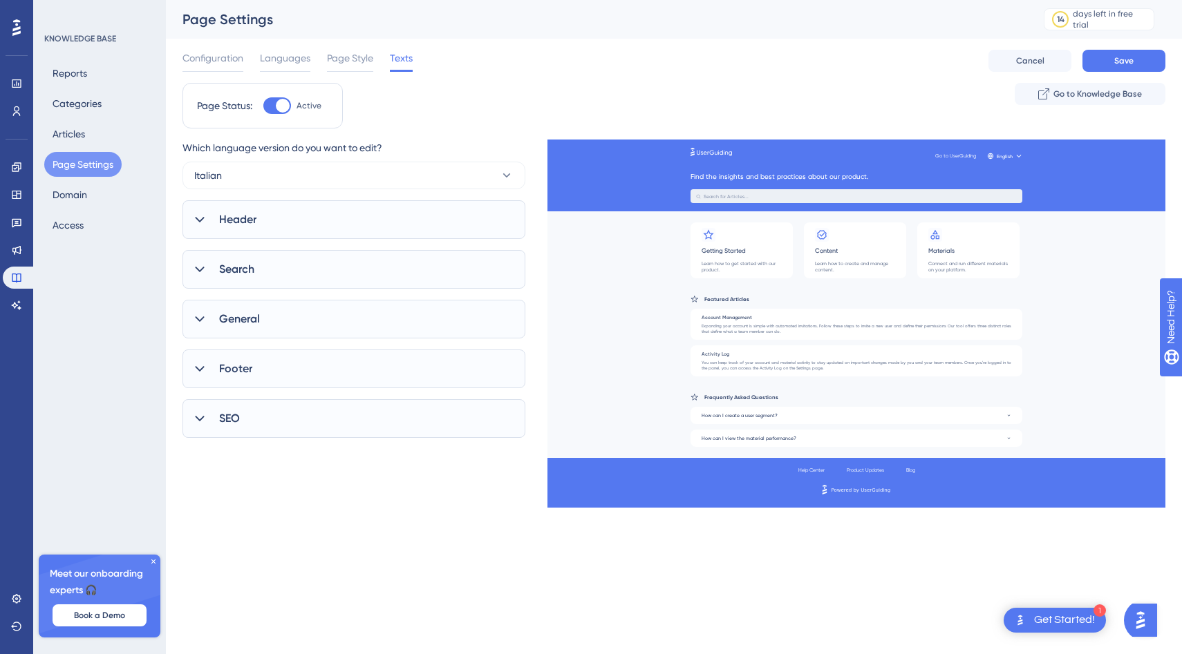
click at [274, 215] on div "Header" at bounding box center [353, 219] width 343 height 39
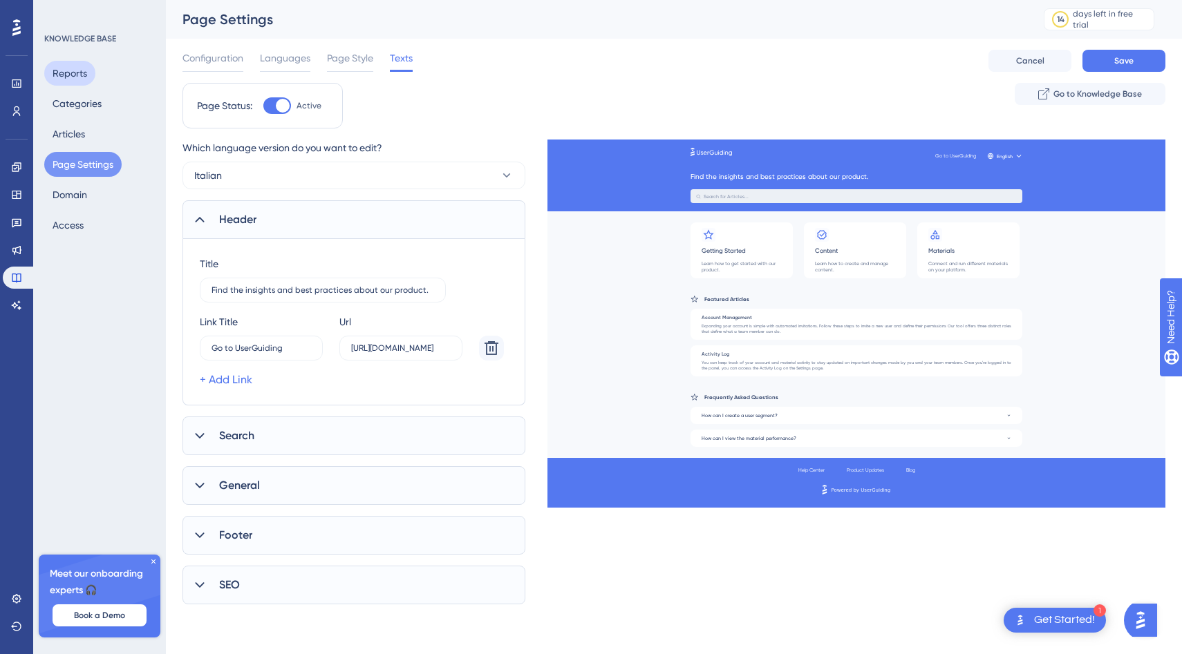
click at [65, 73] on button "Reports" at bounding box center [69, 73] width 51 height 25
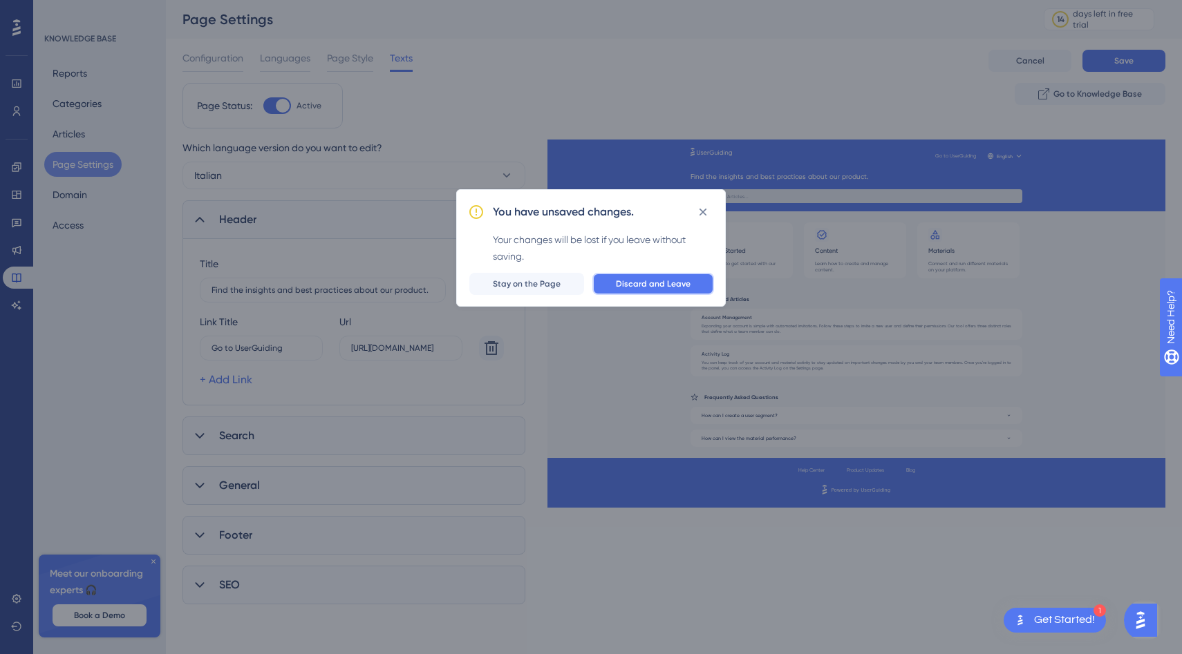
click at [669, 274] on button "Discard and Leave" at bounding box center [653, 284] width 122 height 22
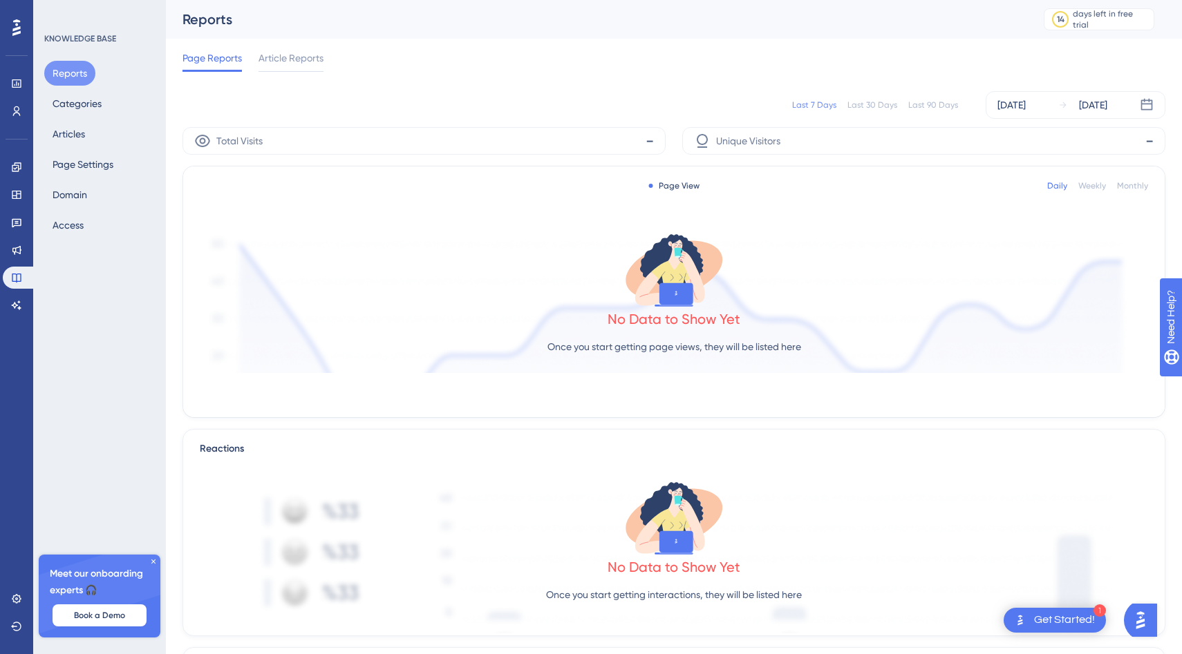
click at [64, 77] on button "Reports" at bounding box center [69, 73] width 51 height 25
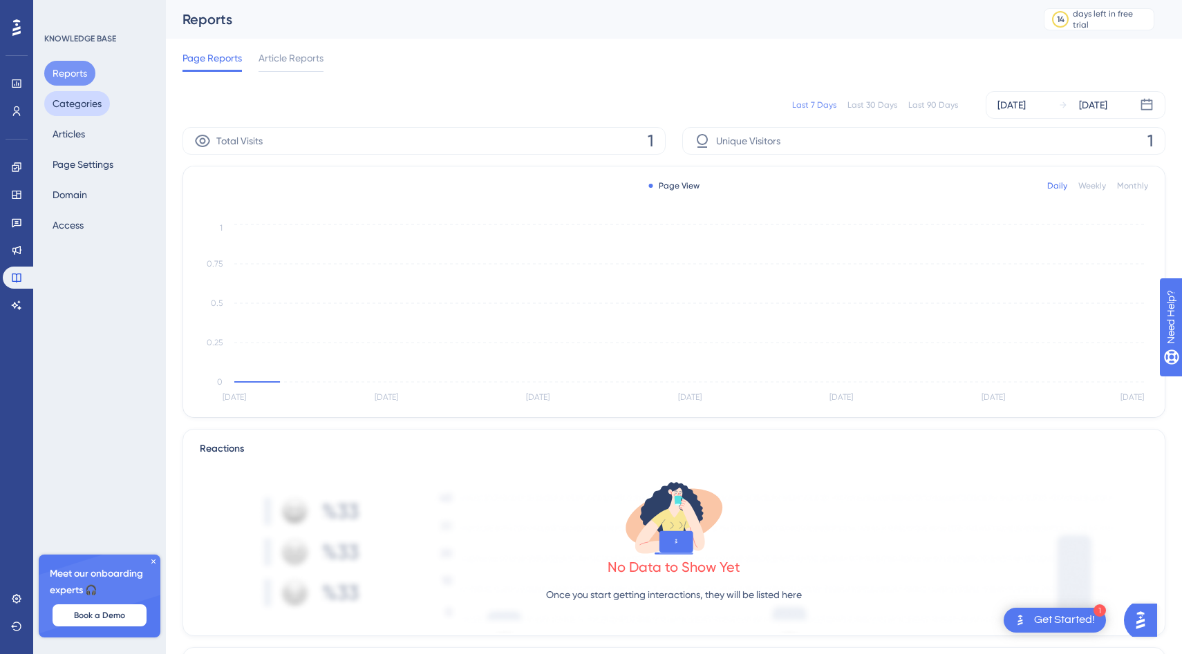
click at [75, 108] on button "Categories" at bounding box center [77, 103] width 66 height 25
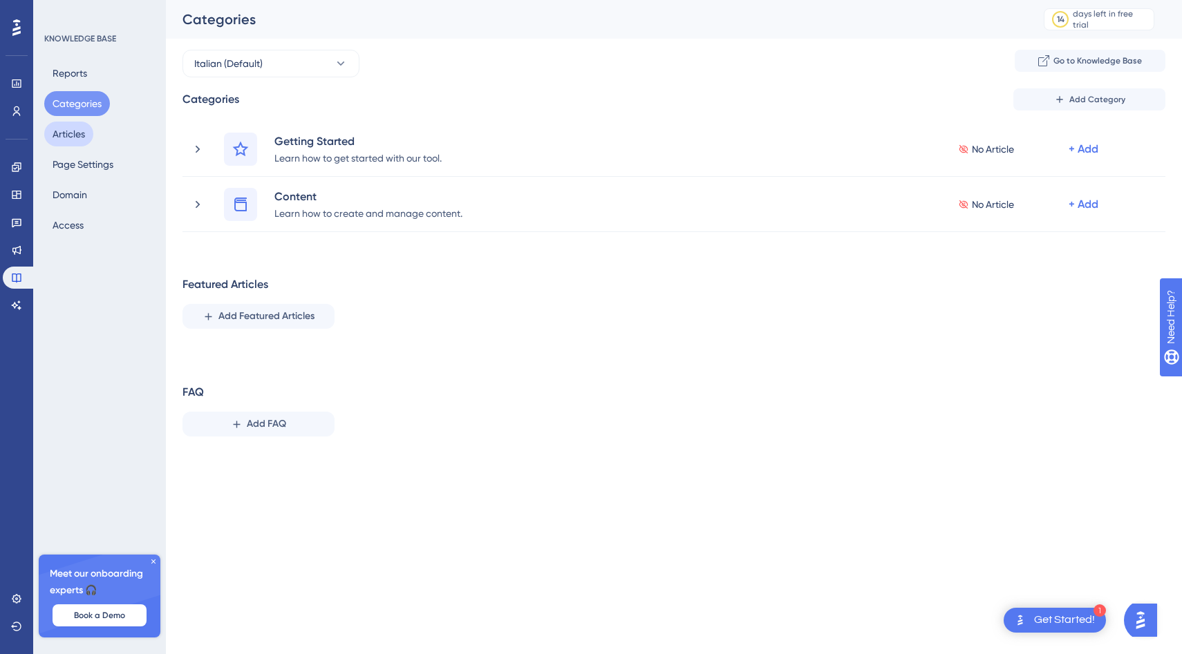
click at [75, 137] on button "Articles" at bounding box center [68, 134] width 49 height 25
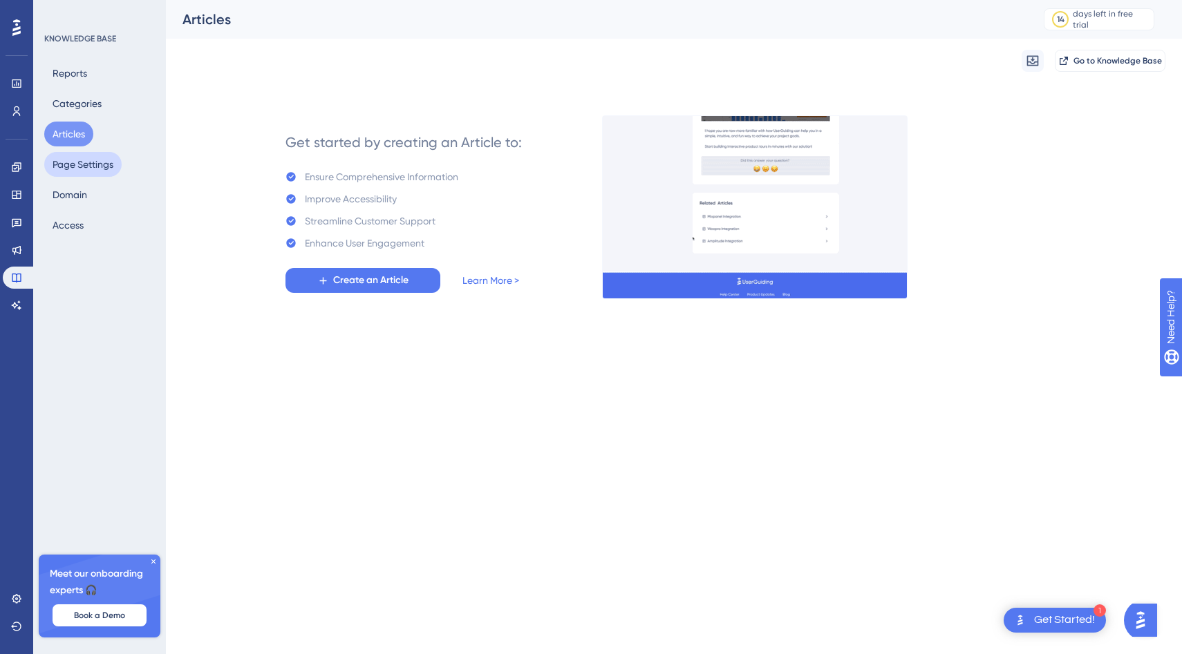
click at [75, 164] on button "Page Settings" at bounding box center [82, 164] width 77 height 25
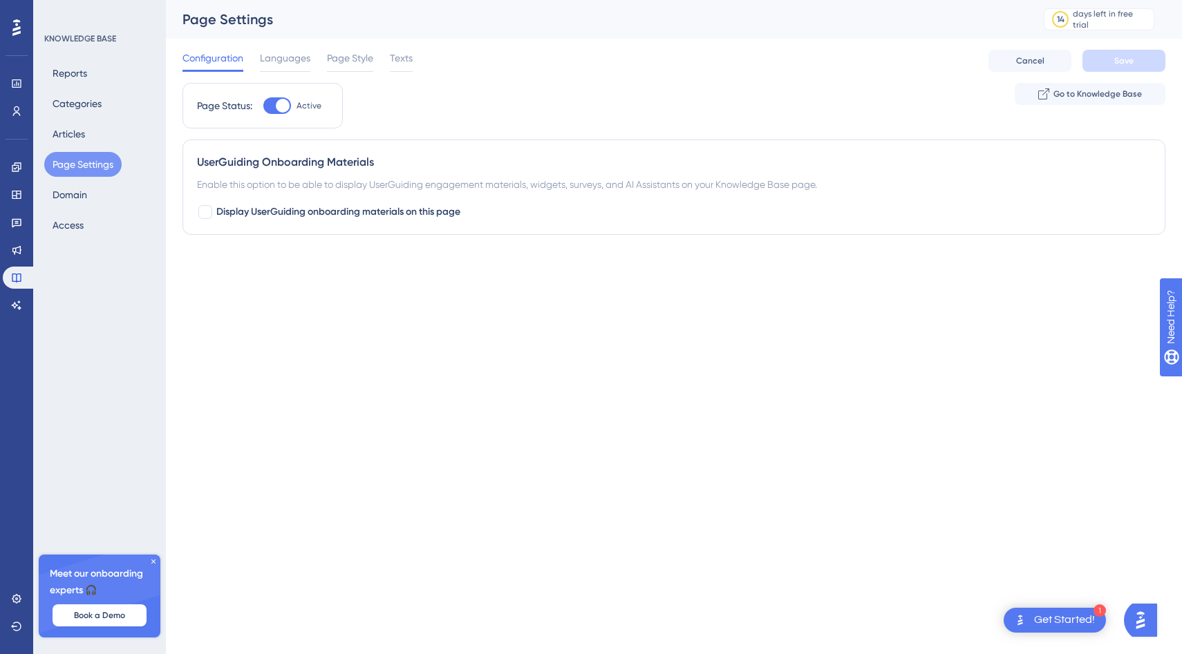
click at [69, 182] on div "Reports Categories Articles Page Settings Domain Access" at bounding box center [100, 149] width 112 height 177
click at [69, 202] on button "Domain" at bounding box center [69, 194] width 51 height 25
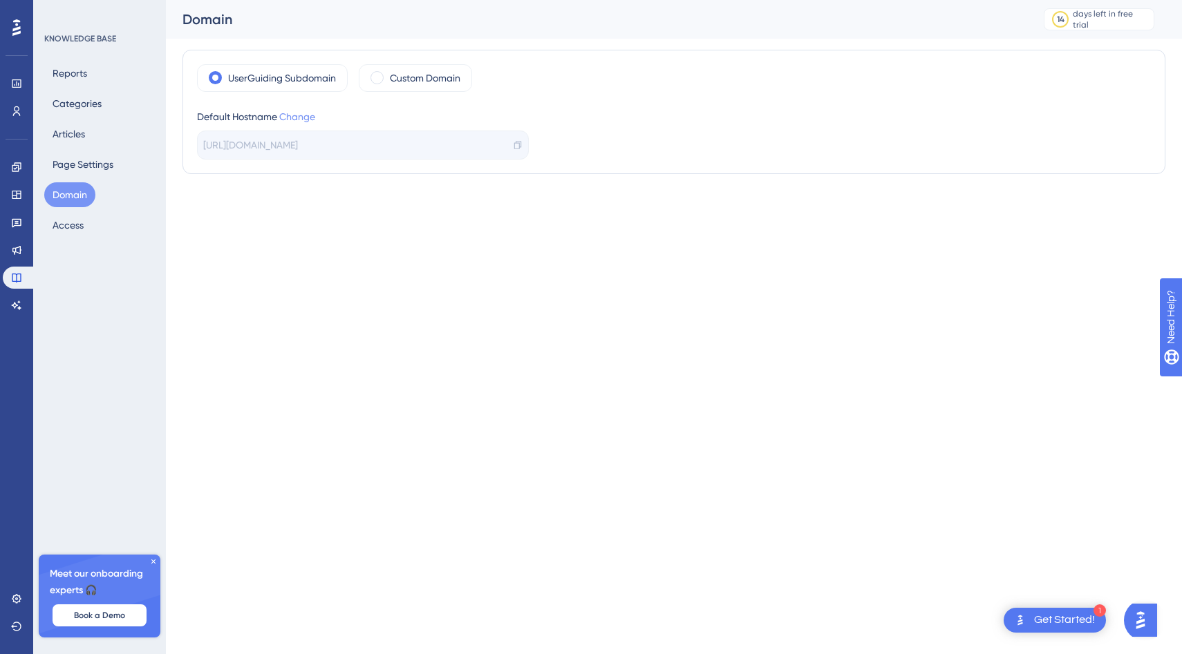
click at [304, 119] on link "Change" at bounding box center [297, 116] width 36 height 11
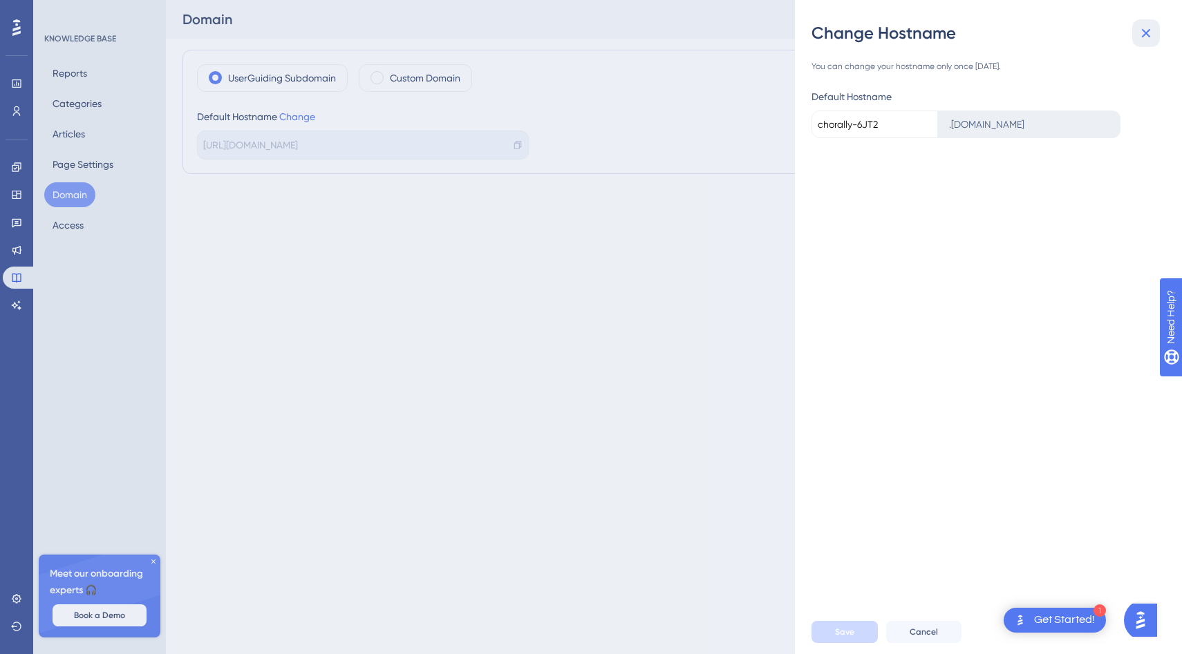
click at [1143, 36] on icon at bounding box center [1146, 33] width 9 height 9
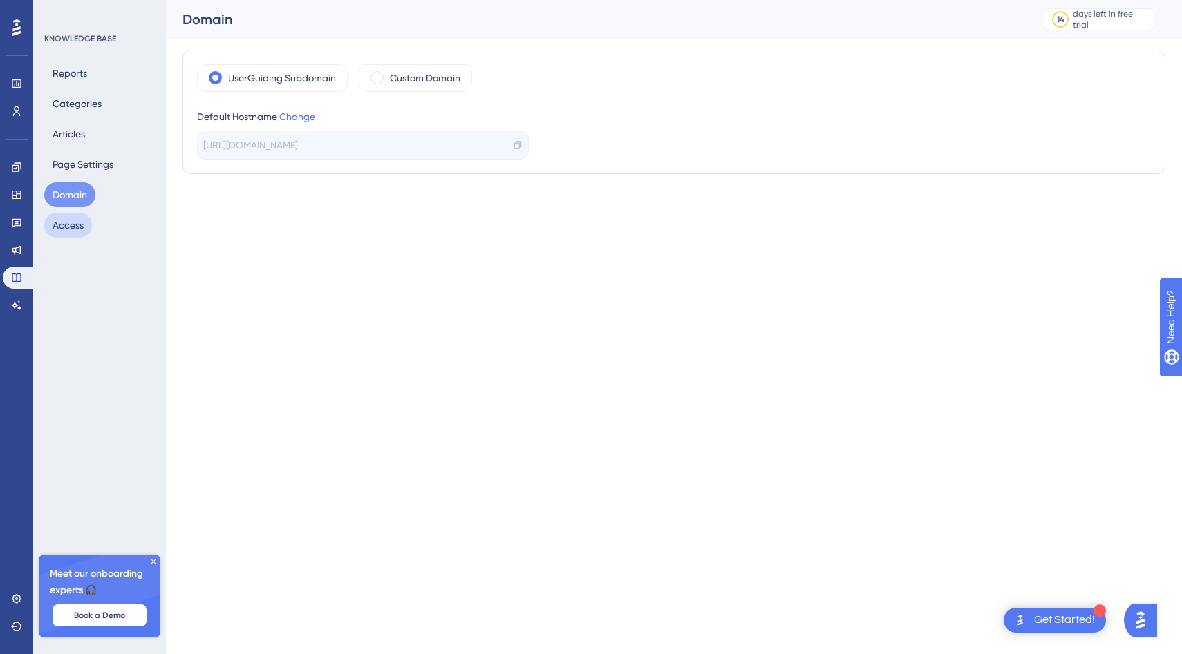
click at [67, 230] on button "Access" at bounding box center [68, 225] width 48 height 25
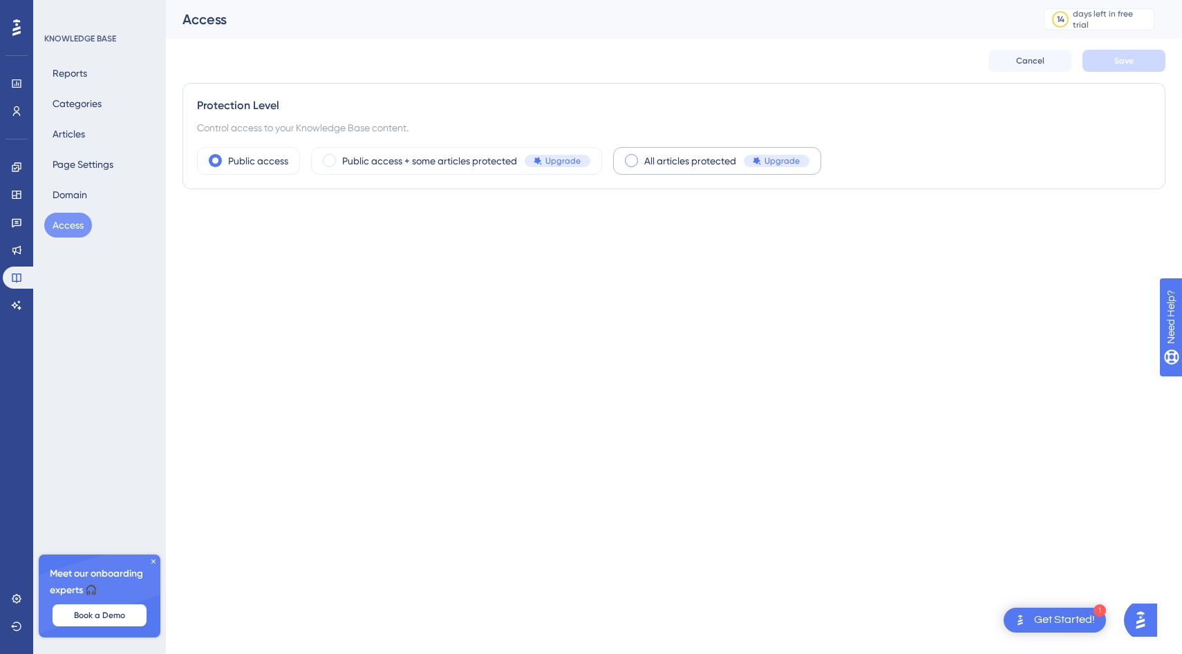
click at [764, 163] on span "Upgrade" at bounding box center [781, 160] width 35 height 11
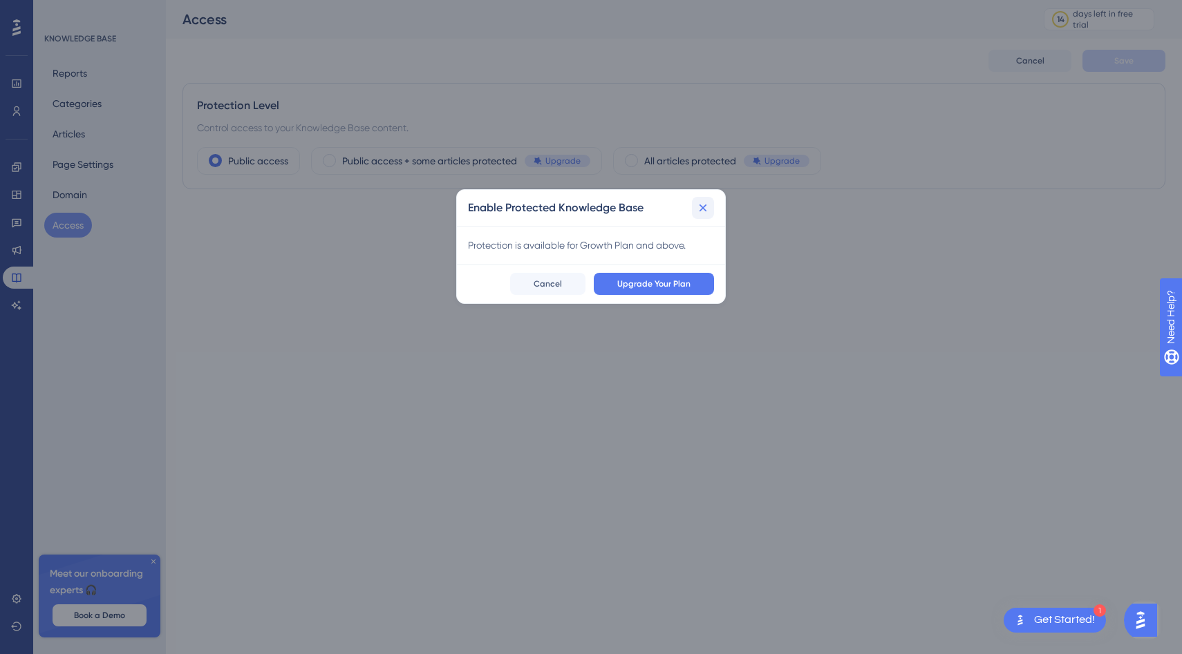
click at [706, 206] on icon at bounding box center [703, 208] width 14 height 14
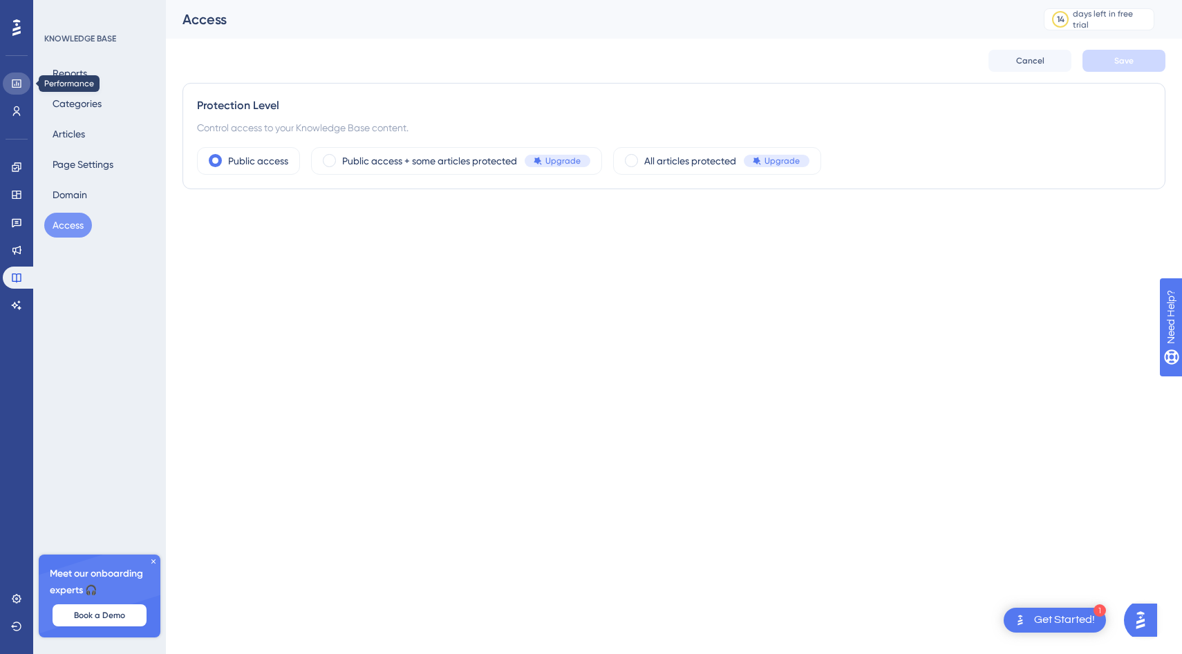
click at [15, 82] on icon at bounding box center [16, 83] width 11 height 11
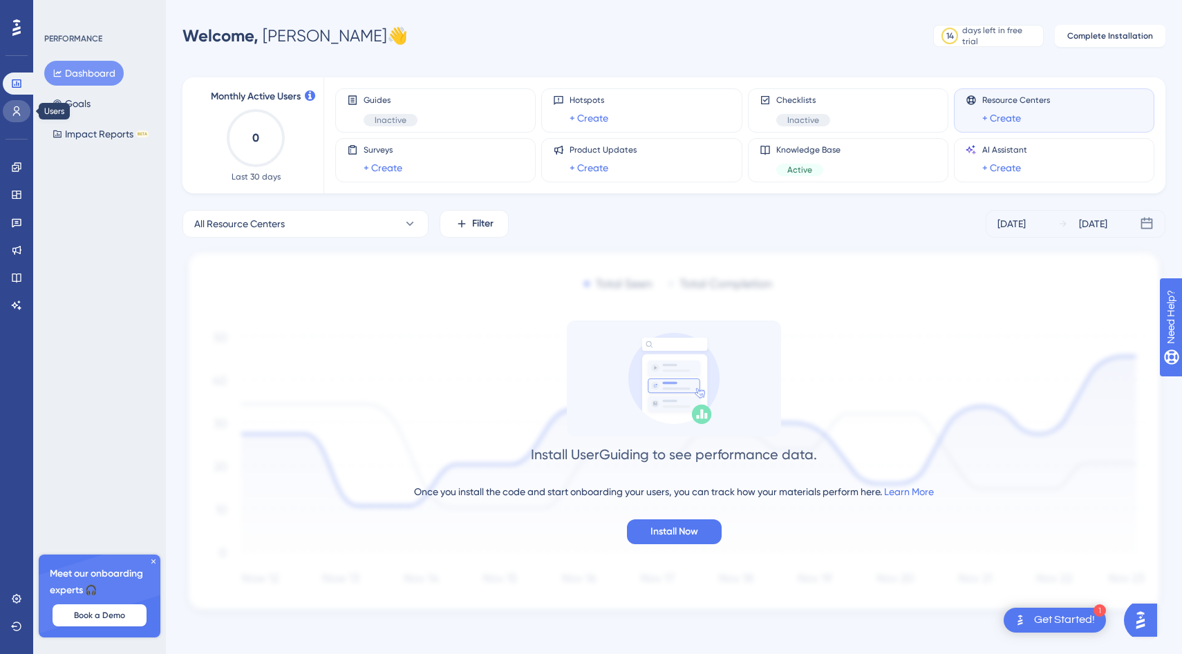
click at [17, 112] on icon at bounding box center [16, 111] width 11 height 11
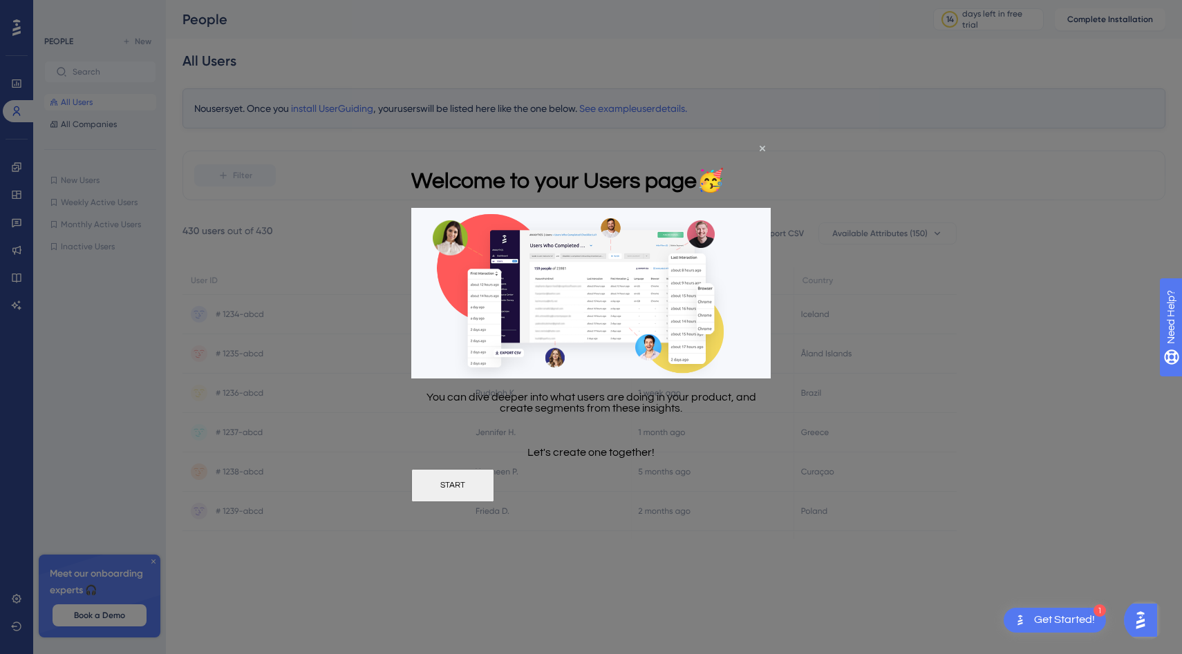
click at [494, 491] on button "START" at bounding box center [452, 484] width 83 height 33
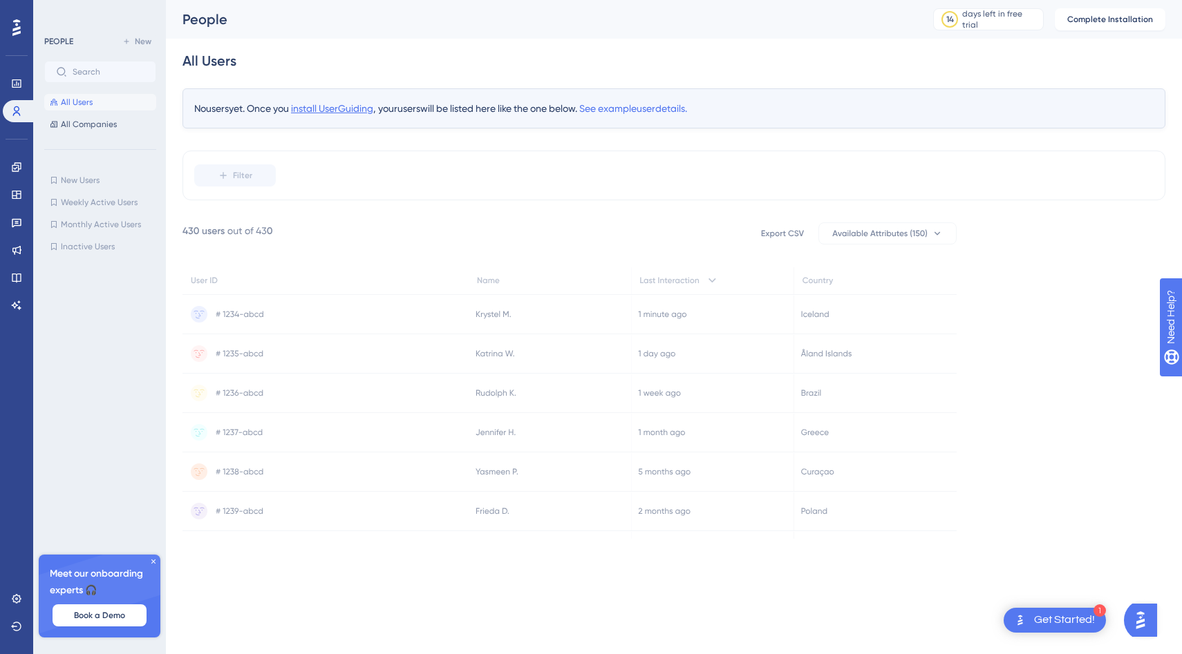
click at [332, 108] on span "install UserGuiding" at bounding box center [332, 108] width 82 height 11
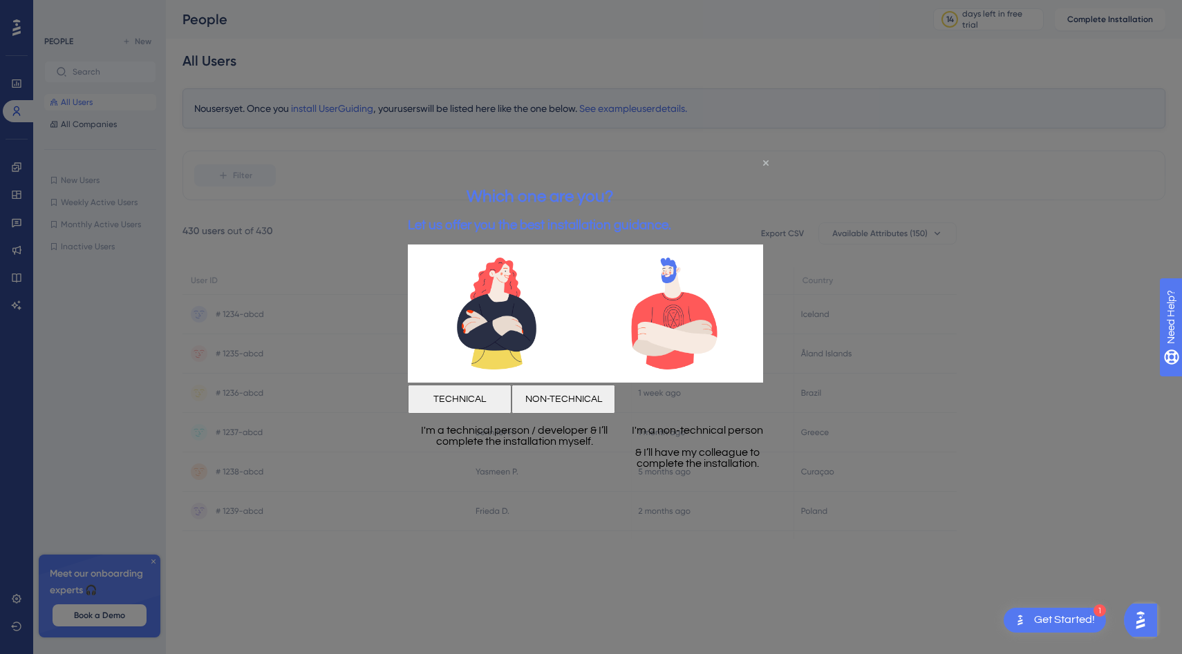
click at [765, 163] on icon "Close Preview" at bounding box center [766, 163] width 6 height 6
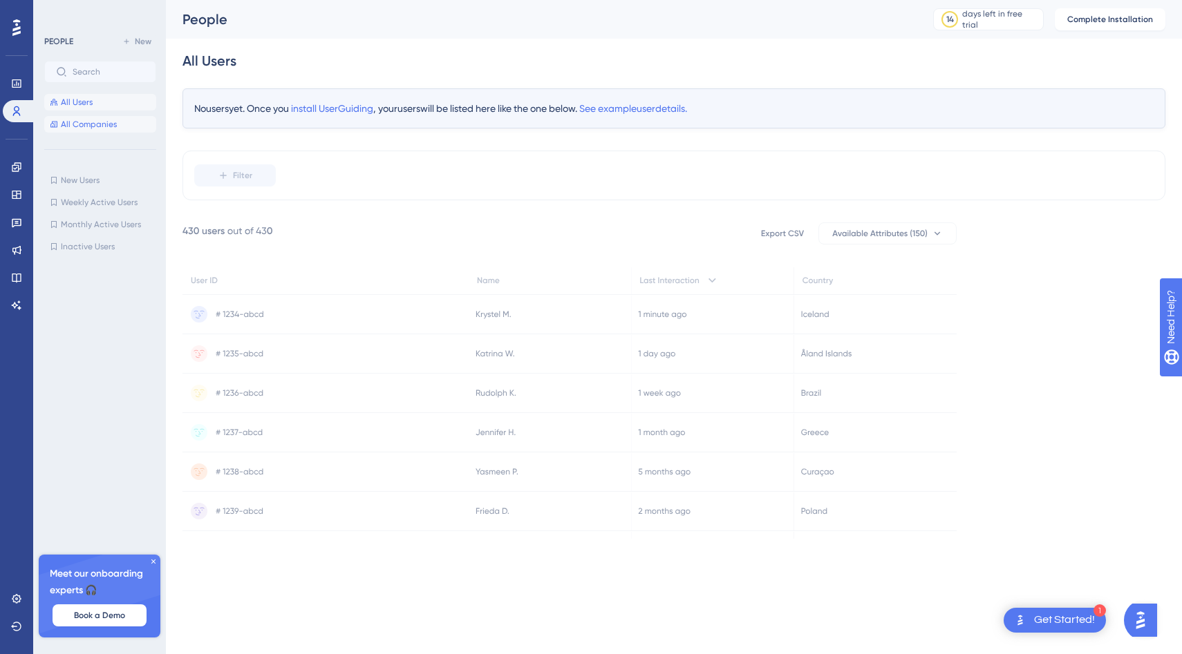
click at [77, 122] on span "All Companies" at bounding box center [89, 124] width 56 height 11
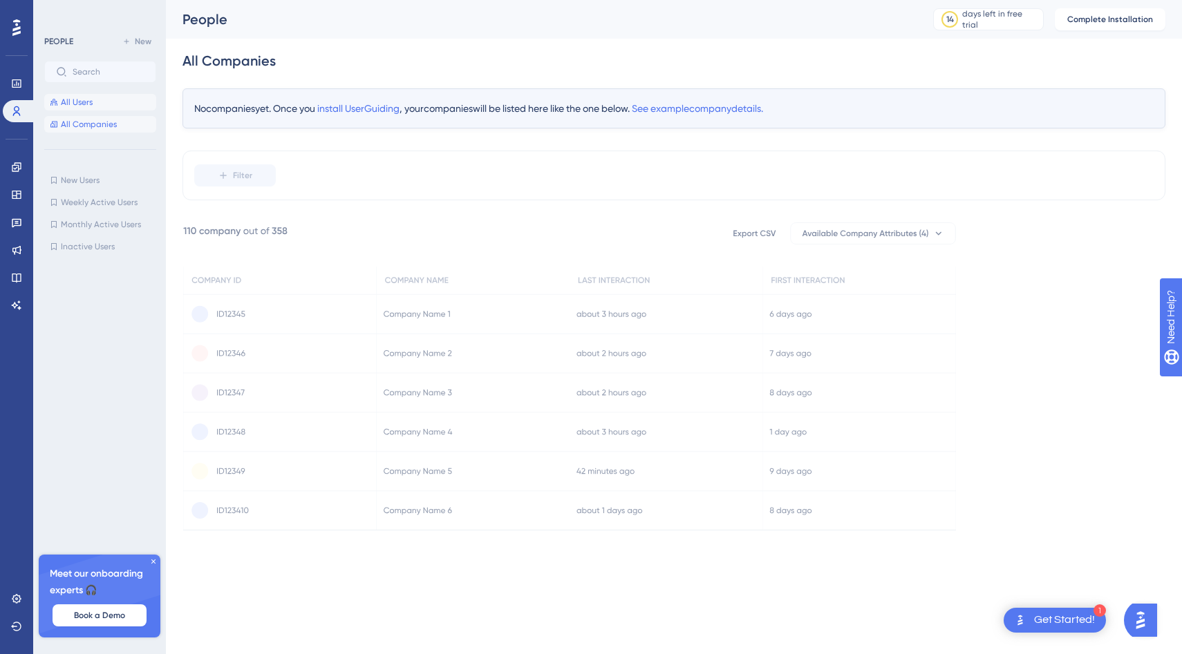
click at [80, 104] on span "All Users" at bounding box center [77, 102] width 32 height 11
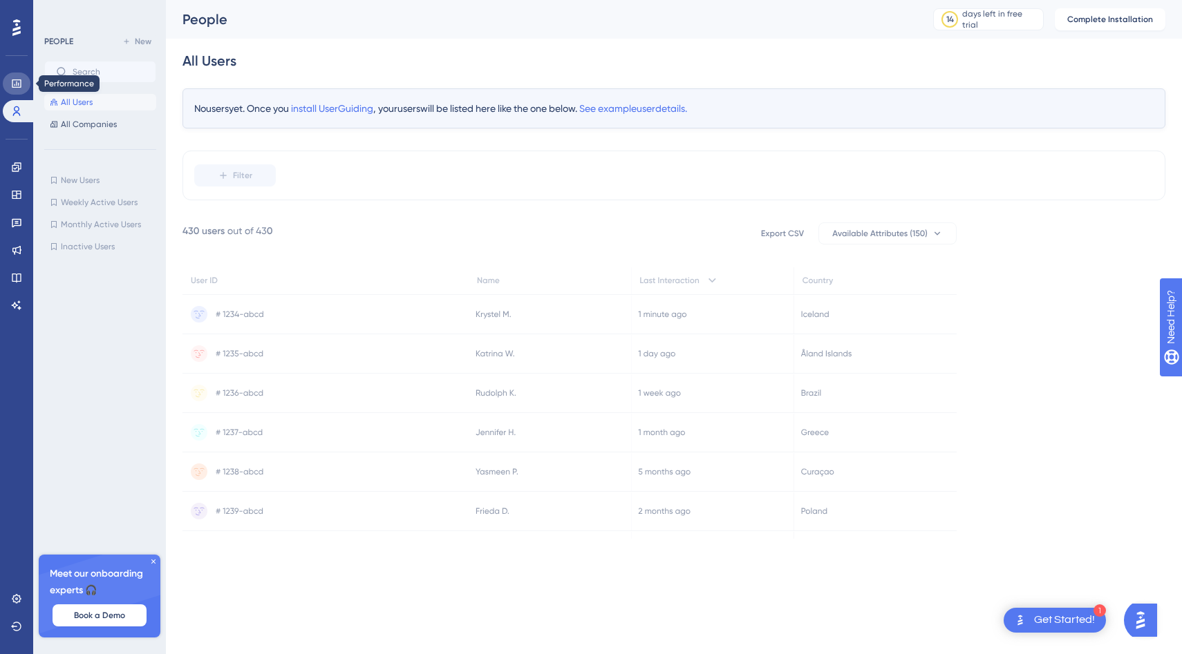
click at [14, 88] on icon at bounding box center [16, 83] width 11 height 11
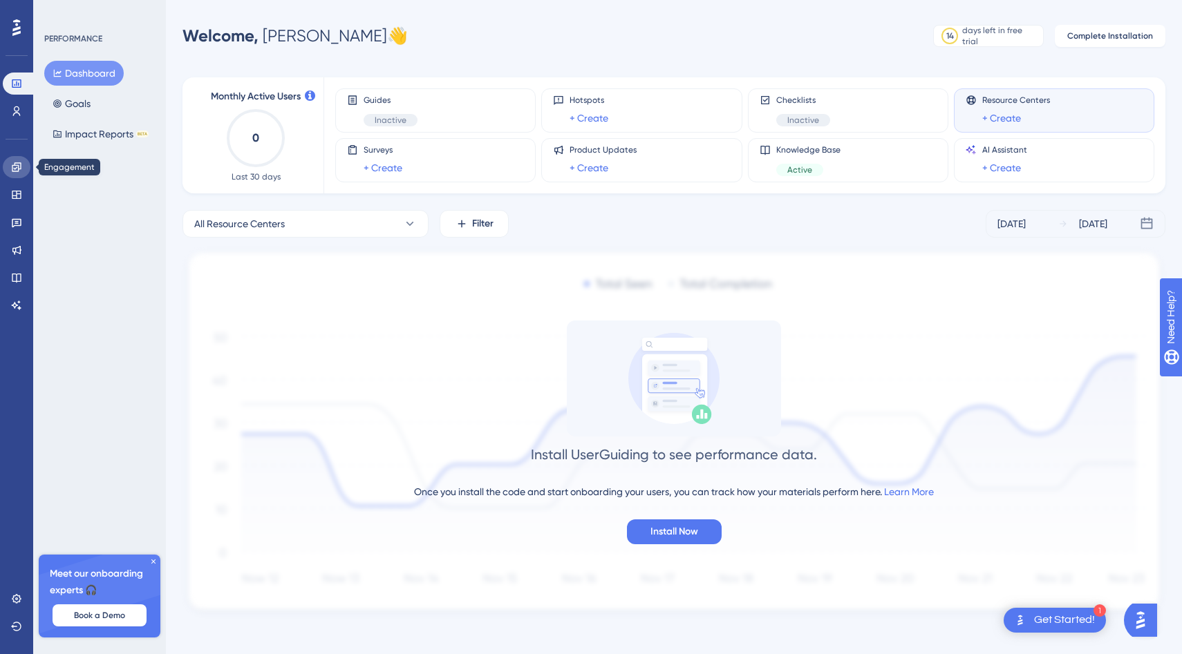
click at [18, 167] on icon at bounding box center [16, 166] width 9 height 9
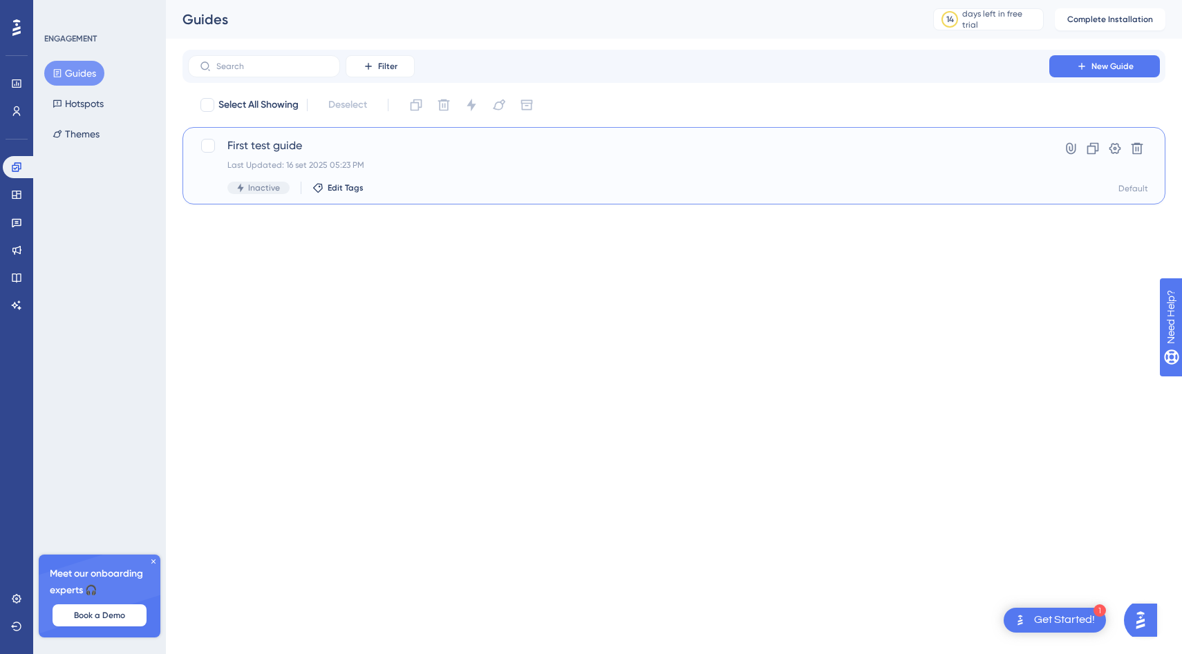
click at [258, 148] on span "First test guide" at bounding box center [618, 146] width 782 height 17
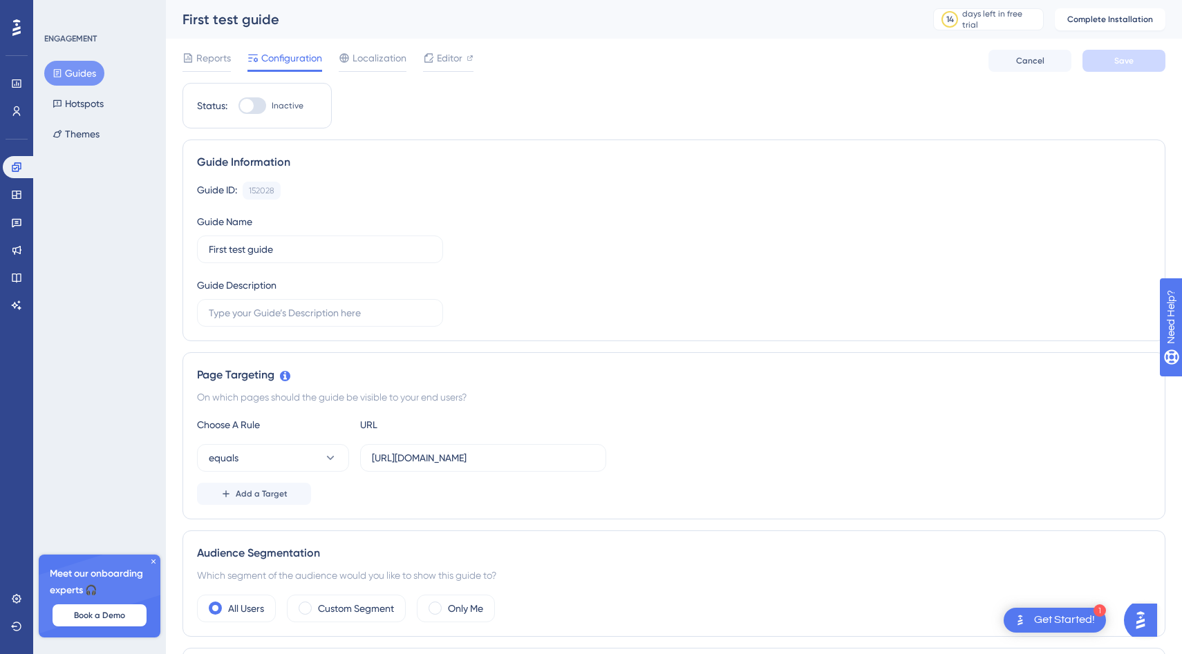
click at [363, 57] on span "Localization" at bounding box center [379, 58] width 54 height 17
click at [366, 62] on span "Localization" at bounding box center [379, 58] width 54 height 17
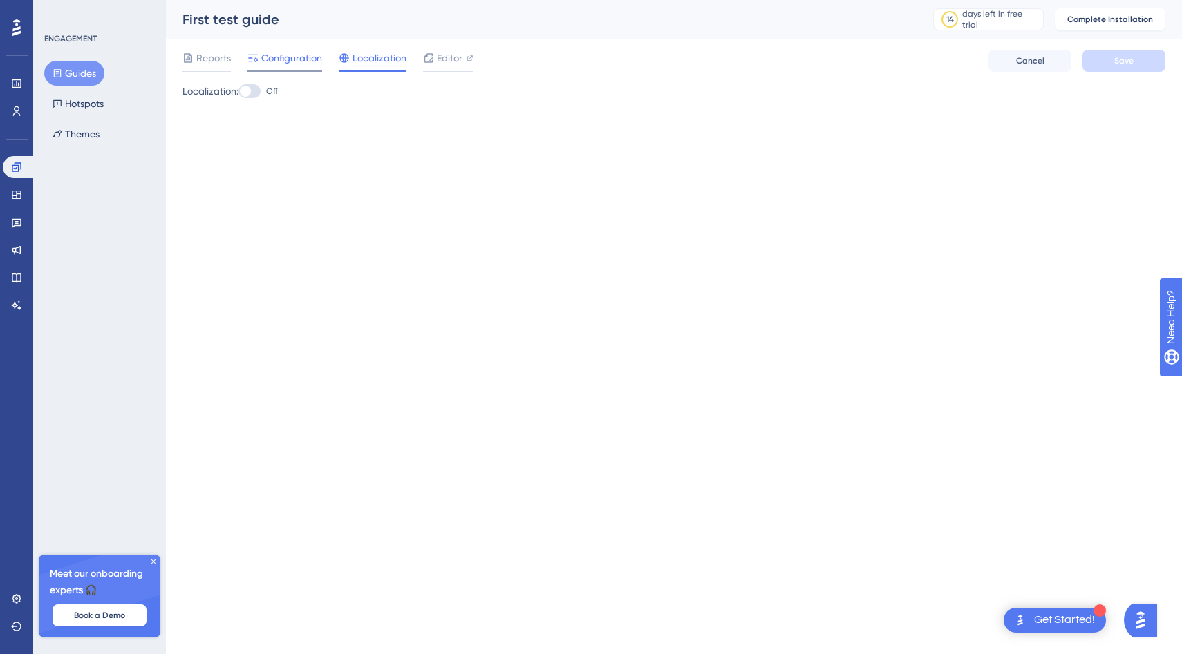
click at [265, 66] on div "Configuration" at bounding box center [284, 61] width 75 height 22
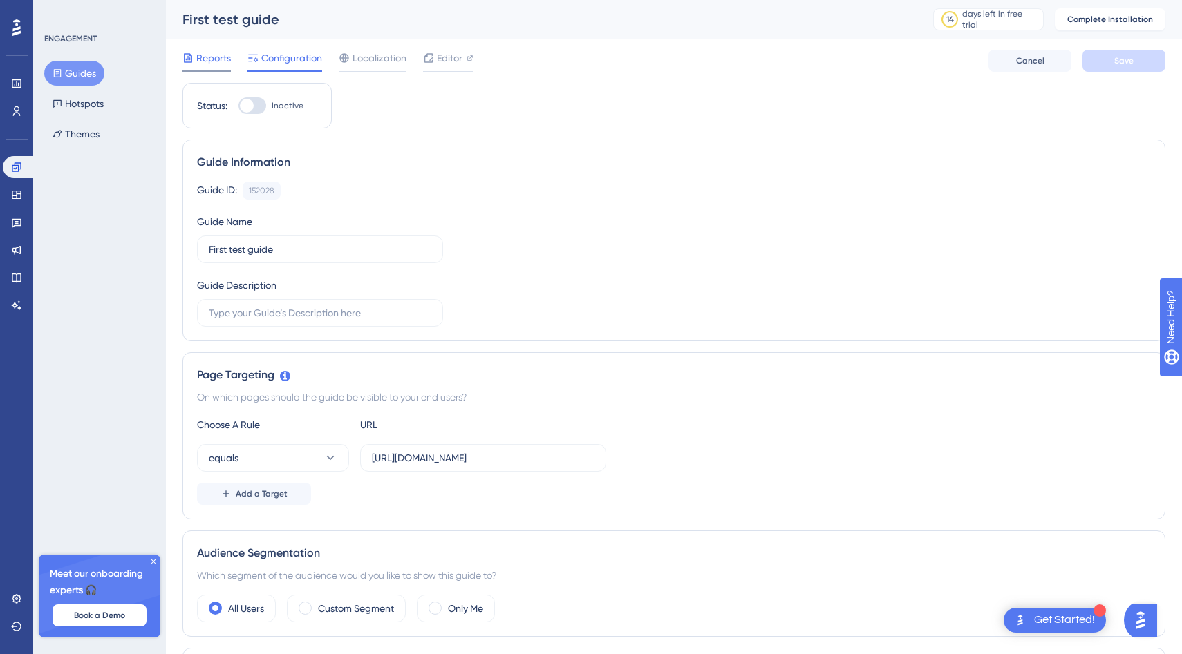
click at [200, 55] on span "Reports" at bounding box center [213, 58] width 35 height 17
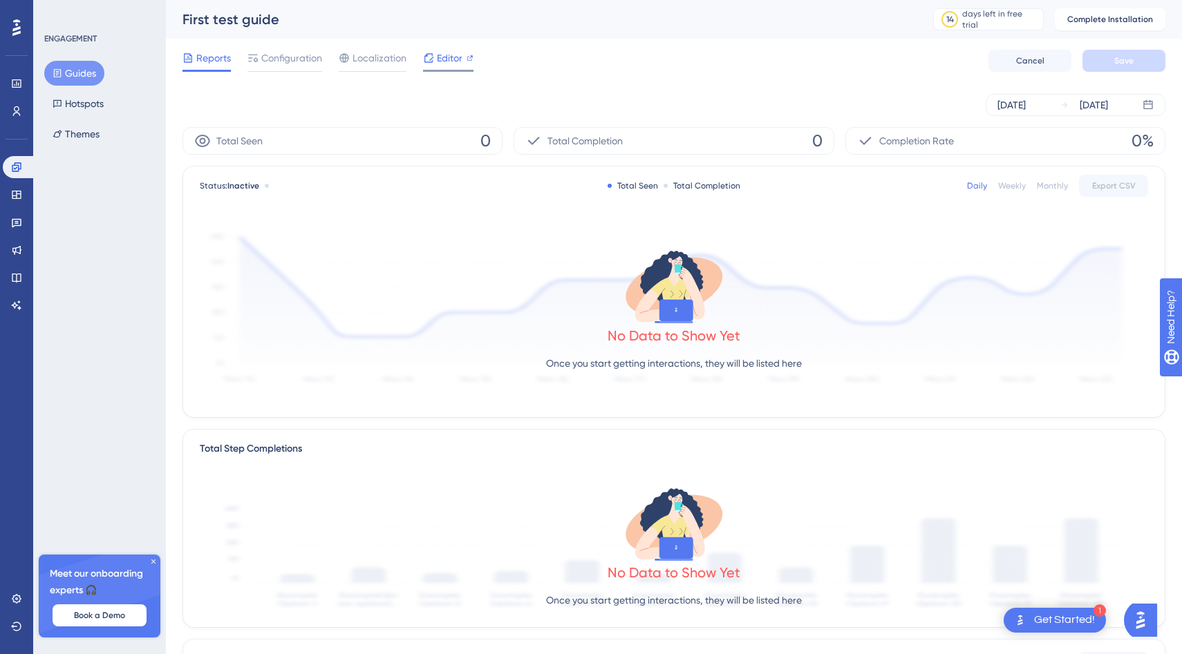
click at [457, 66] on span "Editor" at bounding box center [450, 58] width 26 height 17
click at [15, 196] on icon at bounding box center [16, 194] width 11 height 11
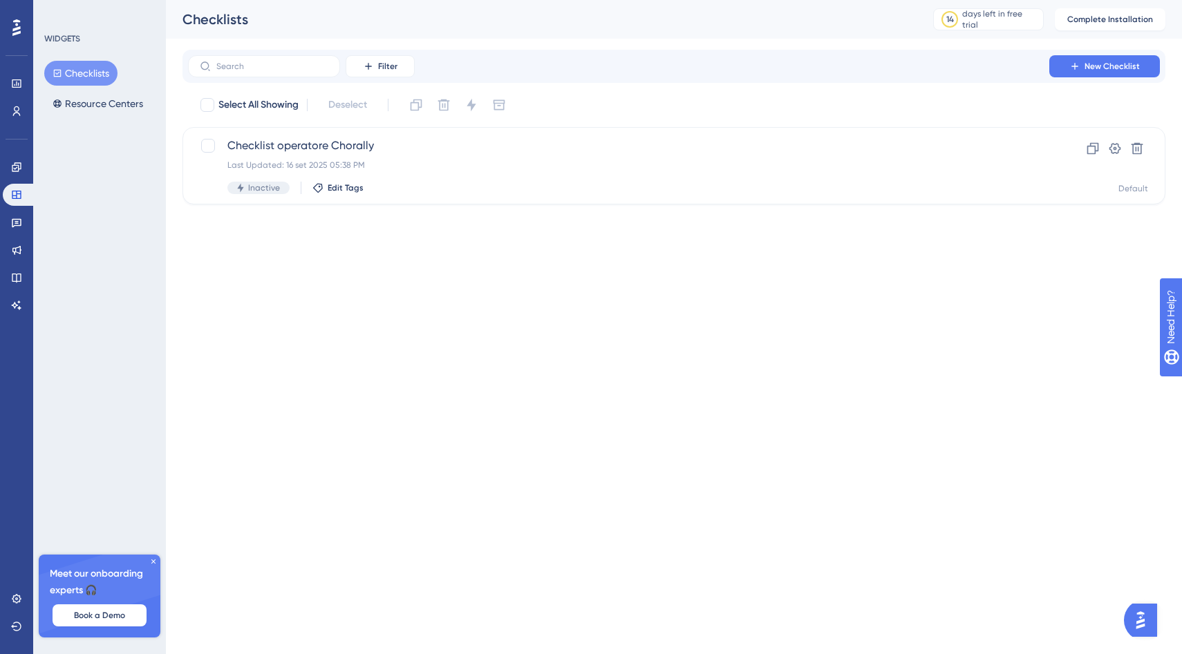
click at [86, 73] on button "Checklists" at bounding box center [80, 73] width 73 height 25
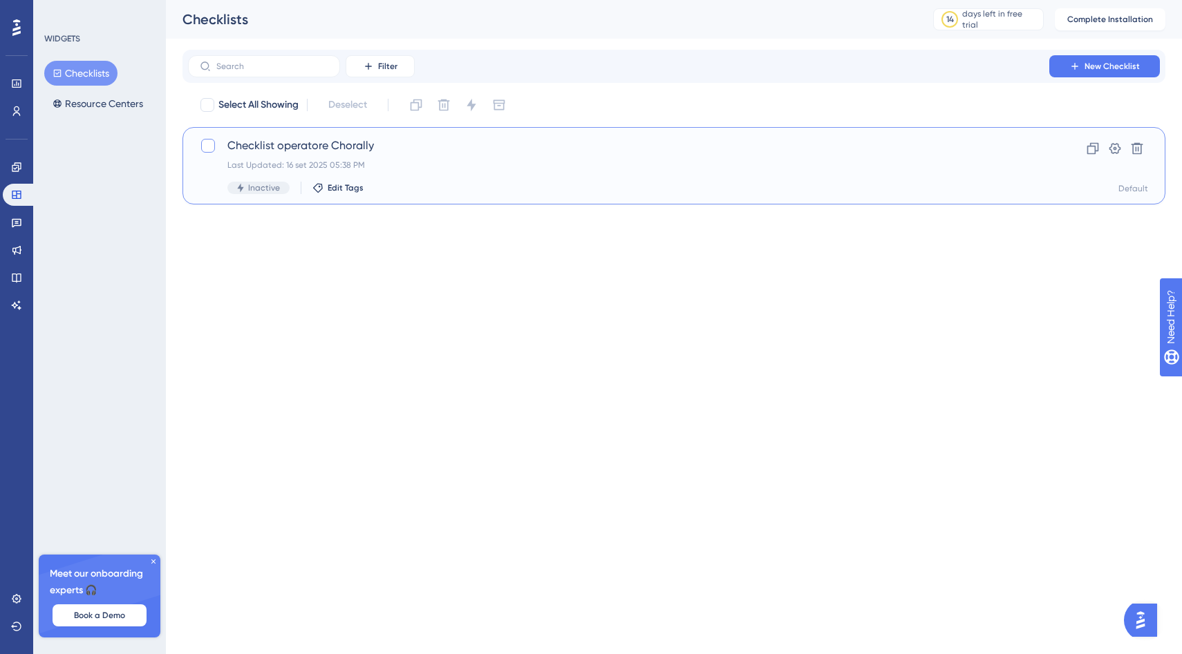
click at [209, 140] on div at bounding box center [208, 146] width 14 height 14
checkbox input "true"
click at [635, 193] on div "Inactive Edit Tags" at bounding box center [618, 188] width 782 height 12
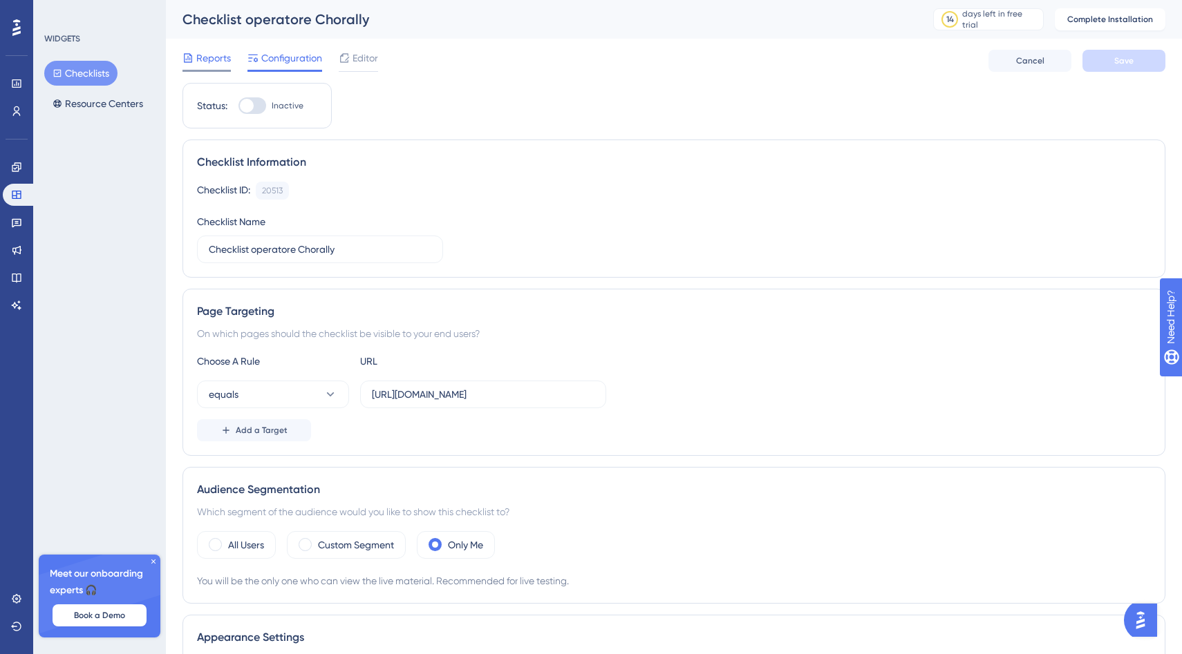
click at [202, 61] on span "Reports" at bounding box center [213, 58] width 35 height 17
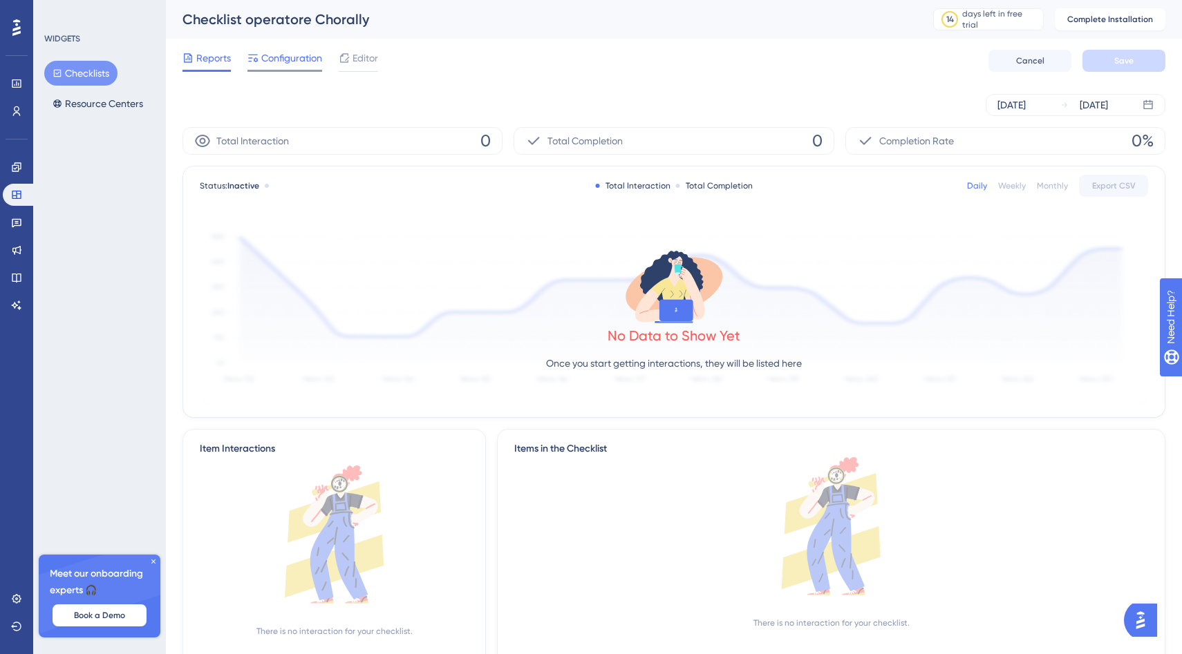
click at [276, 56] on span "Configuration" at bounding box center [291, 58] width 61 height 17
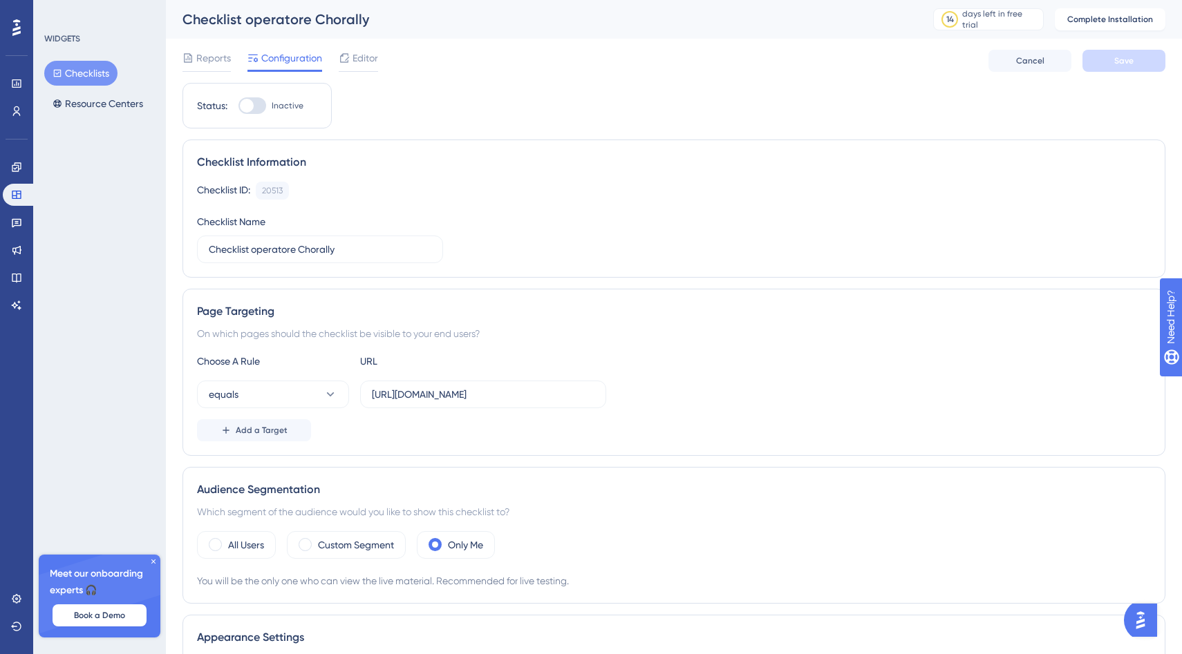
click at [69, 77] on button "Checklists" at bounding box center [80, 73] width 73 height 25
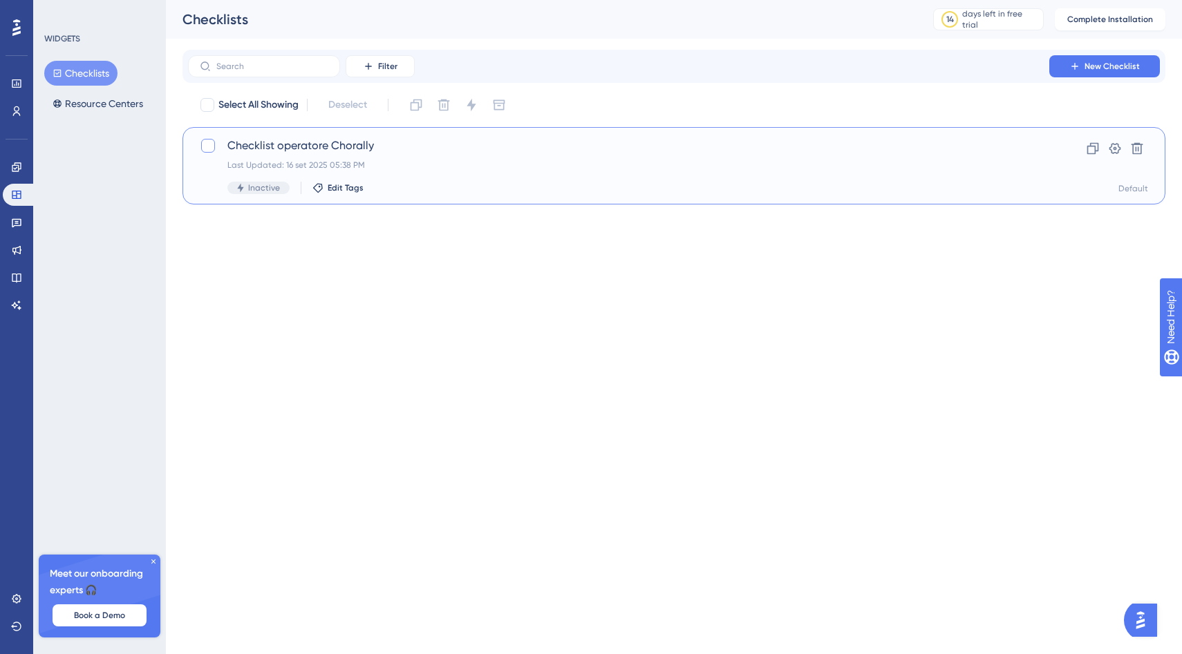
click at [209, 146] on div at bounding box center [208, 146] width 14 height 14
checkbox input "true"
click at [1118, 149] on icon at bounding box center [1115, 149] width 14 height 14
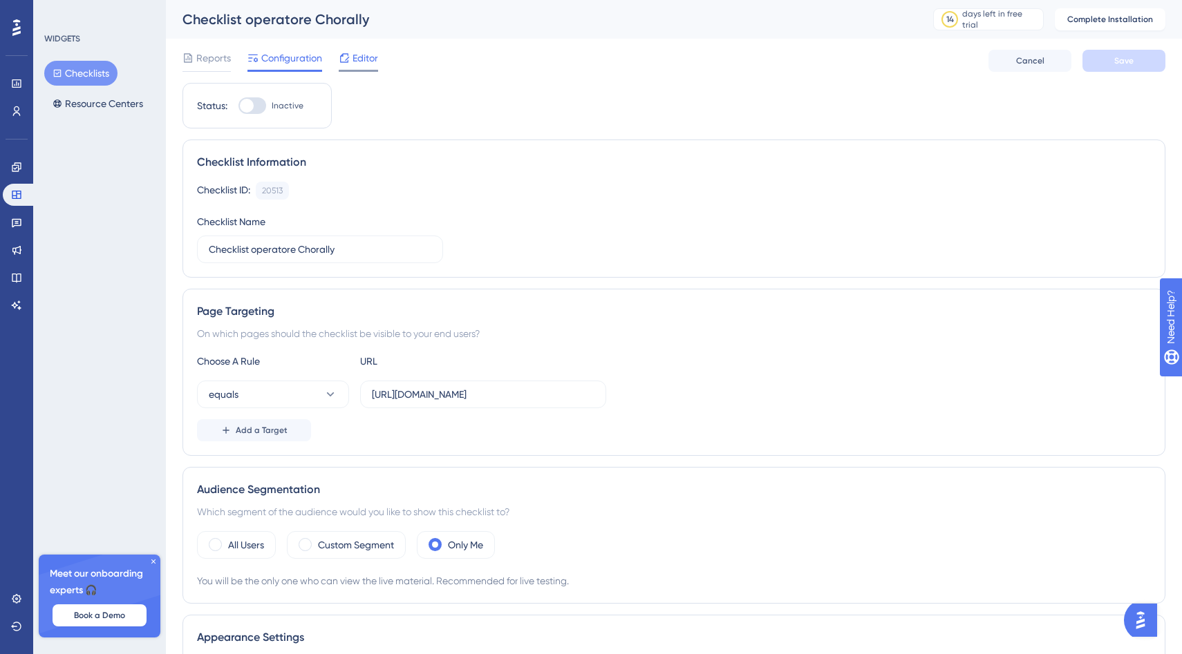
click at [366, 66] on span "Editor" at bounding box center [365, 58] width 26 height 17
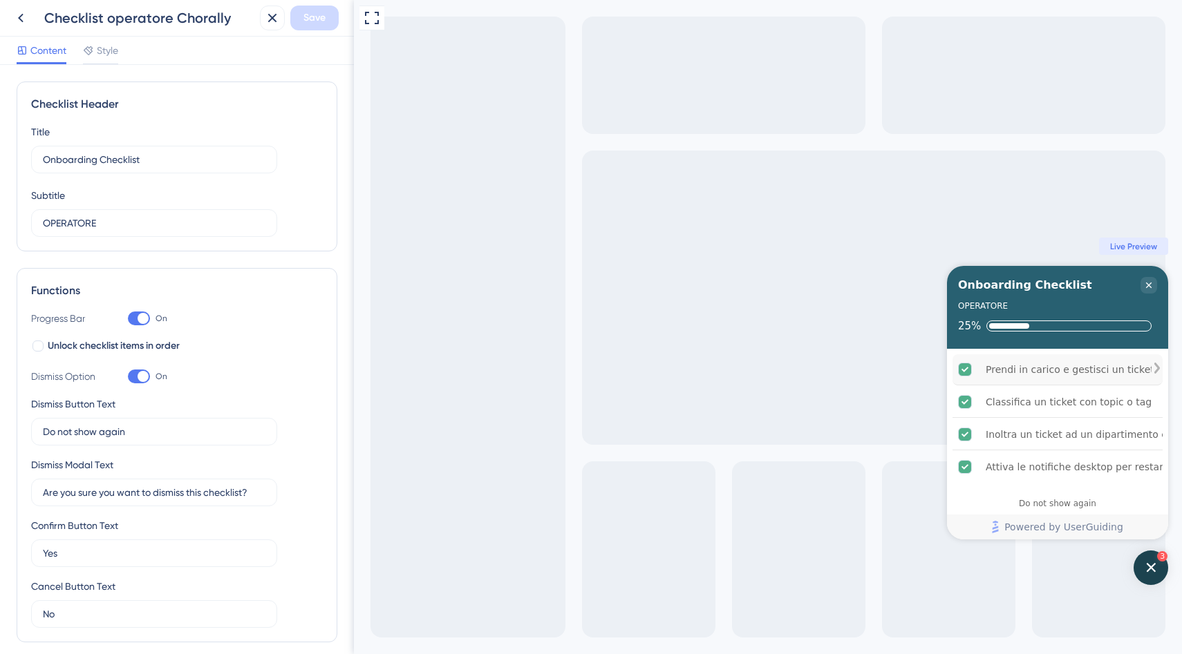
click at [1025, 369] on div "Prendi in carico e gestisci un ticket" at bounding box center [1069, 369] width 169 height 17
click at [1018, 406] on div "Classifica un ticket con topic o tag" at bounding box center [1068, 402] width 166 height 17
click at [1151, 401] on div "Classifica un ticket con topic o tag is complete." at bounding box center [1156, 402] width 11 height 14
click at [1005, 370] on div "Prendi in carico e gestisci un ticket" at bounding box center [1069, 369] width 169 height 17
click at [1151, 367] on div "Prendi in carico e gestisci un ticket is complete." at bounding box center [1156, 370] width 11 height 14
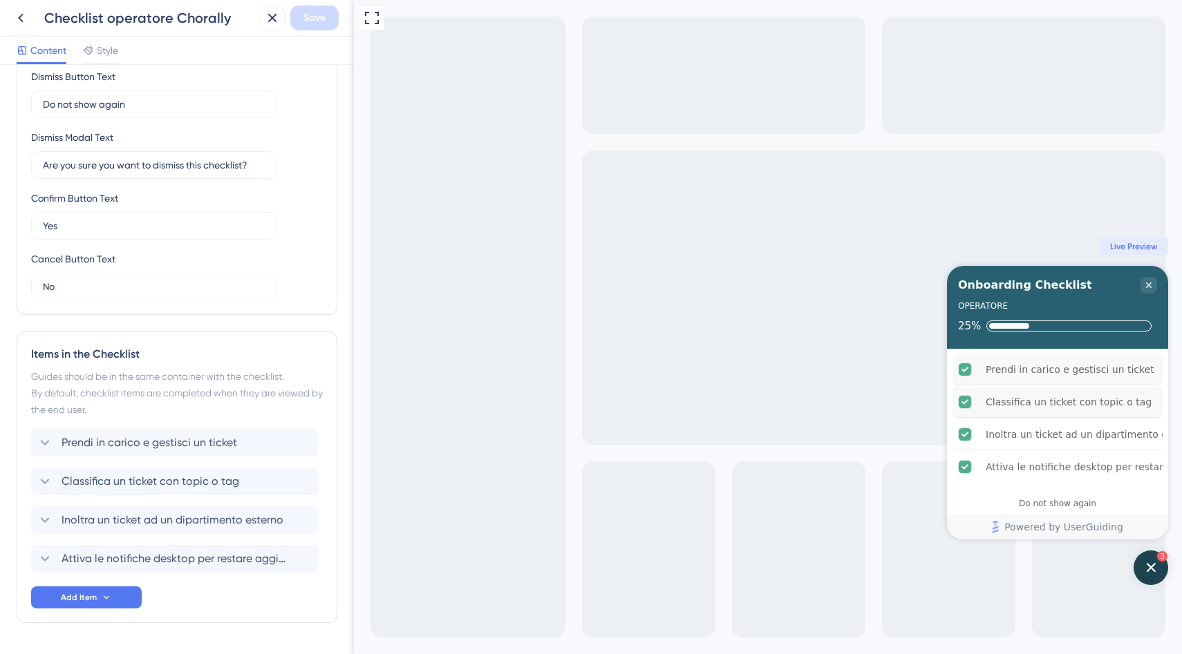
scroll to position [368, 0]
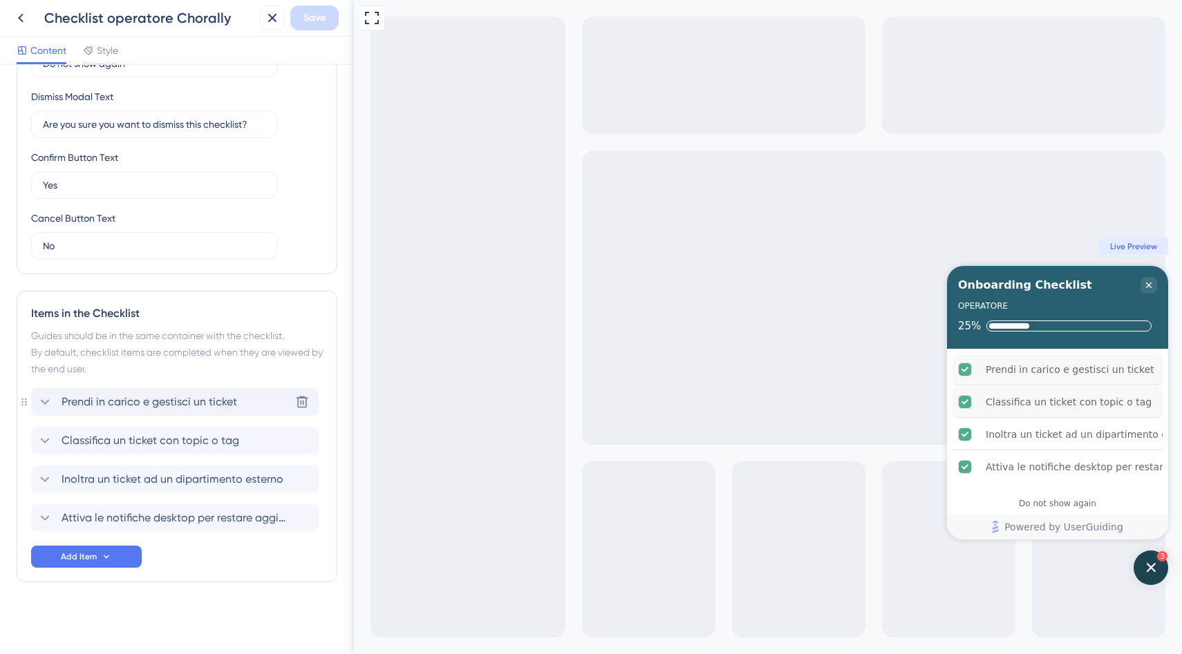
click at [42, 399] on icon at bounding box center [45, 402] width 17 height 17
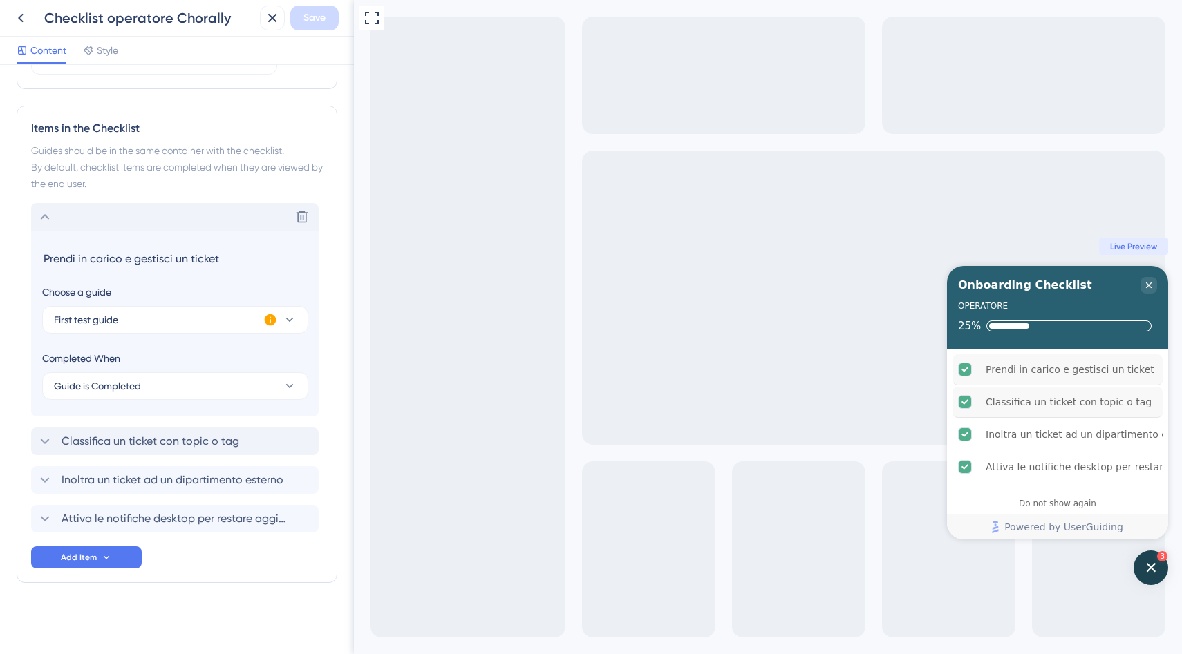
scroll to position [554, 0]
click at [126, 392] on span "Guide is Completed" at bounding box center [97, 385] width 87 height 17
click at [164, 318] on button "First test guide" at bounding box center [175, 319] width 266 height 28
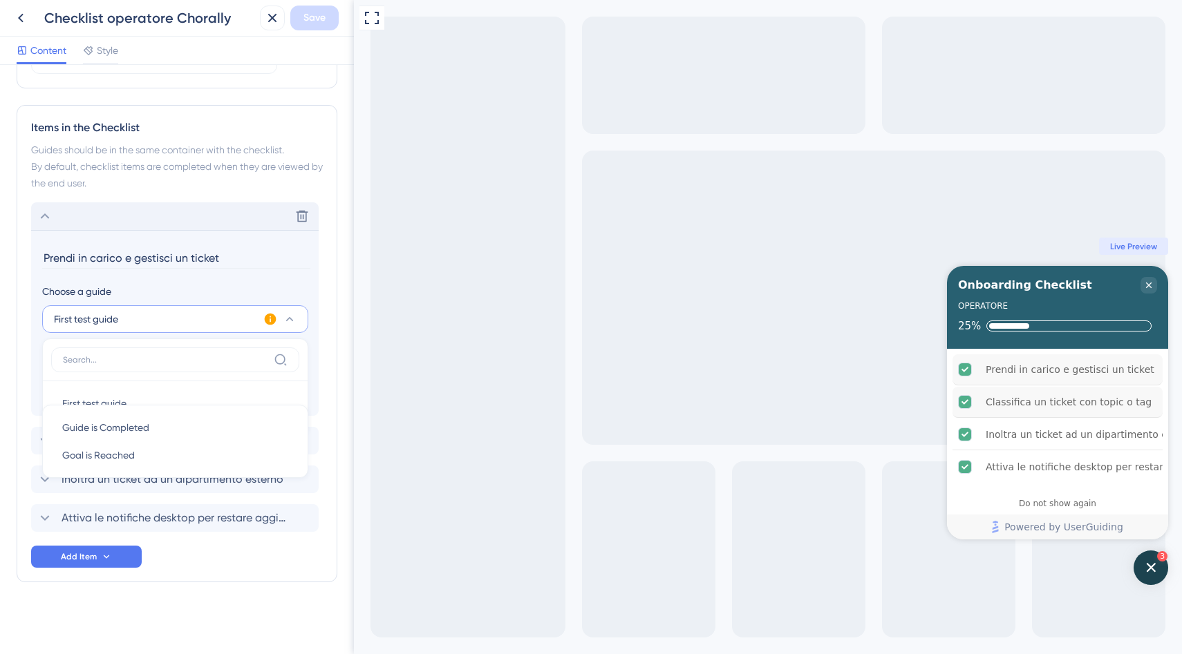
click at [184, 288] on div "Choose a guide" at bounding box center [174, 291] width 265 height 17
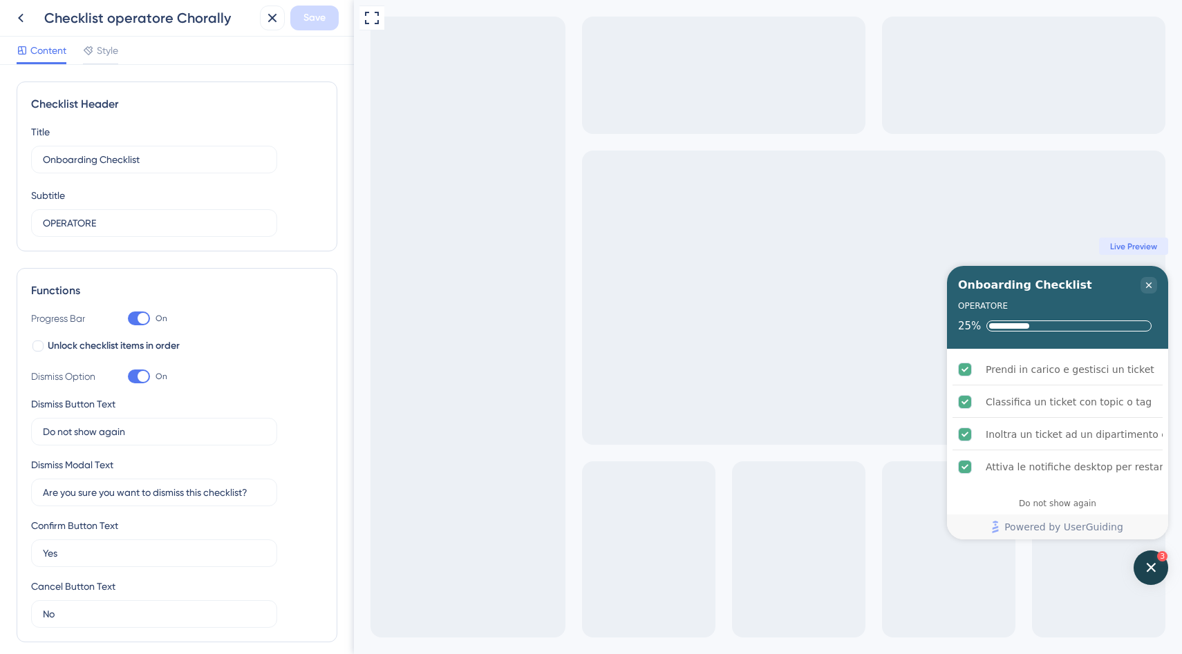
scroll to position [522, 0]
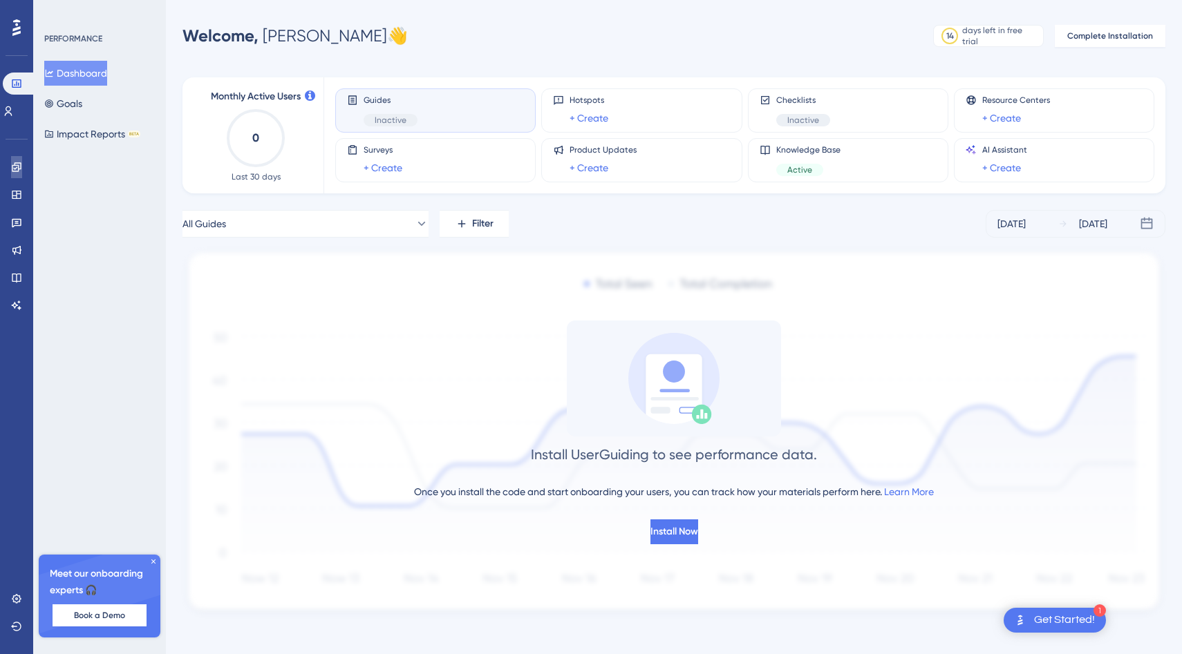
click at [13, 172] on icon at bounding box center [16, 167] width 11 height 11
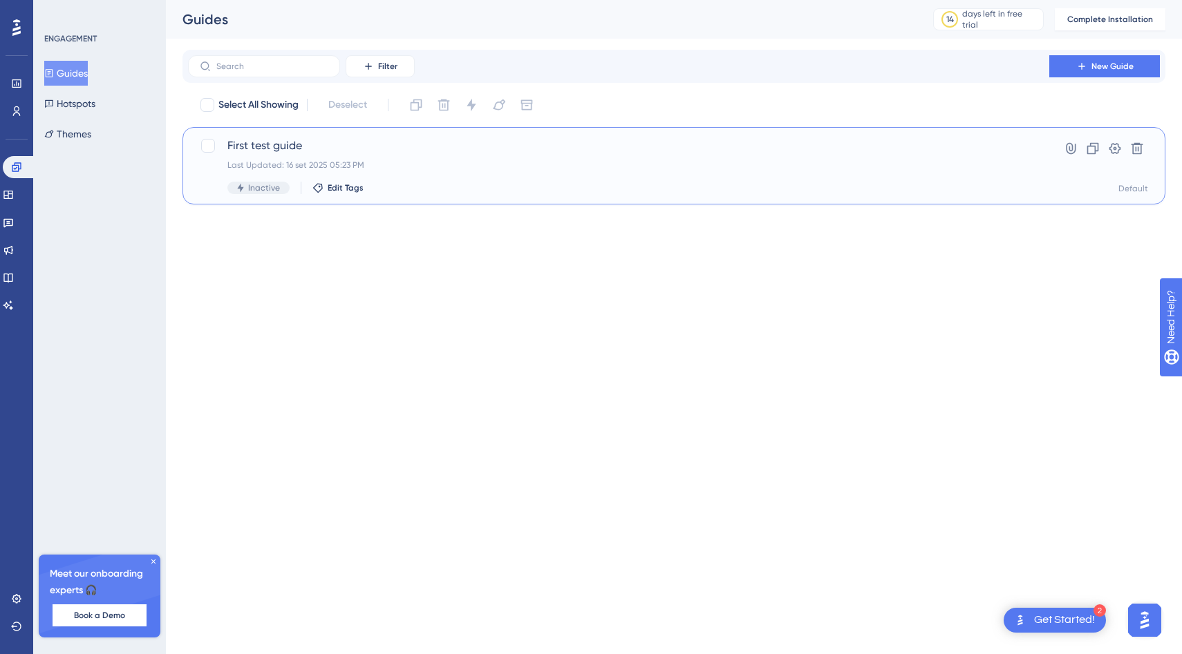
click at [250, 149] on span "First test guide" at bounding box center [618, 146] width 782 height 17
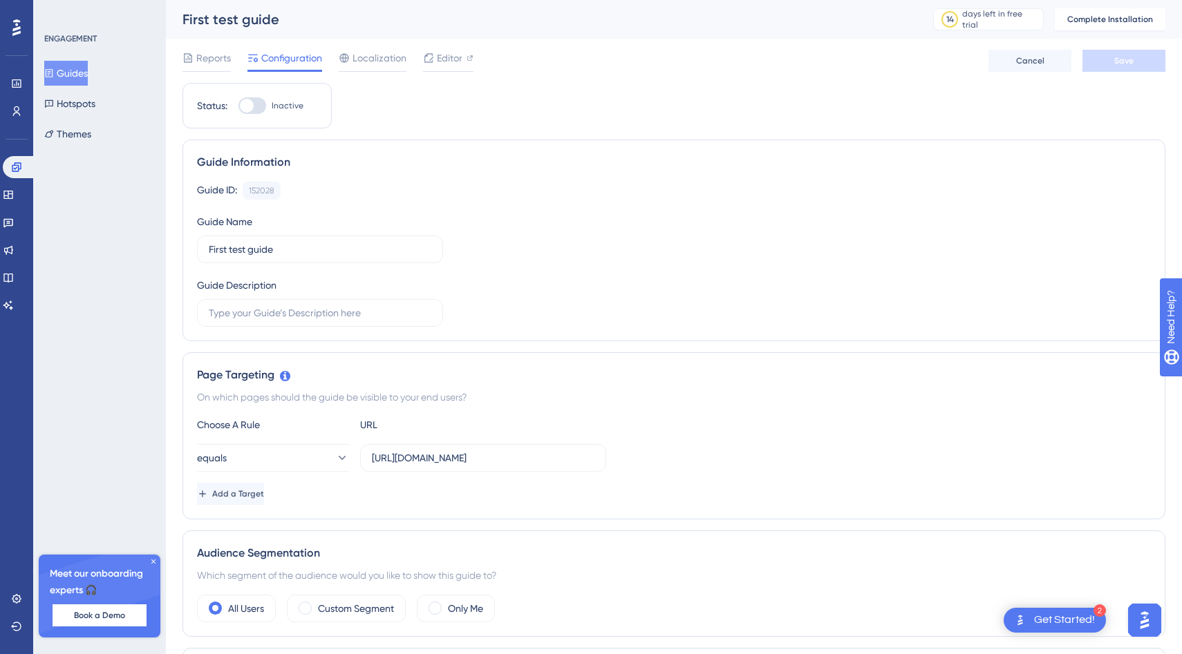
click at [230, 12] on div "First test guide" at bounding box center [540, 19] width 716 height 19
click at [252, 250] on input "First test guide" at bounding box center [320, 249] width 223 height 15
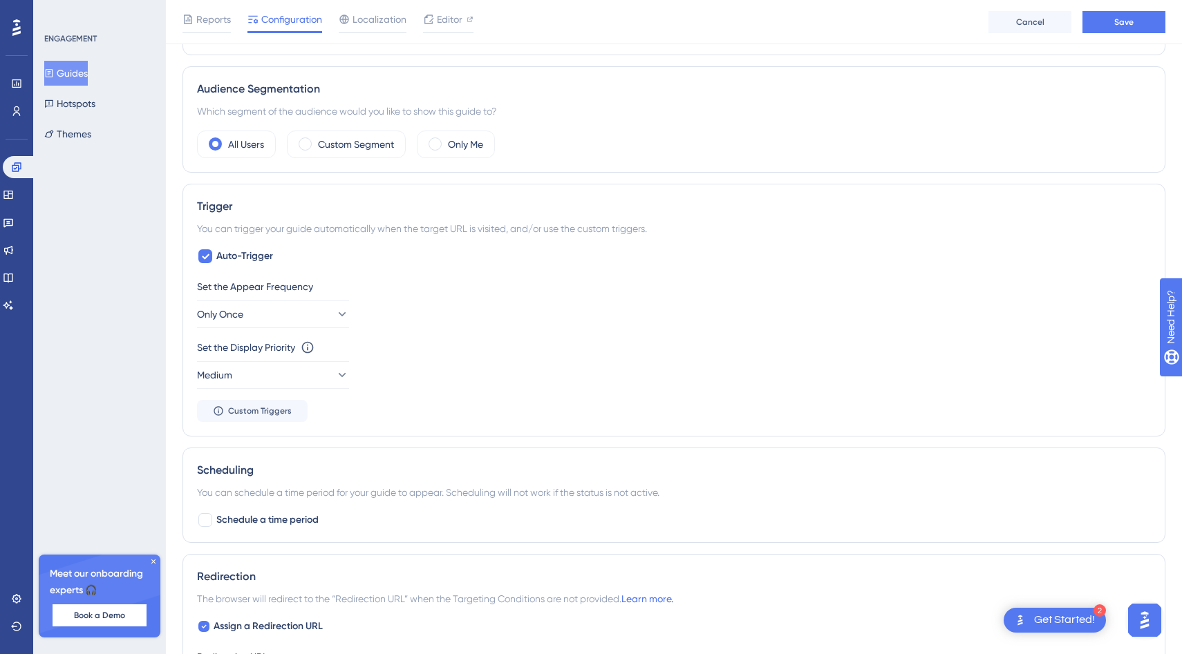
scroll to position [370, 0]
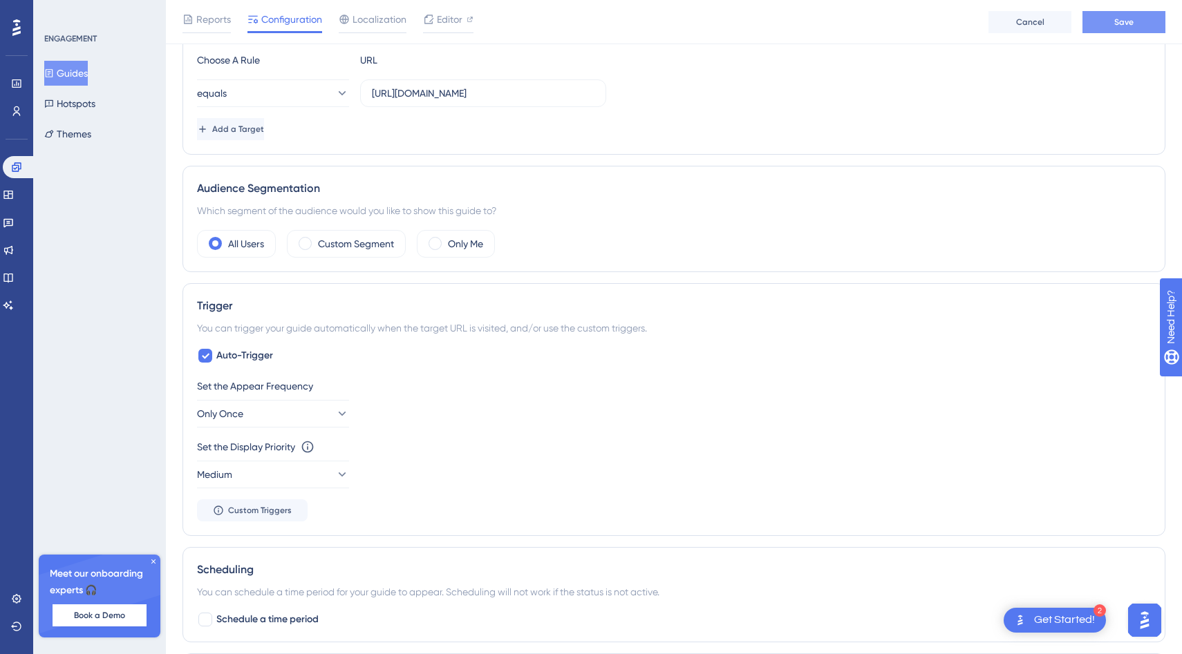
click at [1115, 23] on span "Save" at bounding box center [1123, 22] width 19 height 11
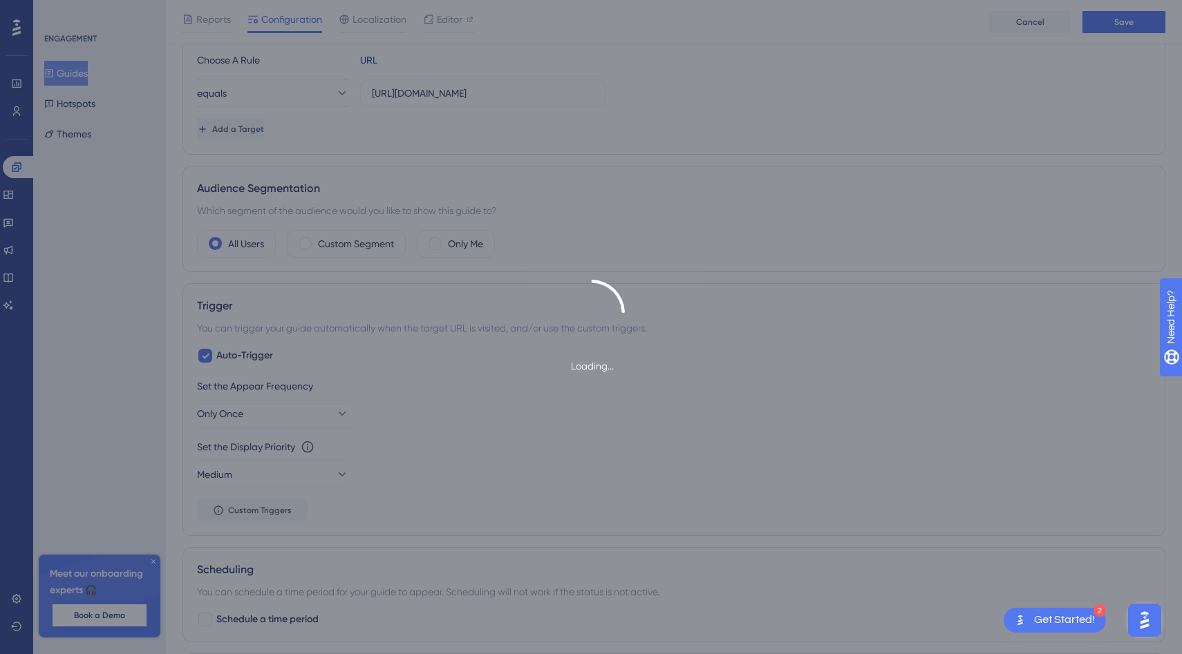
type input "Prendi in carico e gestisci un ticket"
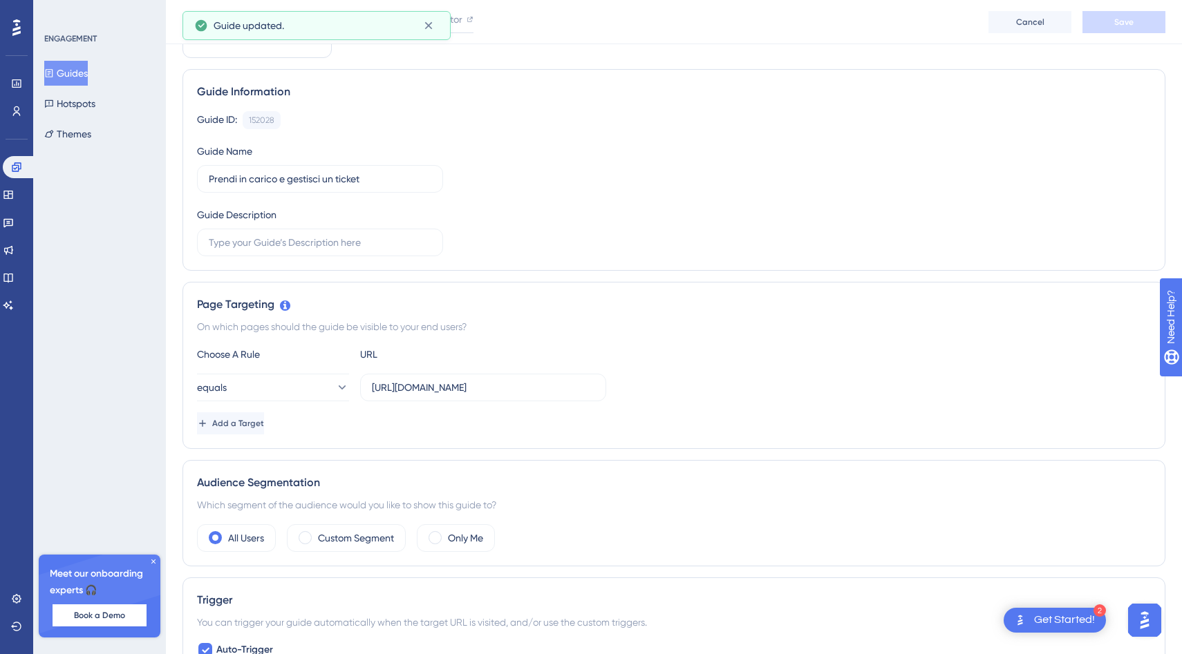
scroll to position [0, 0]
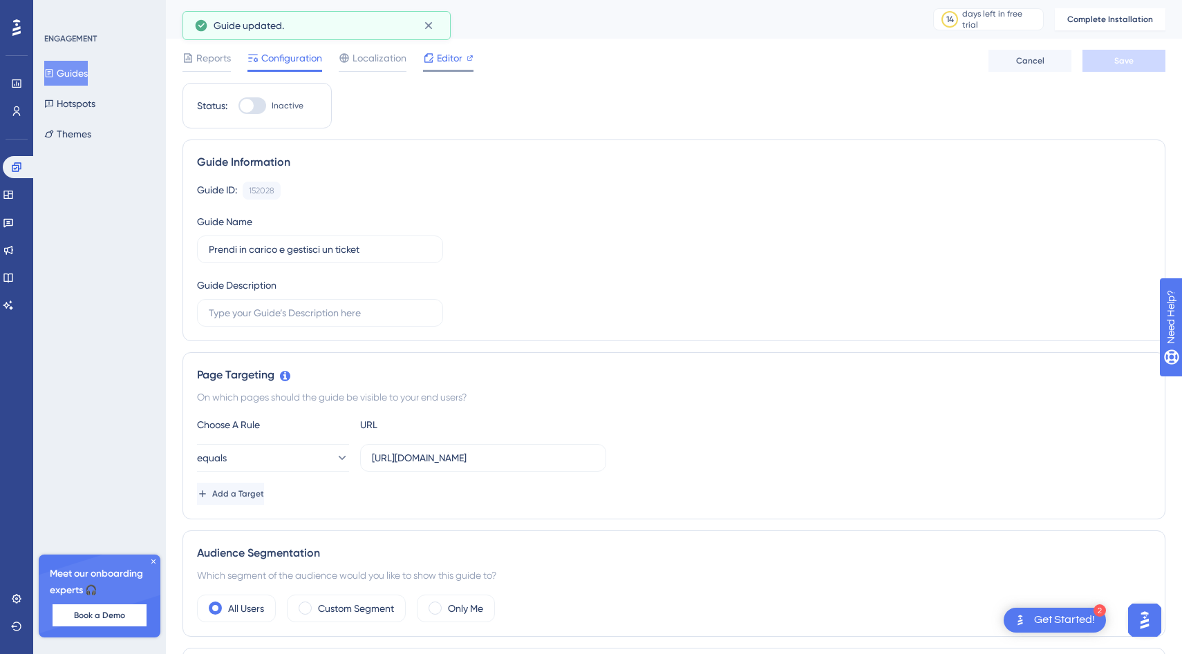
click at [435, 62] on div "Editor" at bounding box center [448, 58] width 50 height 17
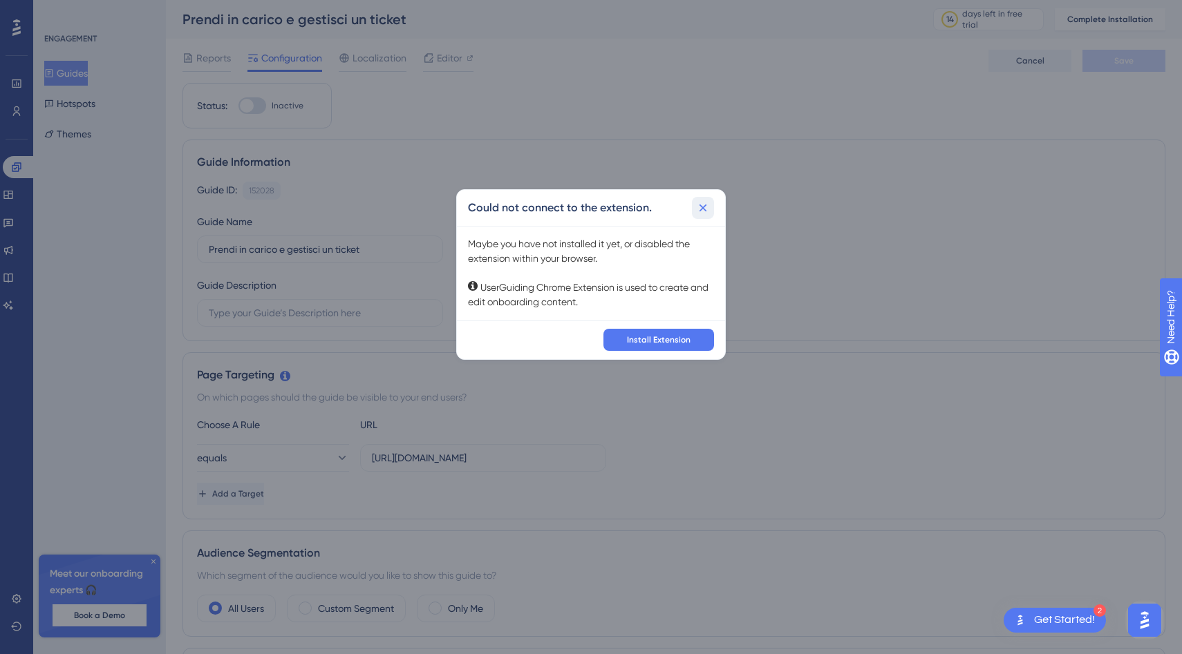
click at [703, 210] on icon at bounding box center [703, 208] width 14 height 14
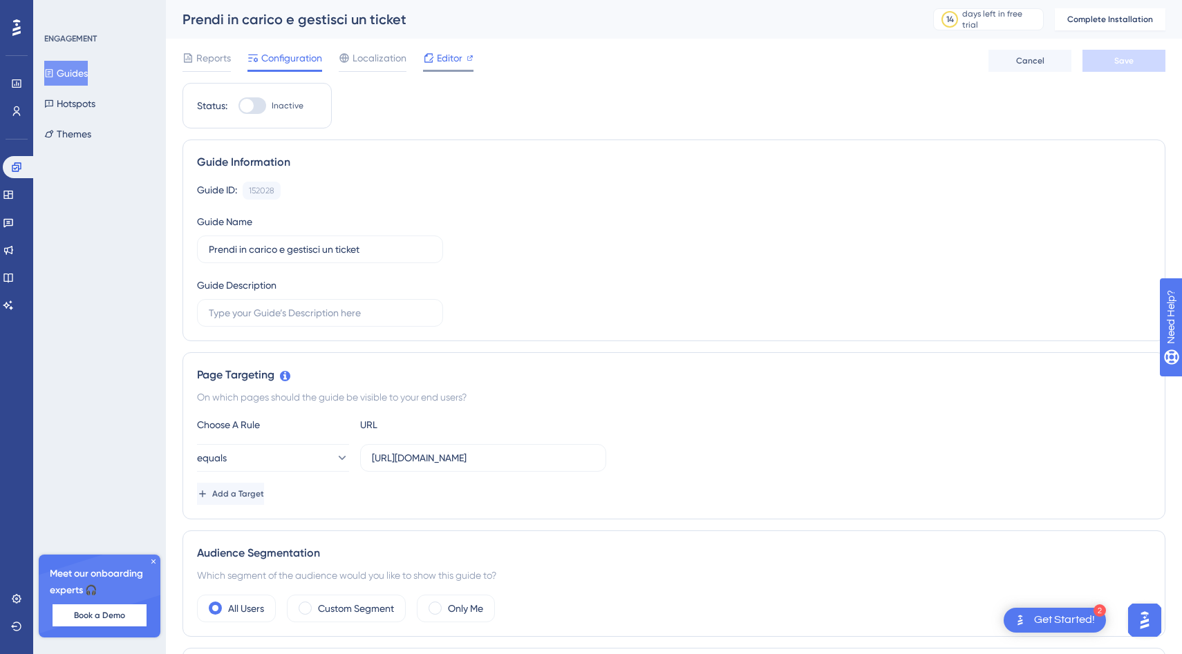
click at [447, 60] on span "Editor" at bounding box center [450, 58] width 26 height 17
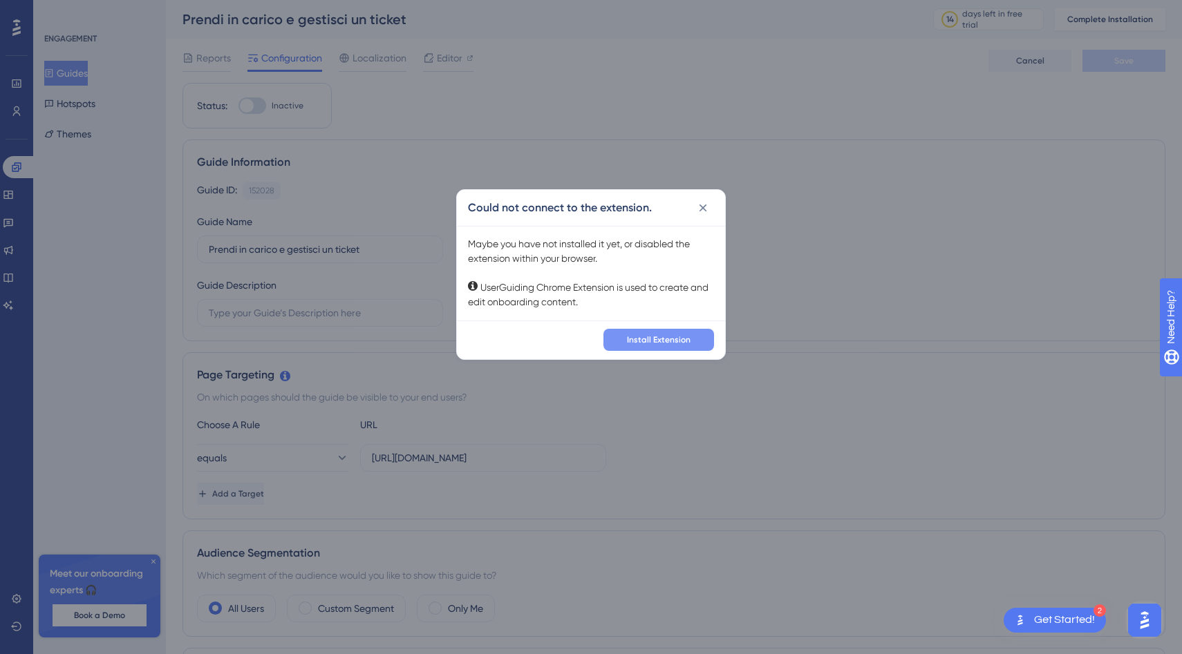
click at [641, 339] on span "Install Extension" at bounding box center [659, 339] width 64 height 11
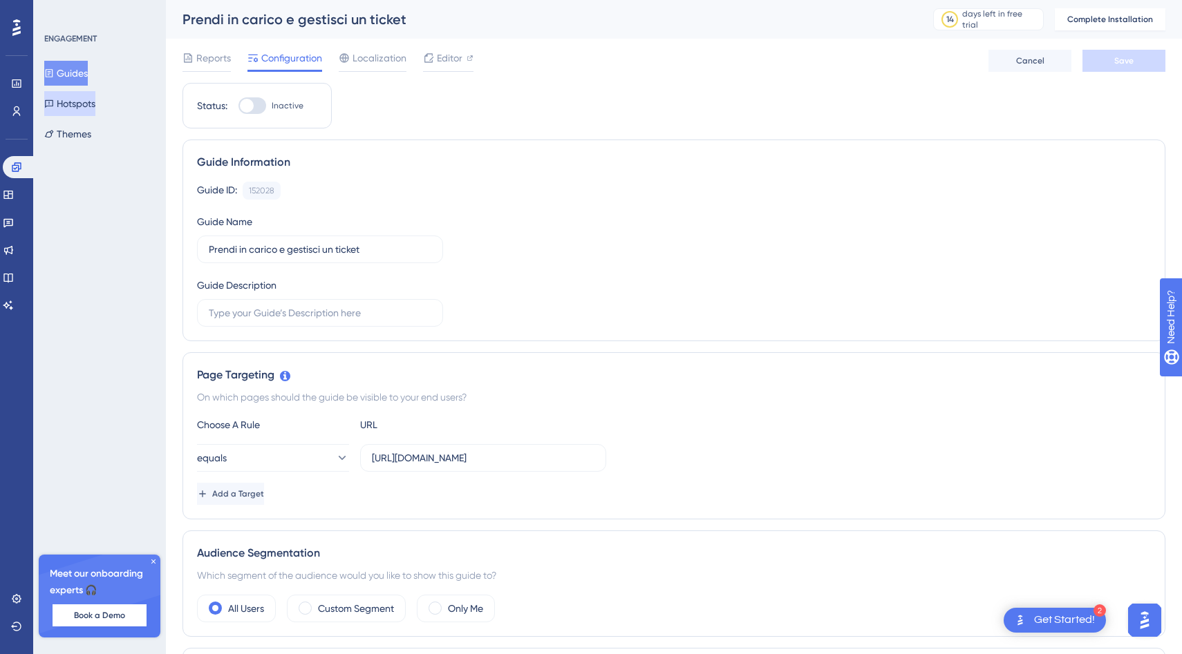
click at [82, 111] on button "Hotspots" at bounding box center [69, 103] width 51 height 25
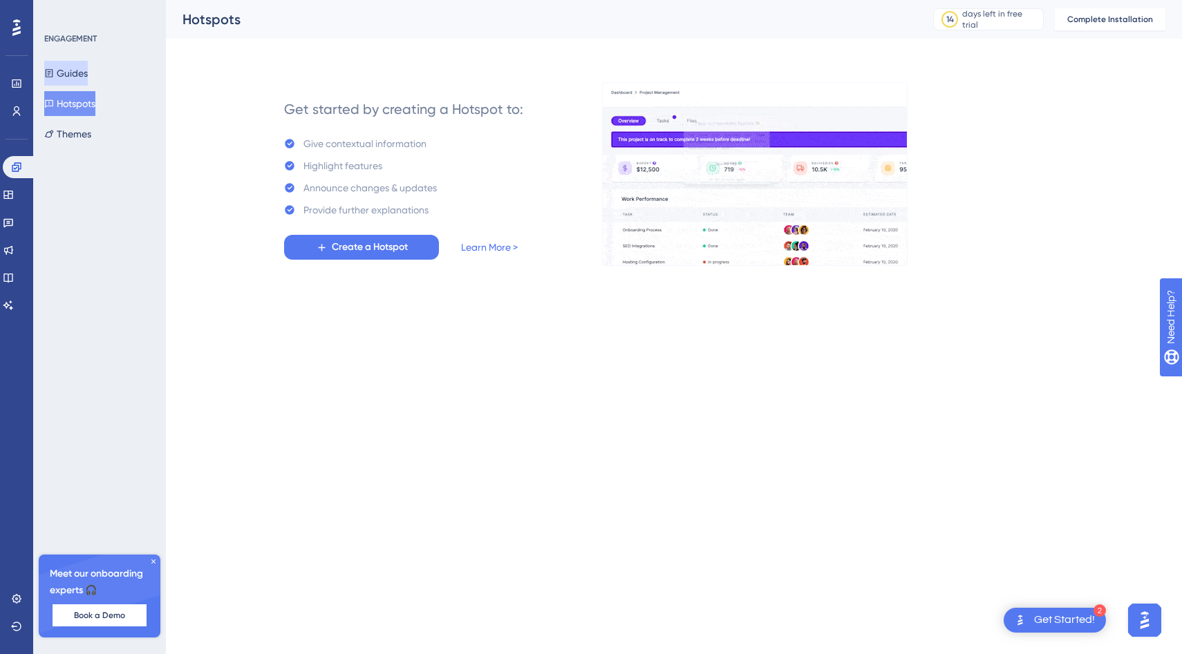
click at [76, 77] on button "Guides" at bounding box center [66, 73] width 44 height 25
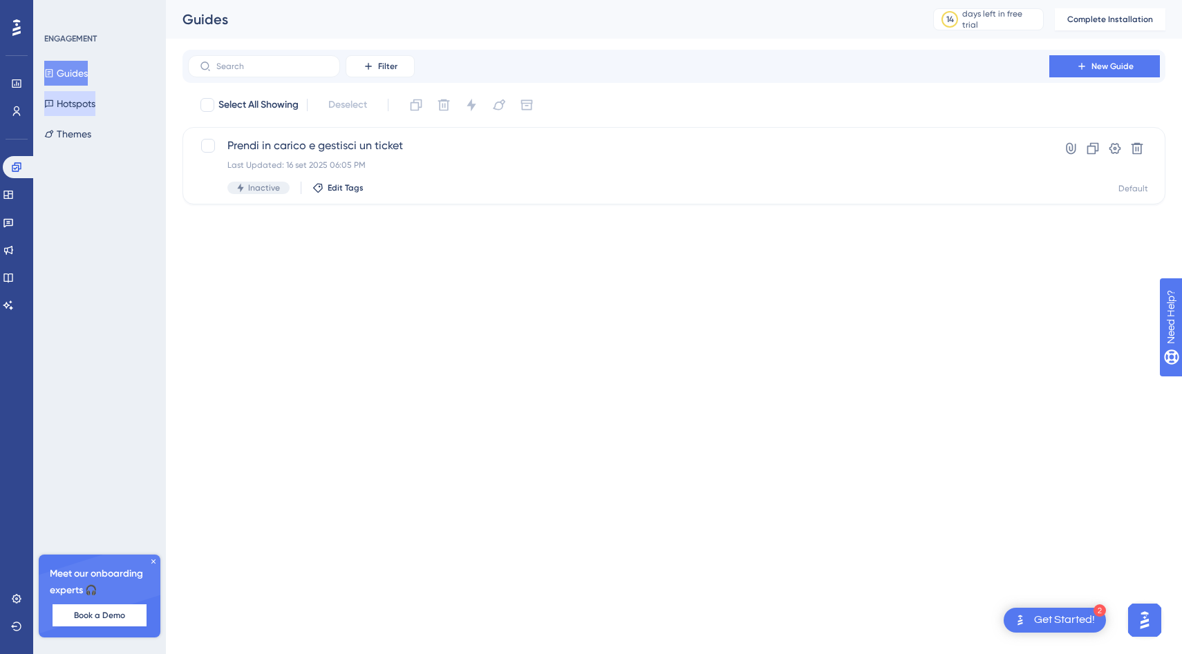
click at [84, 106] on button "Hotspots" at bounding box center [69, 103] width 51 height 25
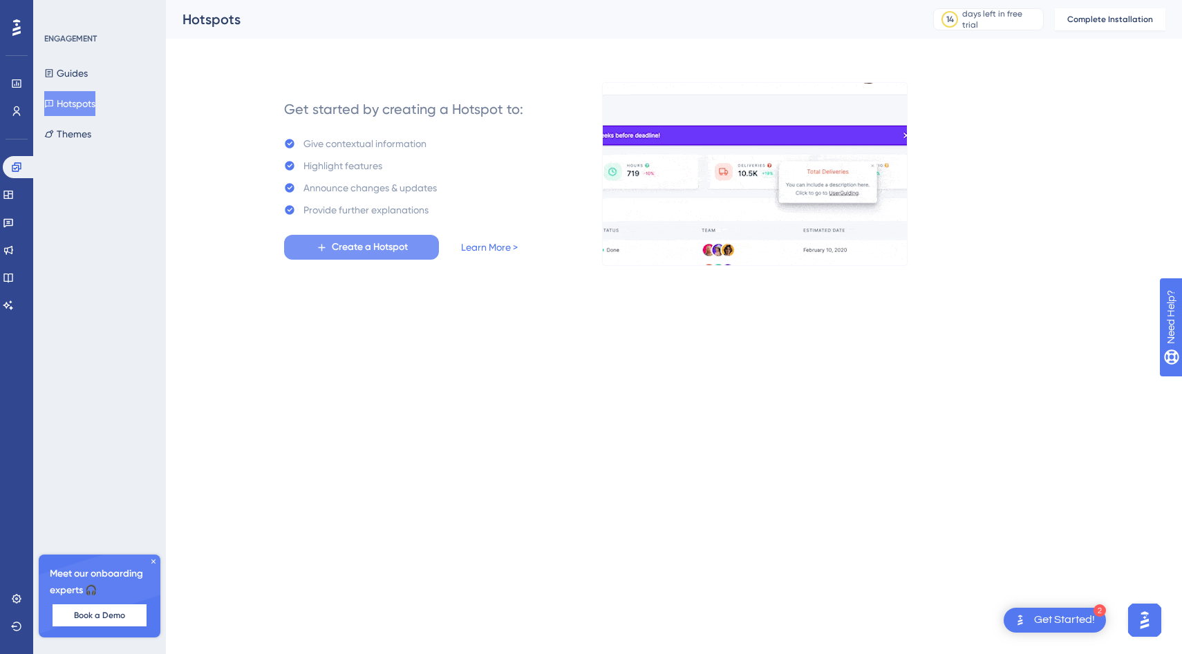
click at [382, 252] on span "Create a Hotspot" at bounding box center [370, 247] width 76 height 17
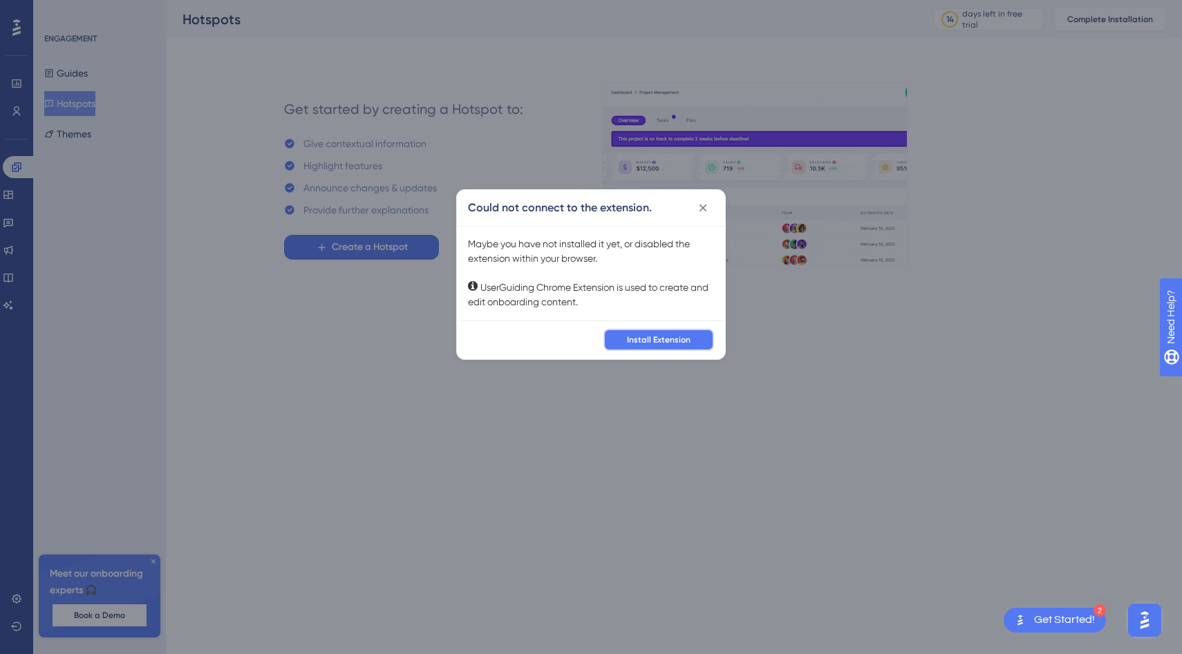
click at [672, 344] on span "Install Extension" at bounding box center [659, 339] width 64 height 11
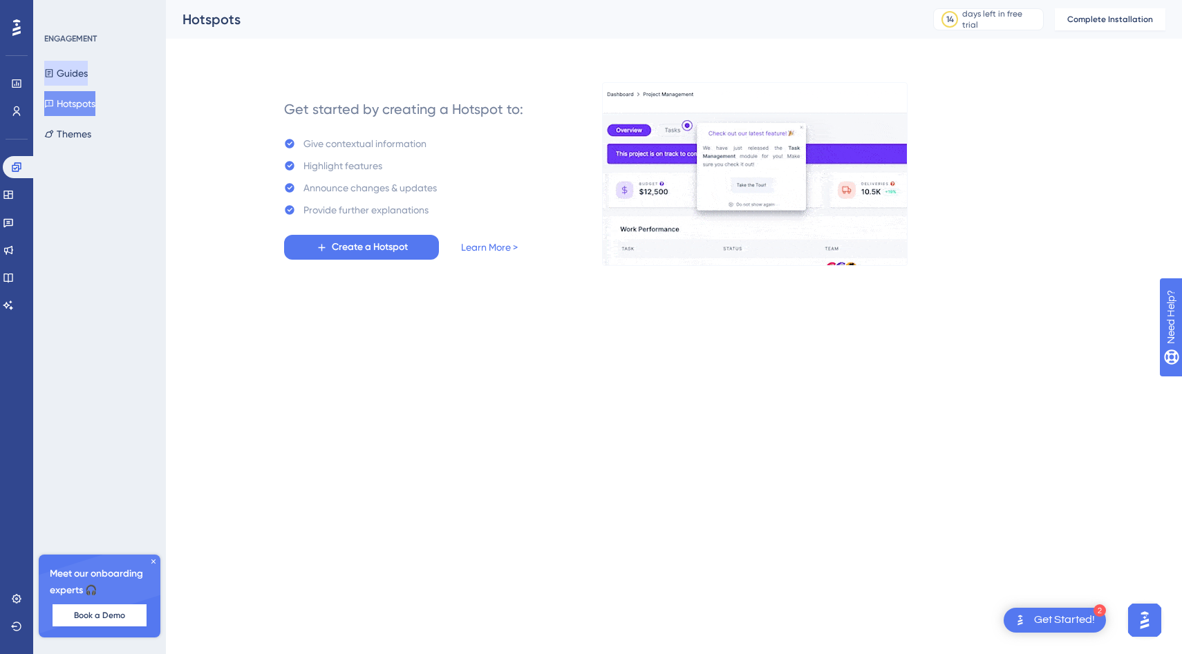
click at [63, 69] on button "Guides" at bounding box center [66, 73] width 44 height 25
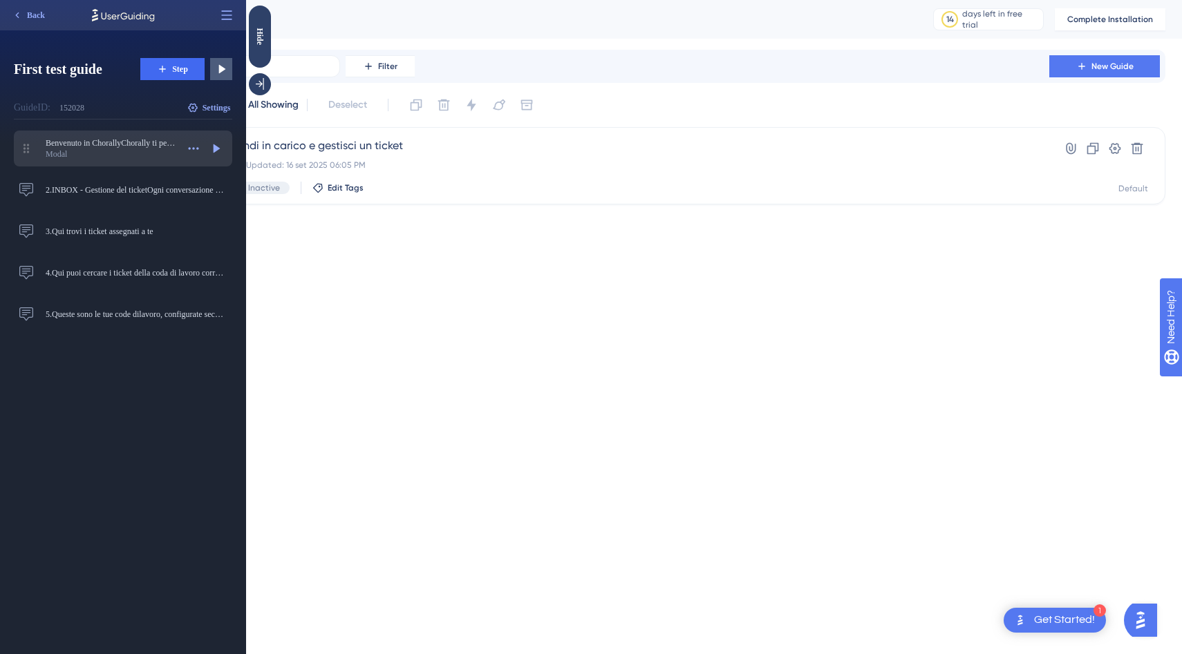
click at [78, 154] on div "Modal" at bounding box center [111, 154] width 131 height 11
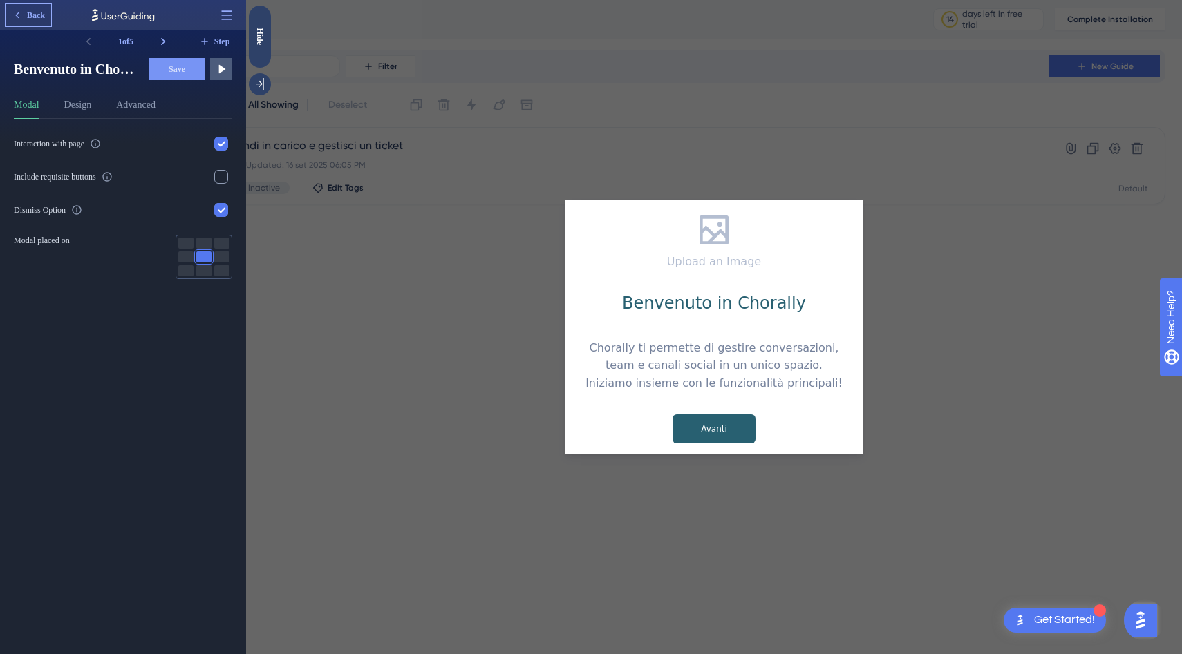
click at [32, 14] on span "Back" at bounding box center [36, 15] width 18 height 11
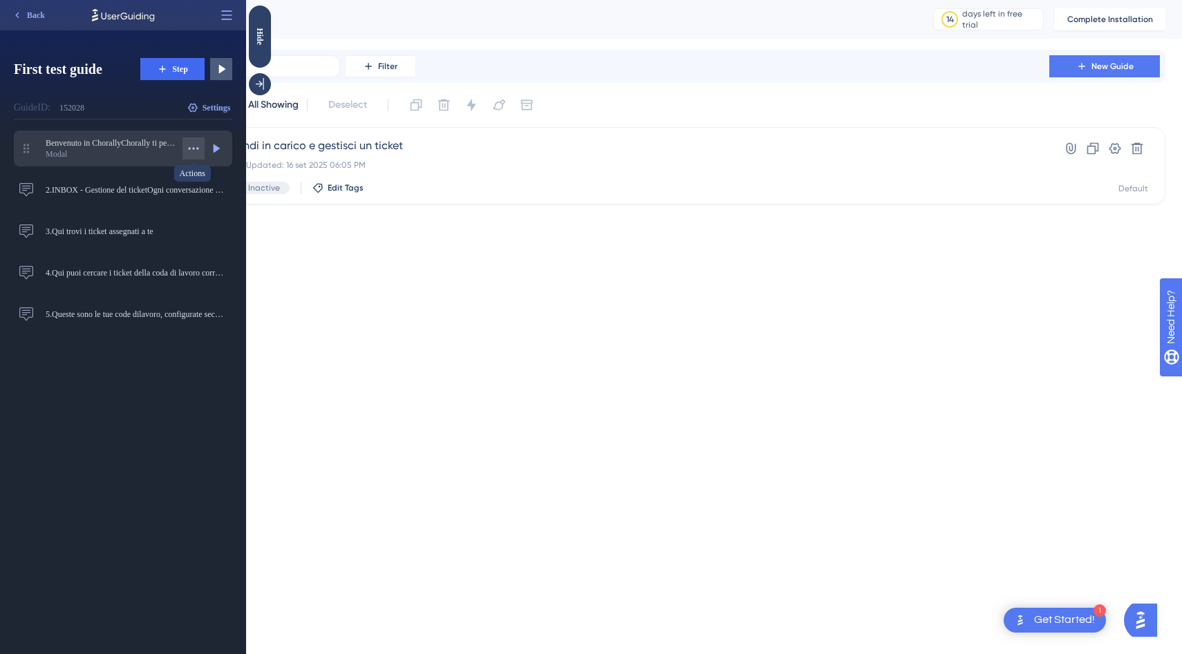
click at [196, 146] on icon at bounding box center [194, 149] width 14 height 14
click at [157, 248] on div "Delete Delete" at bounding box center [156, 249] width 84 height 22
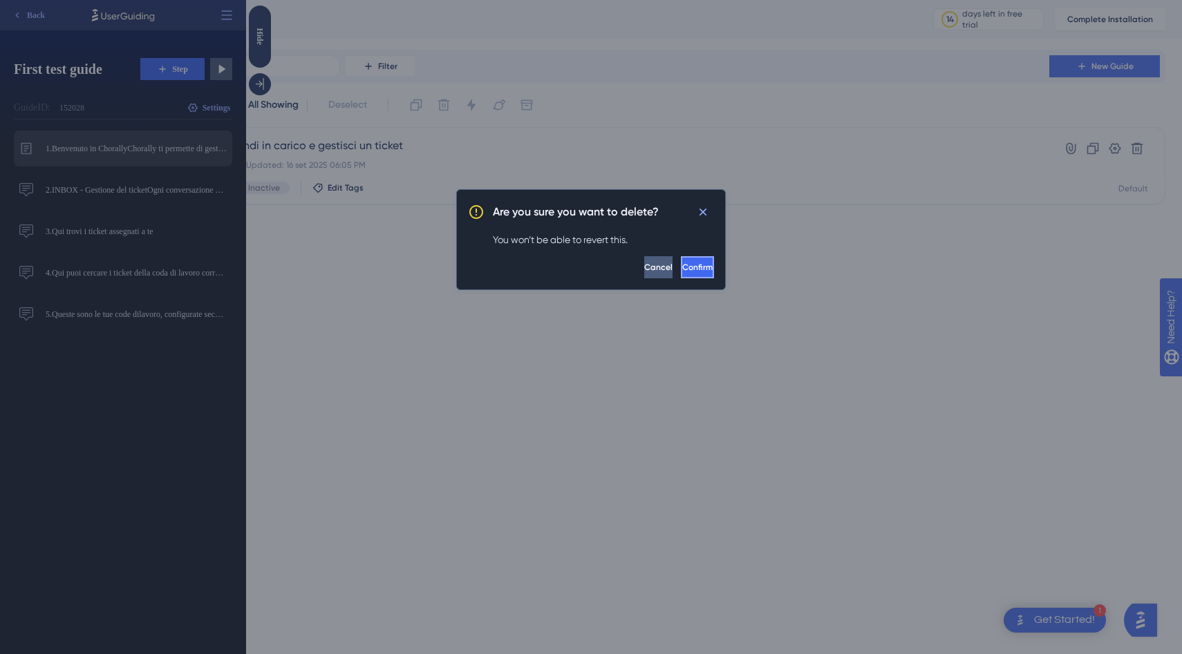
click at [682, 269] on span "Confirm" at bounding box center [697, 267] width 30 height 11
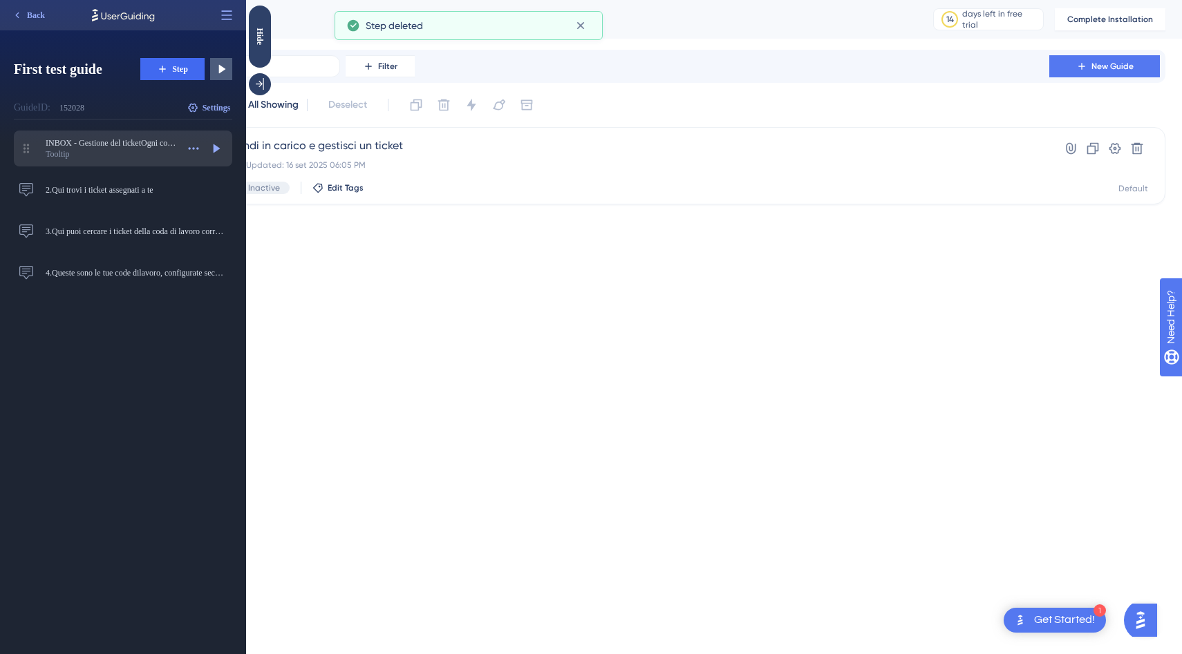
click at [116, 151] on div "Tooltip" at bounding box center [111, 154] width 131 height 11
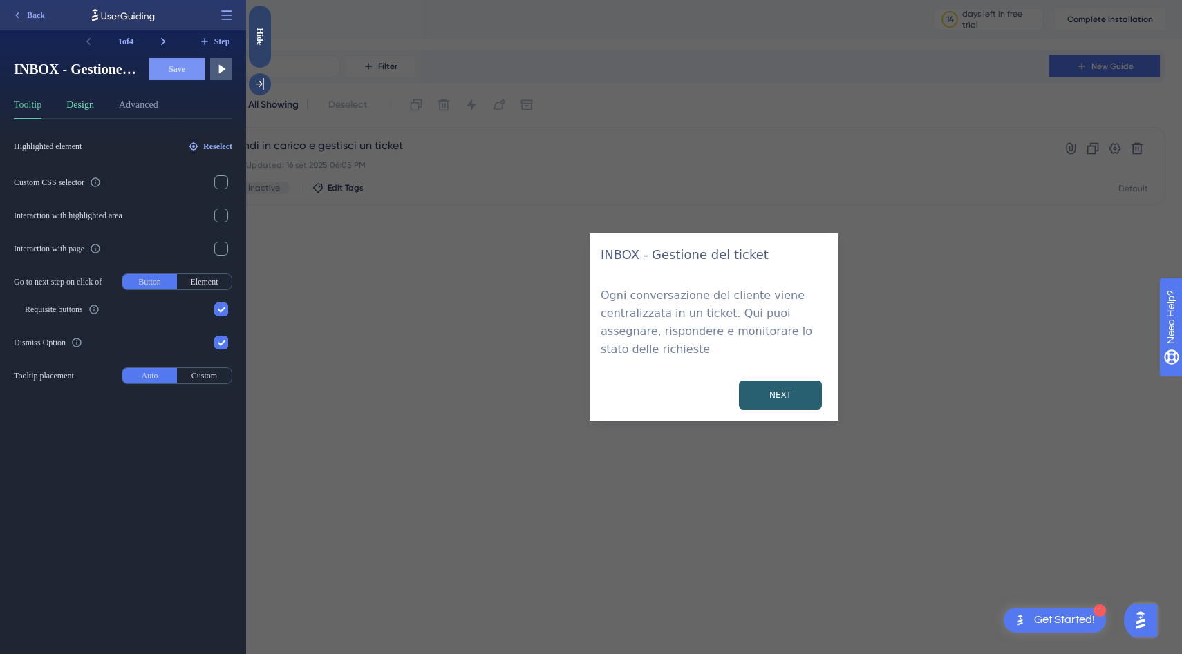
click at [80, 111] on button "Design" at bounding box center [80, 108] width 28 height 22
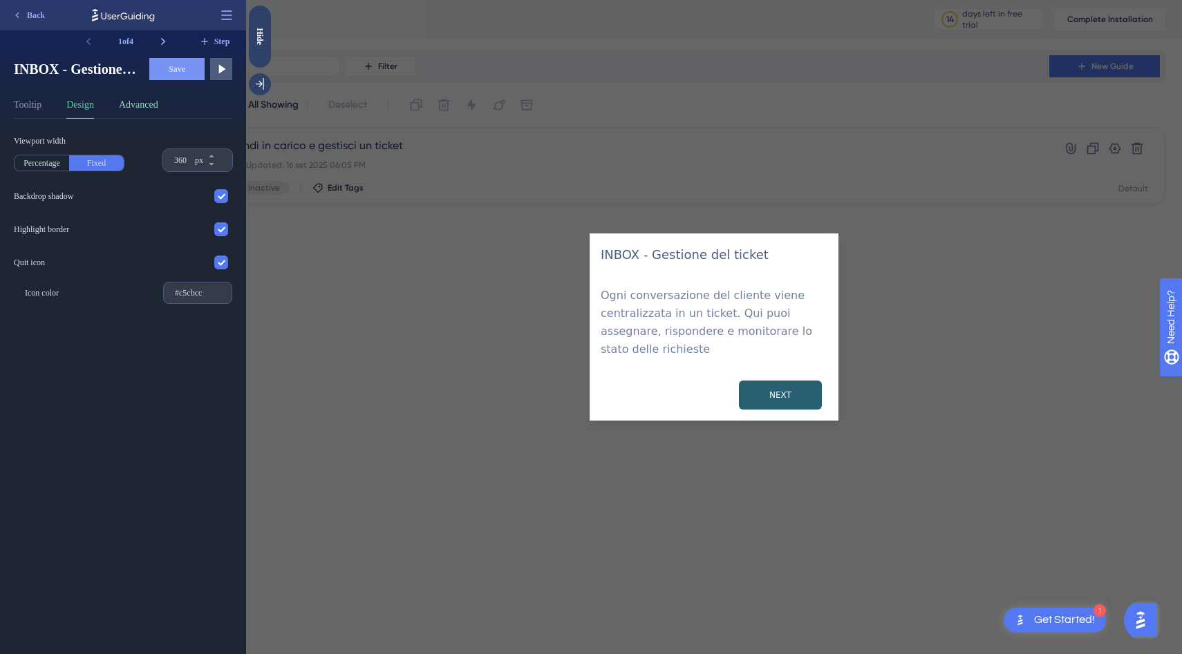
click at [146, 101] on button "Advanced" at bounding box center [138, 108] width 39 height 22
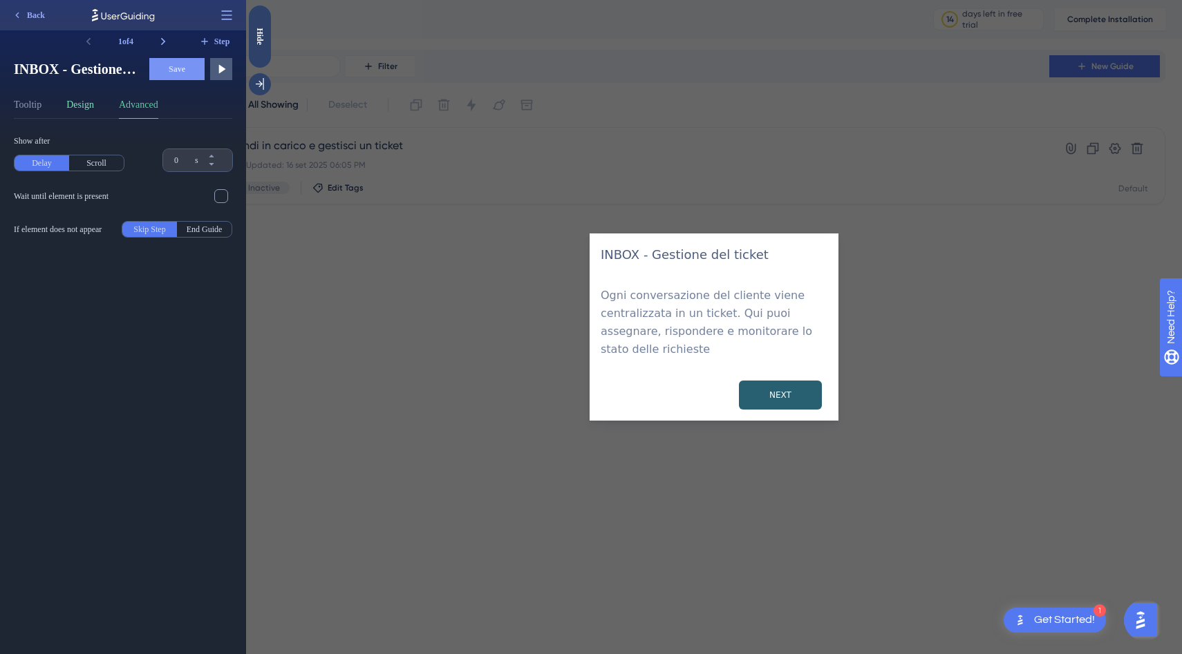
click at [94, 104] on button "Design" at bounding box center [80, 108] width 28 height 22
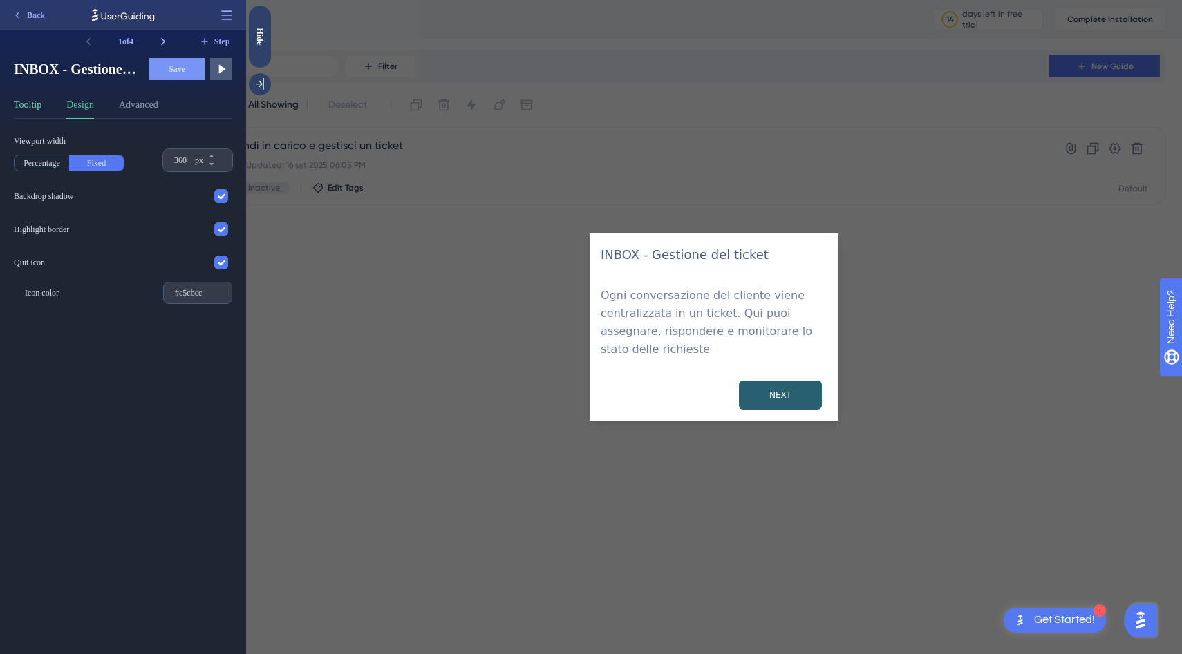
click at [31, 106] on button "Tooltip" at bounding box center [28, 108] width 28 height 22
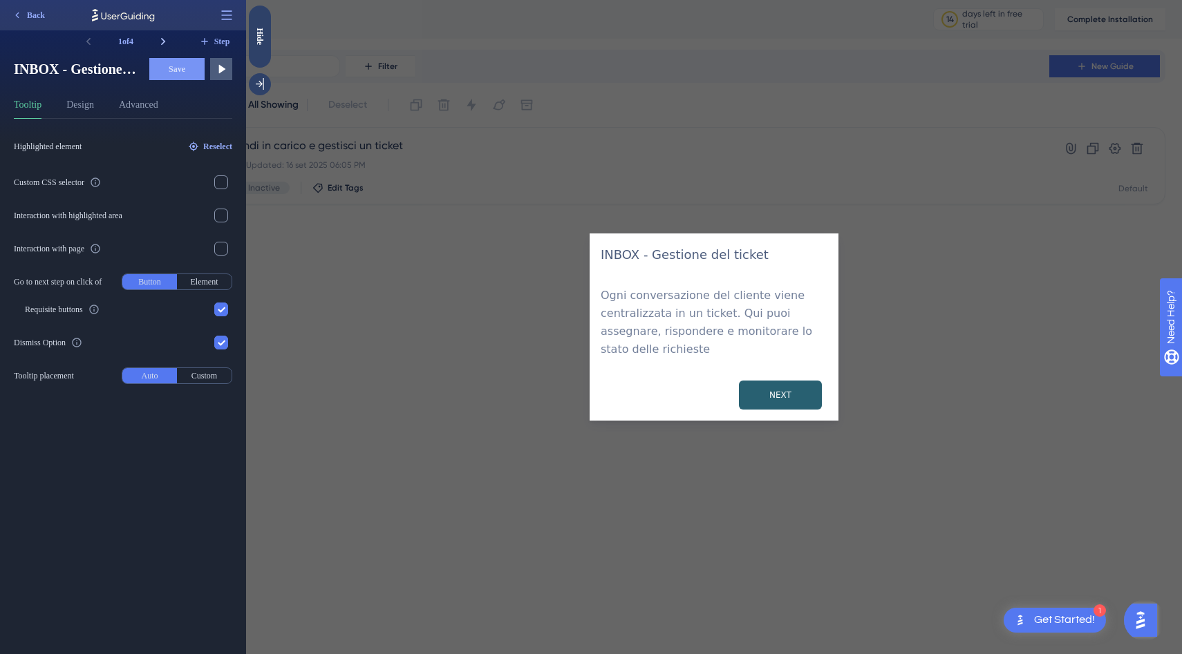
click at [161, 41] on icon at bounding box center [163, 42] width 14 height 14
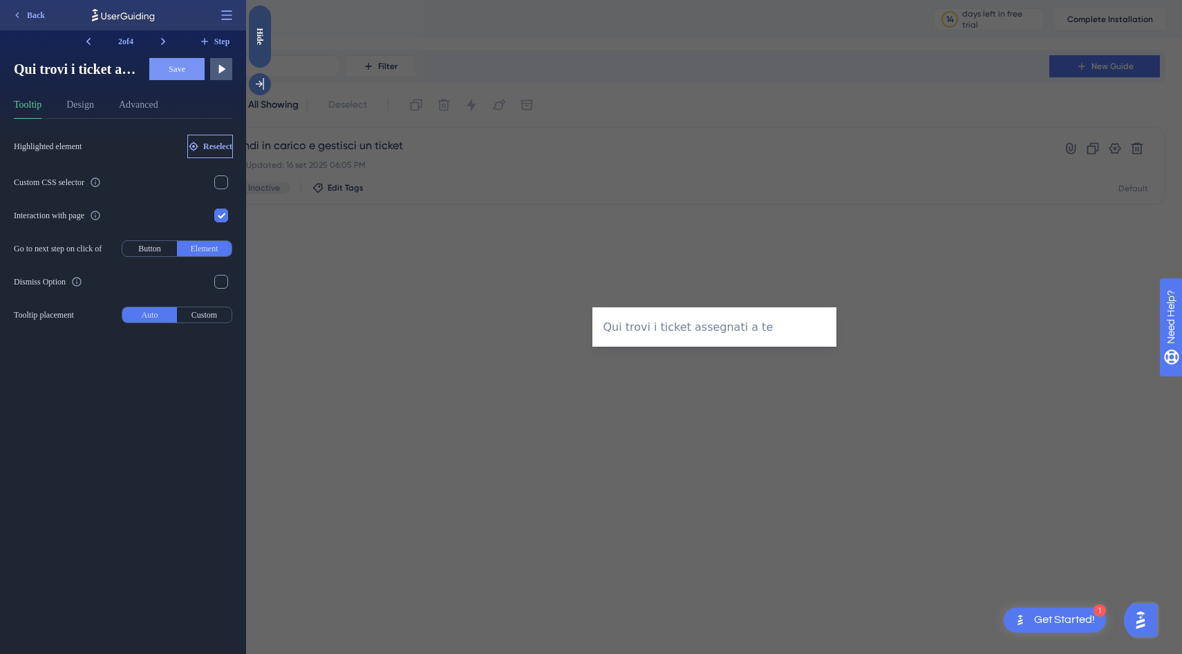
click at [206, 145] on span "Reselect" at bounding box center [217, 146] width 29 height 11
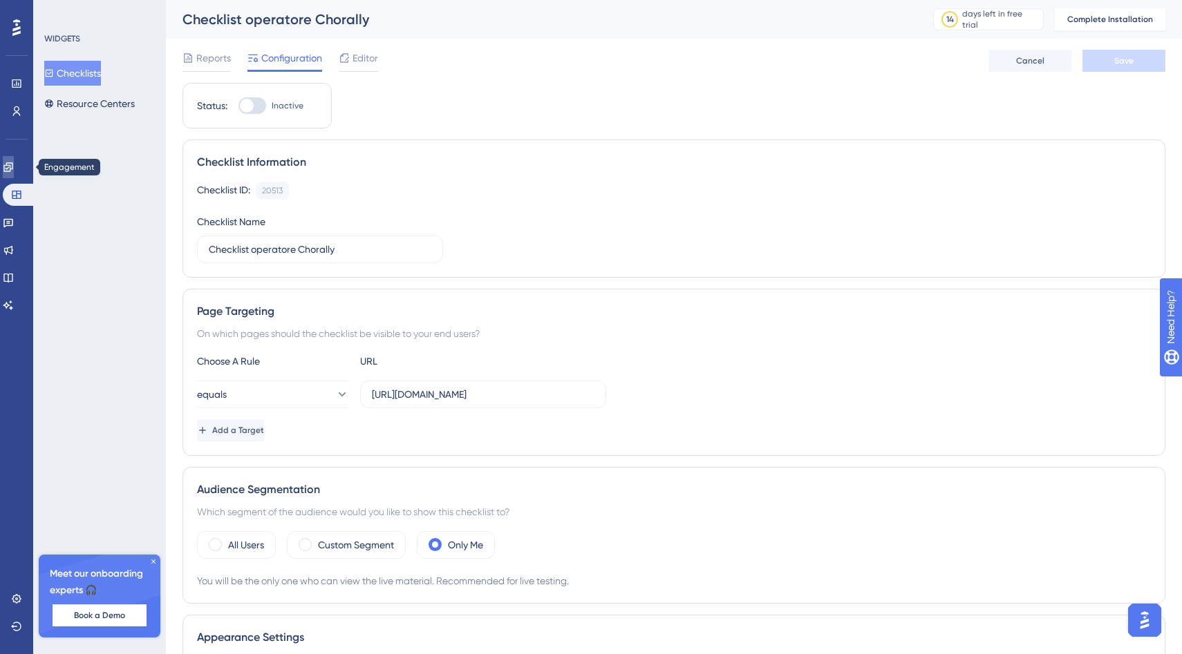
click at [13, 169] on icon at bounding box center [8, 167] width 11 height 11
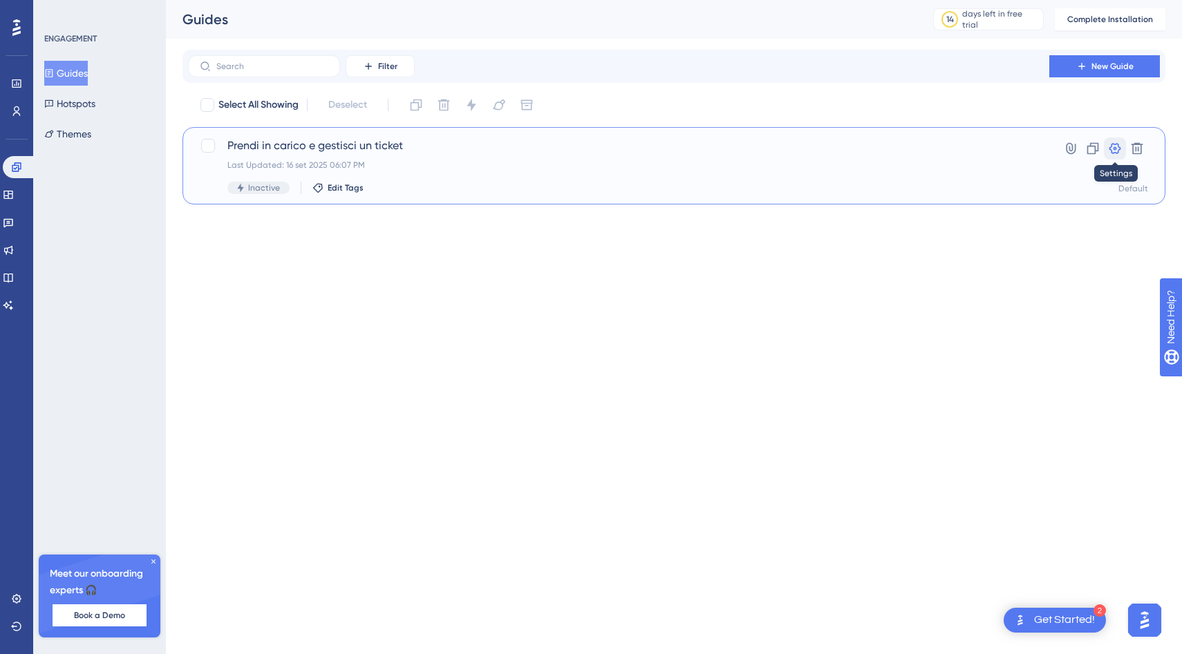
click at [1117, 148] on icon at bounding box center [1115, 149] width 14 height 14
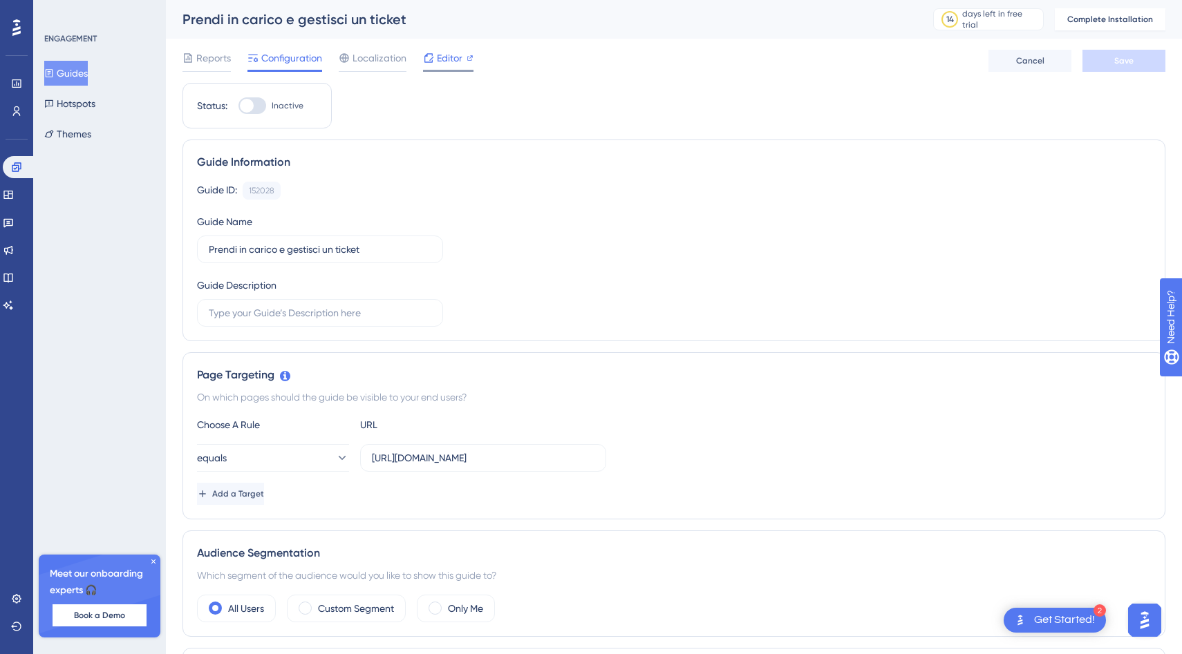
click at [430, 59] on icon at bounding box center [428, 57] width 9 height 9
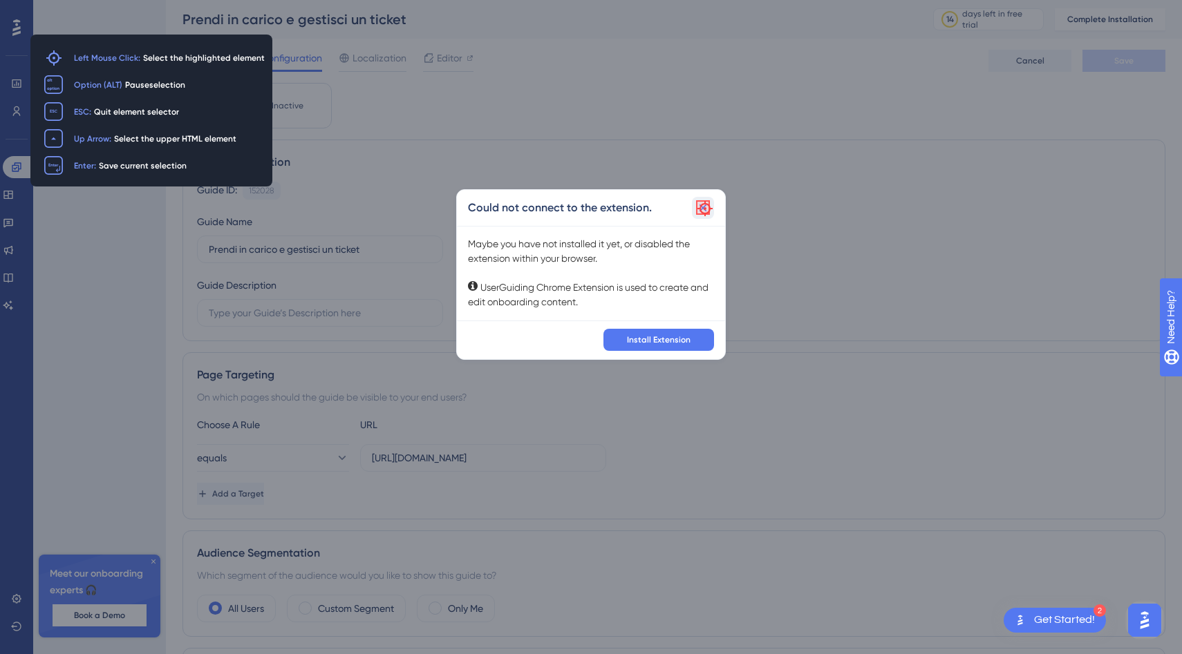
click at [703, 207] on icon at bounding box center [703, 208] width 8 height 8
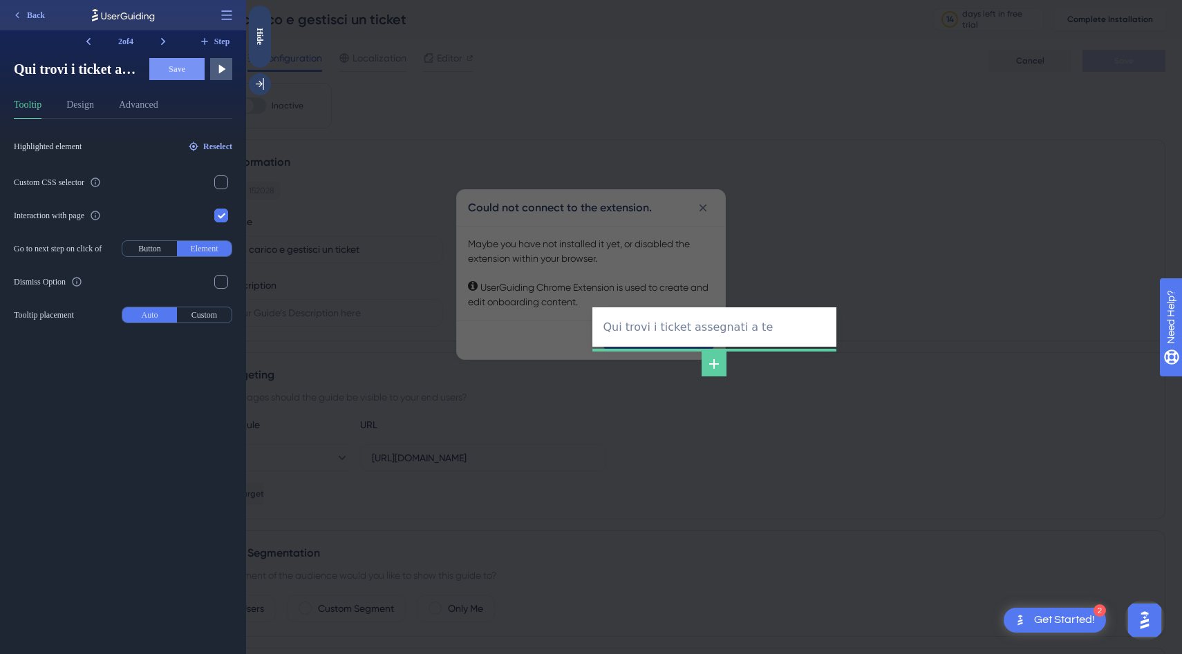
click at [699, 135] on div "Qui trovi i ticket assegnati a te" at bounding box center [714, 327] width 244 height 654
click at [700, 200] on div at bounding box center [714, 225] width 244 height 166
click at [701, 214] on div at bounding box center [714, 225] width 244 height 166
click at [610, 451] on div at bounding box center [714, 430] width 244 height 166
click at [31, 8] on button "Back" at bounding box center [29, 15] width 46 height 22
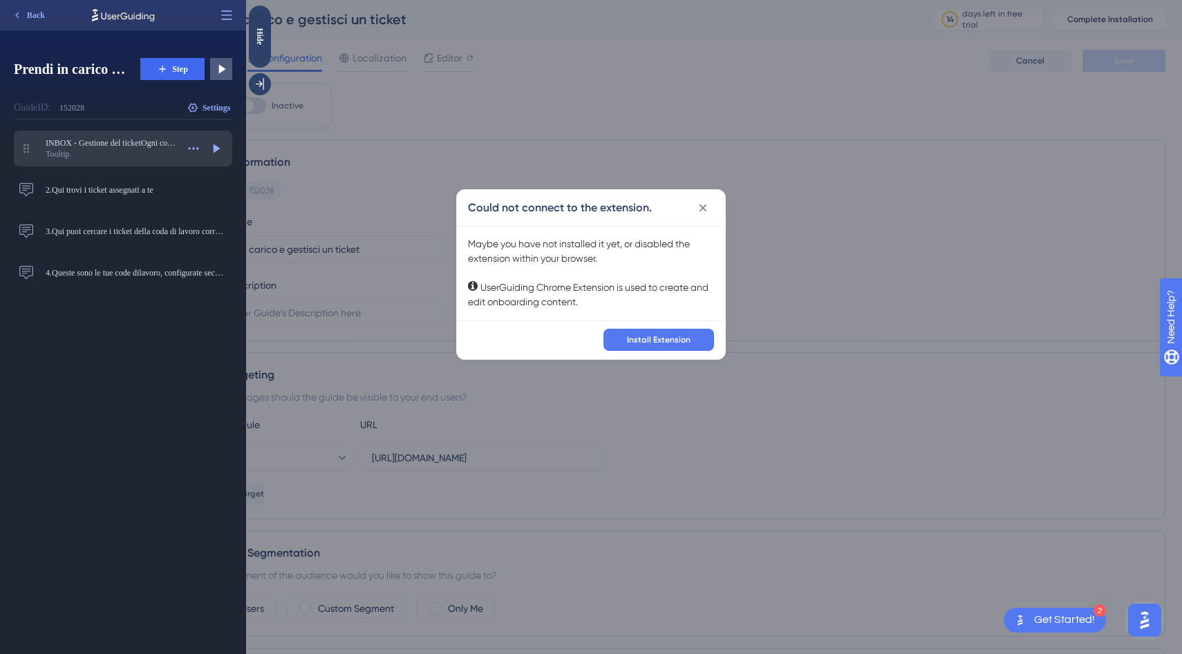
click at [93, 155] on div "Tooltip" at bounding box center [111, 154] width 131 height 11
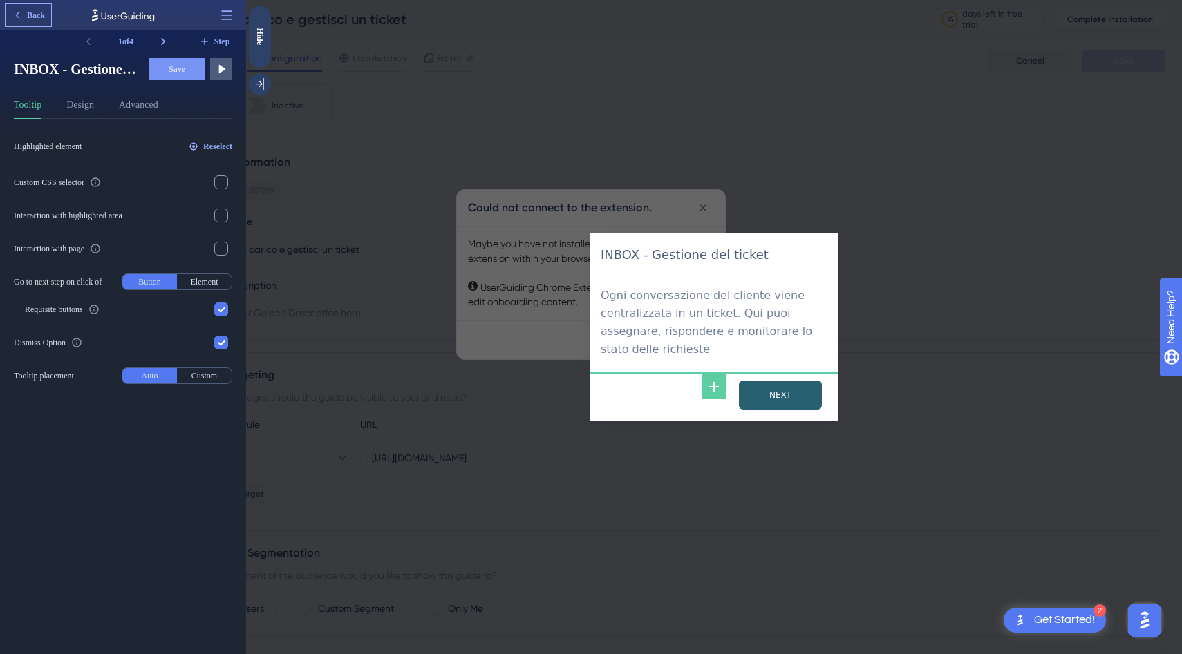
click at [35, 14] on span "Back" at bounding box center [36, 15] width 18 height 11
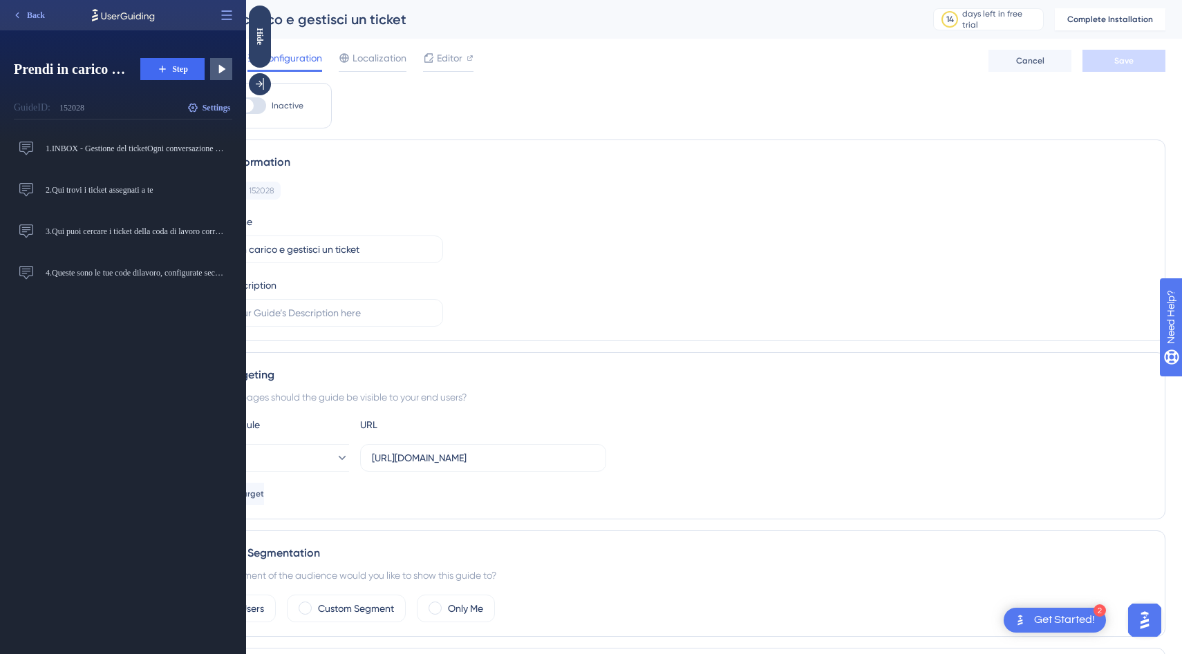
click at [375, 202] on div "Guide ID: 152028 Copy Guide Name Prendi in [PERSON_NAME] e gestisci un ticket G…" at bounding box center [674, 254] width 954 height 145
click at [460, 232] on div "Guide ID: 152028 Copy Guide Name Prendi in [PERSON_NAME] e gestisci un ticket G…" at bounding box center [674, 254] width 954 height 145
click at [258, 86] on icon at bounding box center [260, 84] width 14 height 14
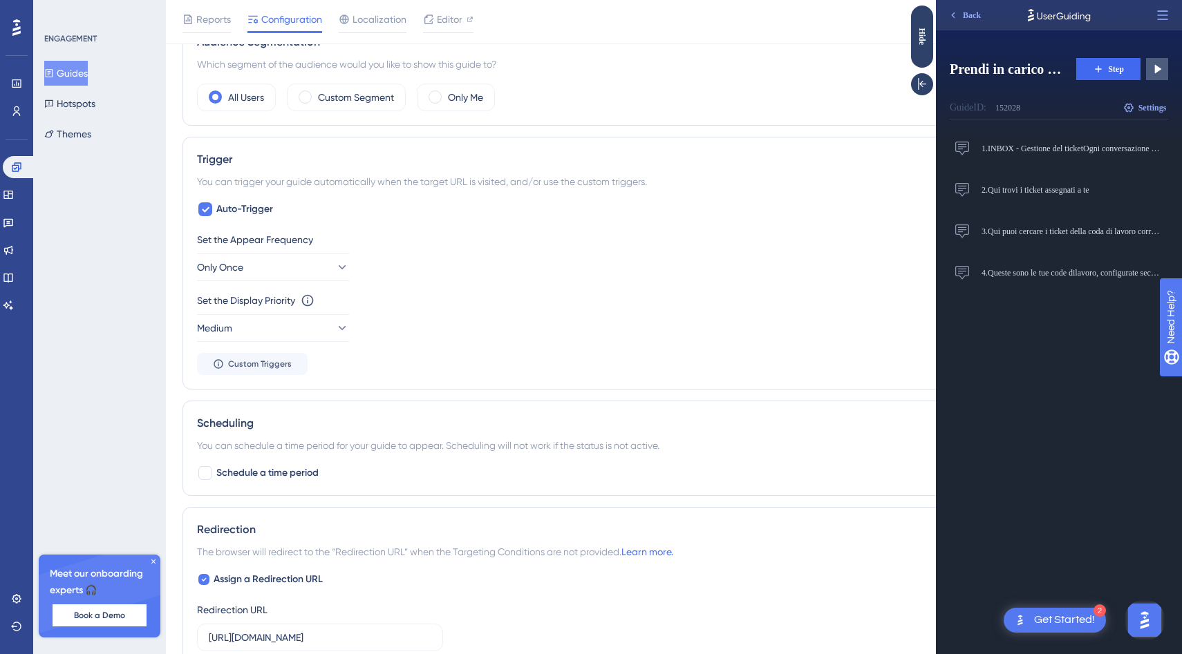
scroll to position [519, 0]
click at [286, 267] on button "Only Once" at bounding box center [273, 266] width 152 height 28
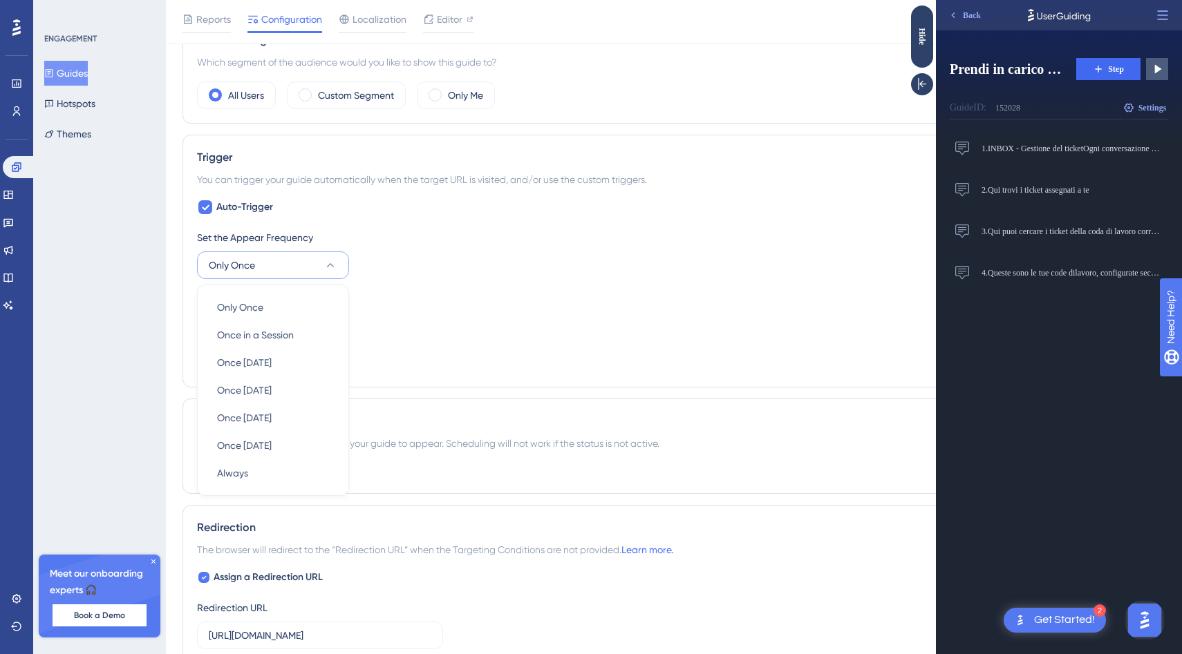
scroll to position [582, 0]
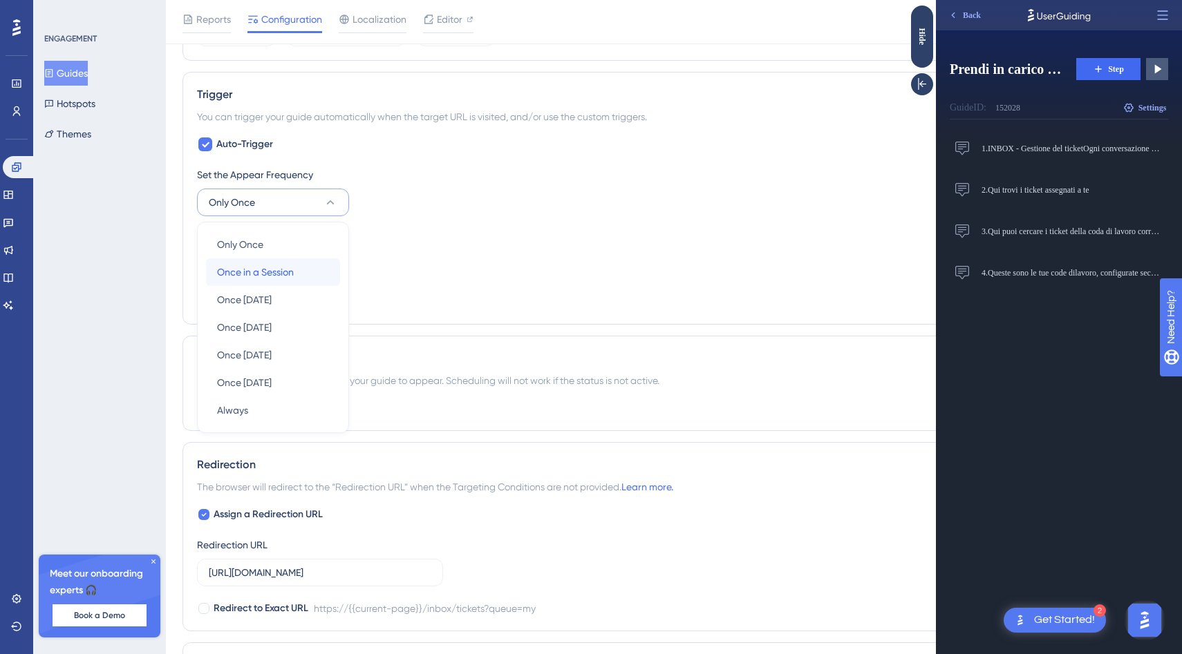
click at [269, 281] on div "Once in a Session Once in a Session" at bounding box center [273, 272] width 112 height 28
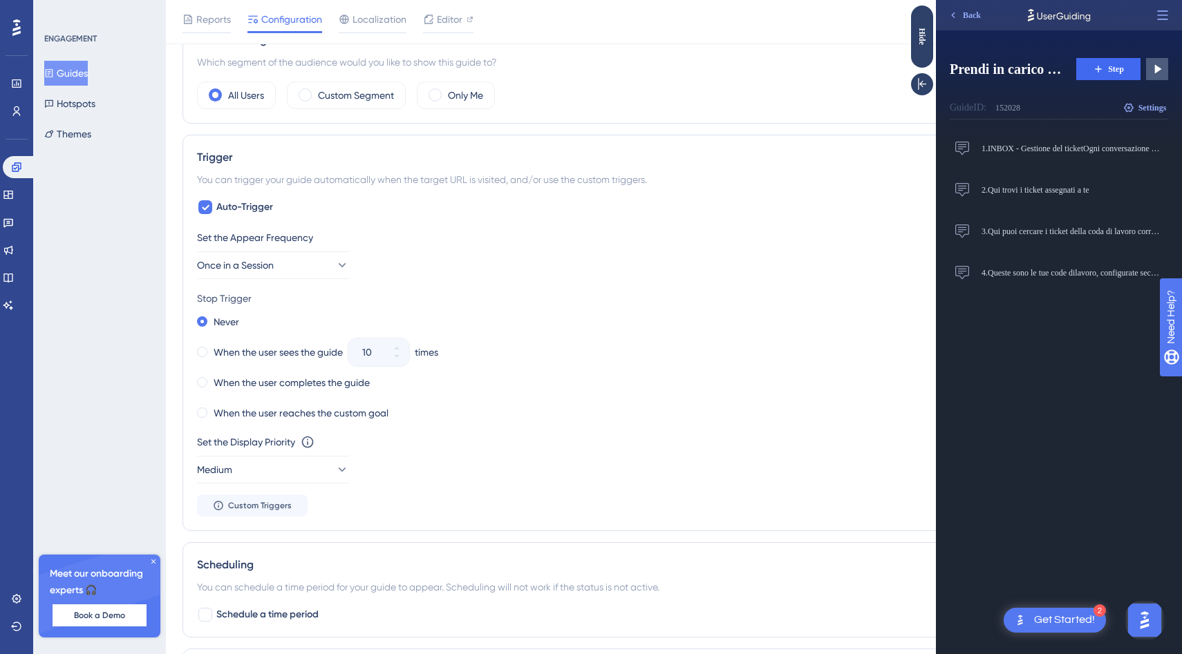
scroll to position [521, 0]
click at [274, 265] on span "Once in a Session" at bounding box center [236, 263] width 77 height 17
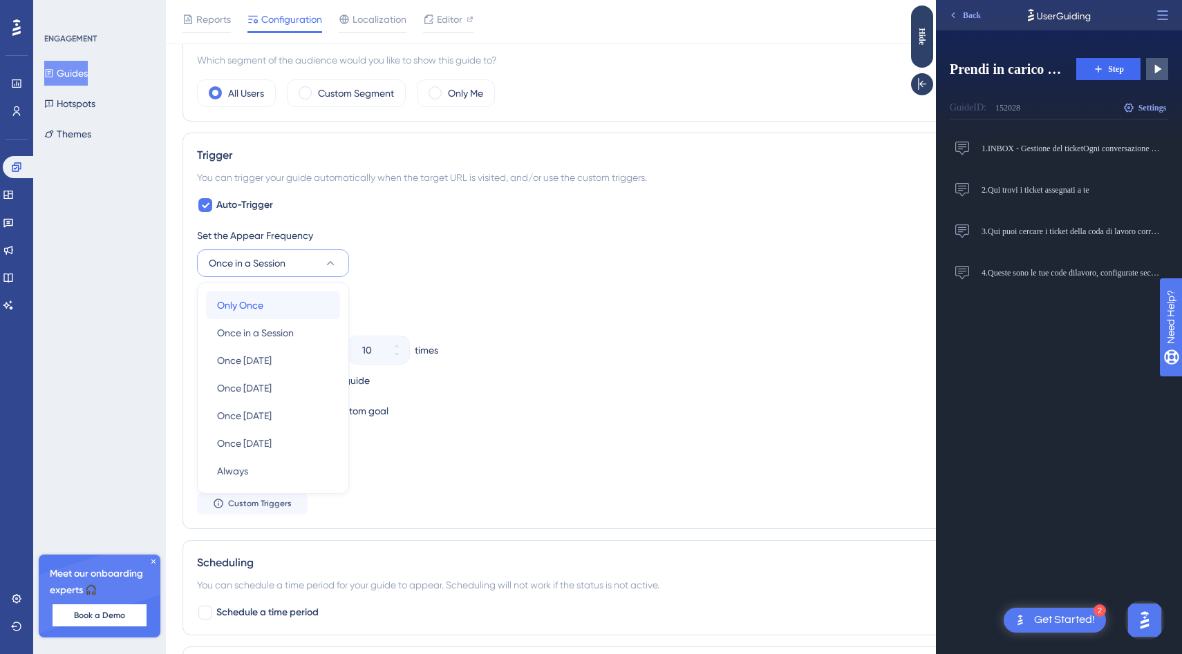
click at [260, 298] on span "Only Once" at bounding box center [240, 305] width 46 height 17
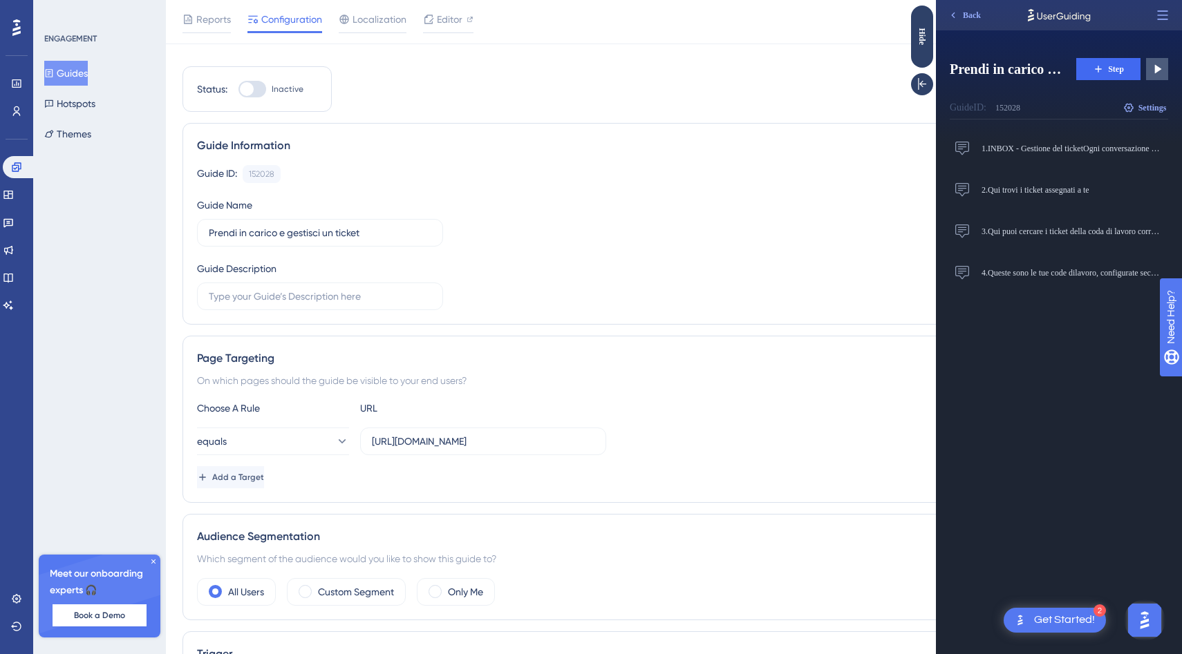
scroll to position [0, 0]
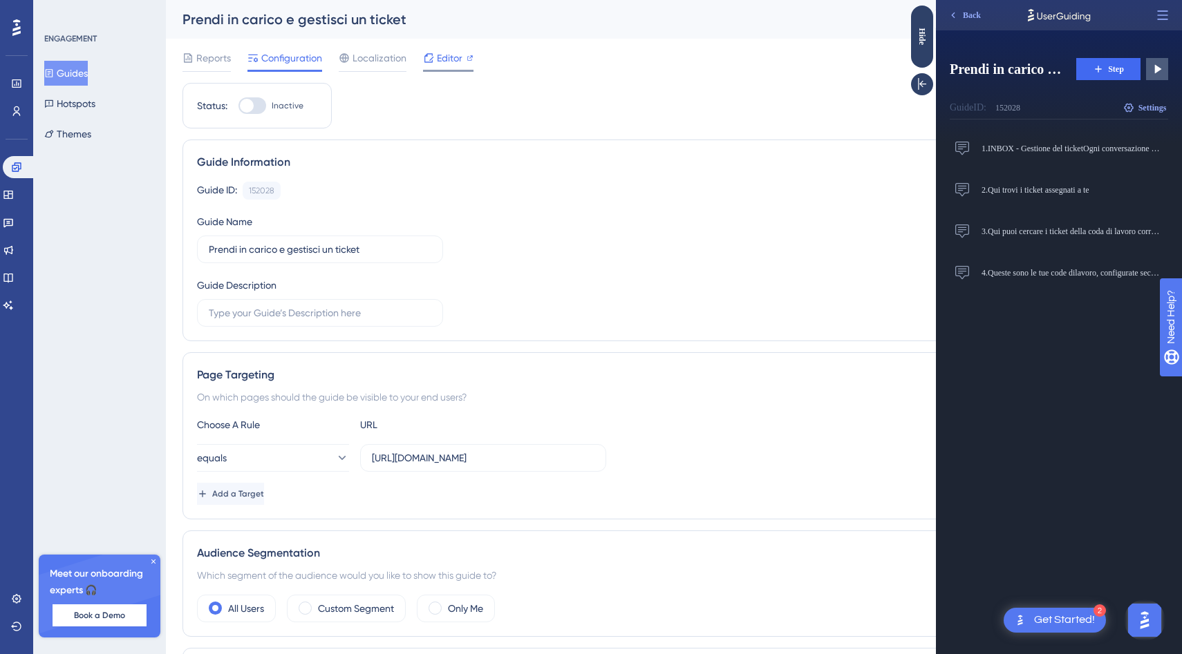
click at [442, 63] on span "Editor" at bounding box center [450, 58] width 26 height 17
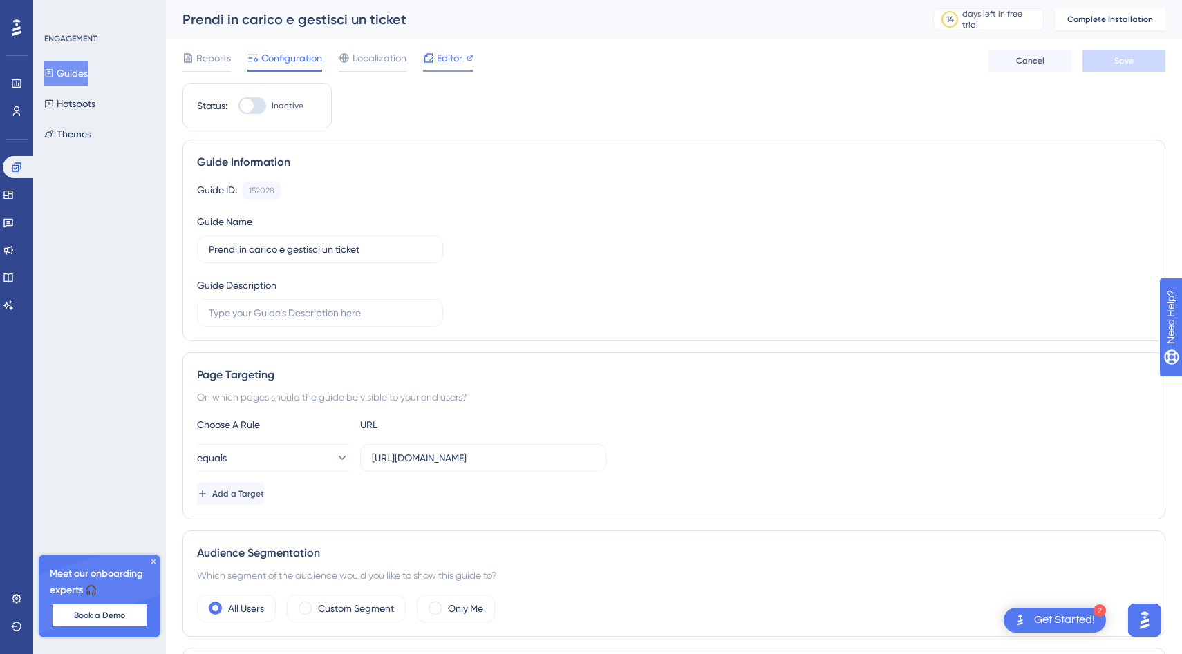
click at [446, 60] on span "Editor" at bounding box center [450, 58] width 26 height 17
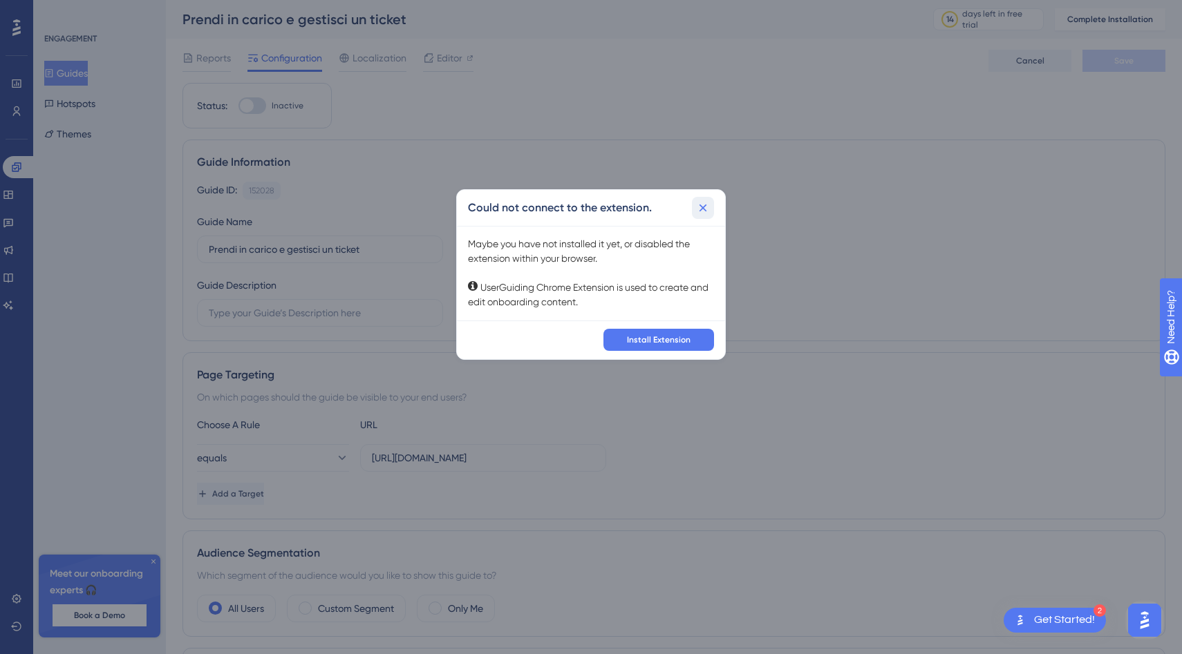
click at [705, 213] on icon at bounding box center [703, 208] width 14 height 14
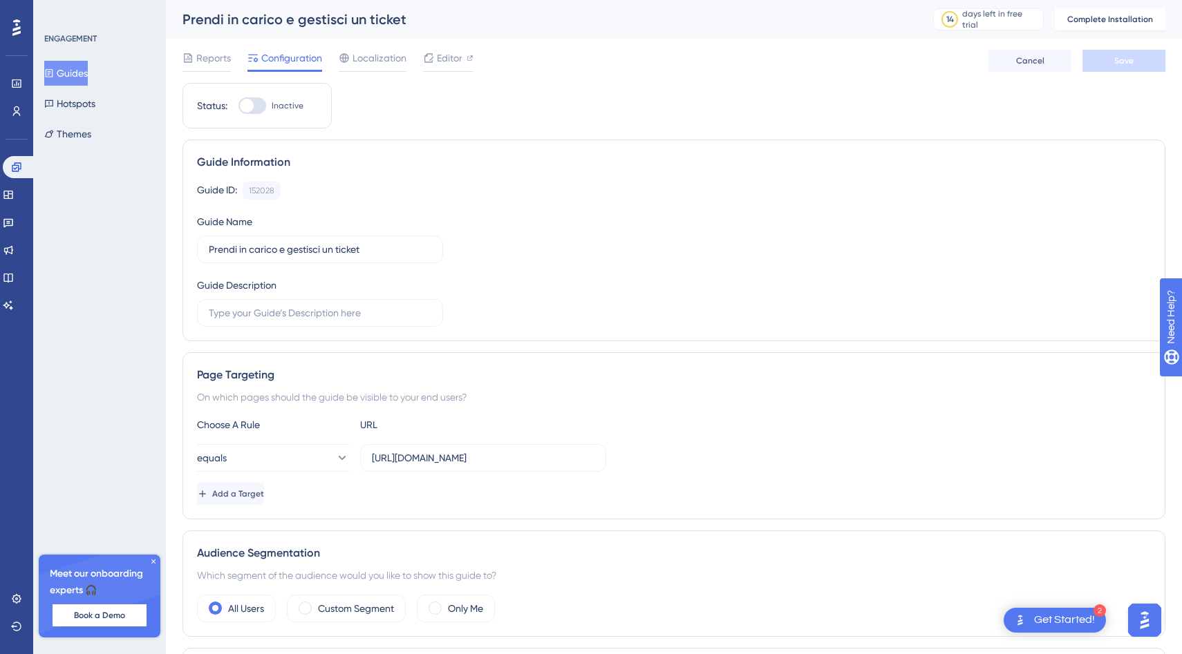
click at [78, 68] on button "Guides" at bounding box center [66, 73] width 44 height 25
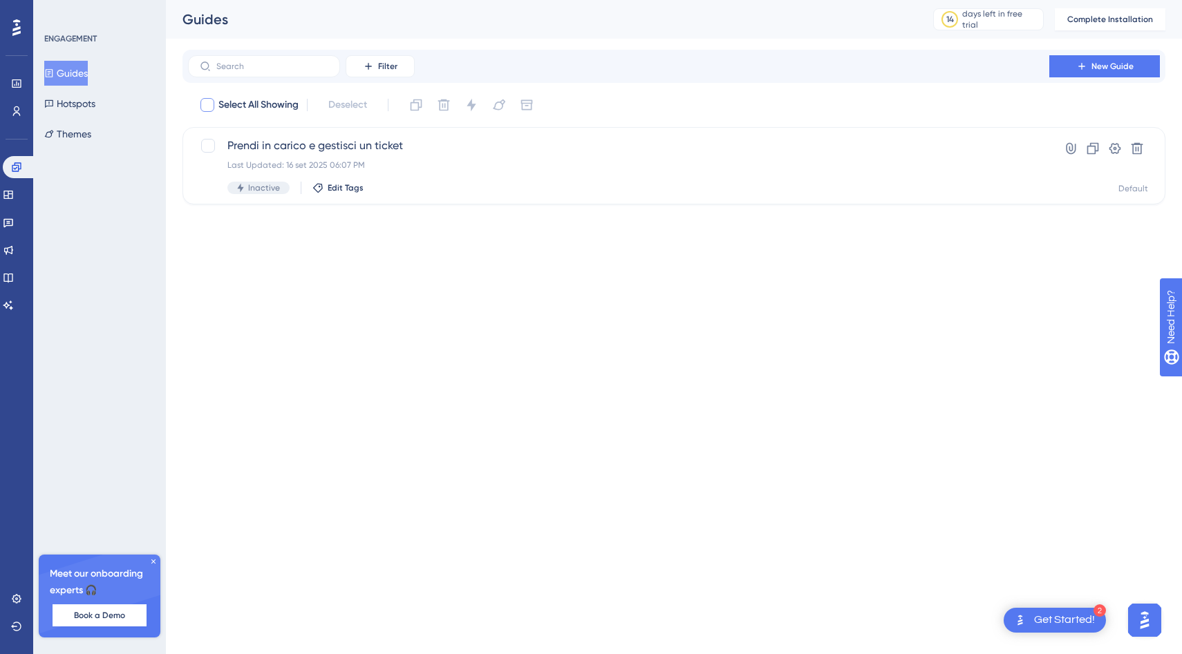
click at [207, 106] on div at bounding box center [207, 105] width 14 height 14
checkbox input "true"
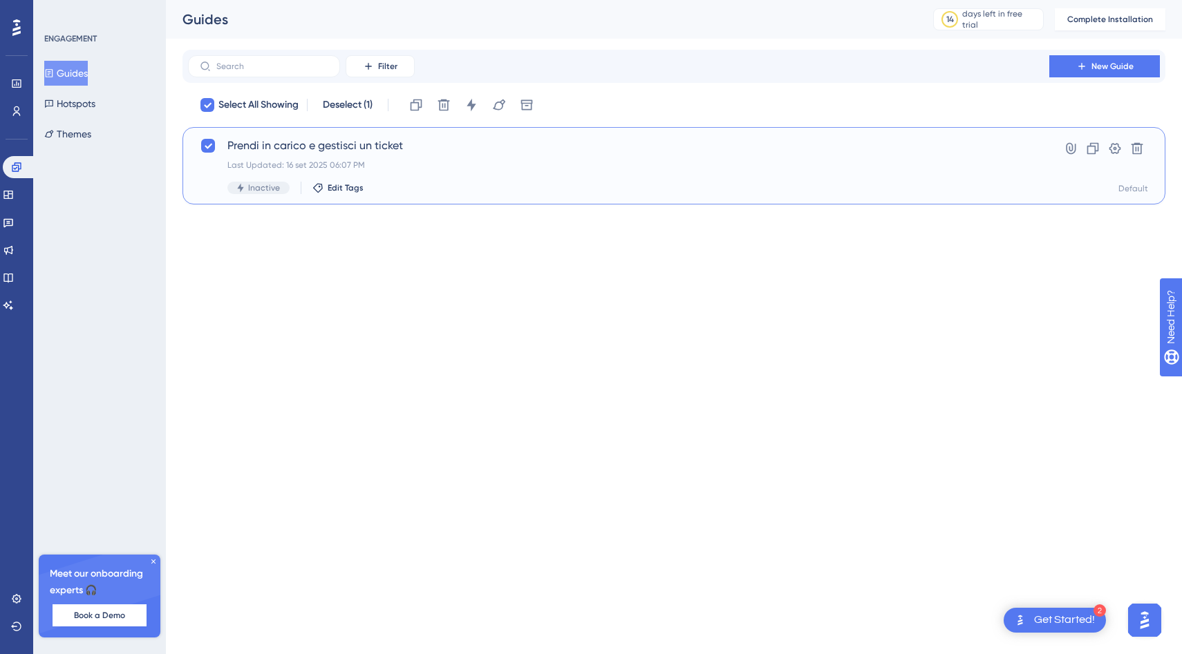
click at [266, 186] on span "Inactive" at bounding box center [264, 187] width 32 height 11
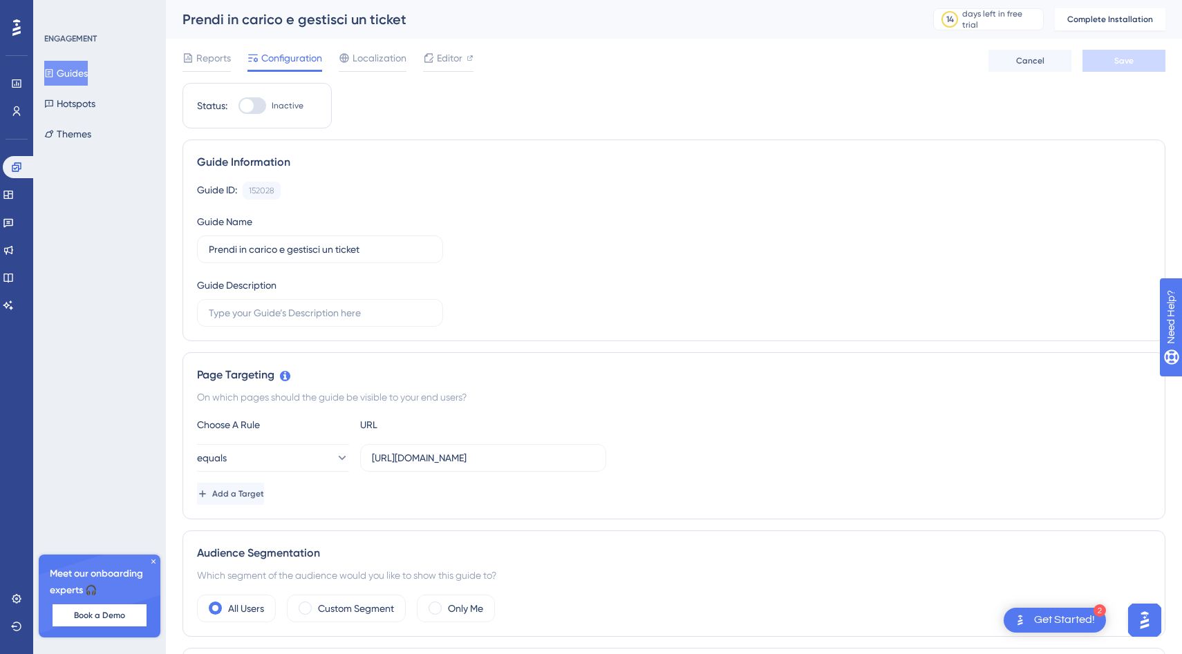
click at [261, 106] on div at bounding box center [252, 105] width 28 height 17
click at [238, 106] on input "Inactive" at bounding box center [238, 106] width 1 height 1
checkbox input "false"
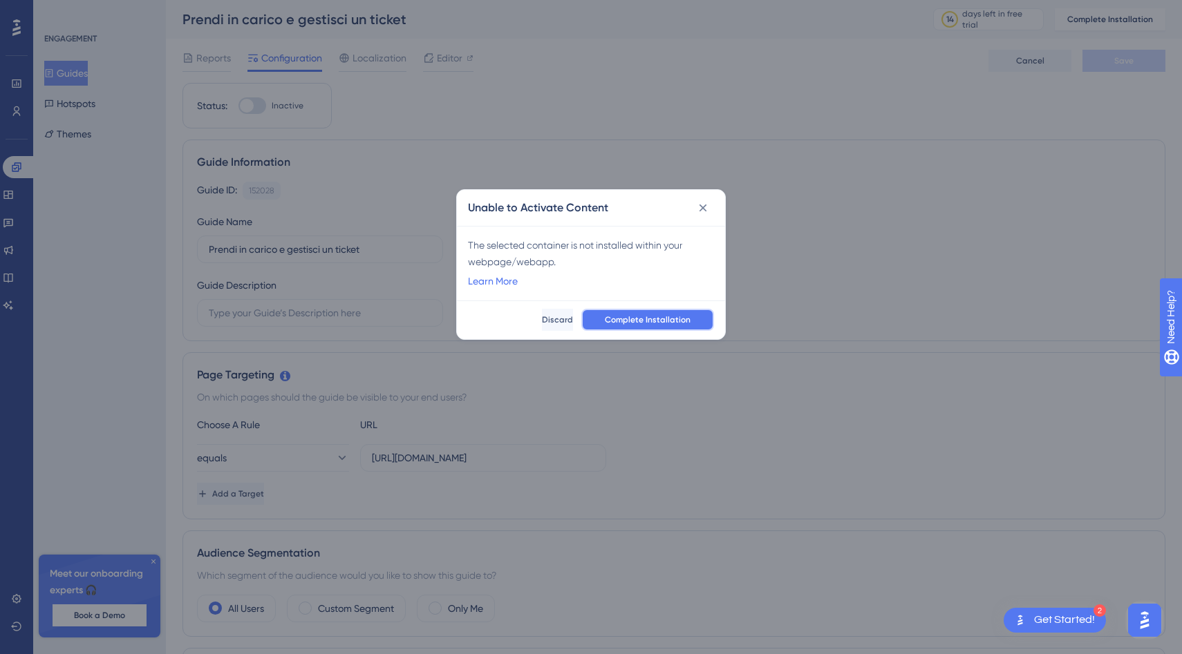
click at [622, 324] on span "Complete Installation" at bounding box center [648, 319] width 86 height 11
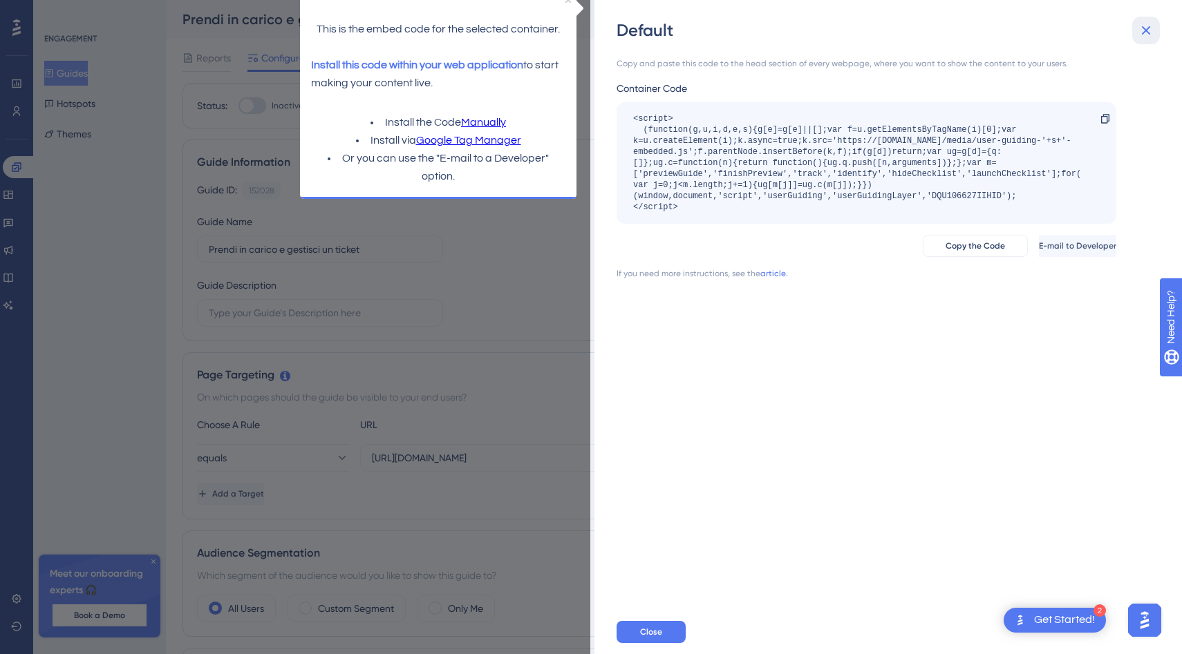
click at [1137, 35] on button at bounding box center [1146, 31] width 28 height 28
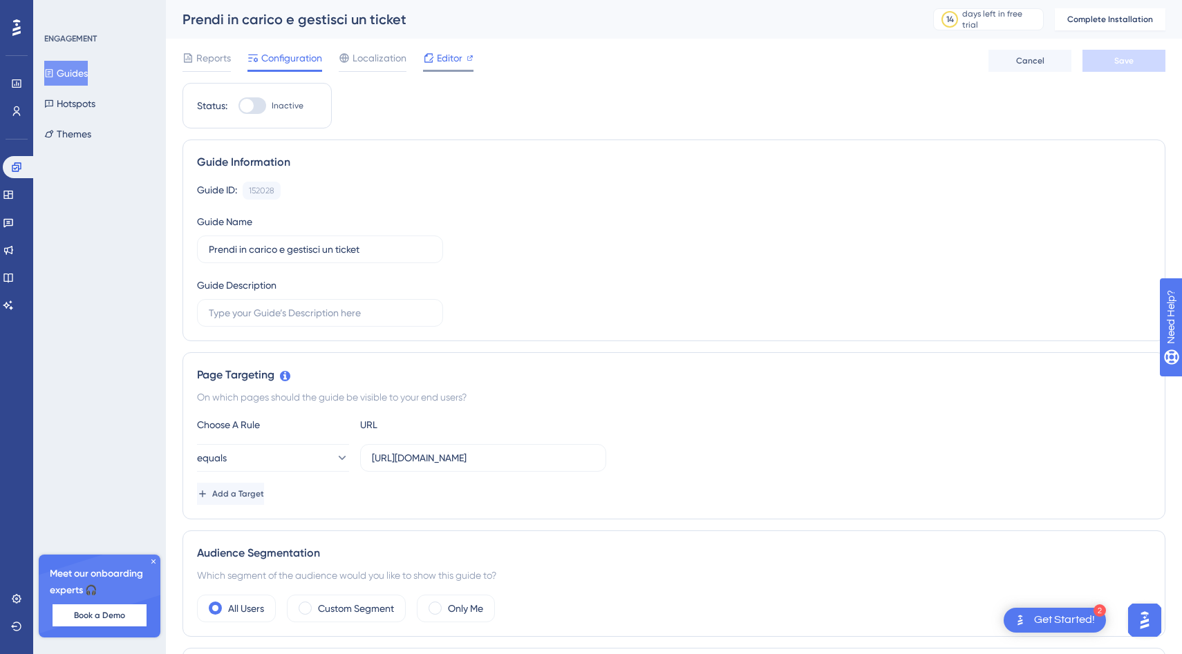
click at [443, 64] on span "Editor" at bounding box center [450, 58] width 26 height 17
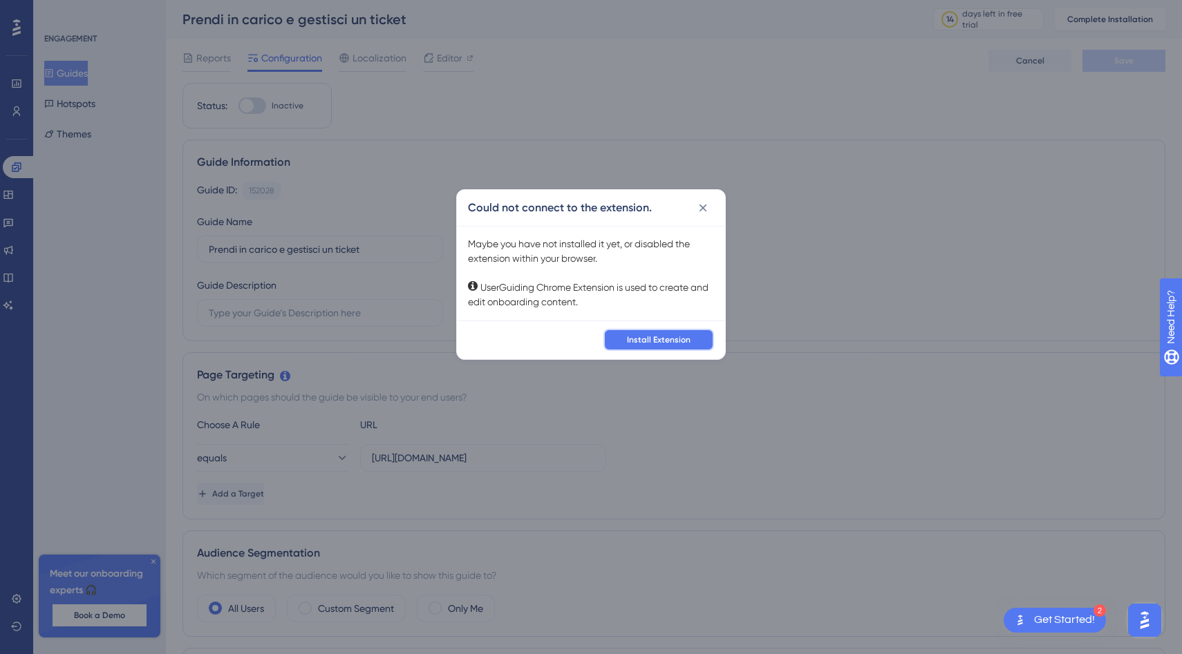
click at [659, 345] on button "Install Extension" at bounding box center [658, 340] width 111 height 22
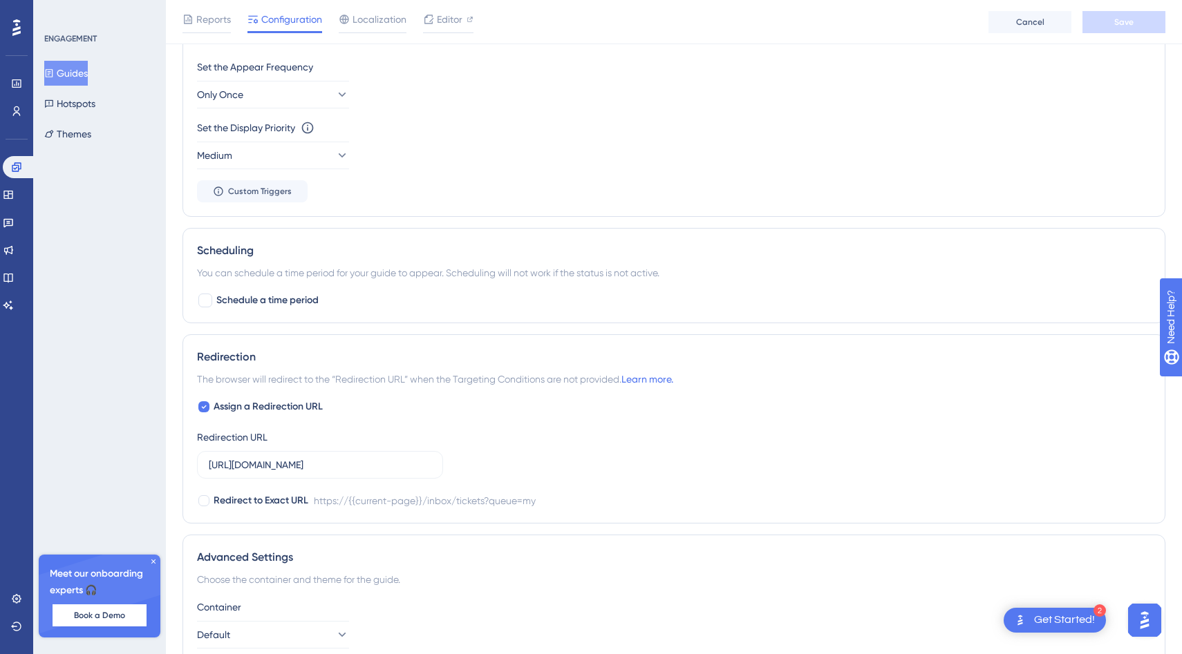
scroll to position [817, 0]
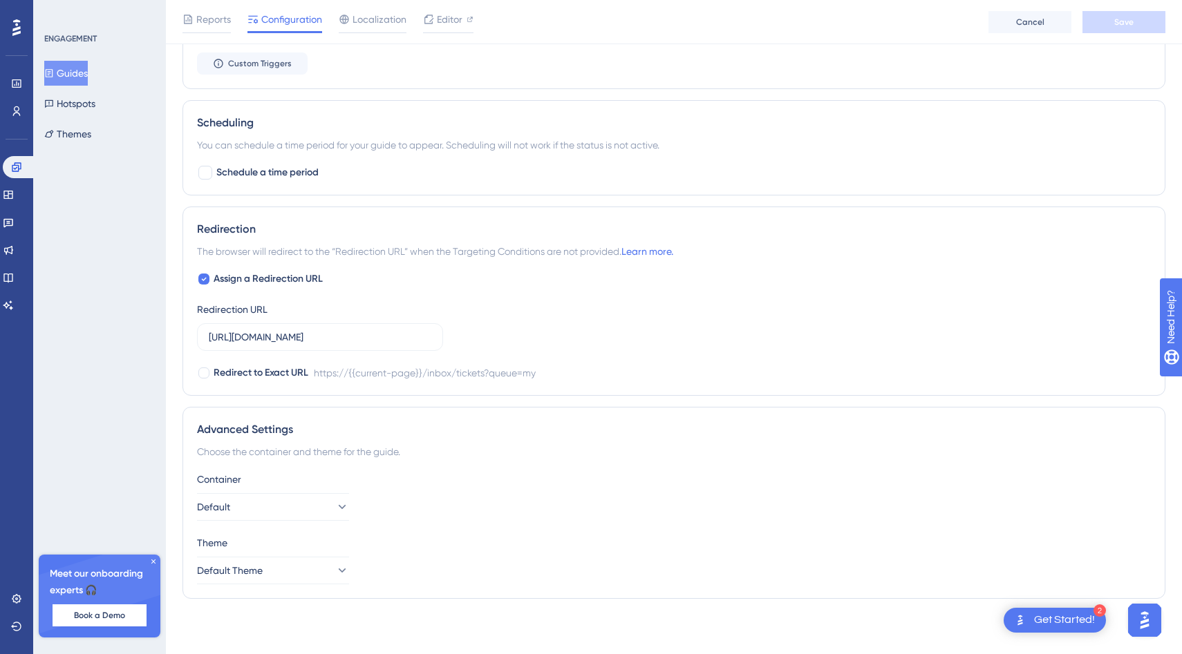
click at [1074, 627] on div "Get Started!" at bounding box center [1064, 620] width 61 height 15
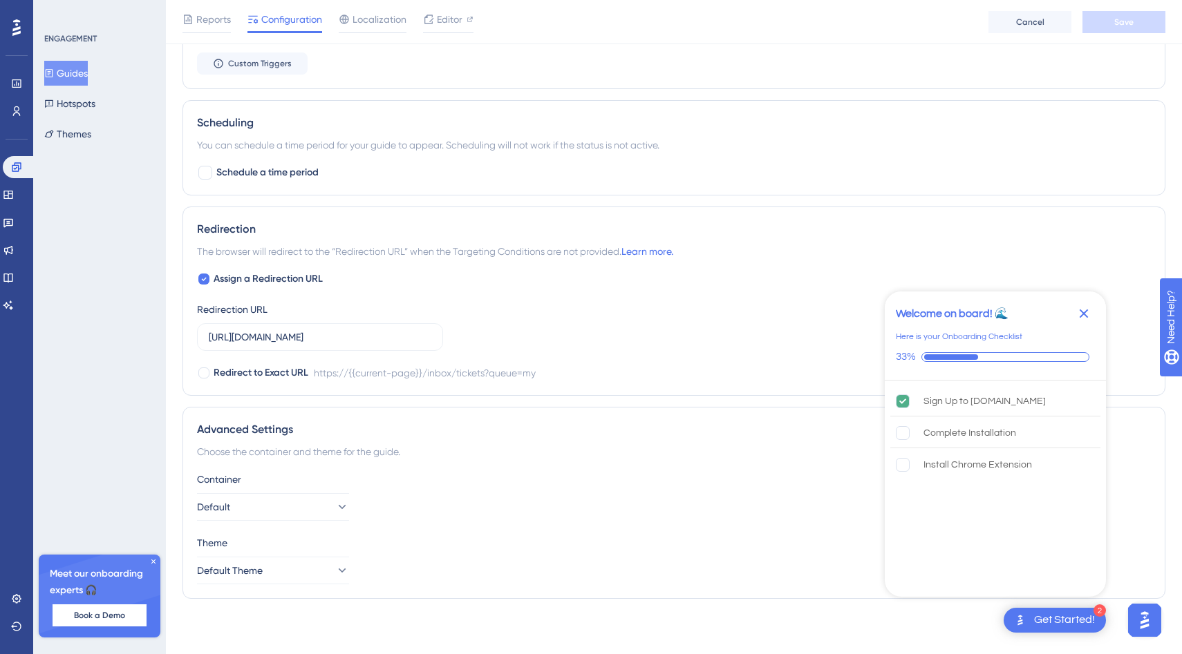
click at [1086, 312] on icon "Close Checklist" at bounding box center [1083, 313] width 17 height 17
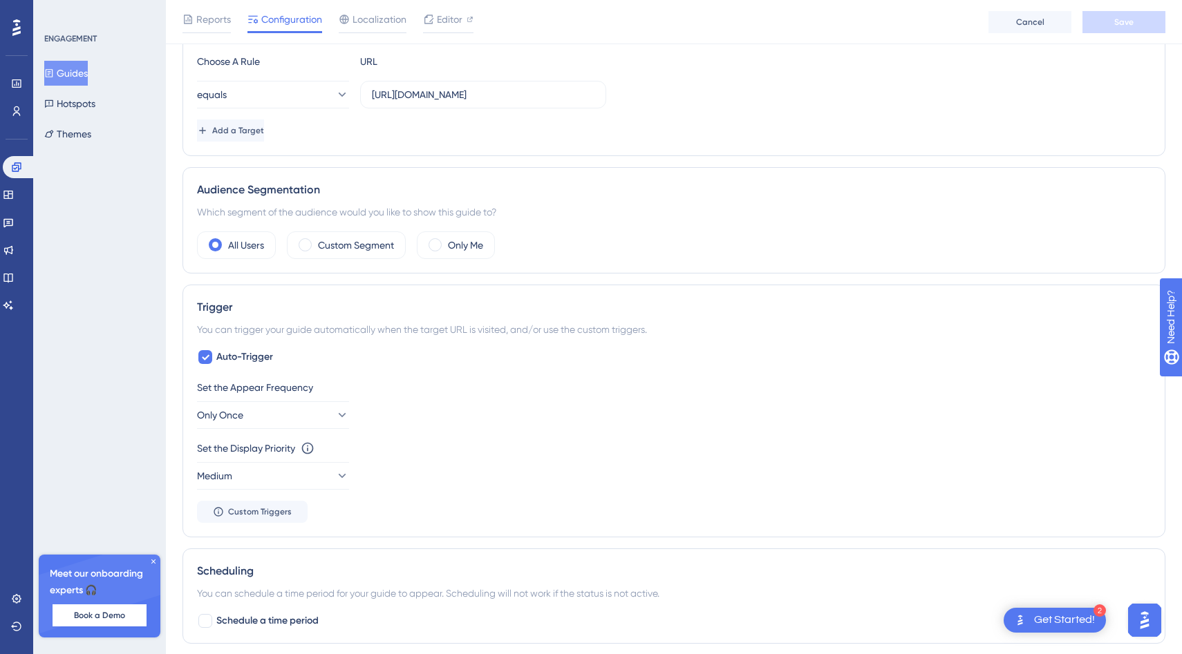
scroll to position [0, 0]
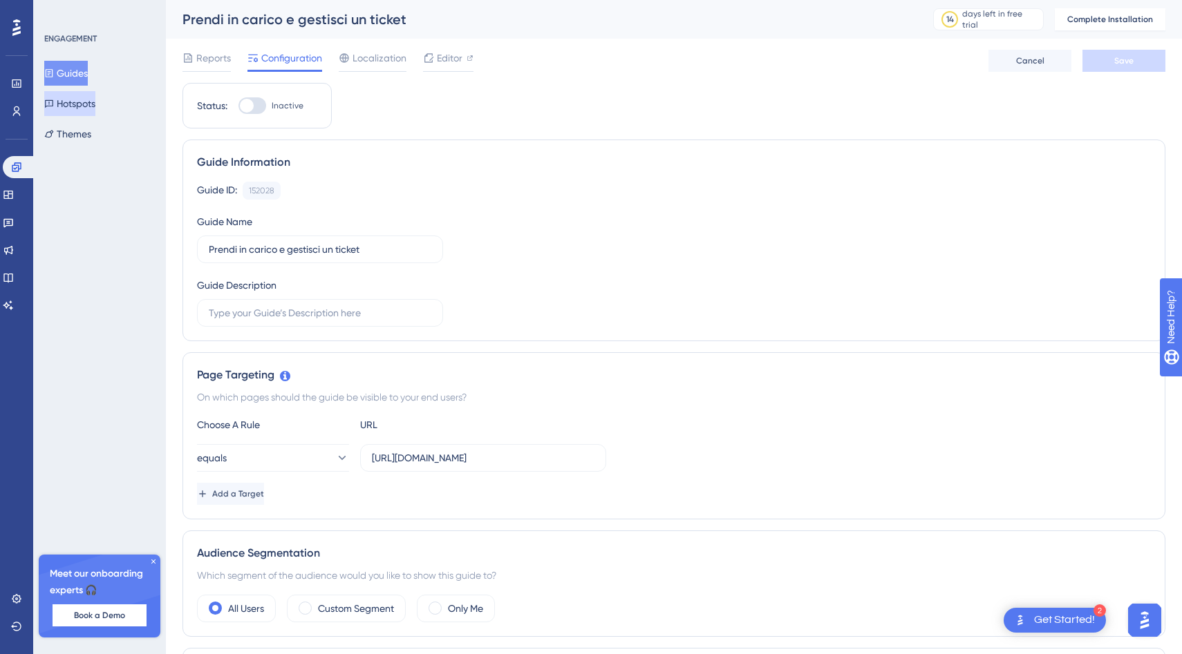
click at [77, 108] on button "Hotspots" at bounding box center [69, 103] width 51 height 25
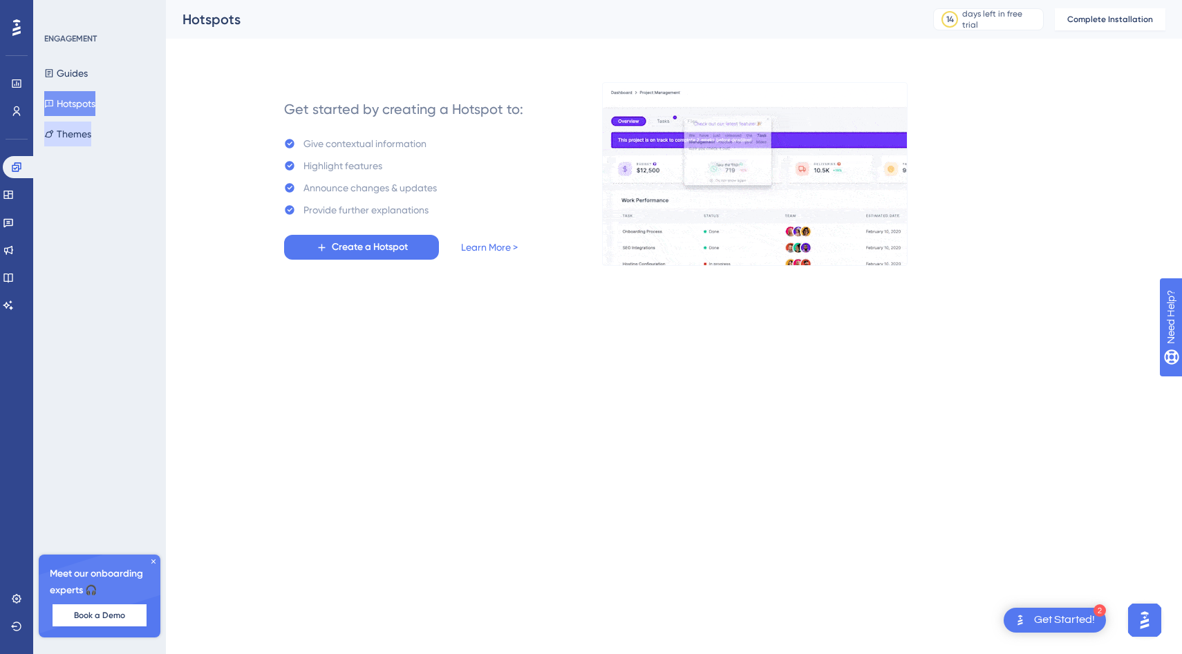
click at [90, 142] on button "Themes" at bounding box center [67, 134] width 47 height 25
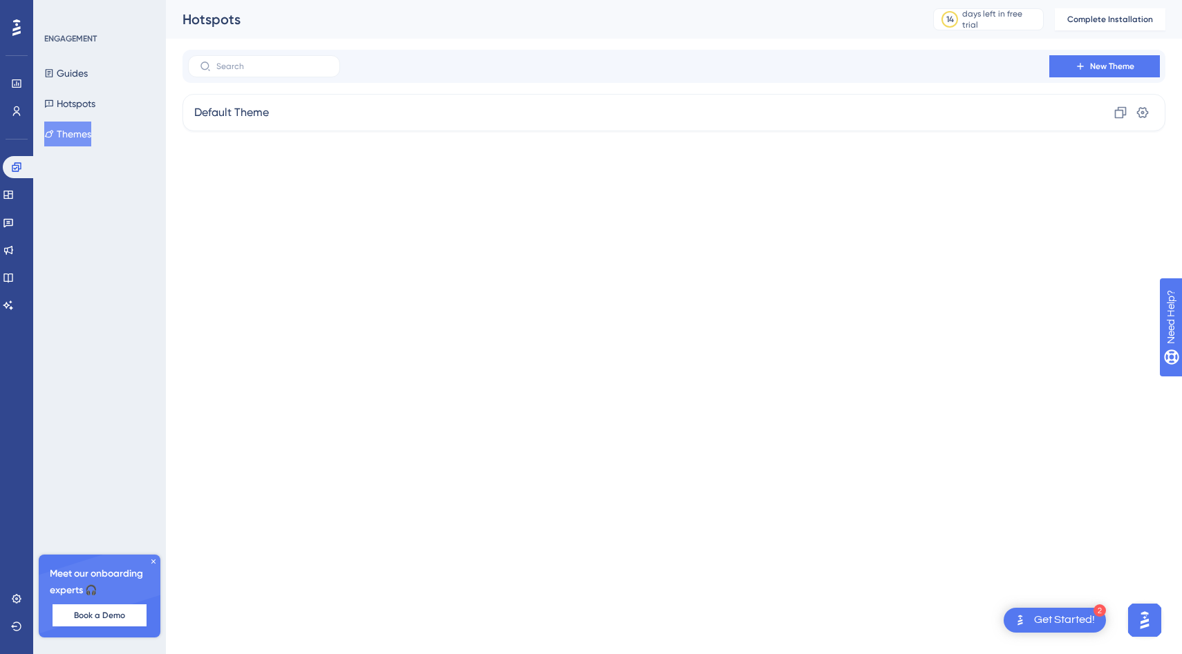
click at [72, 133] on button "Themes" at bounding box center [67, 134] width 47 height 25
click at [73, 77] on button "Guides" at bounding box center [66, 73] width 44 height 25
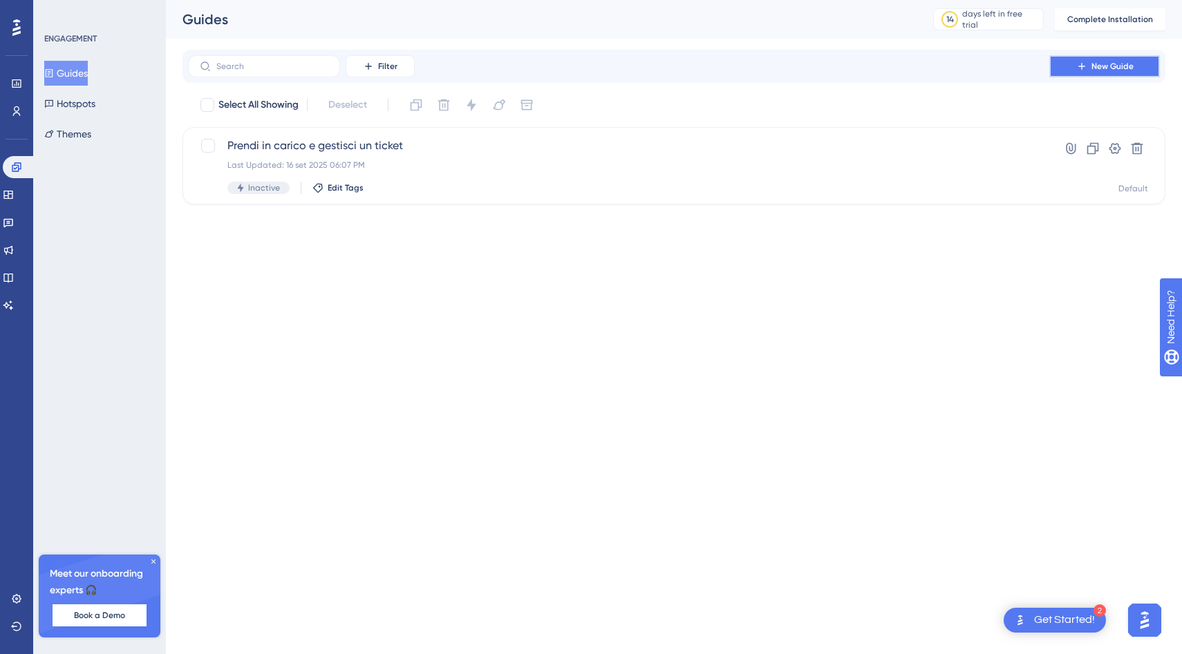
click at [1080, 69] on icon at bounding box center [1081, 66] width 11 height 11
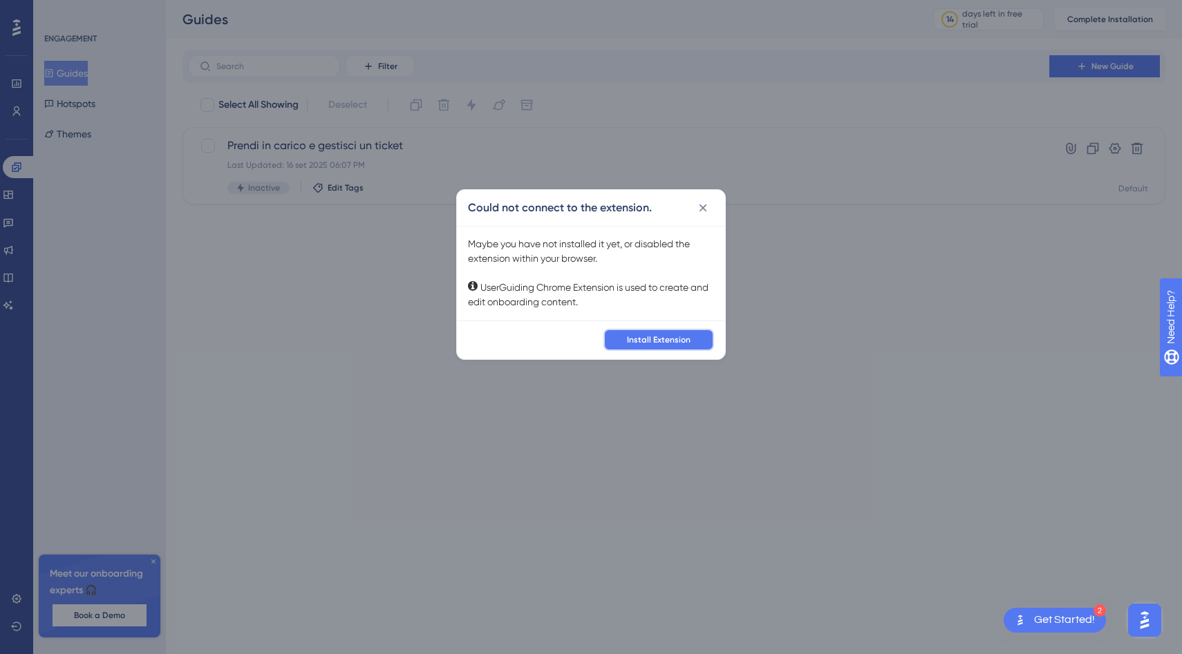
click at [643, 343] on span "Install Extension" at bounding box center [659, 339] width 64 height 11
